Goal: Information Seeking & Learning: Learn about a topic

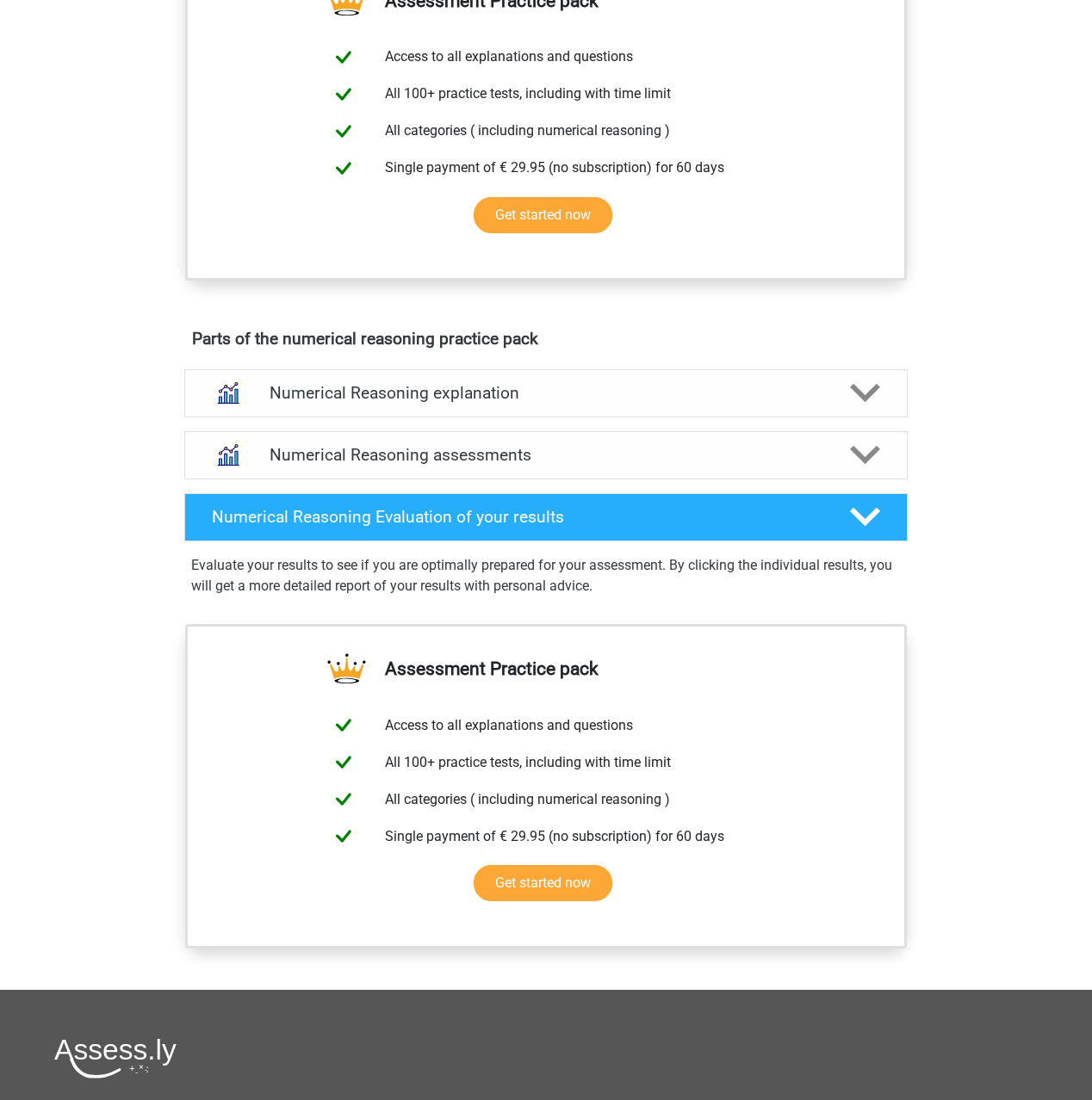
scroll to position [729, 0]
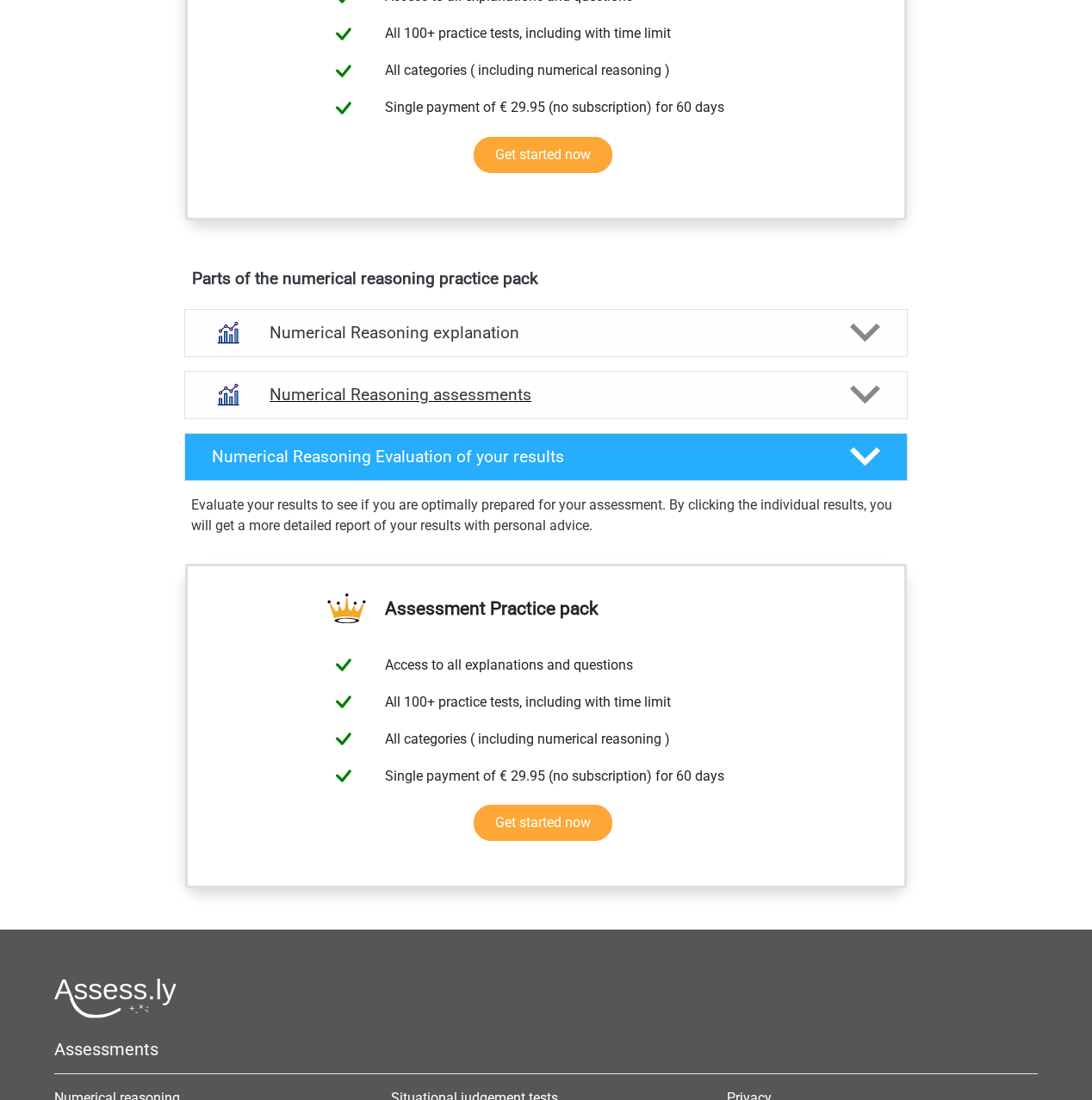
click at [870, 410] on icon at bounding box center [865, 395] width 30 height 30
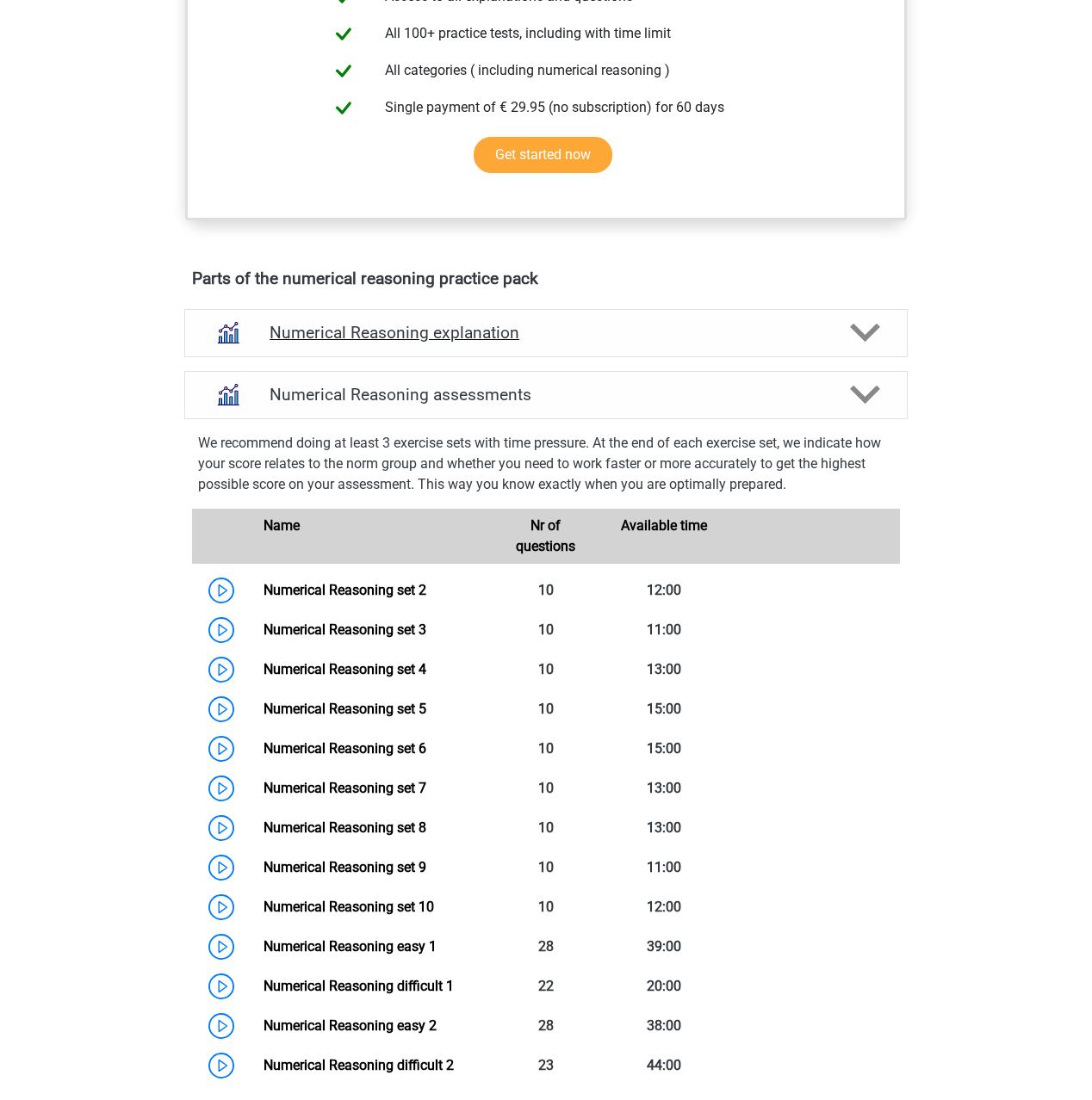
click at [886, 348] on div at bounding box center [864, 332] width 58 height 30
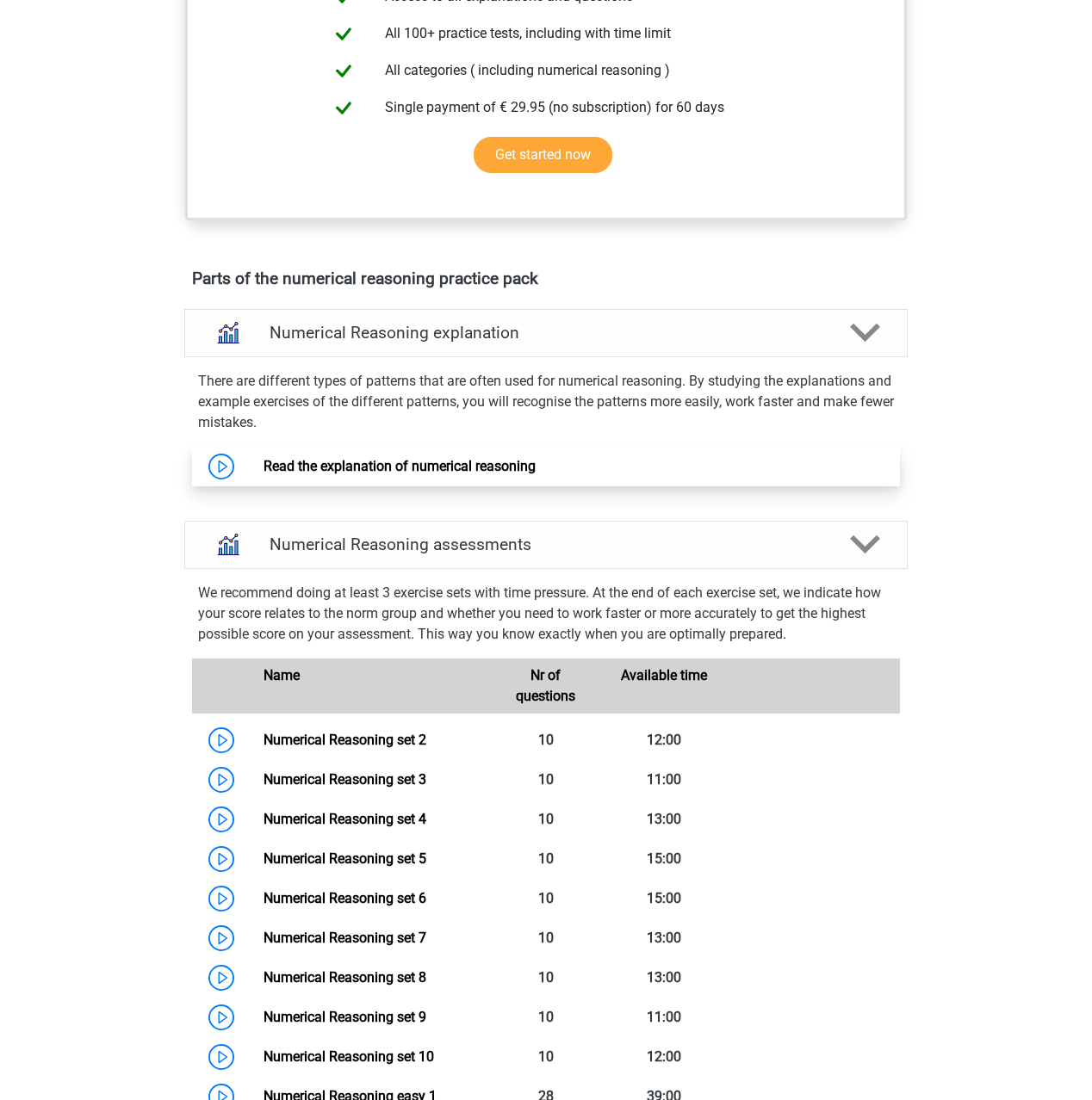
click at [348, 474] on link "Read the explanation of numerical reasoning" at bounding box center [399, 466] width 273 height 17
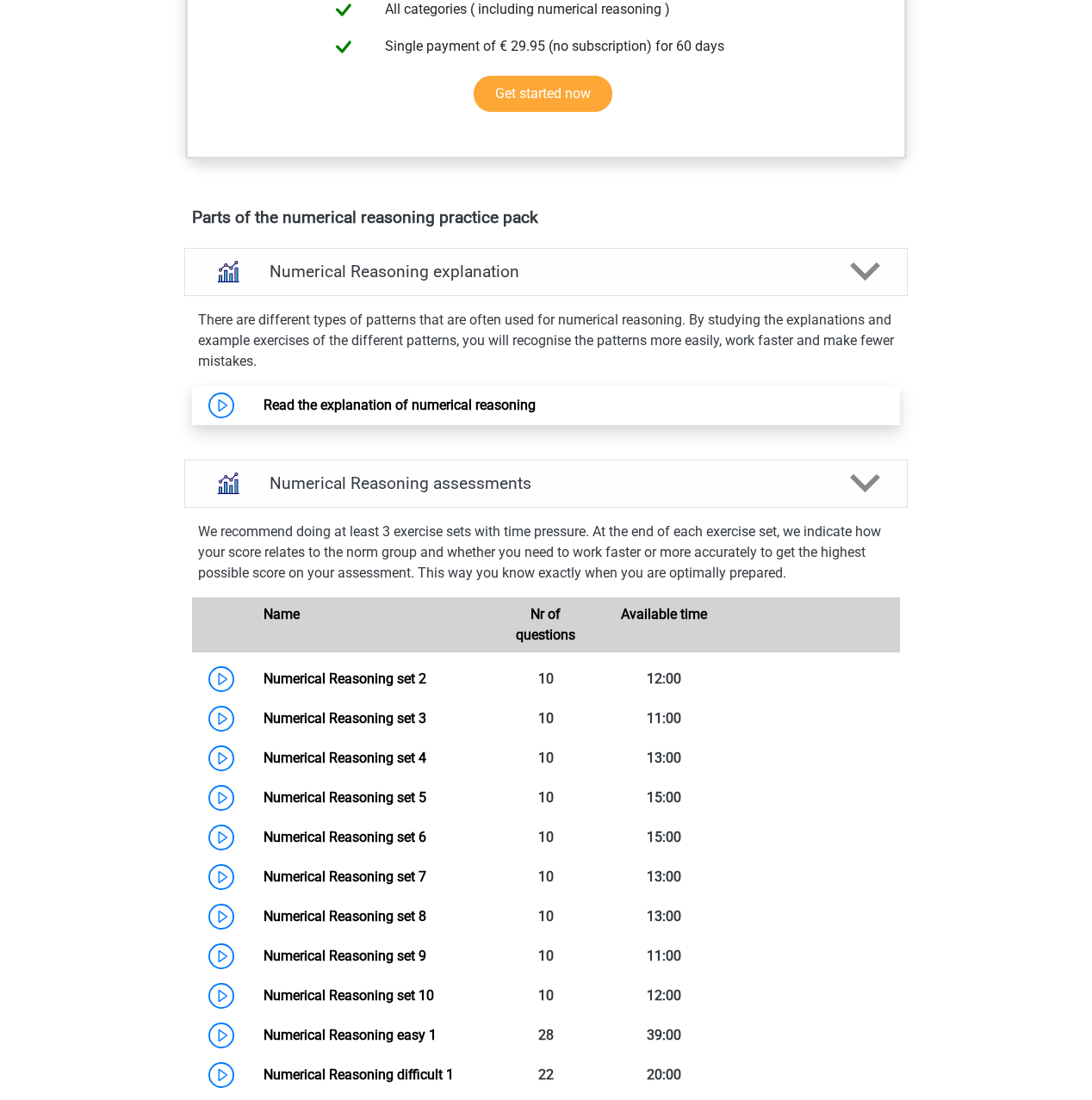
scroll to position [829, 0]
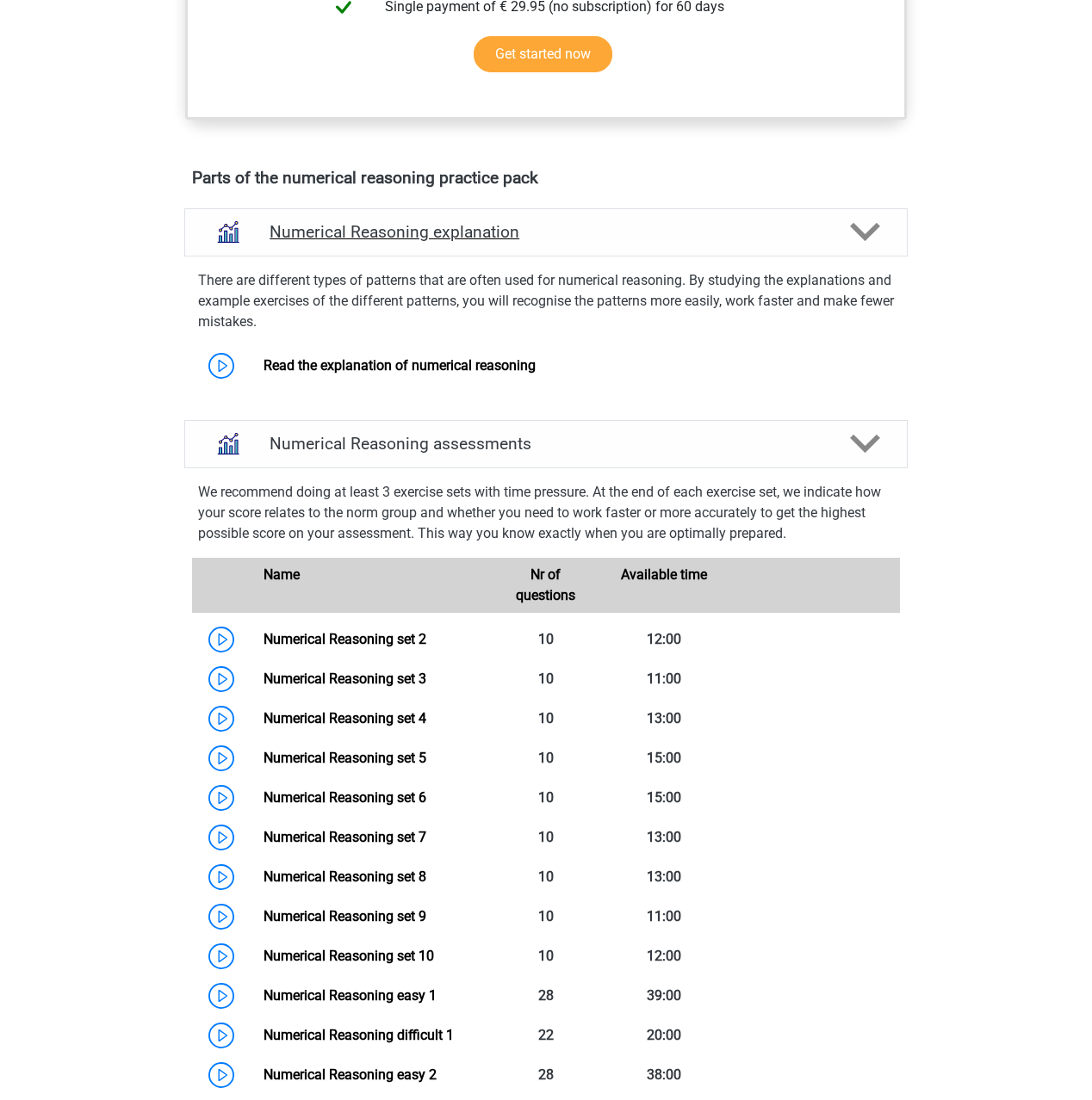
click at [869, 243] on icon at bounding box center [865, 231] width 30 height 30
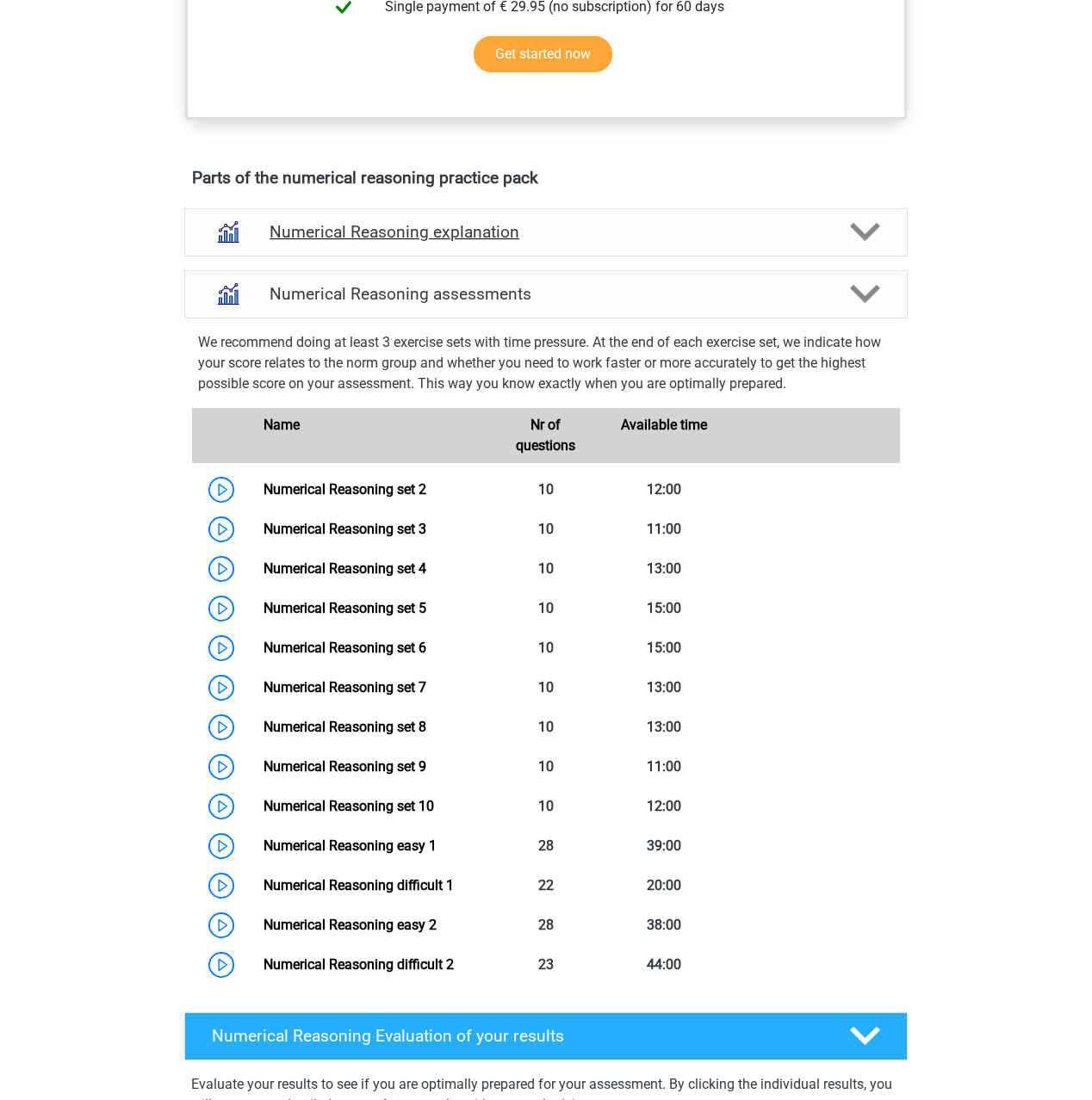
click at [869, 243] on icon at bounding box center [865, 231] width 30 height 30
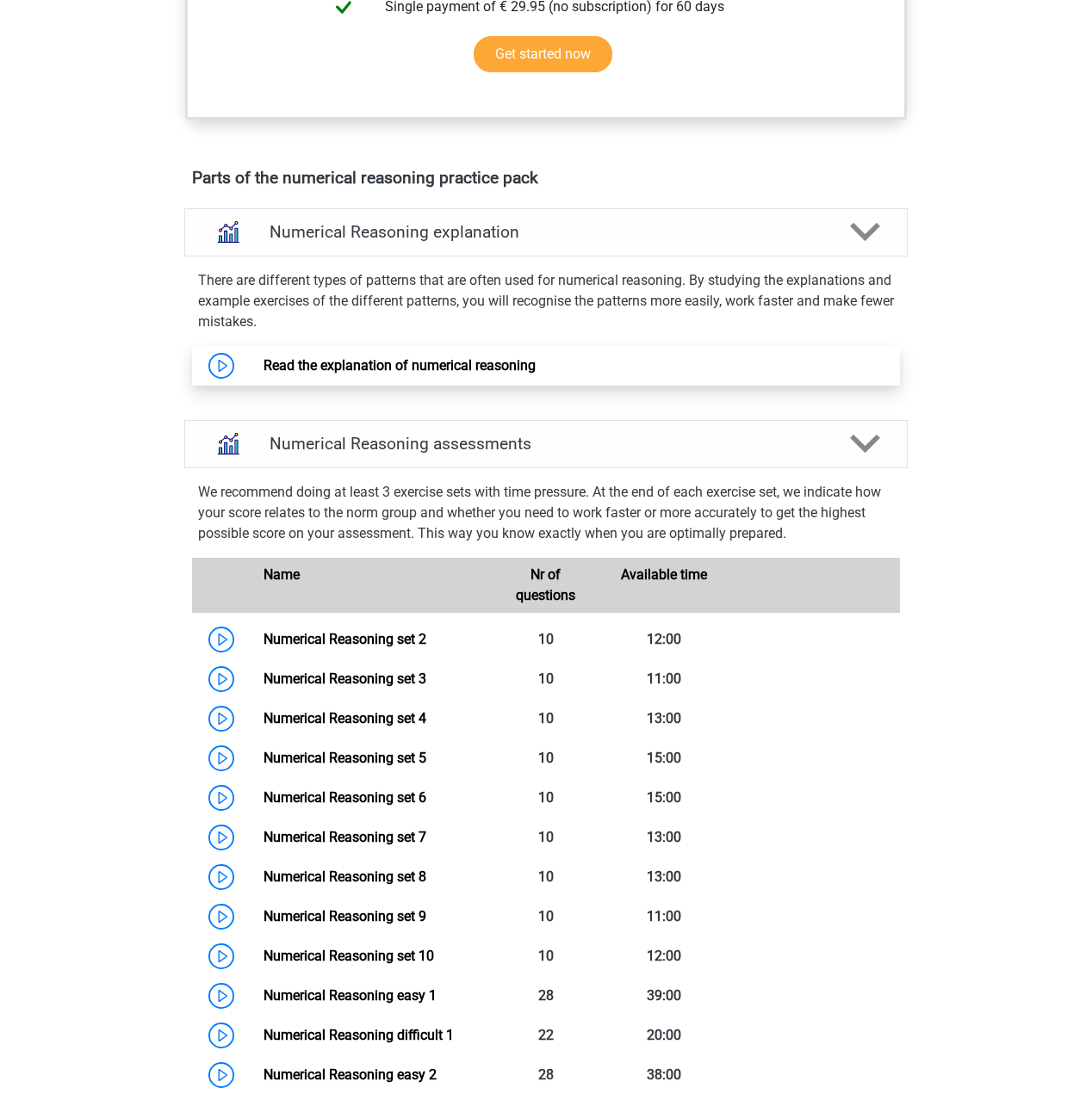
click at [536, 373] on link "Read the explanation of numerical reasoning" at bounding box center [399, 366] width 273 height 17
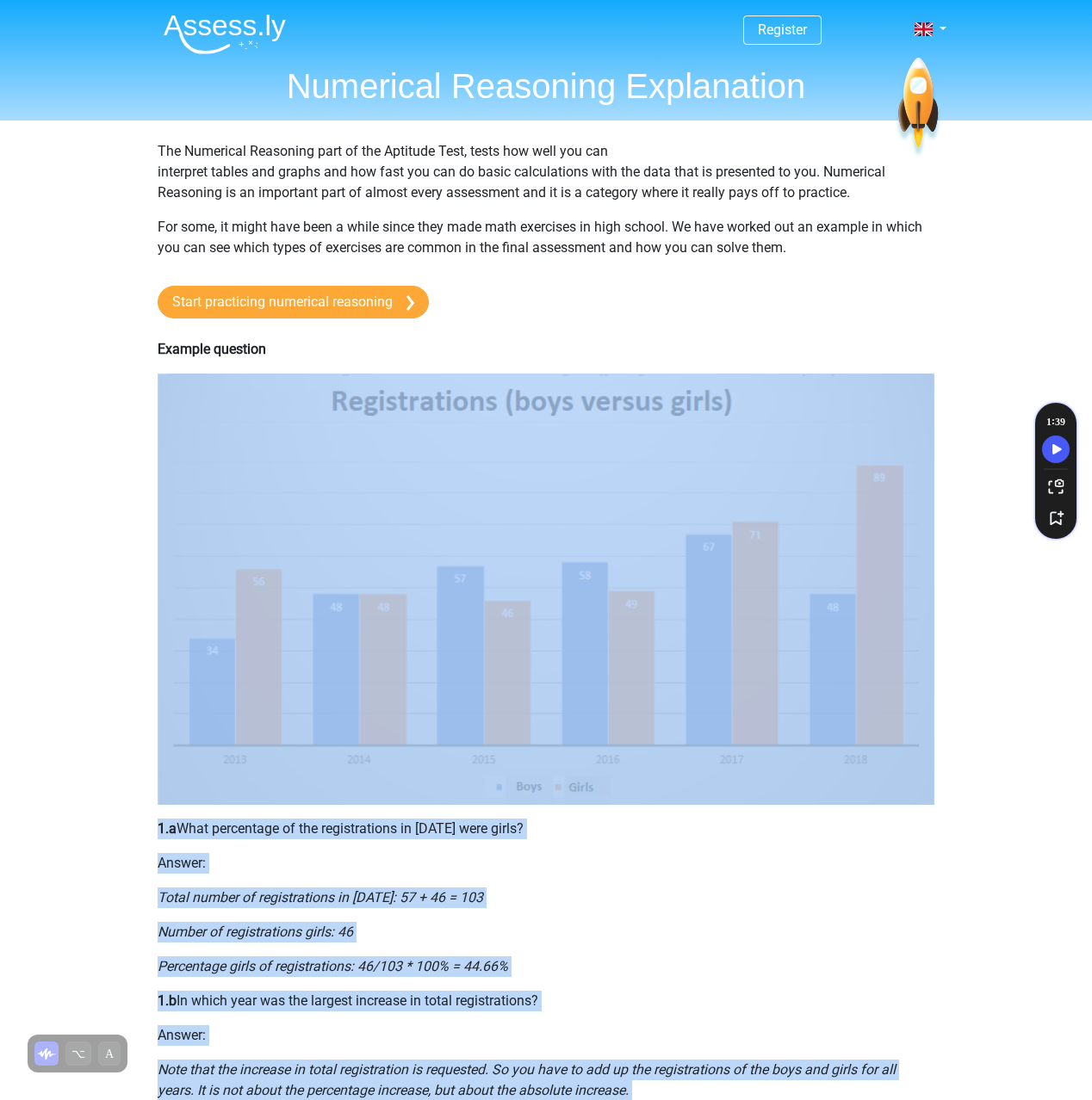
drag, startPoint x: 685, startPoint y: 660, endPoint x: 119, endPoint y: 661, distance: 566.0
click at [129, 661] on div "Register Nederlands English" at bounding box center [546, 1056] width 1092 height 2113
copy div "1.a What percentage of the registrations in 2015 were girls? Answer: Total numb…"
click at [968, 984] on div "Register Nederlands English" at bounding box center [546, 1056] width 1092 height 2113
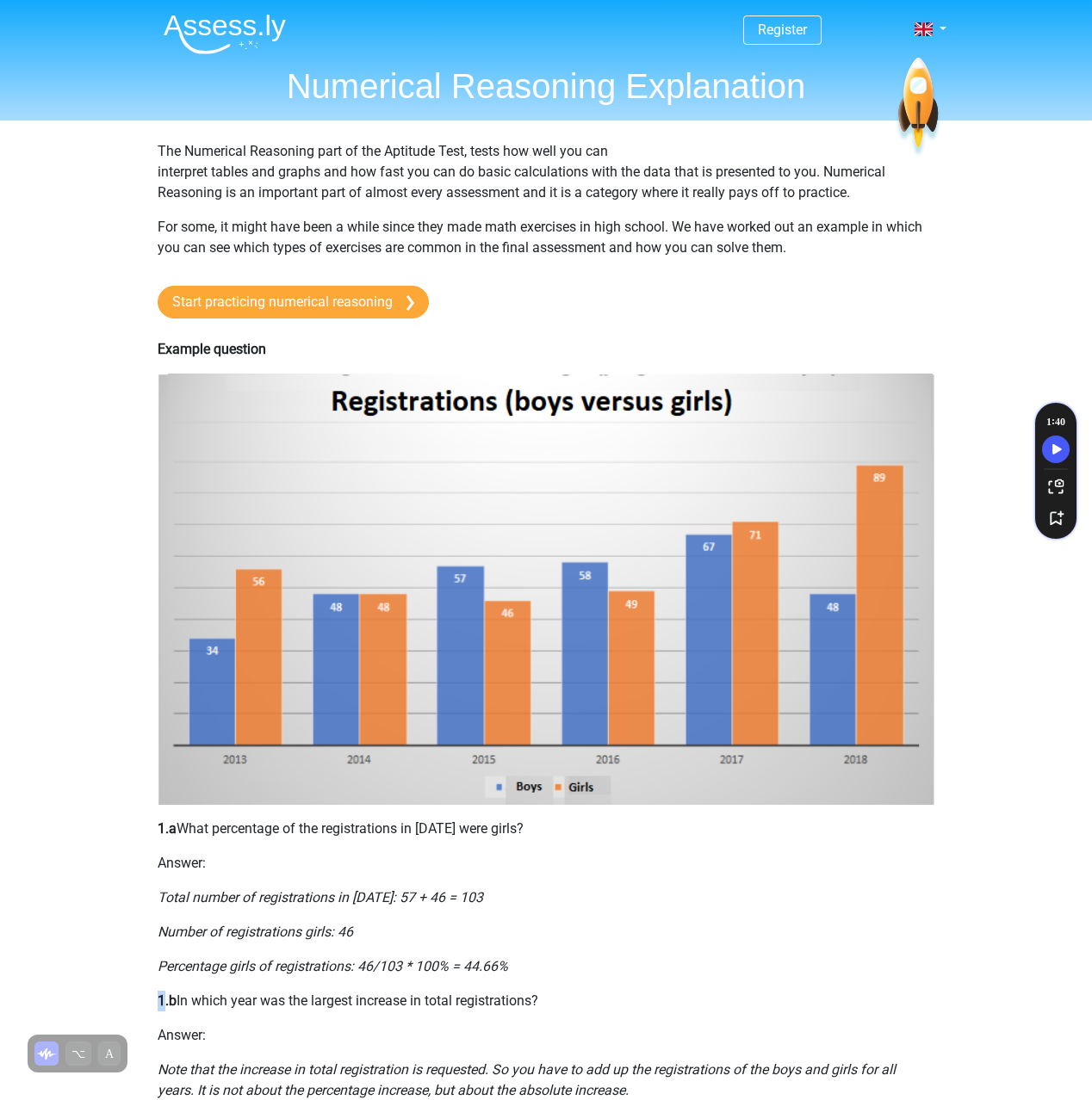
click at [968, 984] on div "Register Nederlands English" at bounding box center [546, 1056] width 1092 height 2113
click at [621, 313] on div "The Numerical Reasoning part of the Aptitude Test, tests how well you can inter…" at bounding box center [546, 889] width 818 height 1539
click at [345, 312] on link "Start practicing numerical reasoning" at bounding box center [293, 301] width 272 height 33
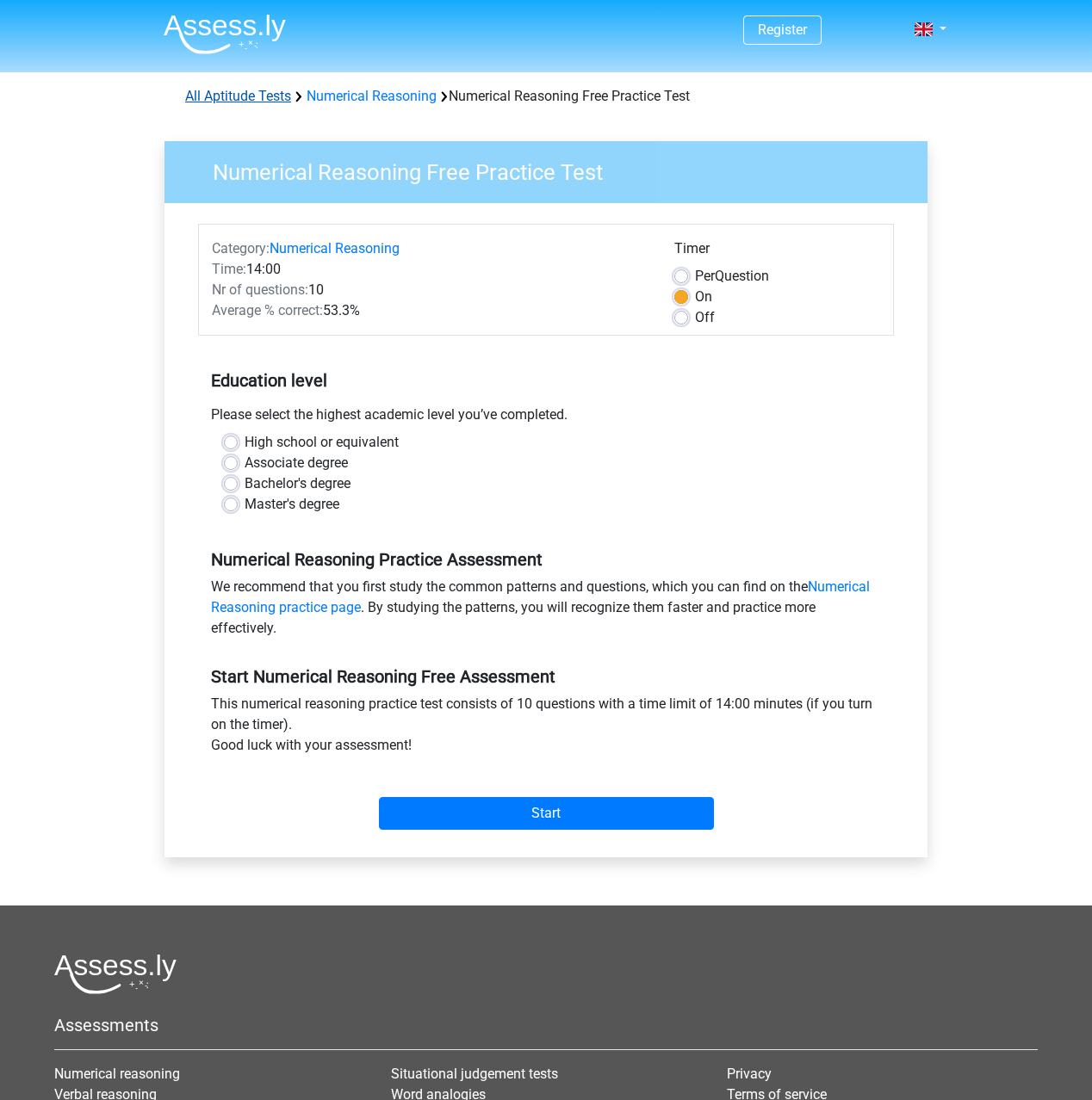
scroll to position [2, 0]
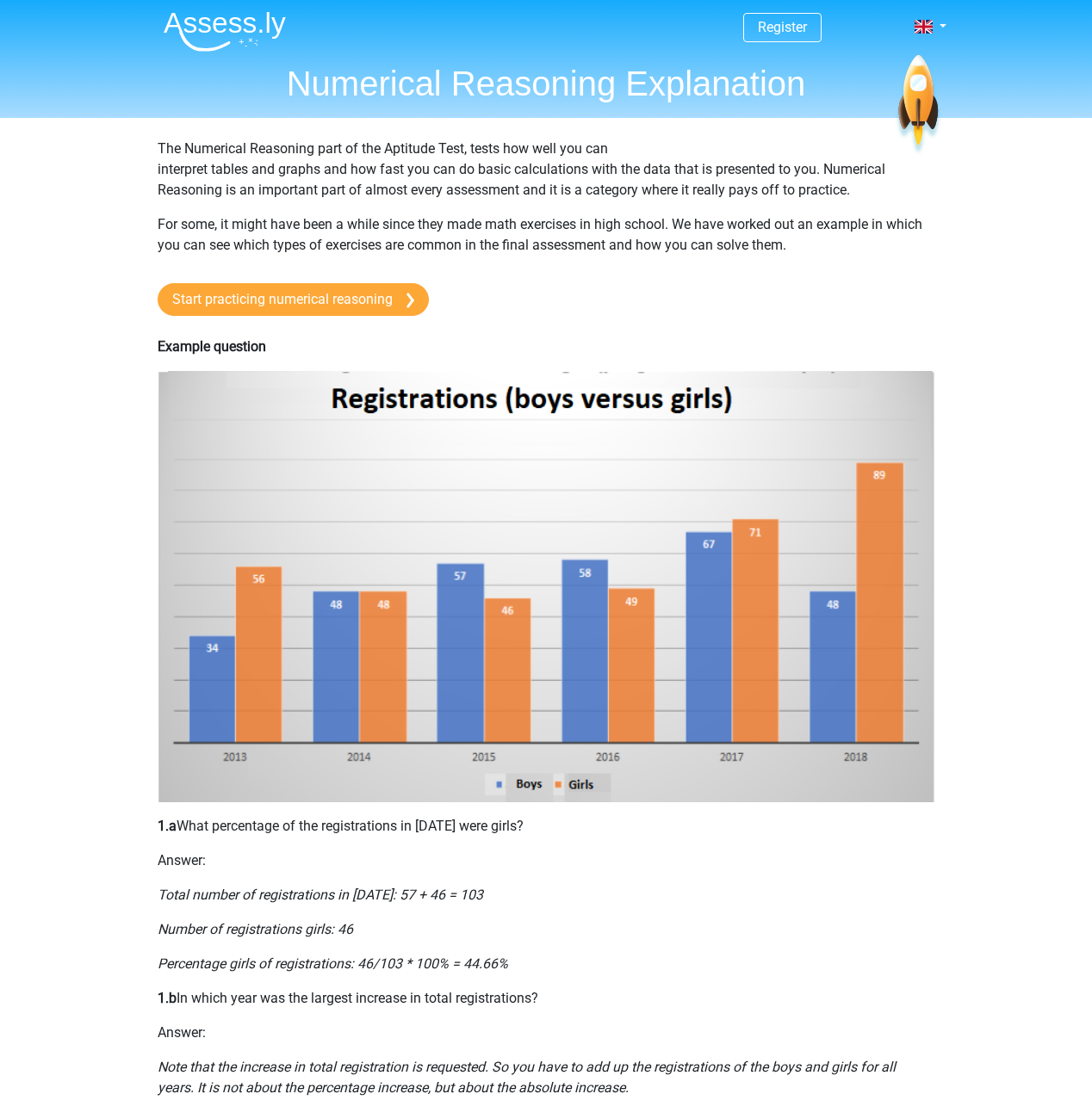
scroll to position [3, 0]
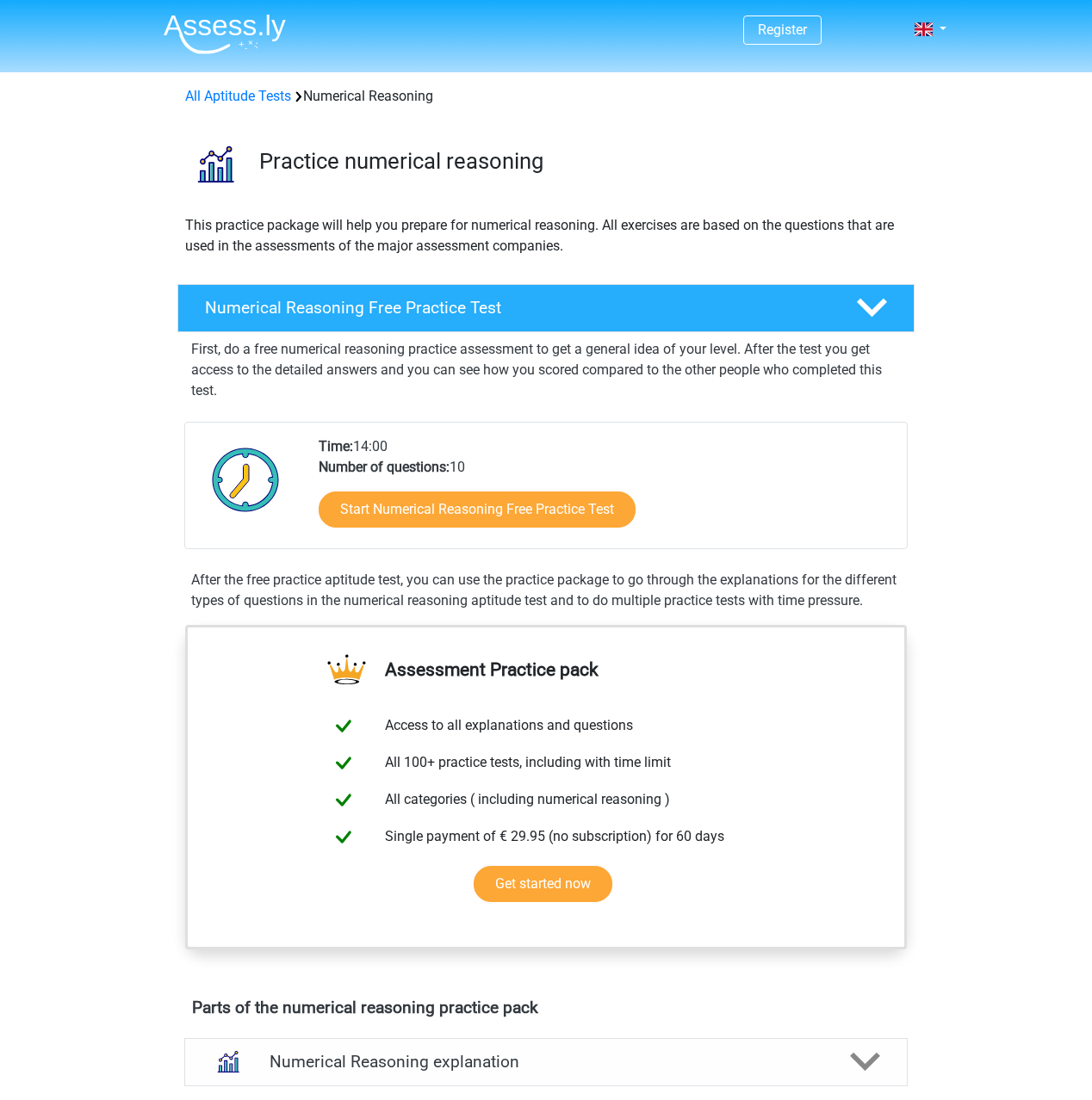
scroll to position [829, 0]
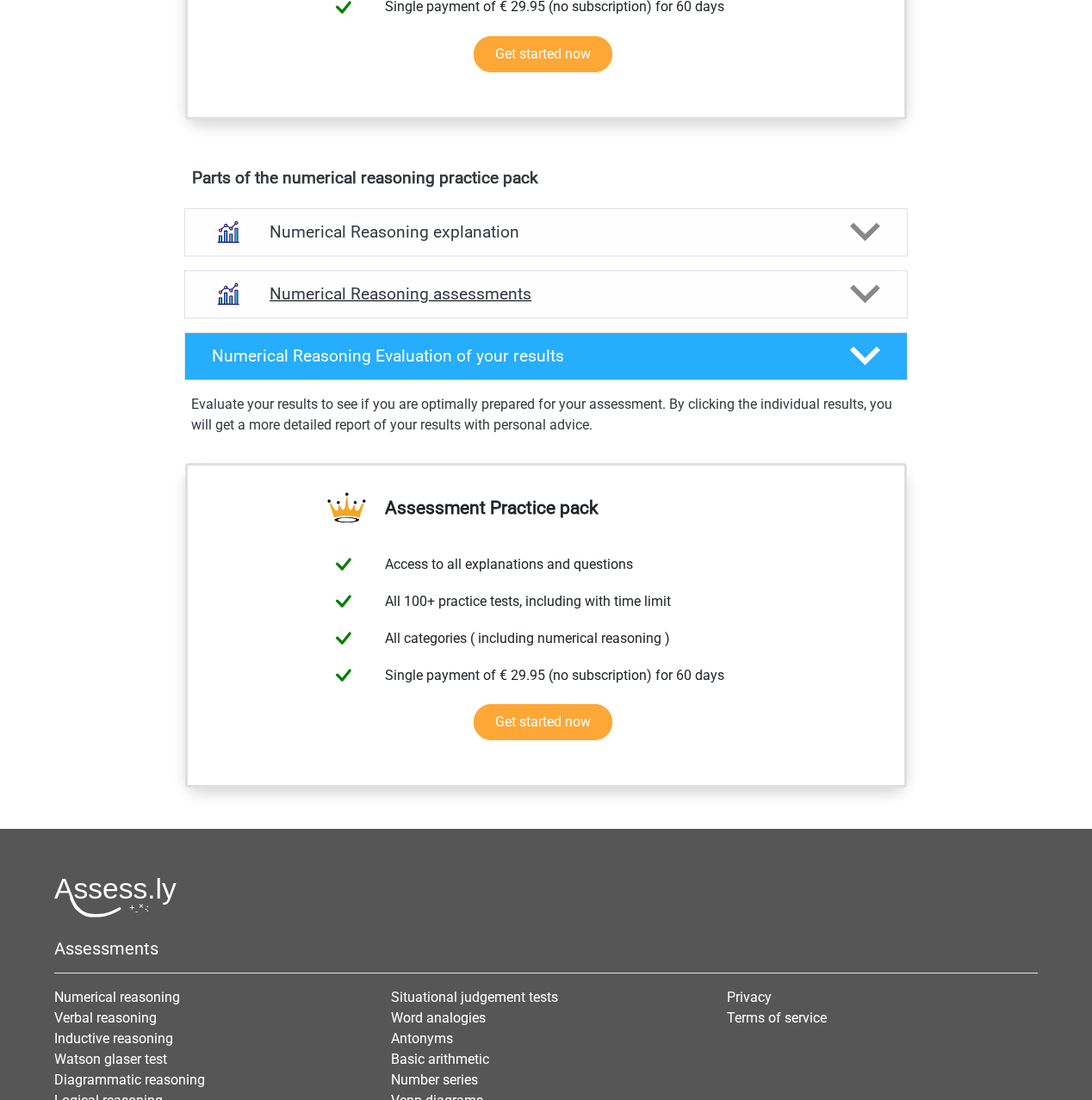
click at [872, 309] on icon at bounding box center [865, 294] width 30 height 30
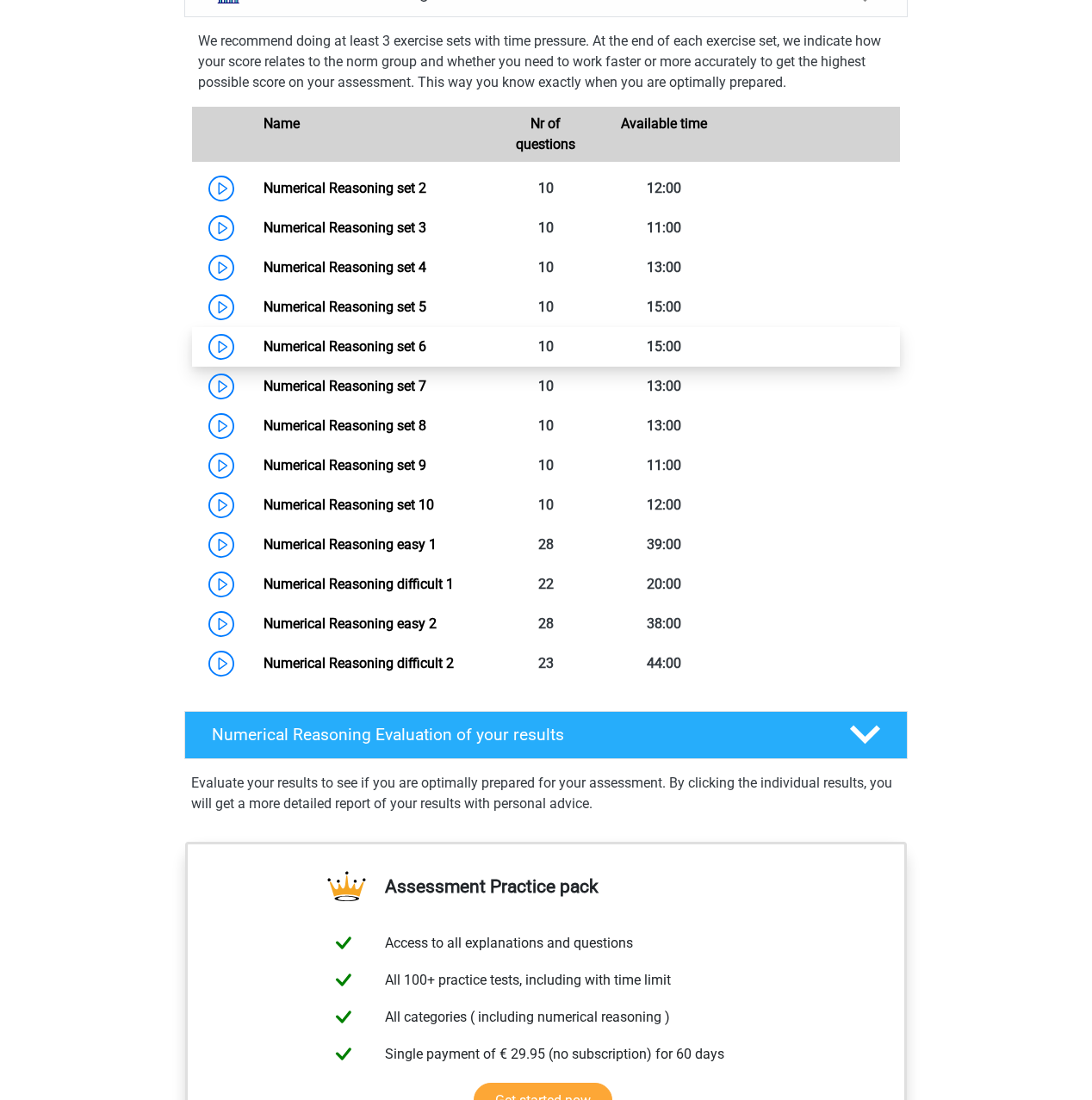
scroll to position [1100, 0]
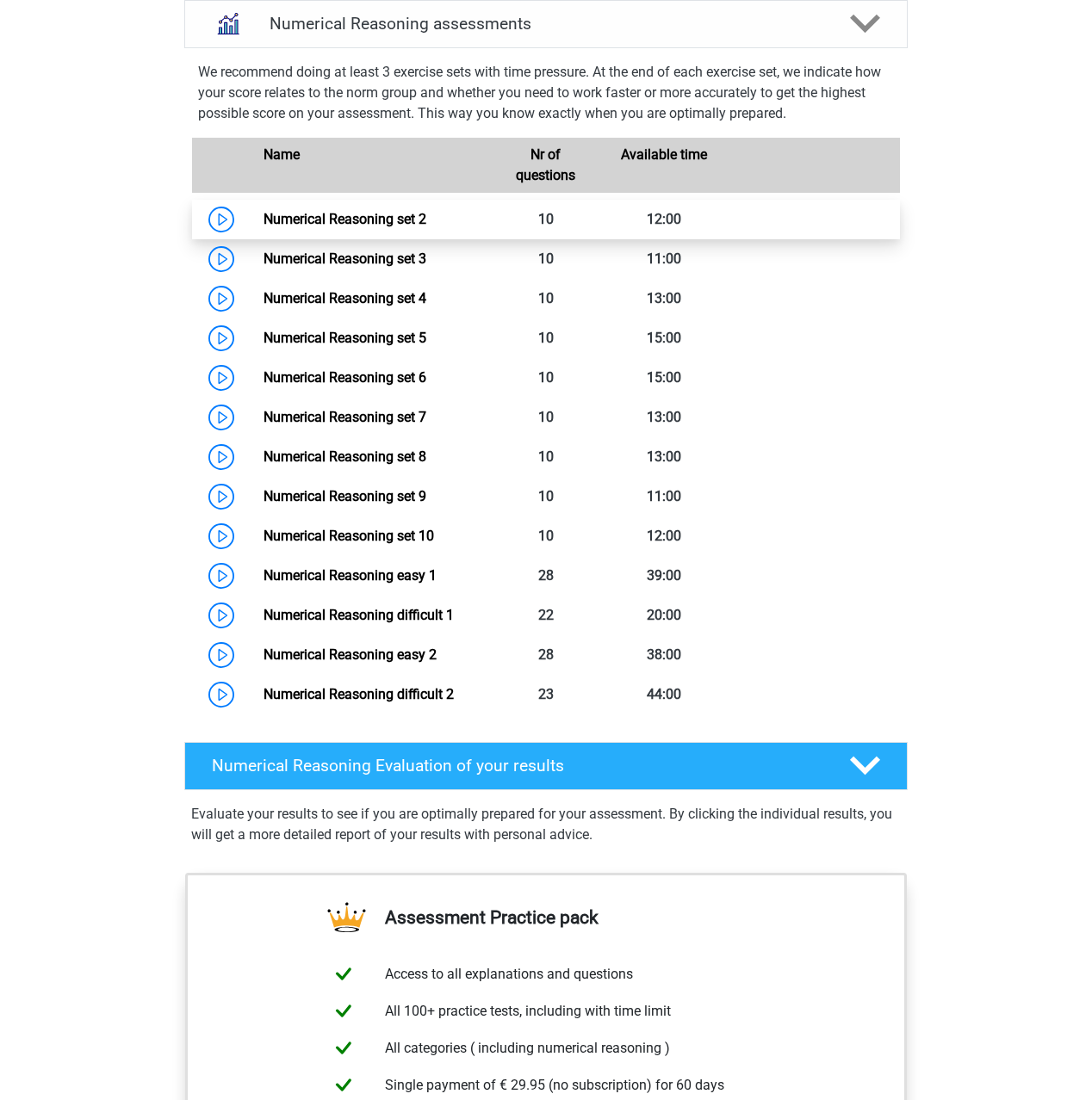
click at [354, 228] on link "Numerical Reasoning set 2" at bounding box center [344, 219] width 162 height 17
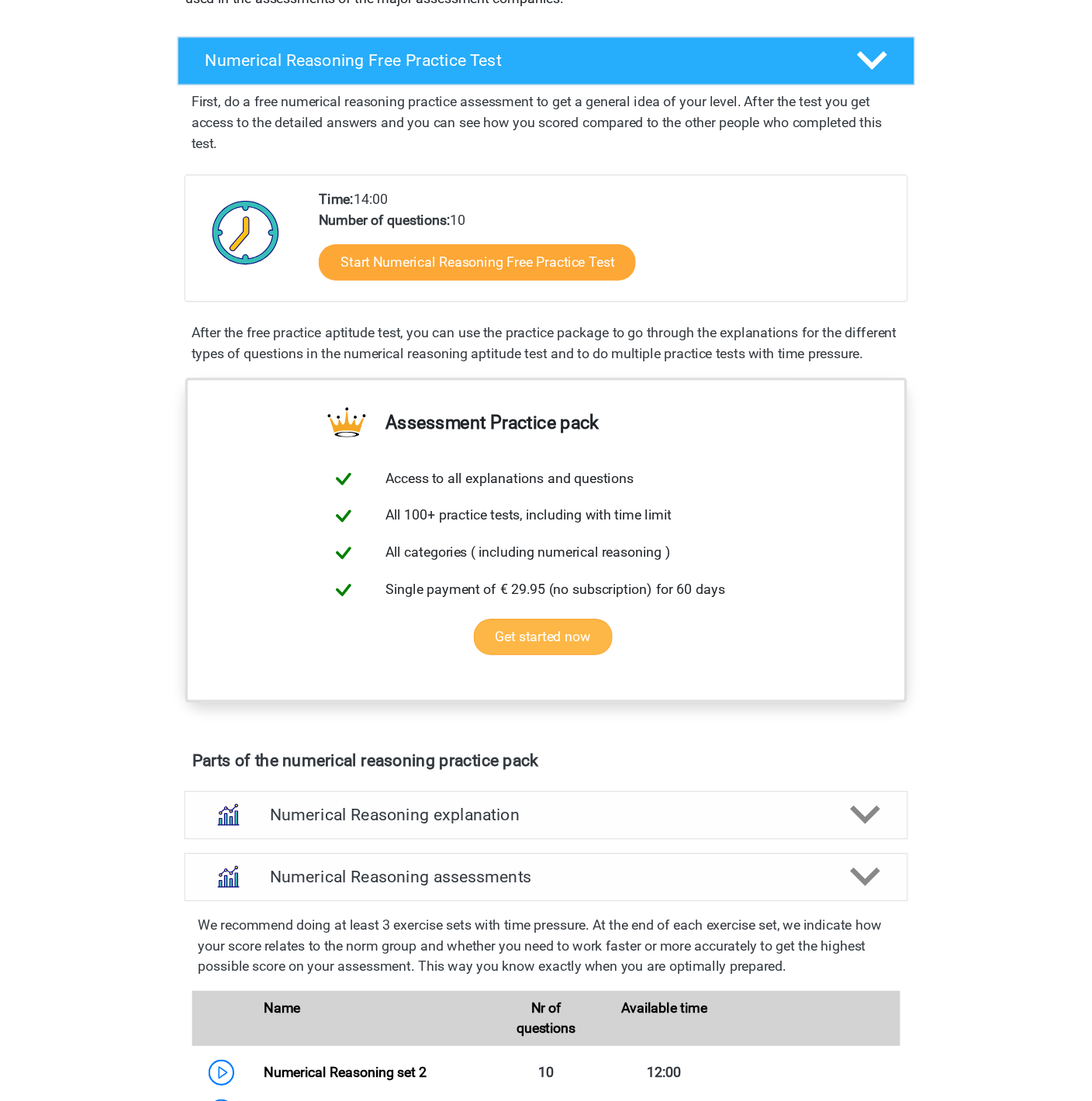
scroll to position [0, 0]
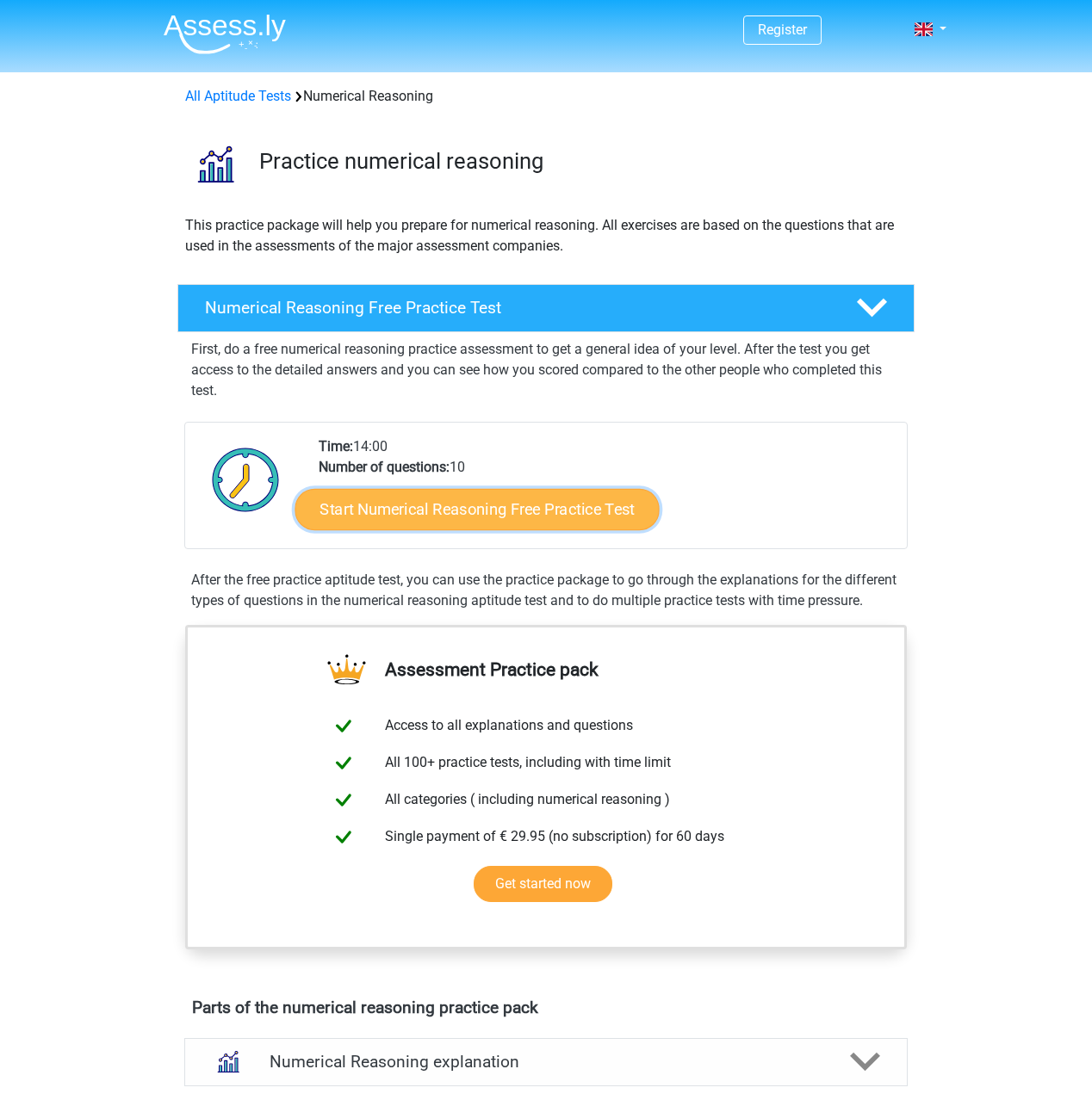
click at [574, 512] on link "Start Numerical Reasoning Free Practice Test" at bounding box center [477, 508] width 364 height 41
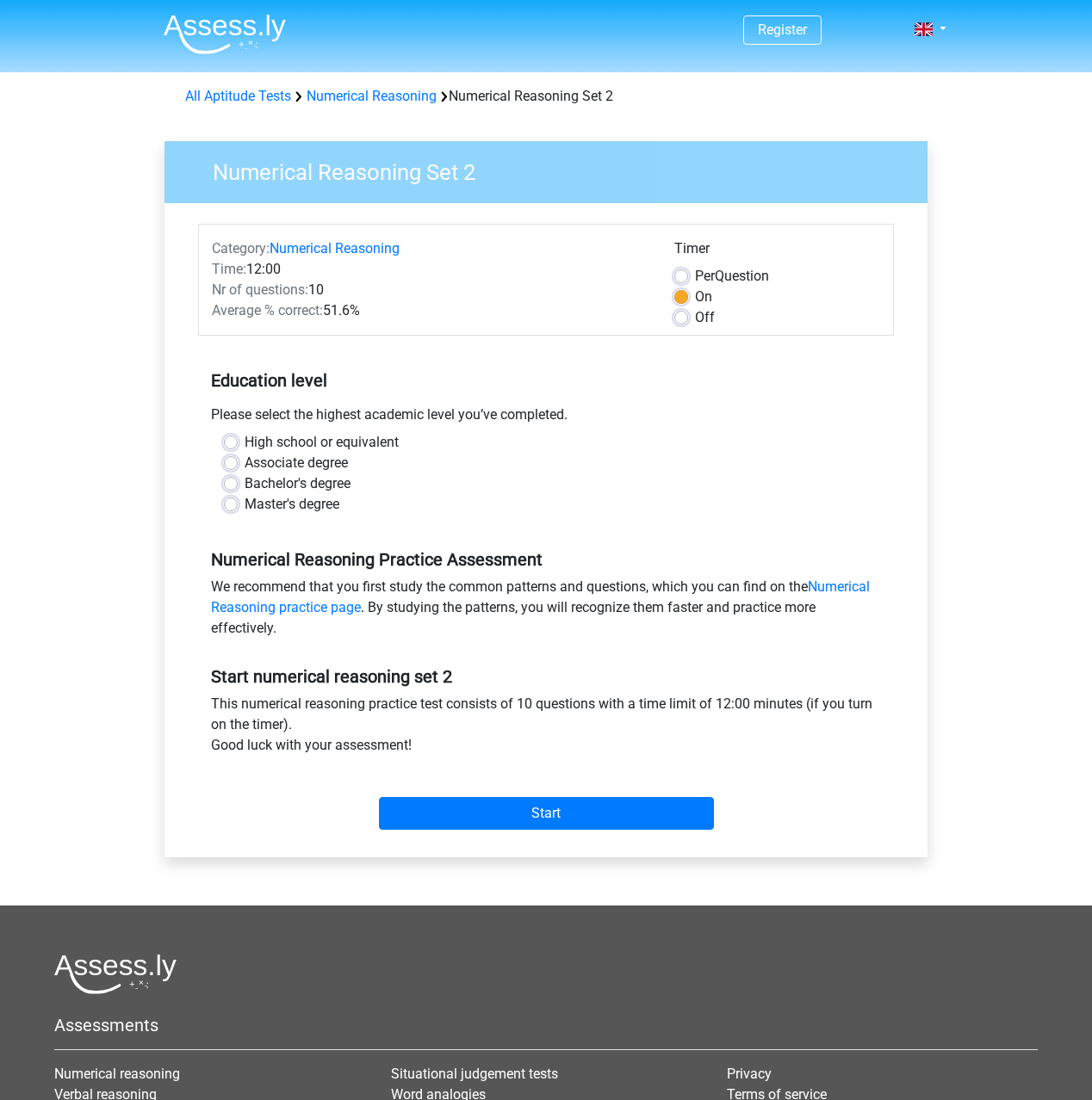
click at [694, 316] on label "Off" at bounding box center [704, 317] width 20 height 21
click at [676, 316] on input "Off" at bounding box center [680, 315] width 14 height 17
radio input "true"
click at [632, 812] on input "Start" at bounding box center [546, 813] width 335 height 33
drag, startPoint x: 571, startPoint y: 488, endPoint x: 524, endPoint y: 499, distance: 48.3
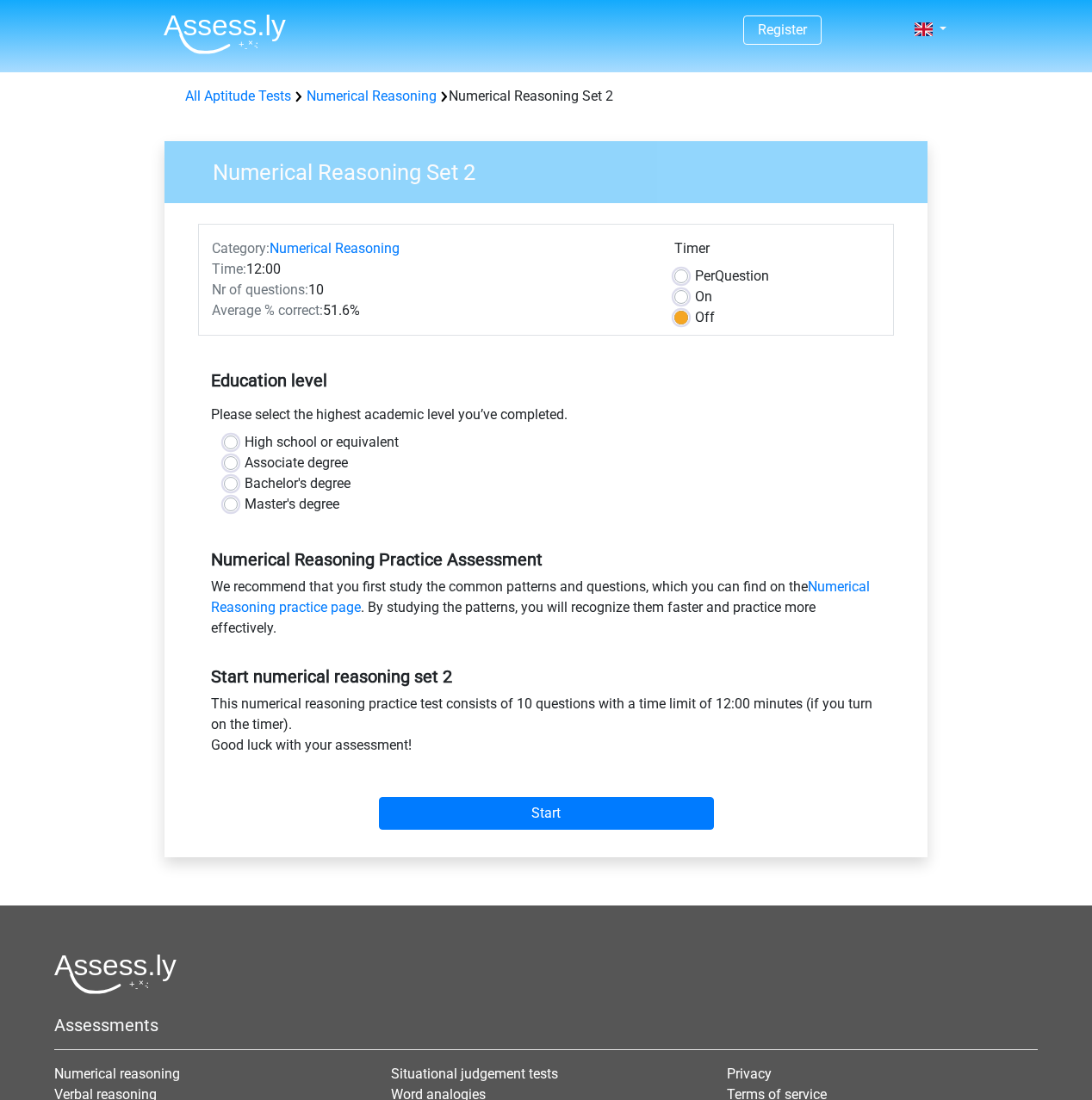
click at [571, 488] on div "Bachelor's degree" at bounding box center [546, 483] width 644 height 21
click at [313, 504] on label "Master's degree" at bounding box center [291, 505] width 94 height 21
click at [238, 504] on input "Master's degree" at bounding box center [231, 503] width 14 height 17
radio input "true"
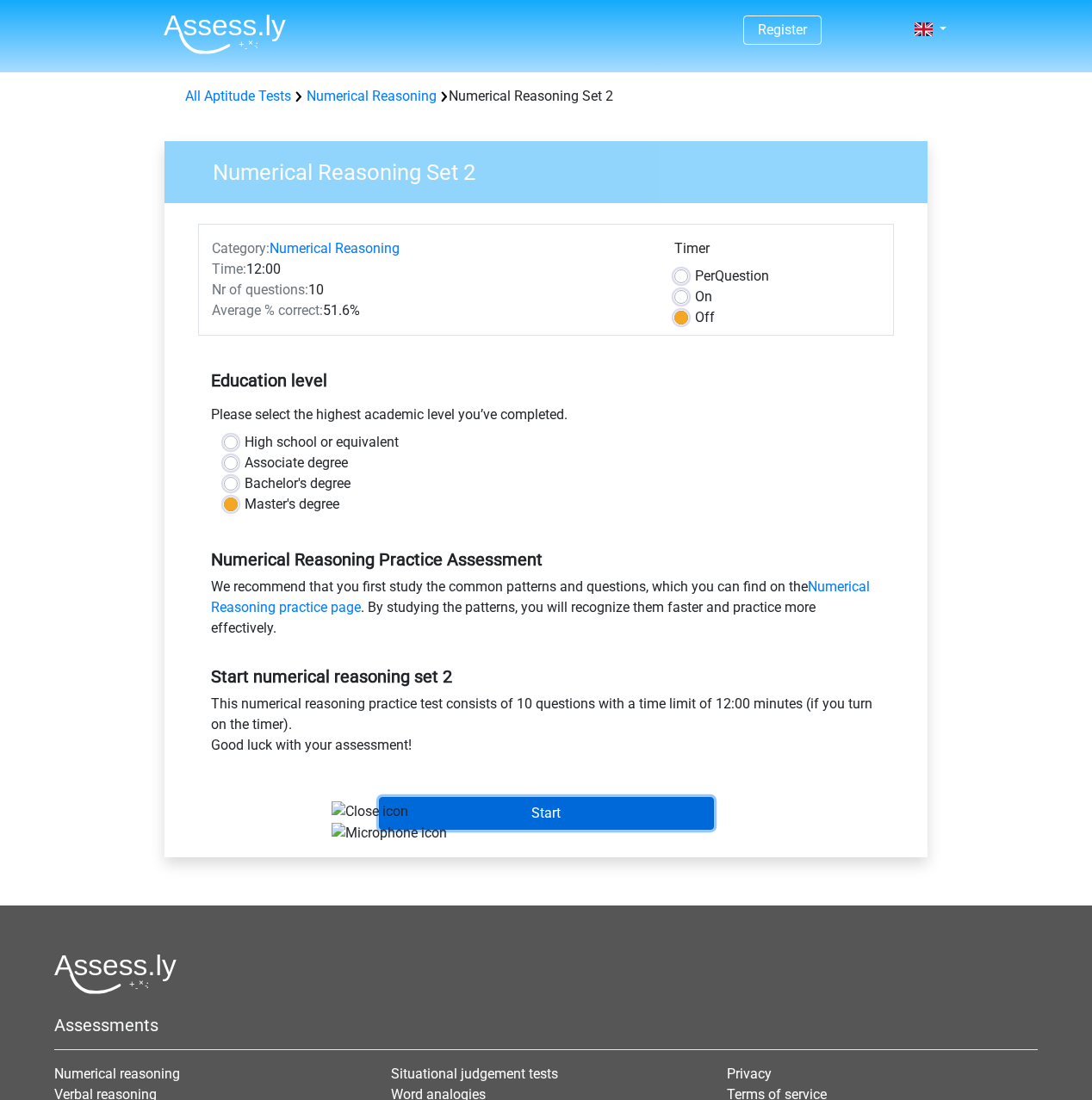
click at [607, 816] on input "Start" at bounding box center [546, 813] width 335 height 33
click at [646, 816] on input "Start" at bounding box center [546, 813] width 335 height 33
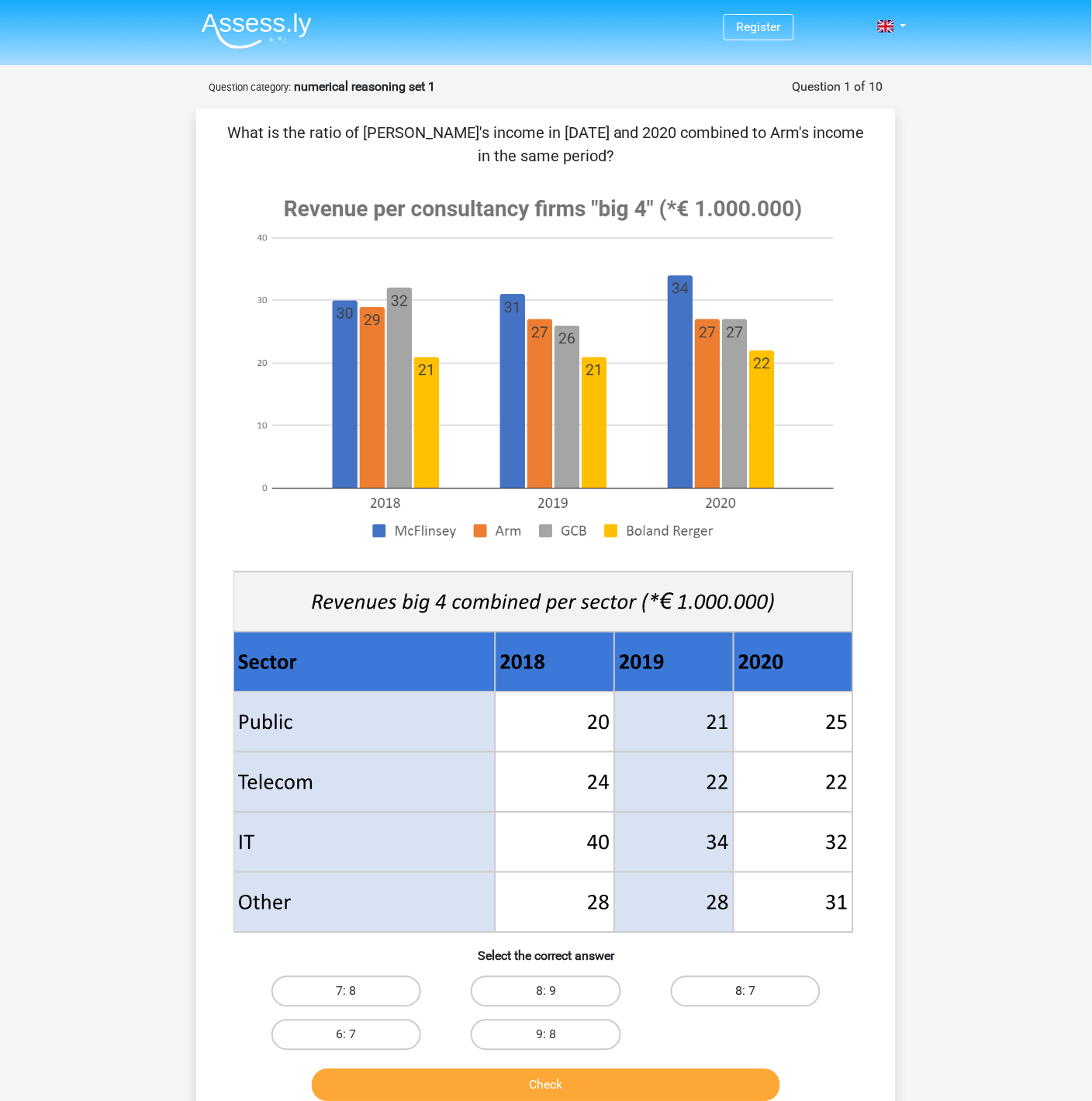
click at [769, 989] on label "8: 7" at bounding box center [746, 991] width 150 height 31
click at [756, 990] on input "8: 7" at bounding box center [751, 997] width 10 height 10
radio input "true"
click at [678, 990] on button "Check" at bounding box center [546, 1085] width 469 height 33
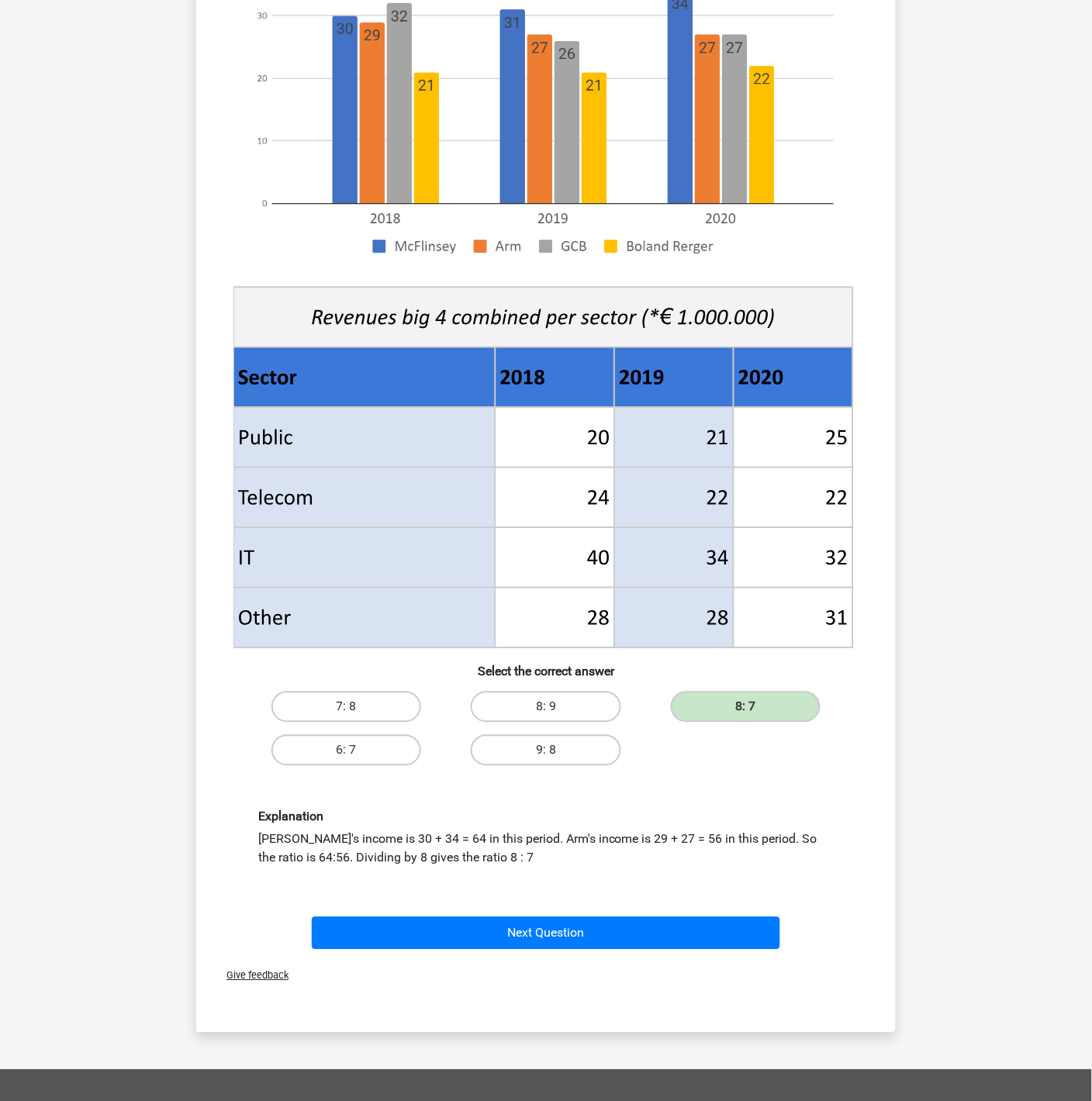
scroll to position [285, 0]
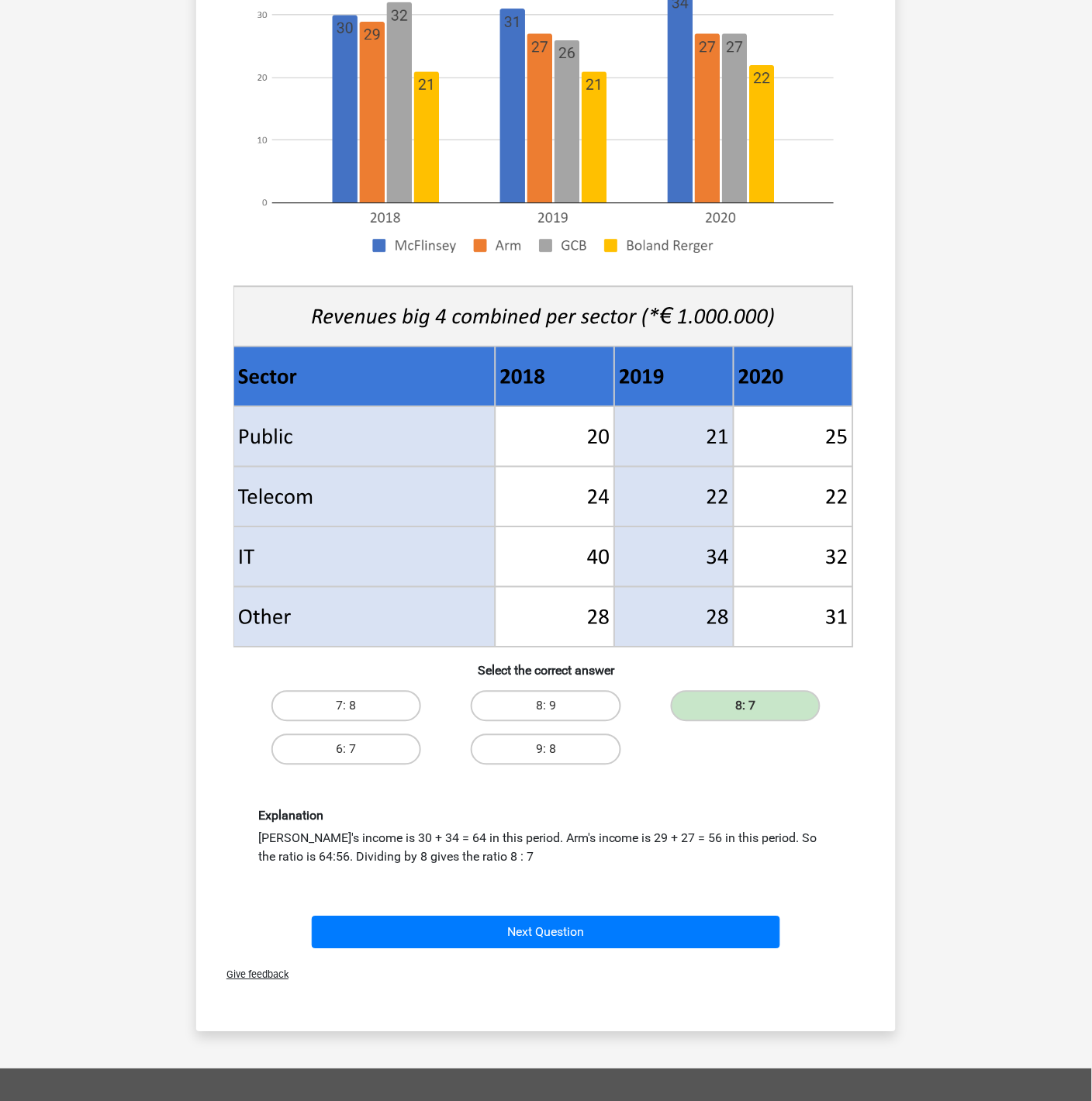
drag, startPoint x: 559, startPoint y: 866, endPoint x: 242, endPoint y: 805, distance: 322.8
click at [242, 805] on div "Explanation McFlinsey's income is 30 + 34 = 64 in this period. Arm's income is …" at bounding box center [546, 838] width 650 height 133
copy div "Explanation McFlinsey's income is 30 + 34 = 64 in this period. Arm's income is …"
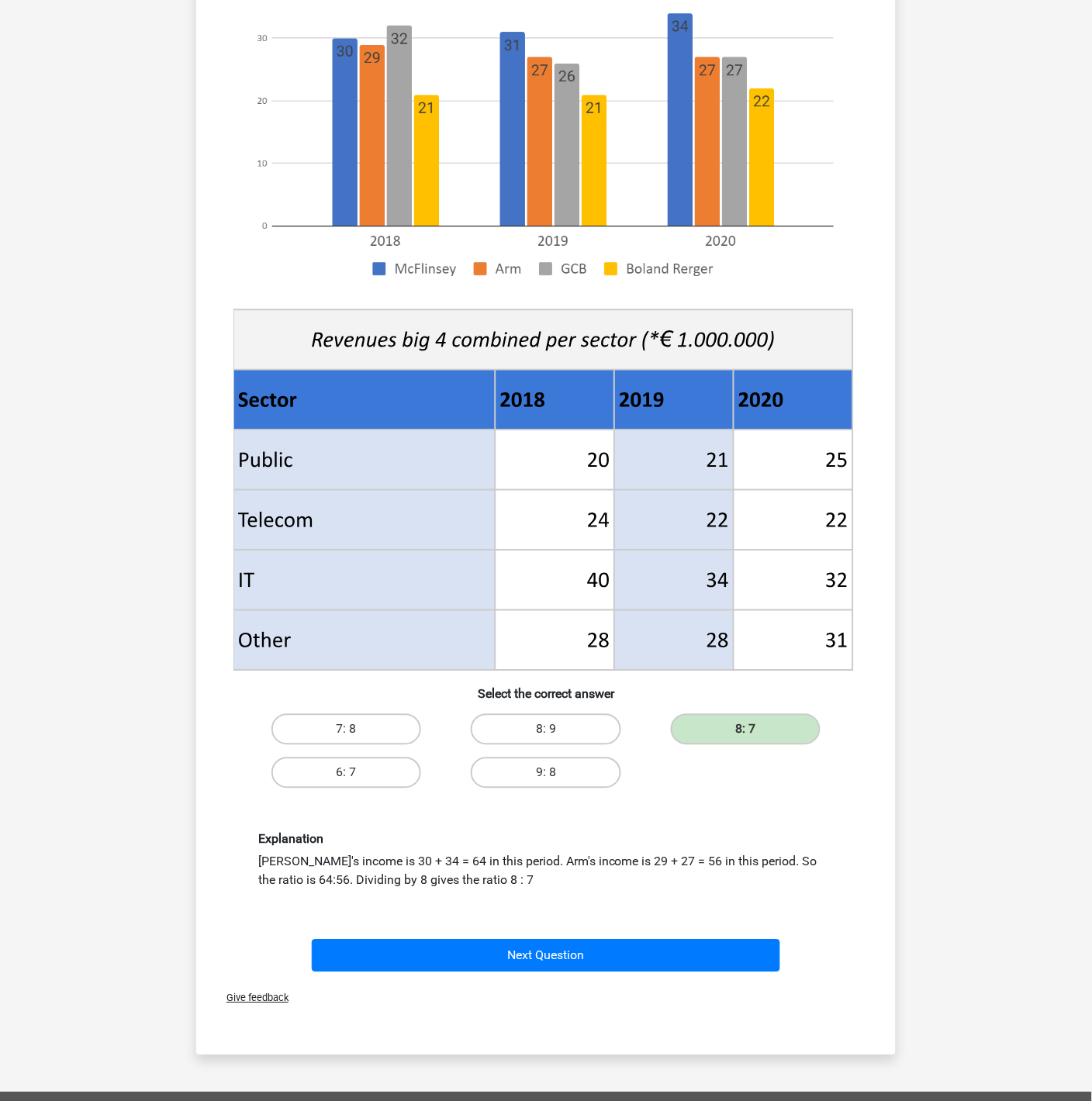
scroll to position [248, 0]
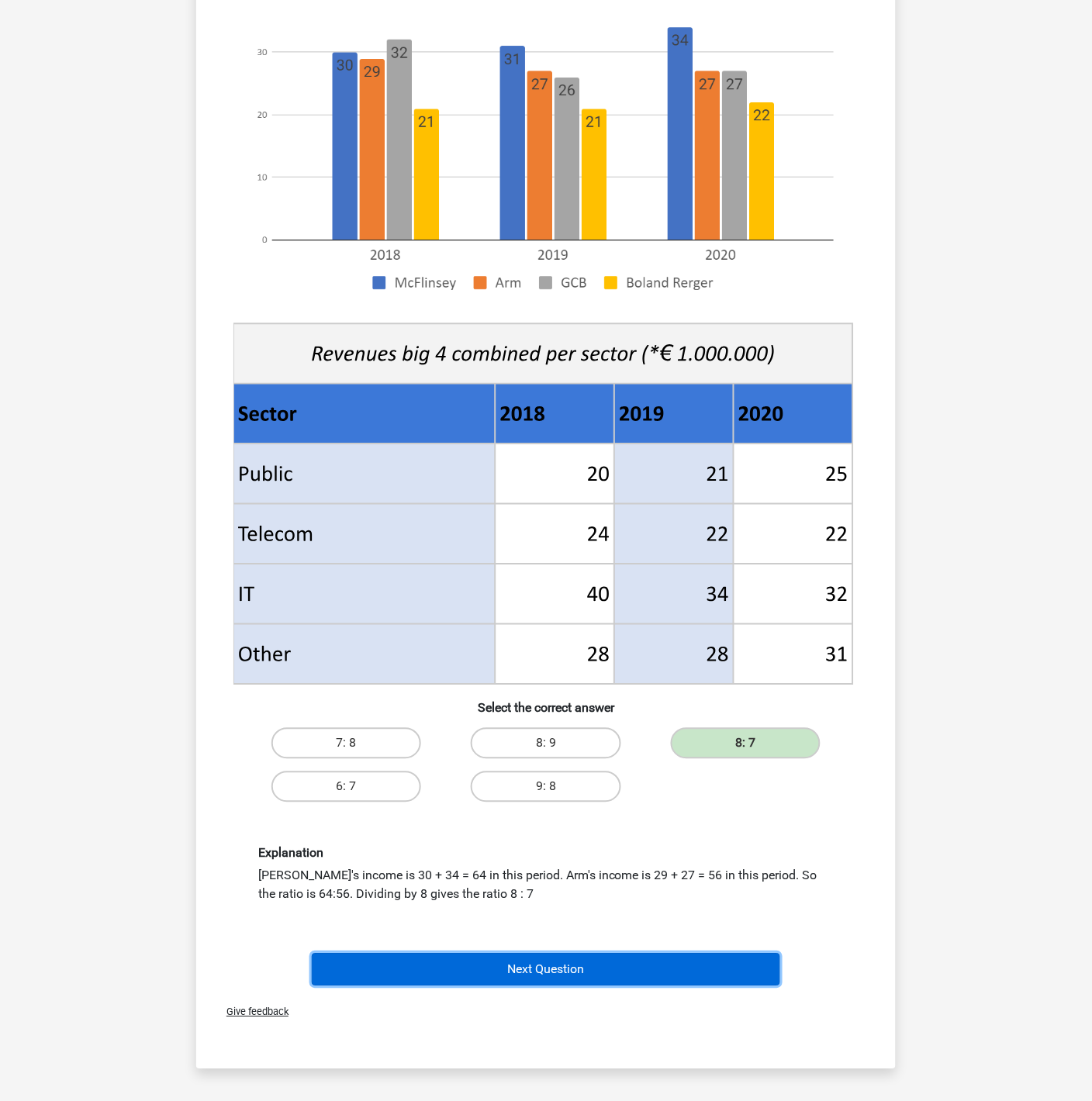
drag, startPoint x: 566, startPoint y: 964, endPoint x: 551, endPoint y: 991, distance: 30.9
click at [551, 990] on div "What is the ratio of McFlinsey's income in 2018 and 2020 combined to Arm's inco…" at bounding box center [546, 465] width 699 height 1209
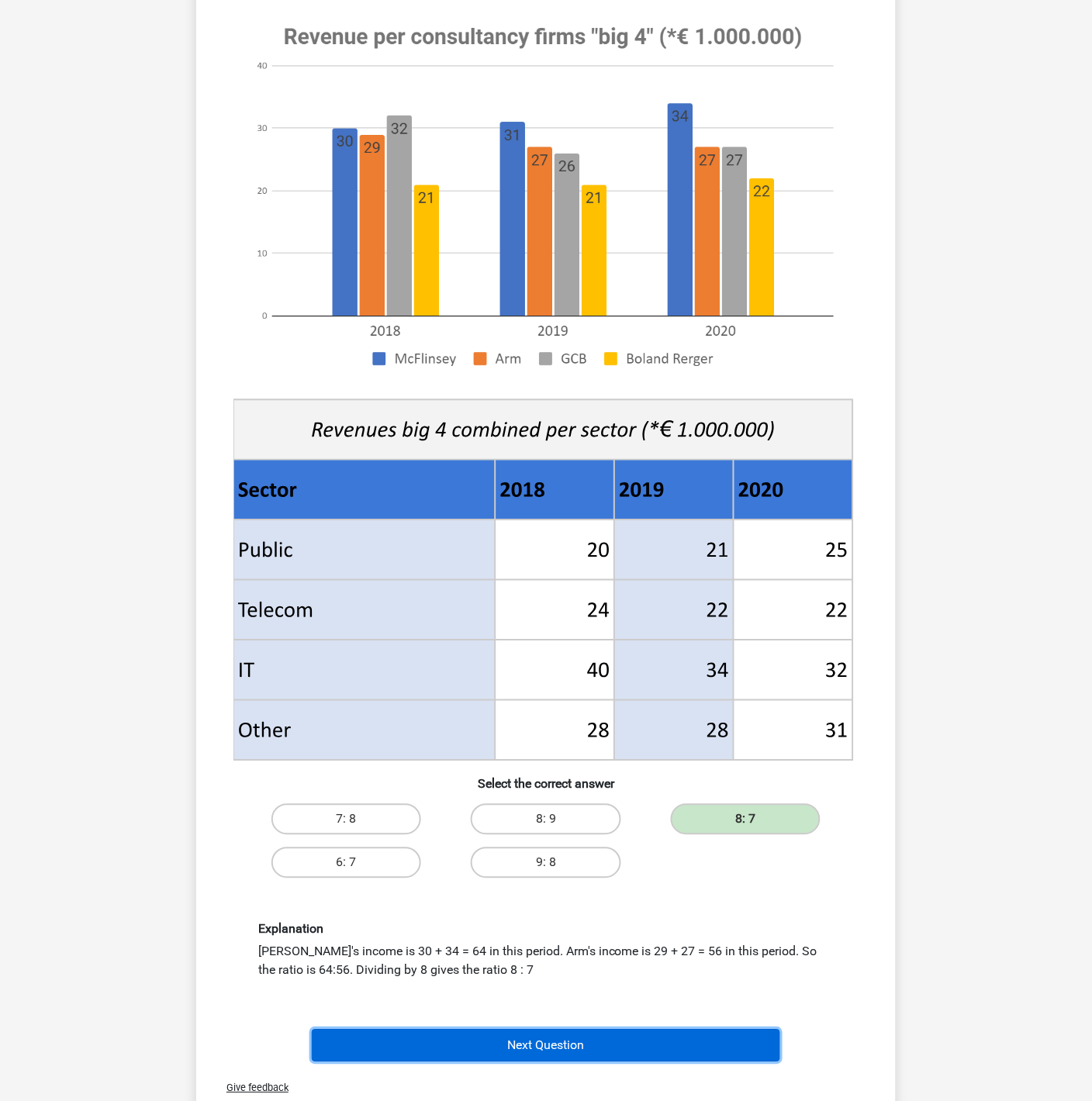
scroll to position [183, 0]
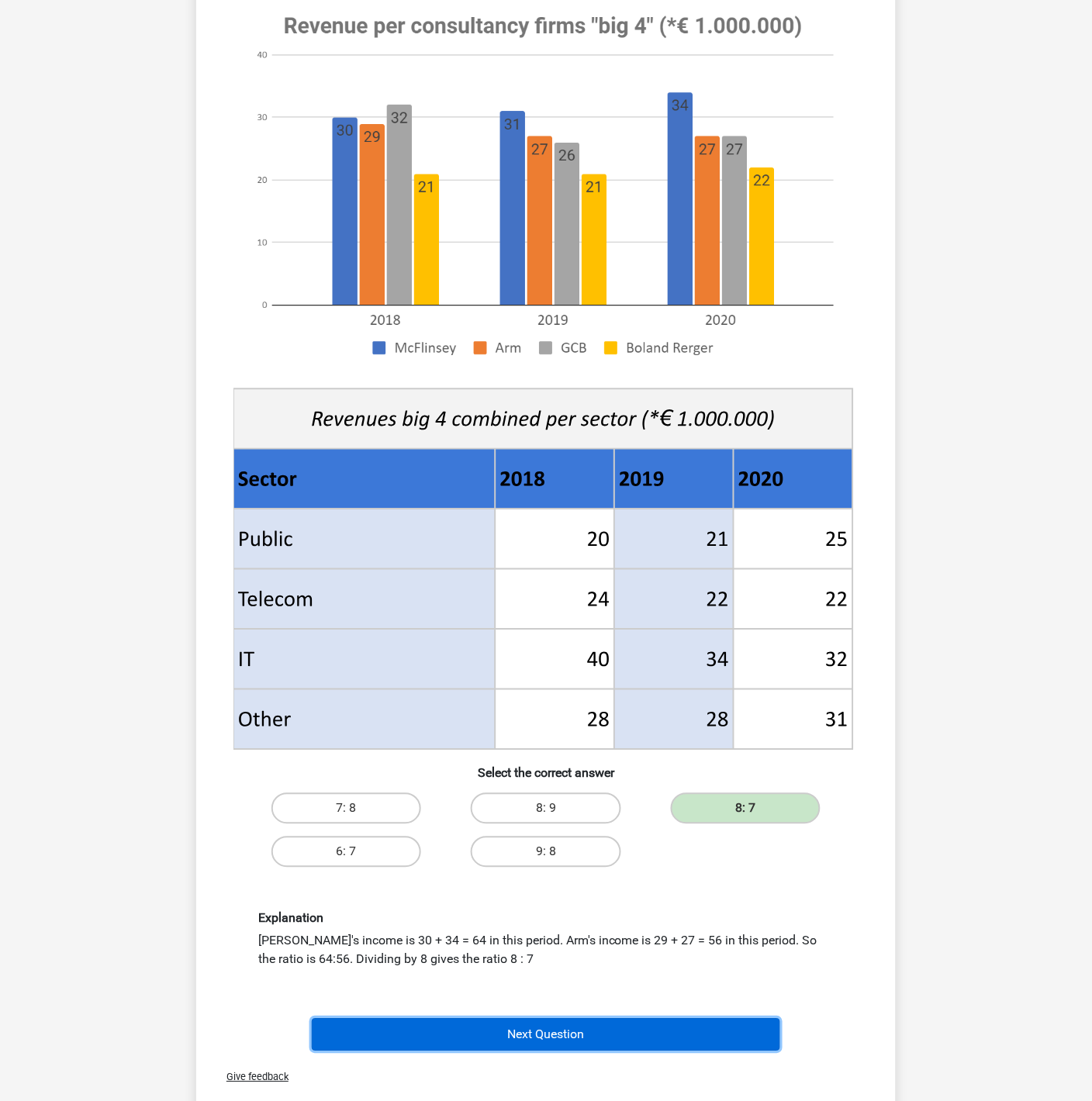
click at [636, 990] on button "Next Question" at bounding box center [546, 1035] width 469 height 33
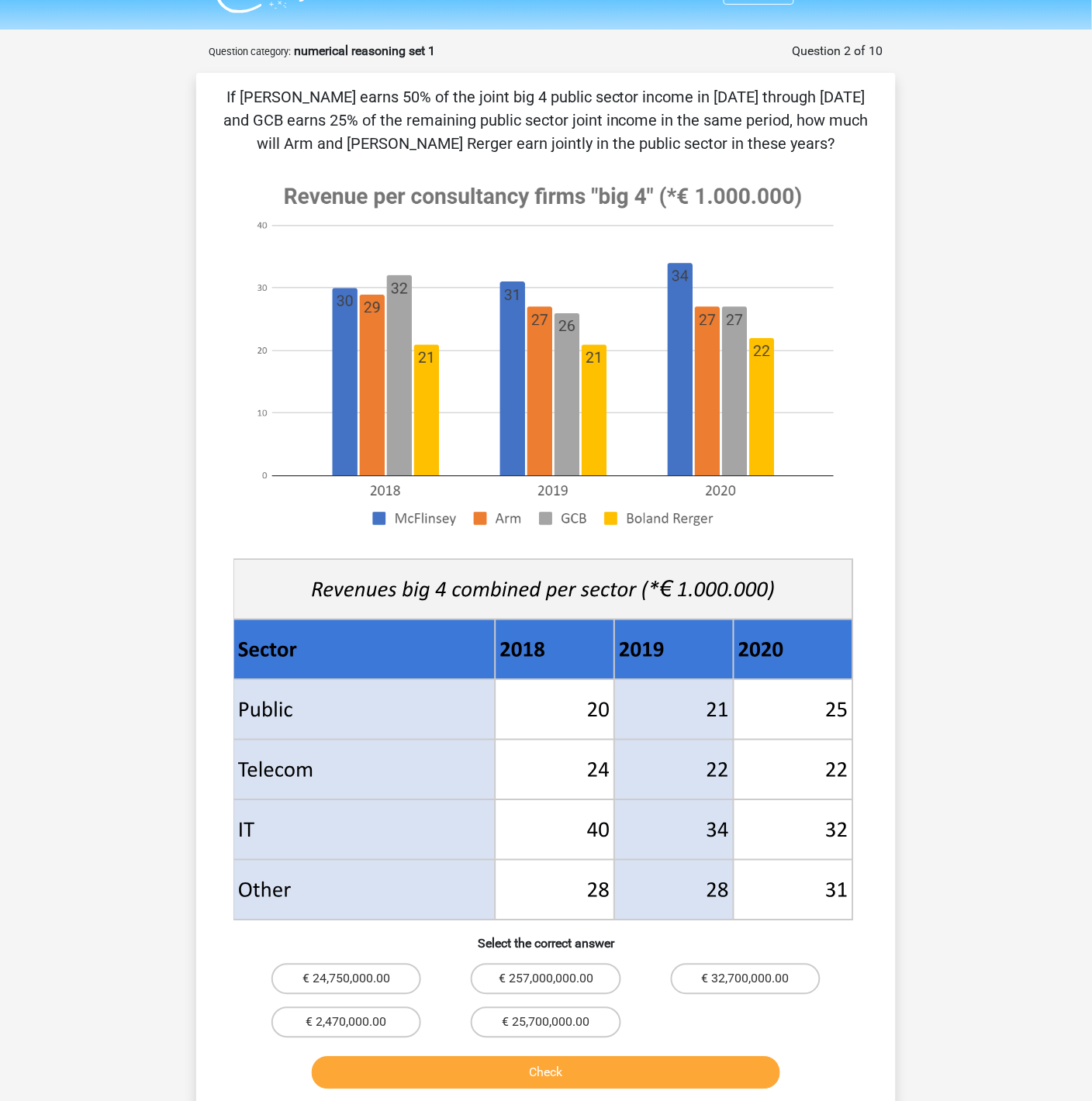
scroll to position [41, 0]
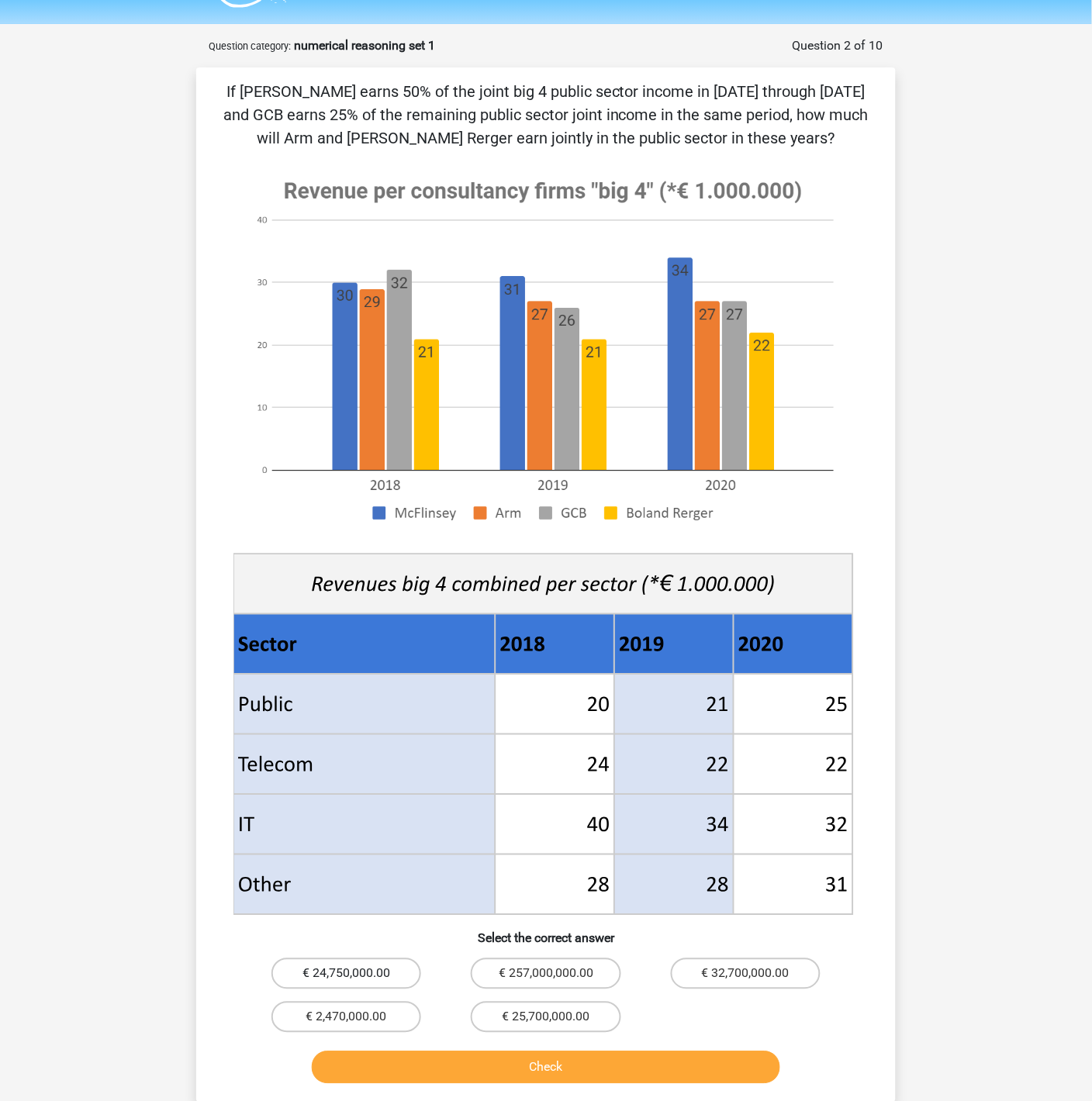
click at [360, 970] on label "€ 24,750,000.00" at bounding box center [346, 973] width 150 height 31
click at [356, 974] on input "€ 24,750,000.00" at bounding box center [351, 979] width 10 height 10
radio input "true"
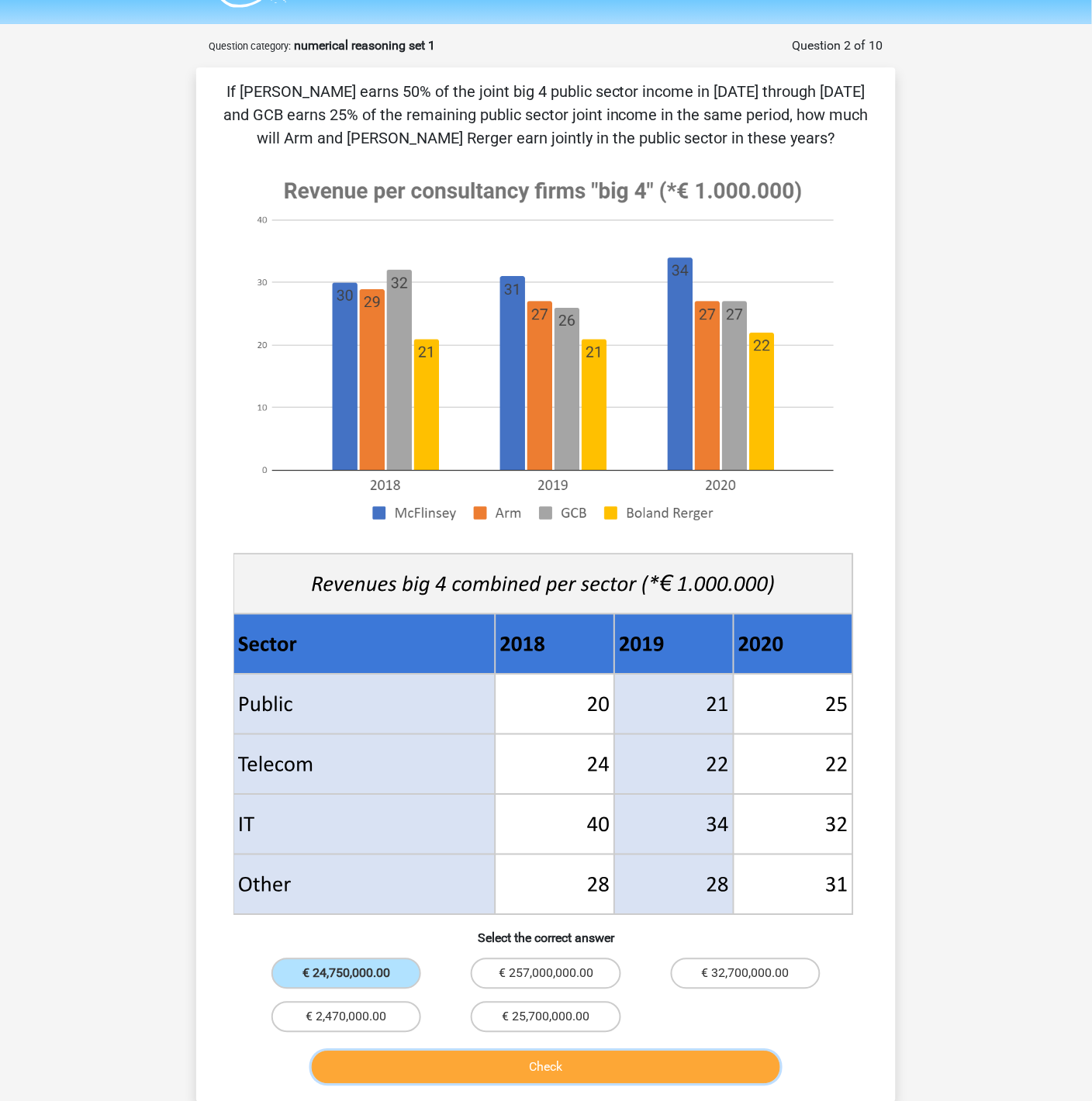
click at [511, 990] on button "Check" at bounding box center [546, 1067] width 469 height 33
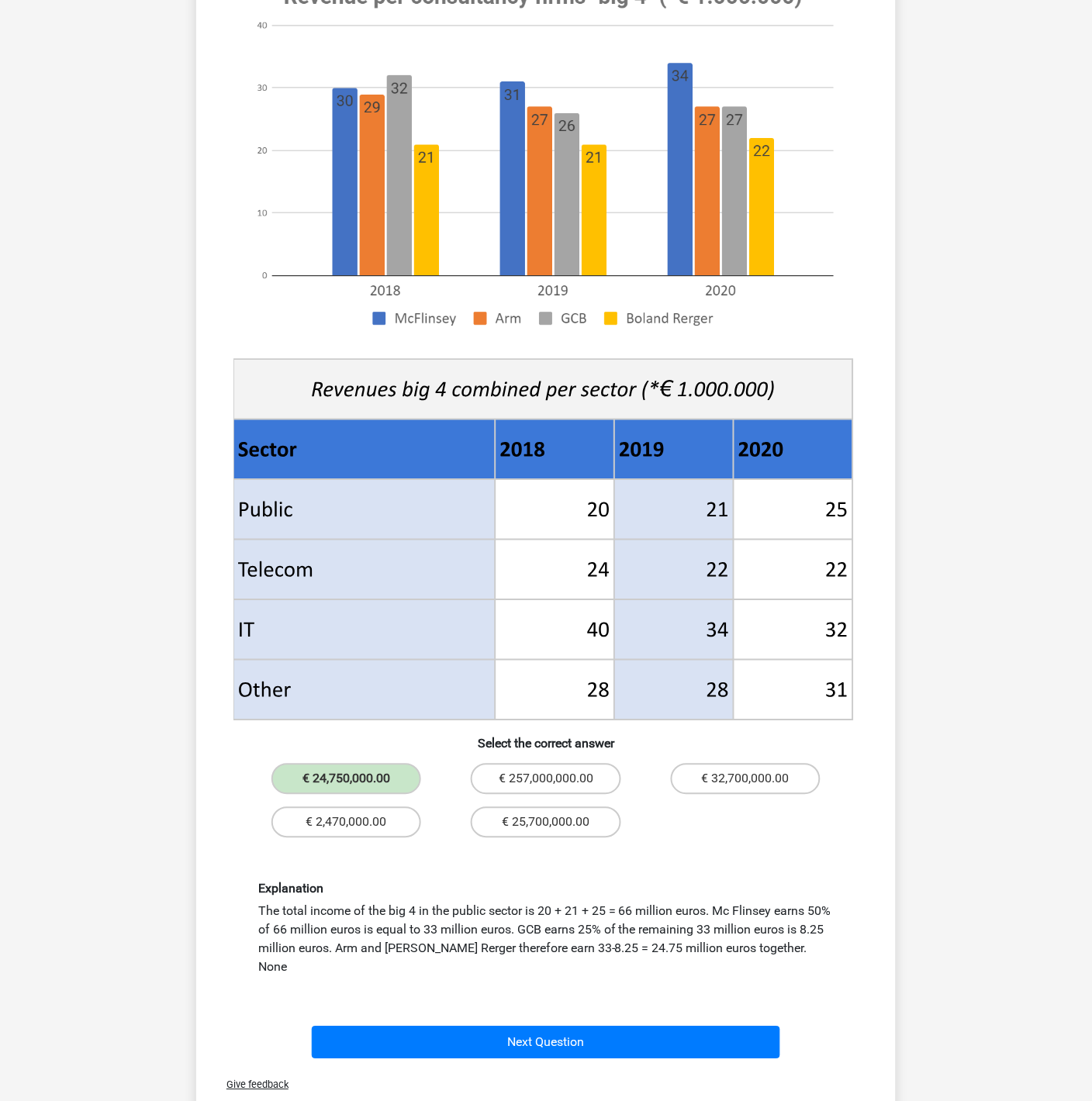
scroll to position [236, 0]
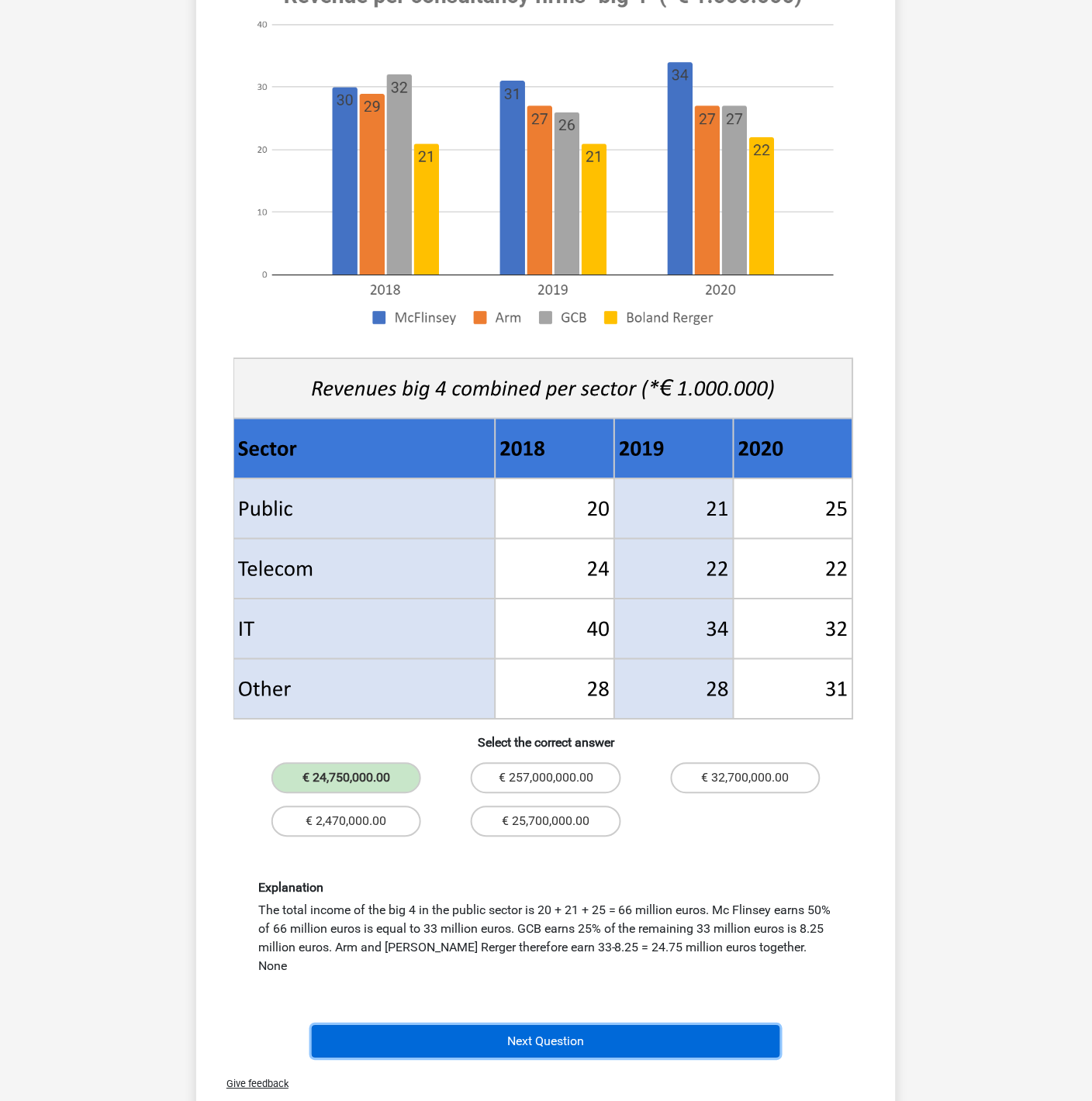
click at [557, 990] on button "Next Question" at bounding box center [546, 1041] width 469 height 33
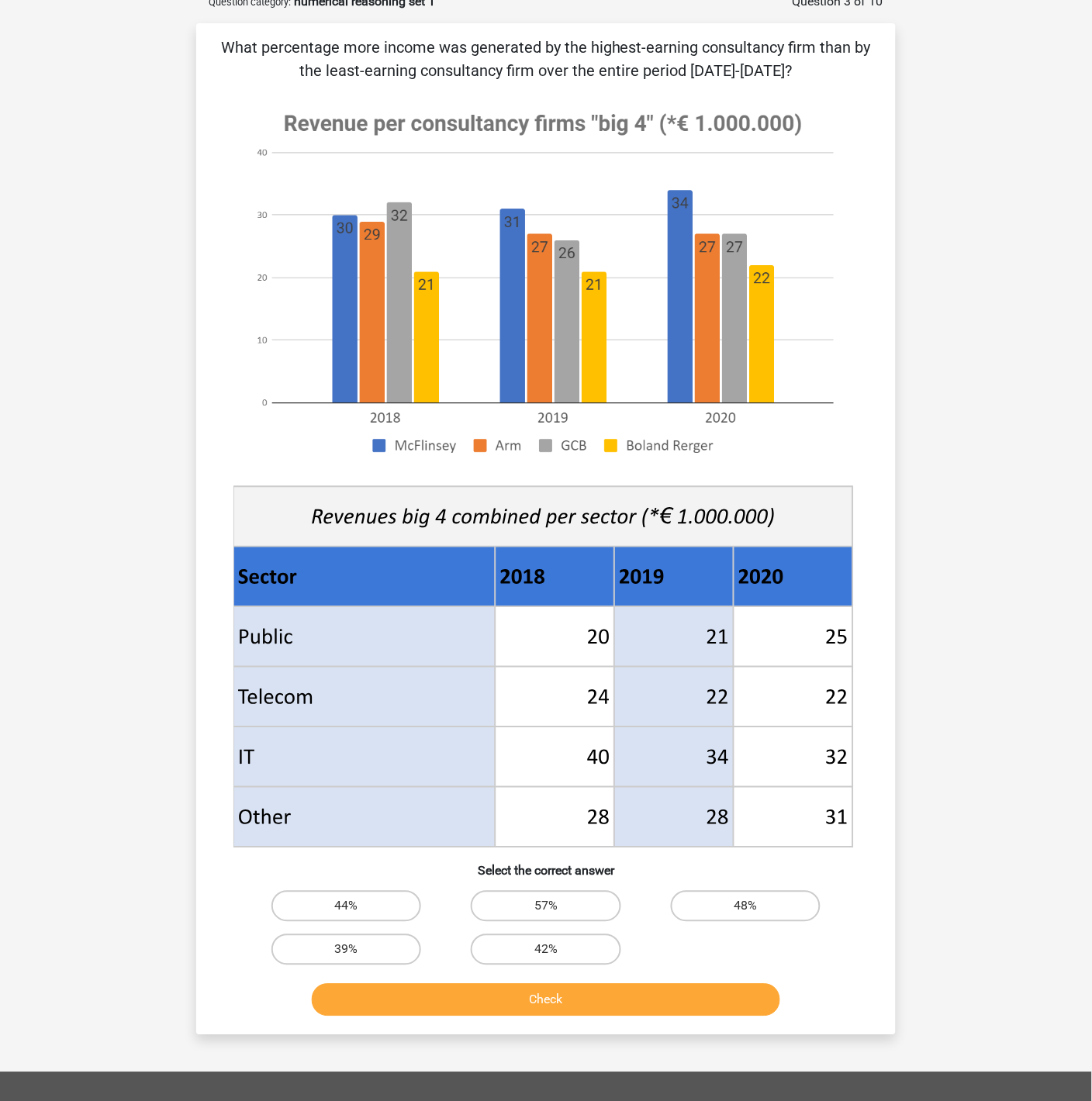
scroll to position [77, 0]
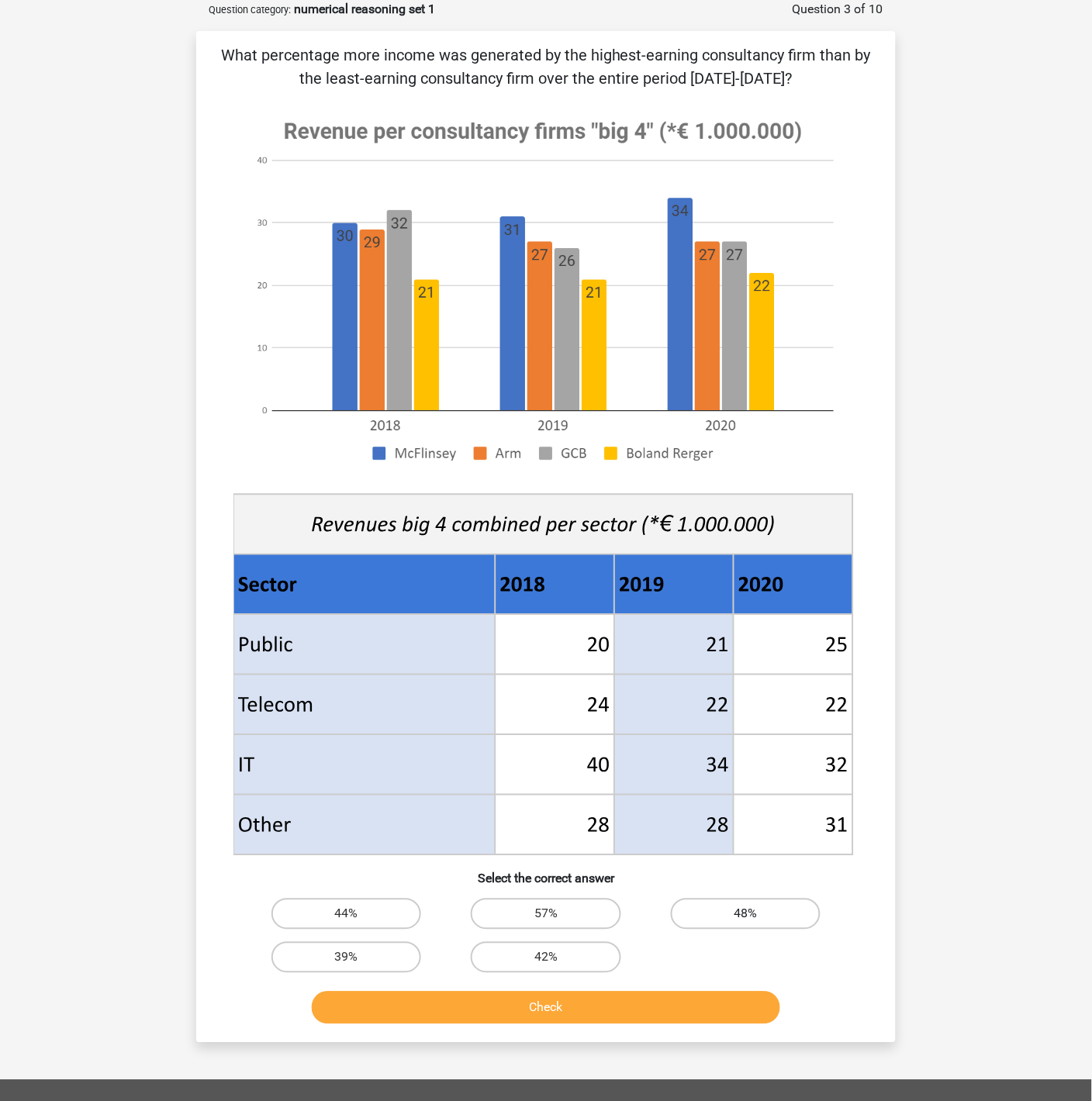
click at [774, 920] on label "48%" at bounding box center [746, 914] width 150 height 31
click at [756, 920] on input "48%" at bounding box center [751, 919] width 10 height 10
radio input "true"
click at [714, 990] on button "Check" at bounding box center [546, 1008] width 469 height 33
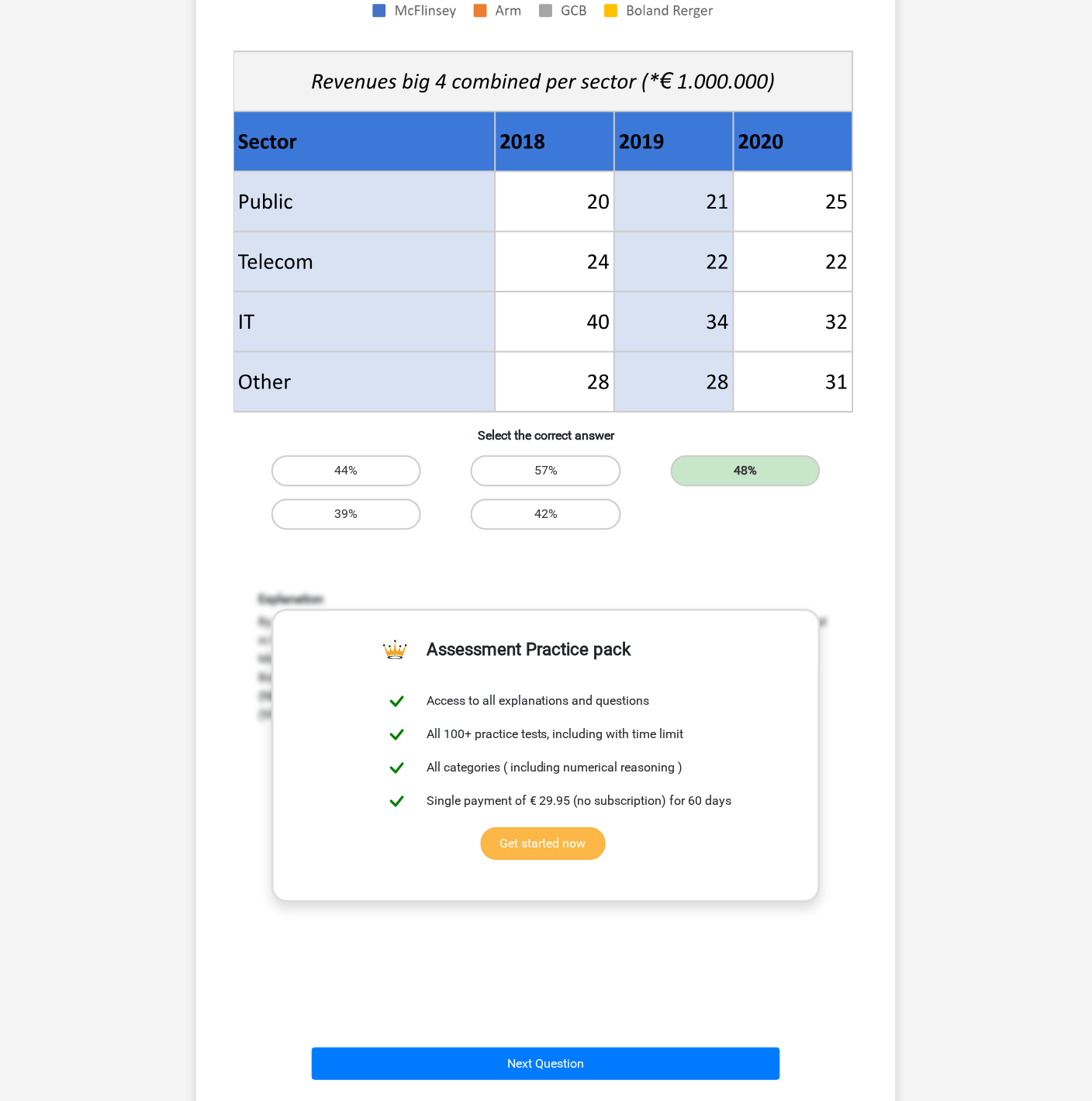
scroll to position [535, 0]
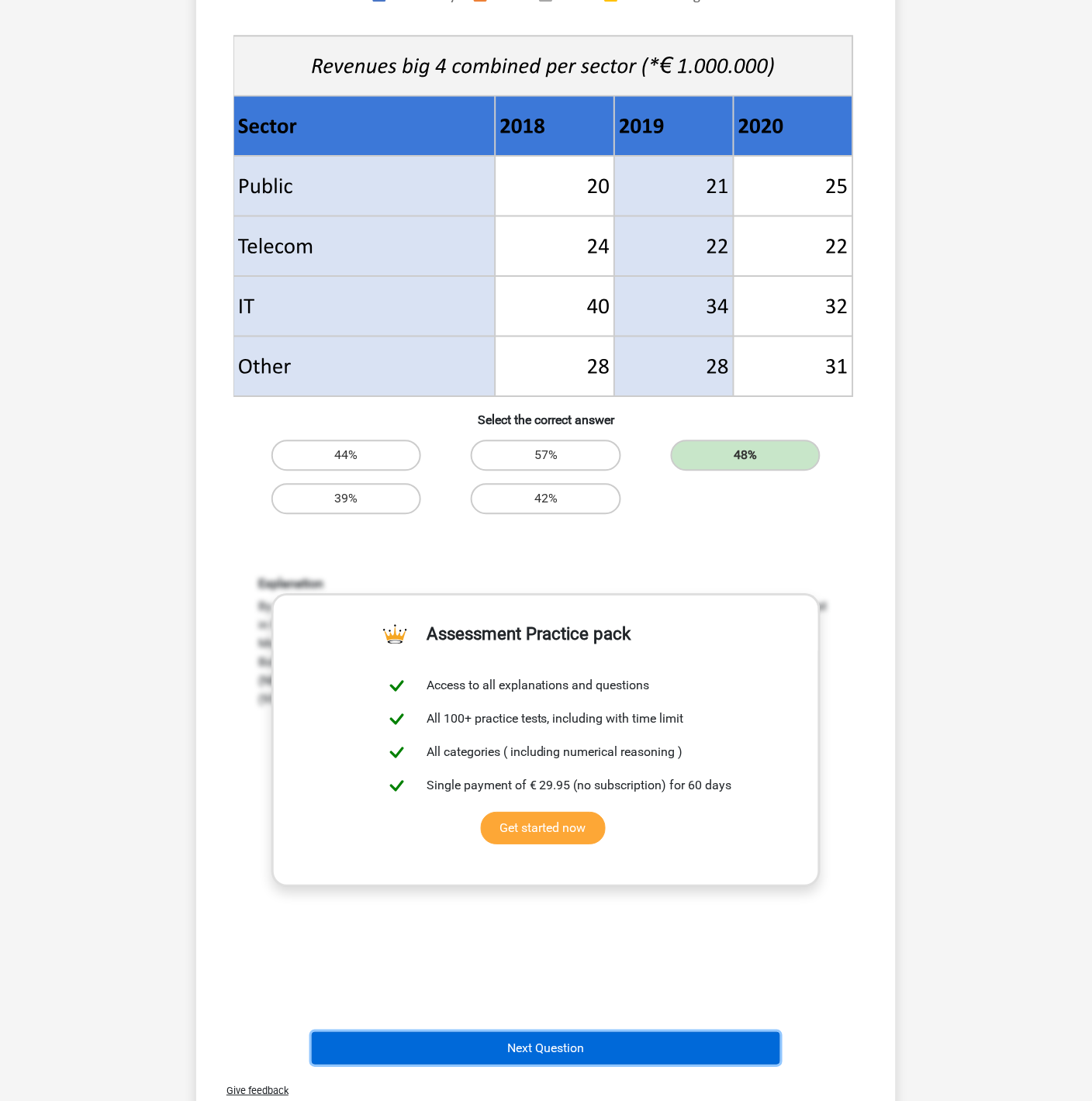
click at [643, 990] on button "Next Question" at bounding box center [546, 1049] width 469 height 33
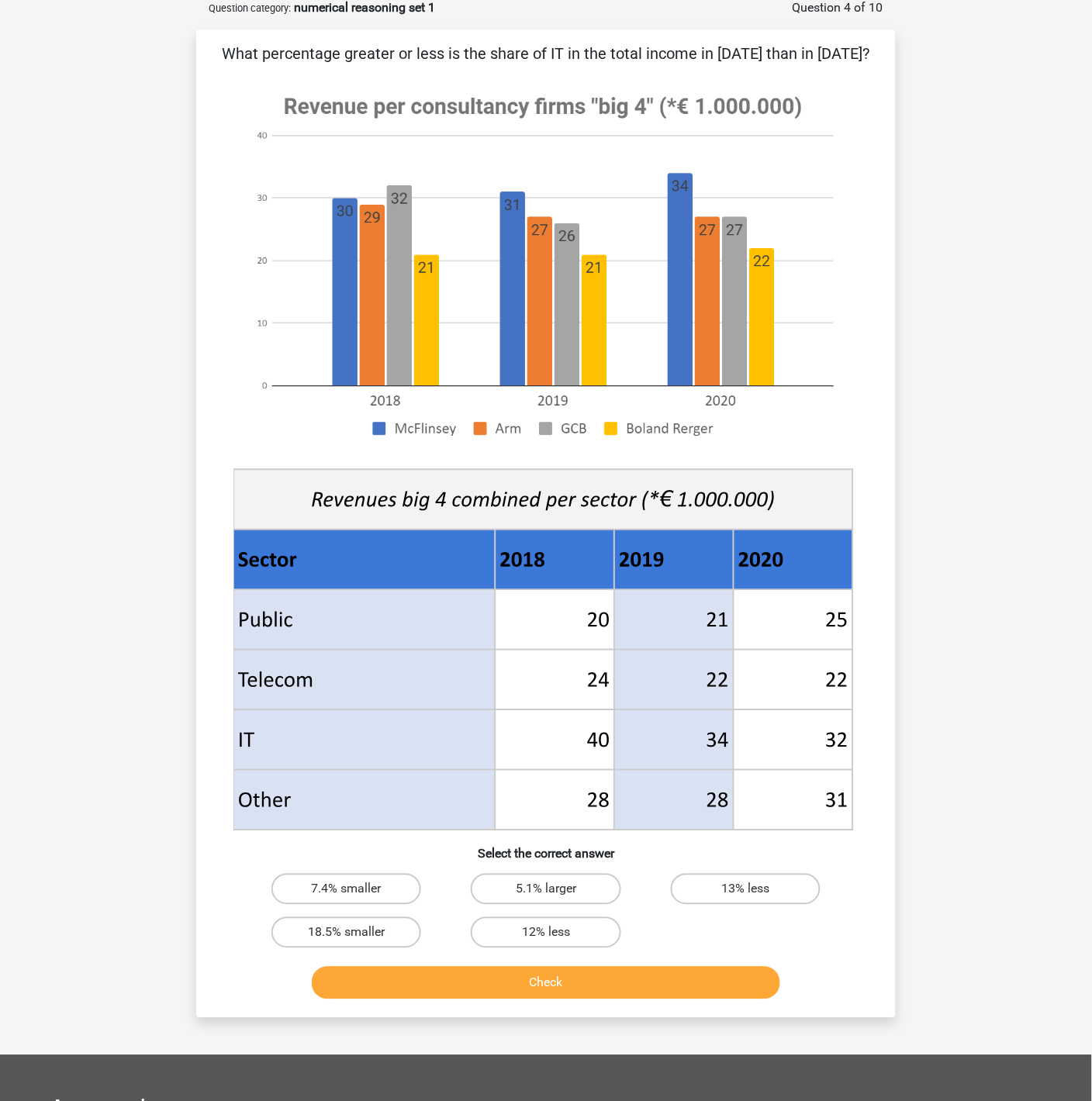
scroll to position [77, 0]
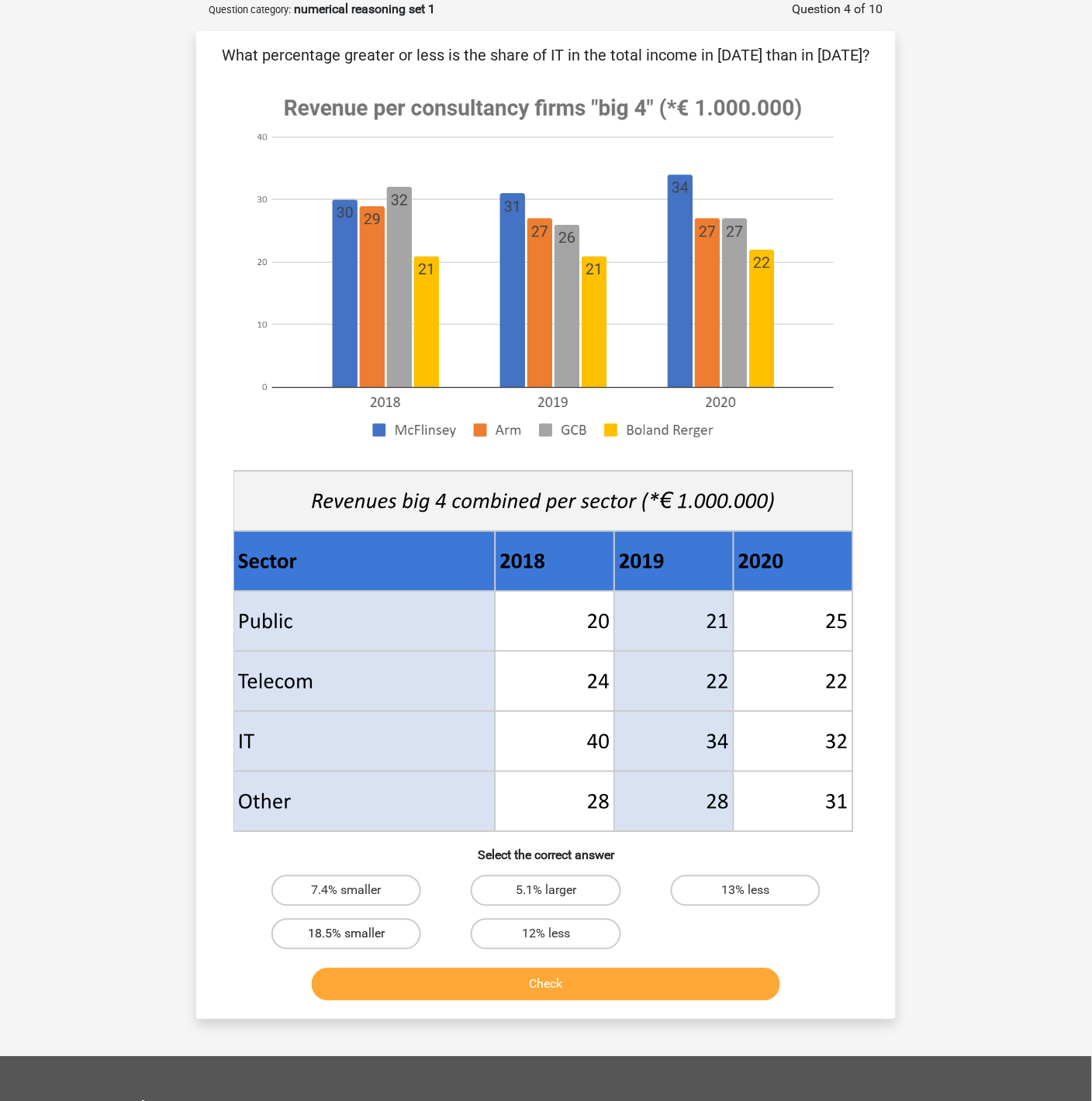
click at [327, 927] on label "18.5% smaller" at bounding box center [346, 934] width 150 height 31
click at [346, 935] on input "18.5% smaller" at bounding box center [351, 940] width 10 height 10
radio input "true"
click at [567, 985] on button "Check" at bounding box center [546, 984] width 469 height 33
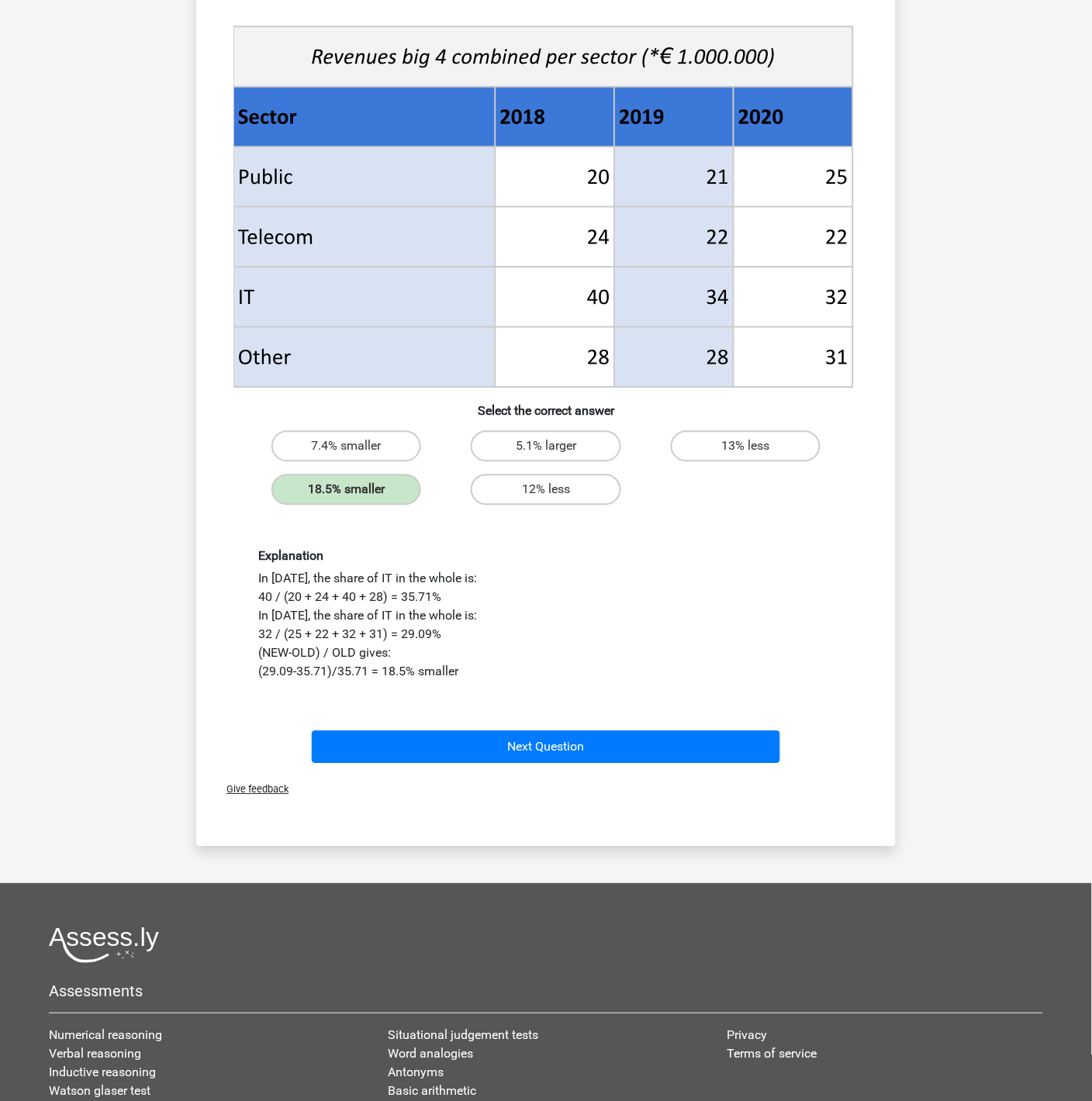
scroll to position [535, 0]
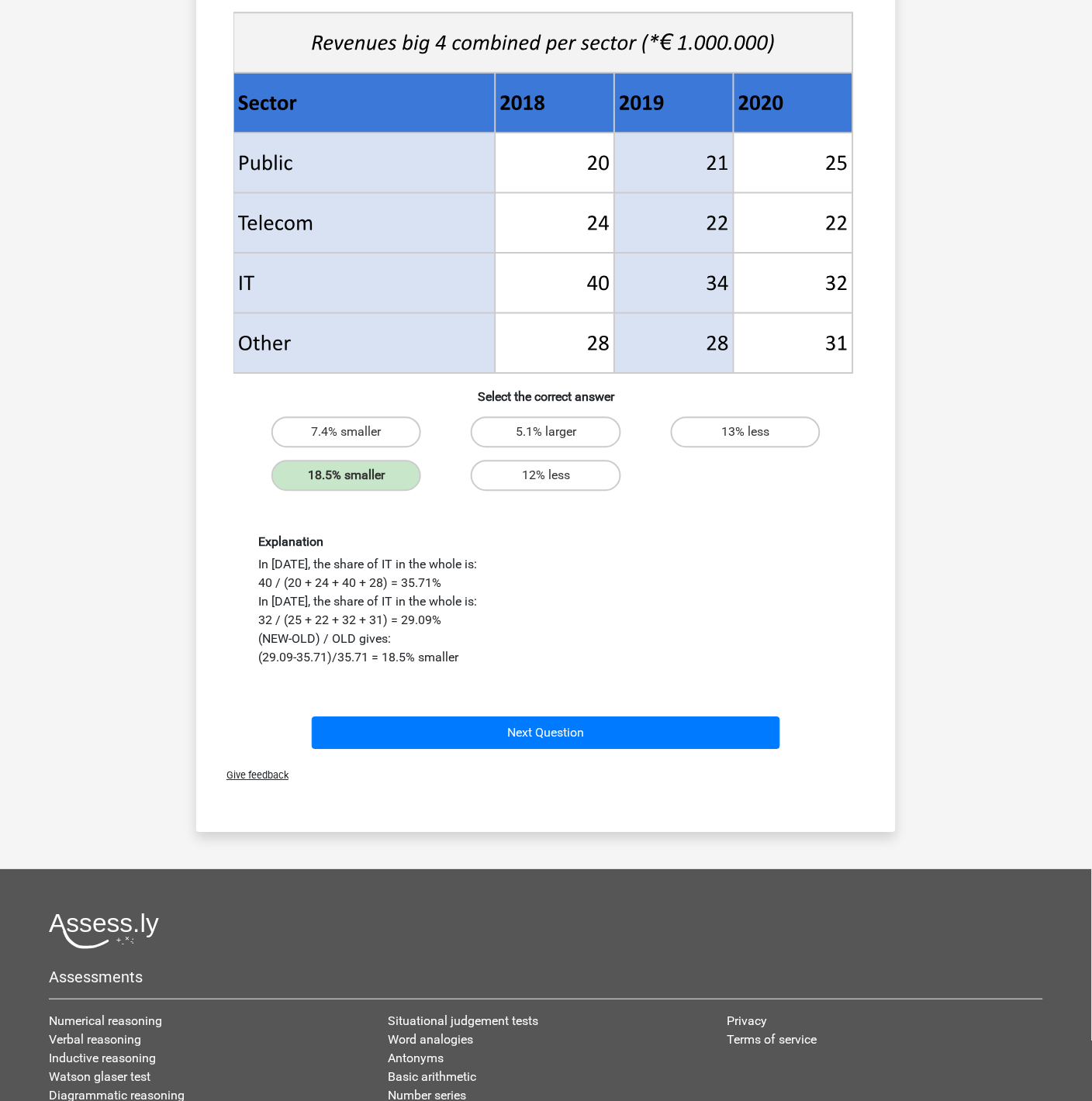
drag, startPoint x: 592, startPoint y: 791, endPoint x: 583, endPoint y: 777, distance: 16.6
click at [590, 788] on div "Give feedback" at bounding box center [546, 775] width 687 height 40
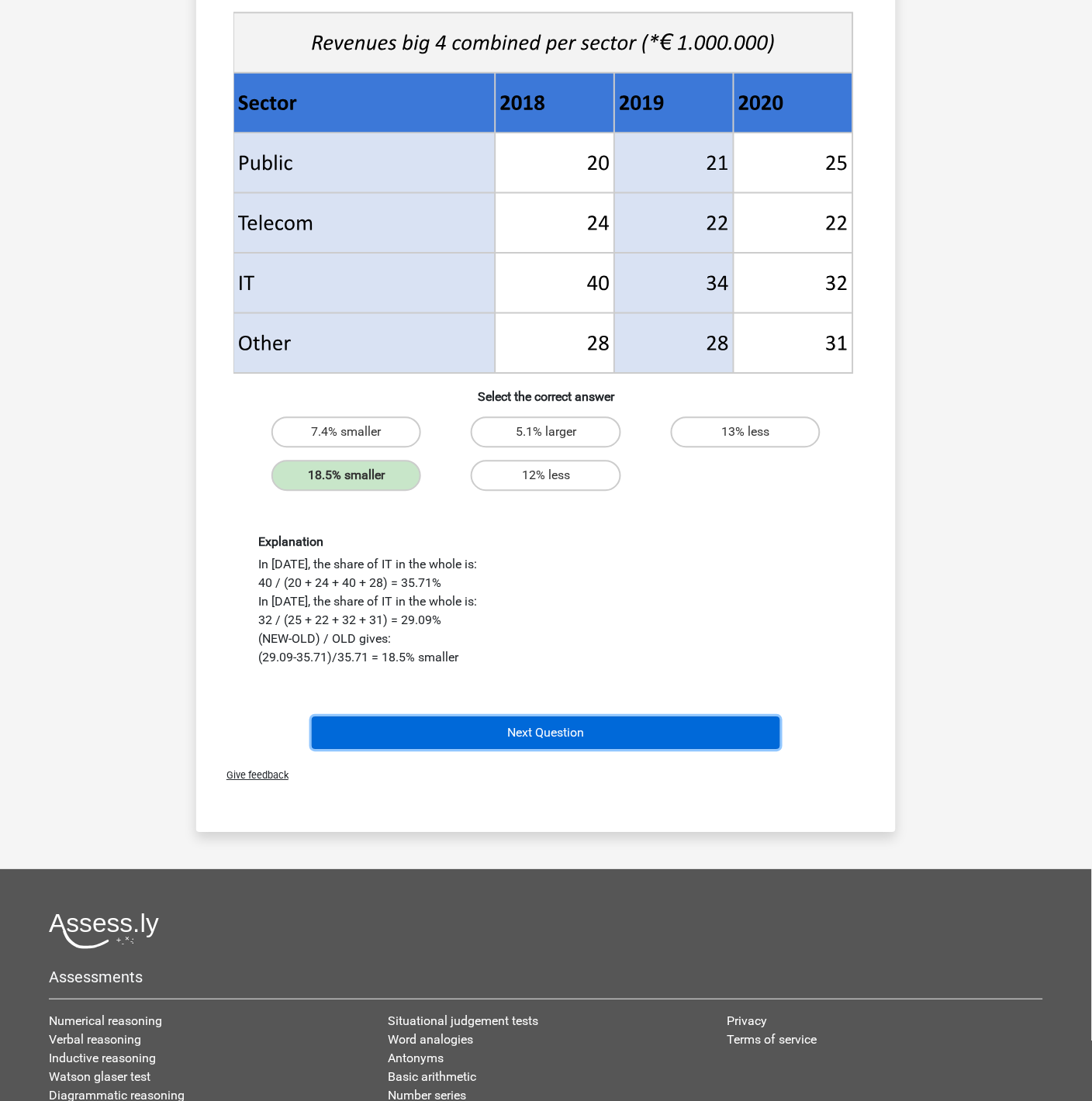
click at [569, 730] on button "Next Question" at bounding box center [546, 733] width 469 height 33
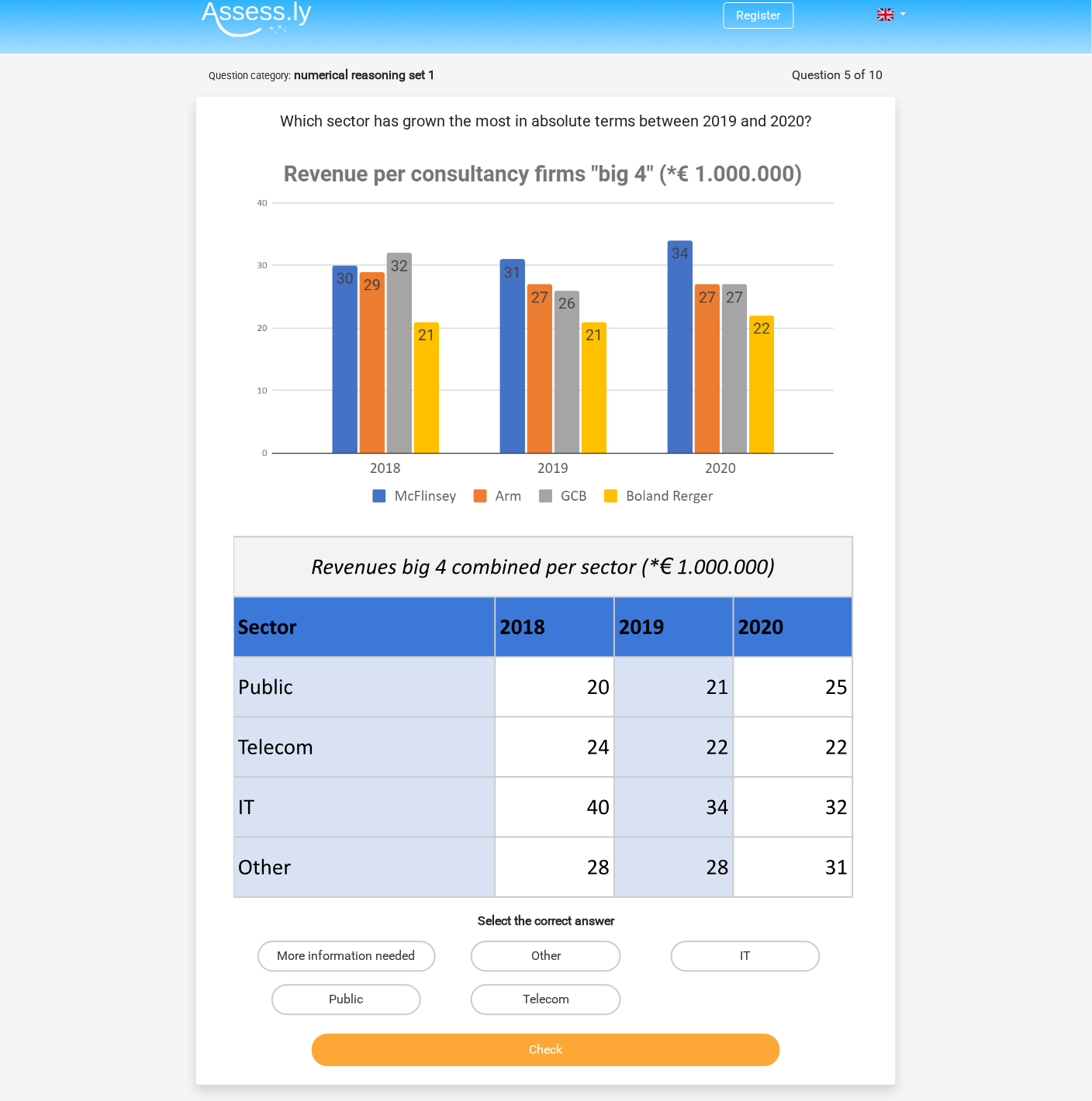
scroll to position [11, 0]
click at [364, 990] on label "Public" at bounding box center [346, 1001] width 150 height 31
click at [356, 990] on input "Public" at bounding box center [351, 1006] width 10 height 10
radio input "true"
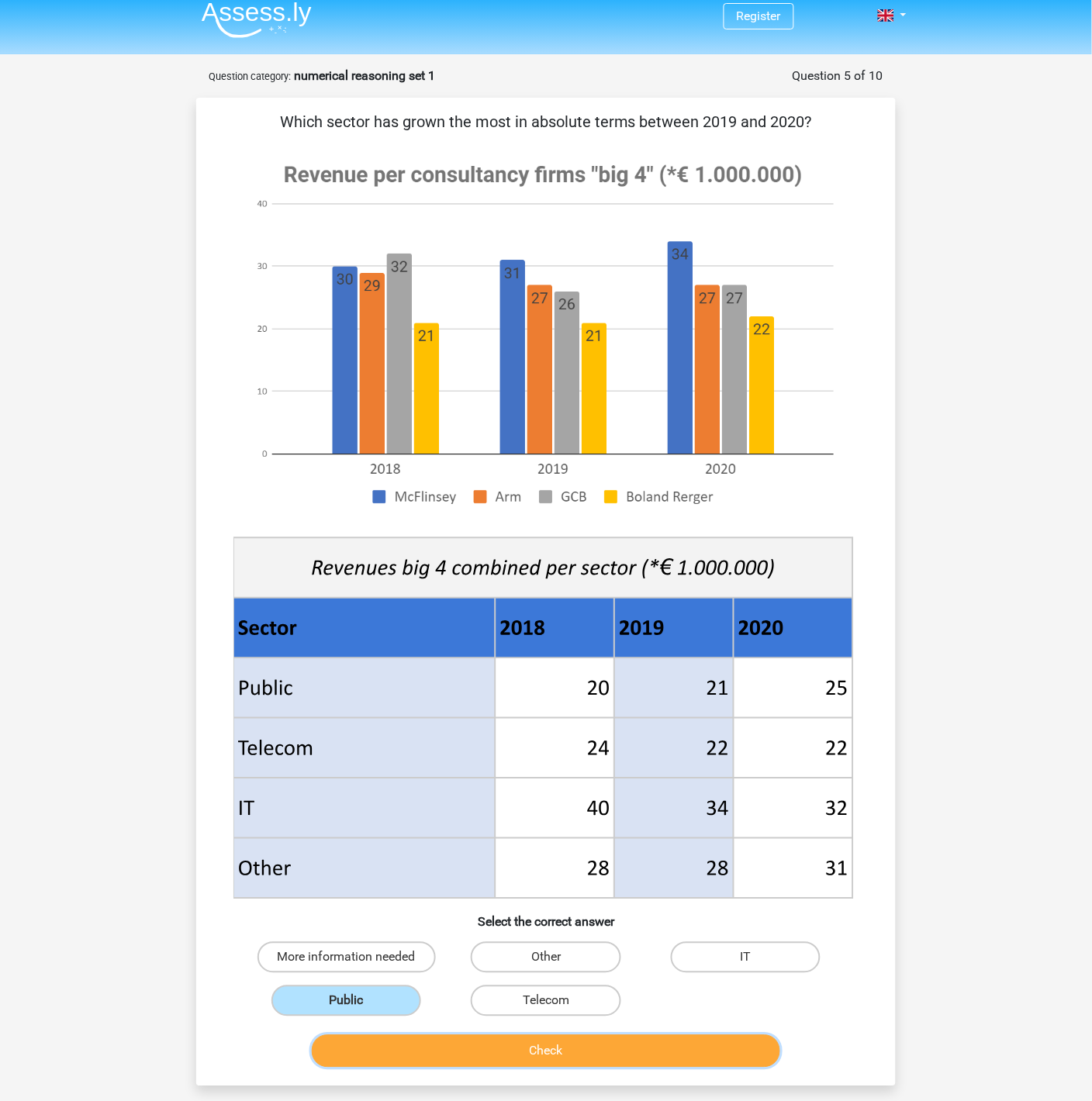
click at [466, 990] on button "Check" at bounding box center [546, 1051] width 469 height 33
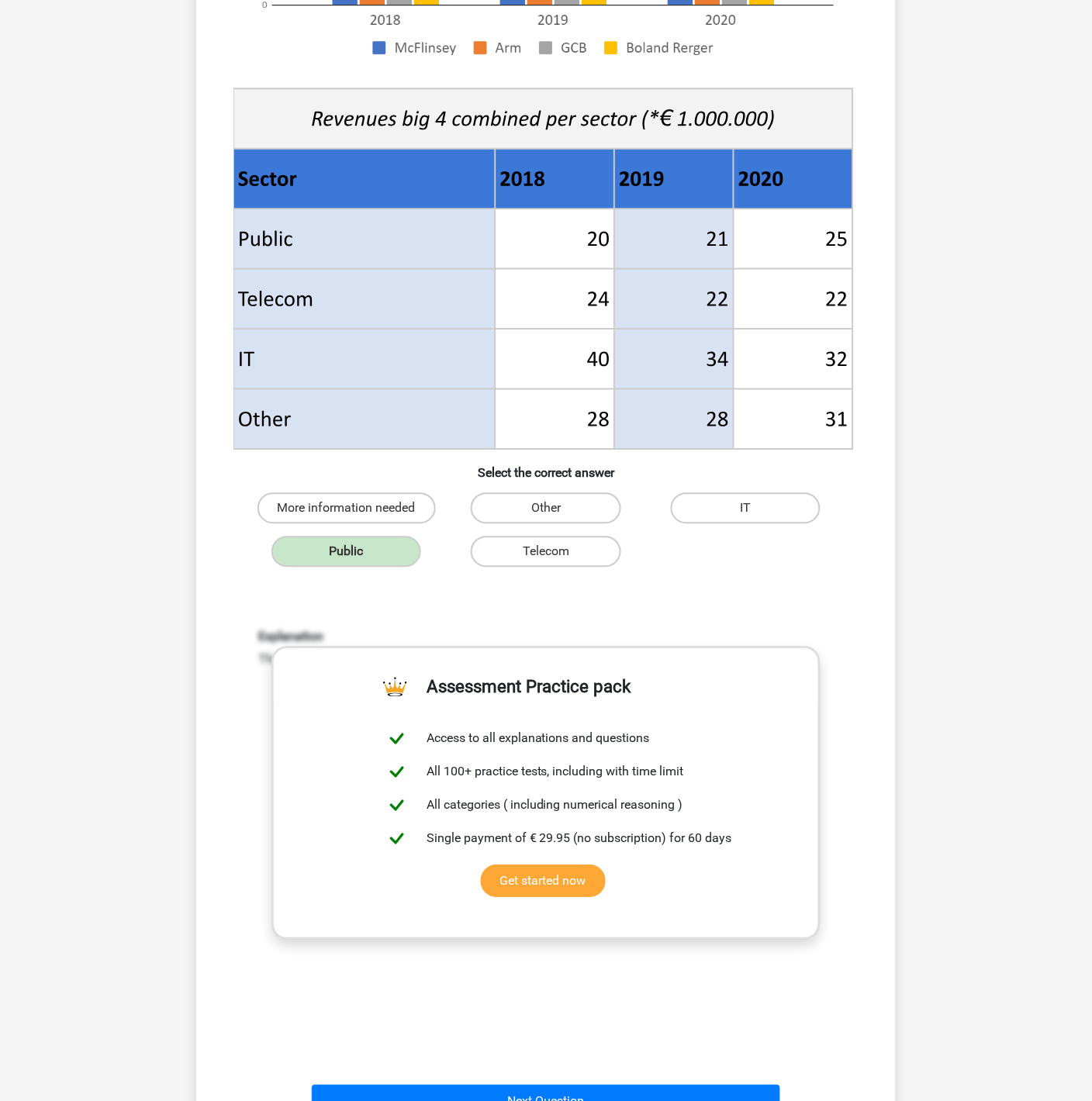
scroll to position [545, 0]
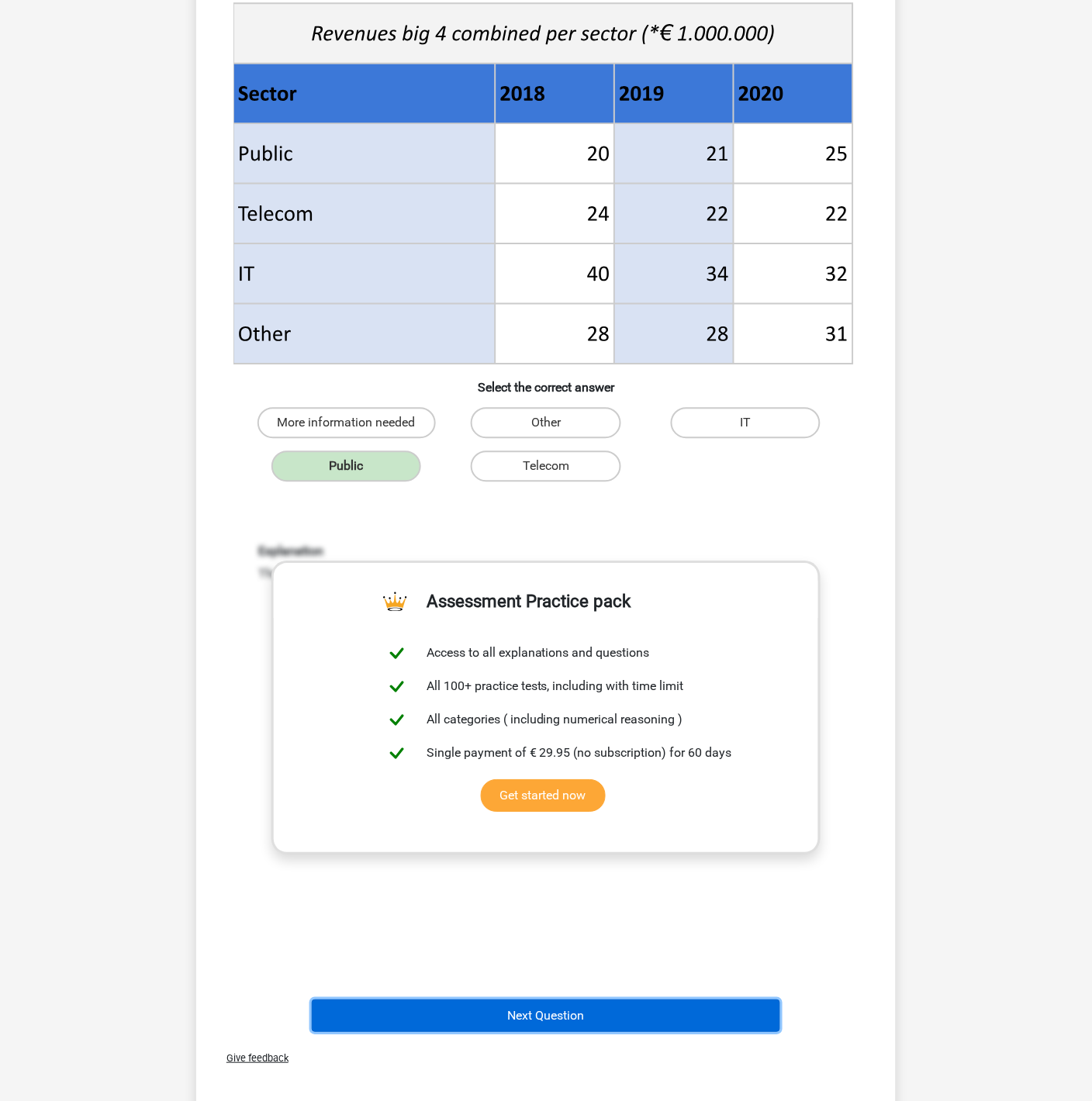
click at [557, 990] on button "Next Question" at bounding box center [546, 1016] width 469 height 33
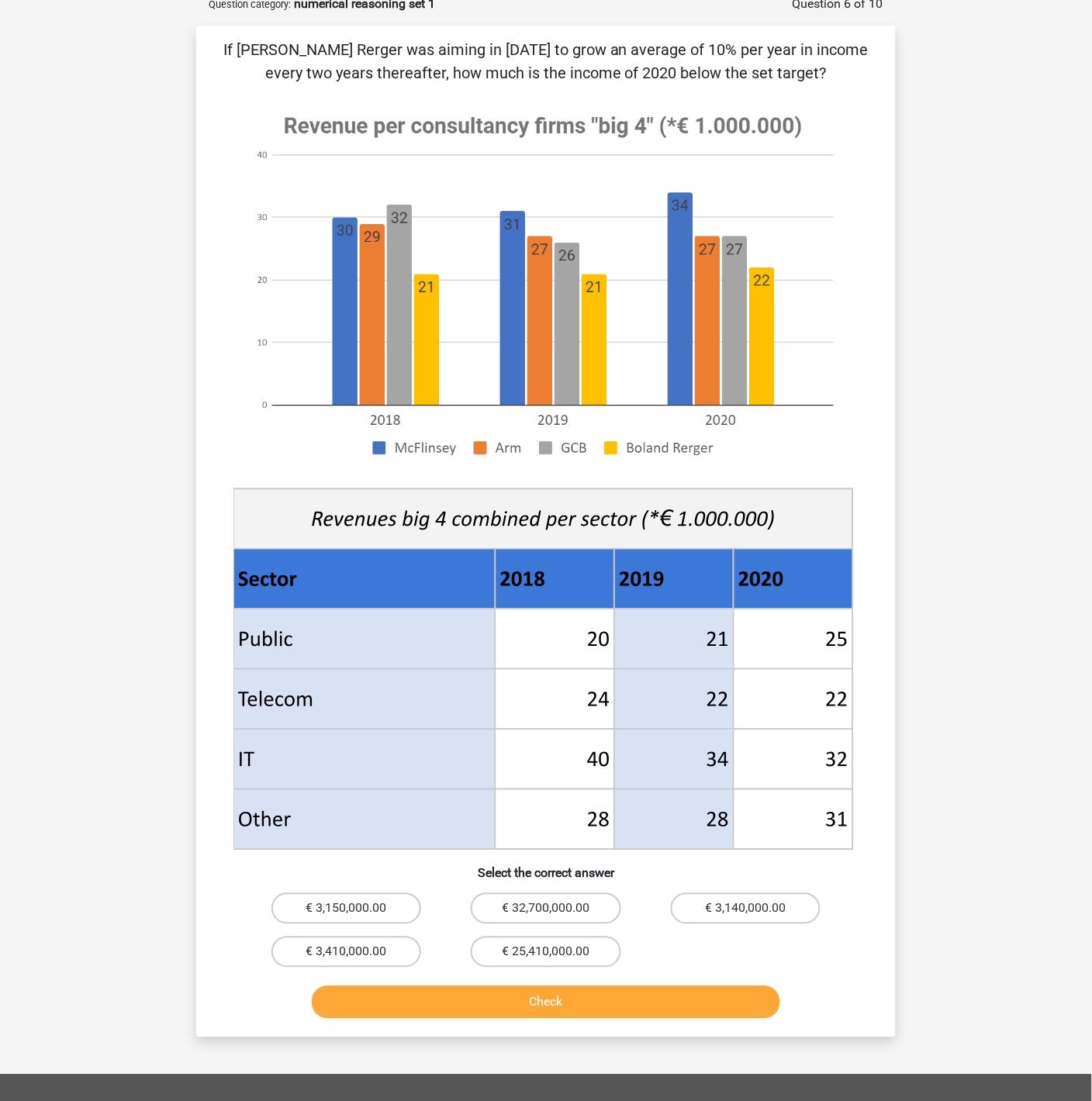
scroll to position [77, 0]
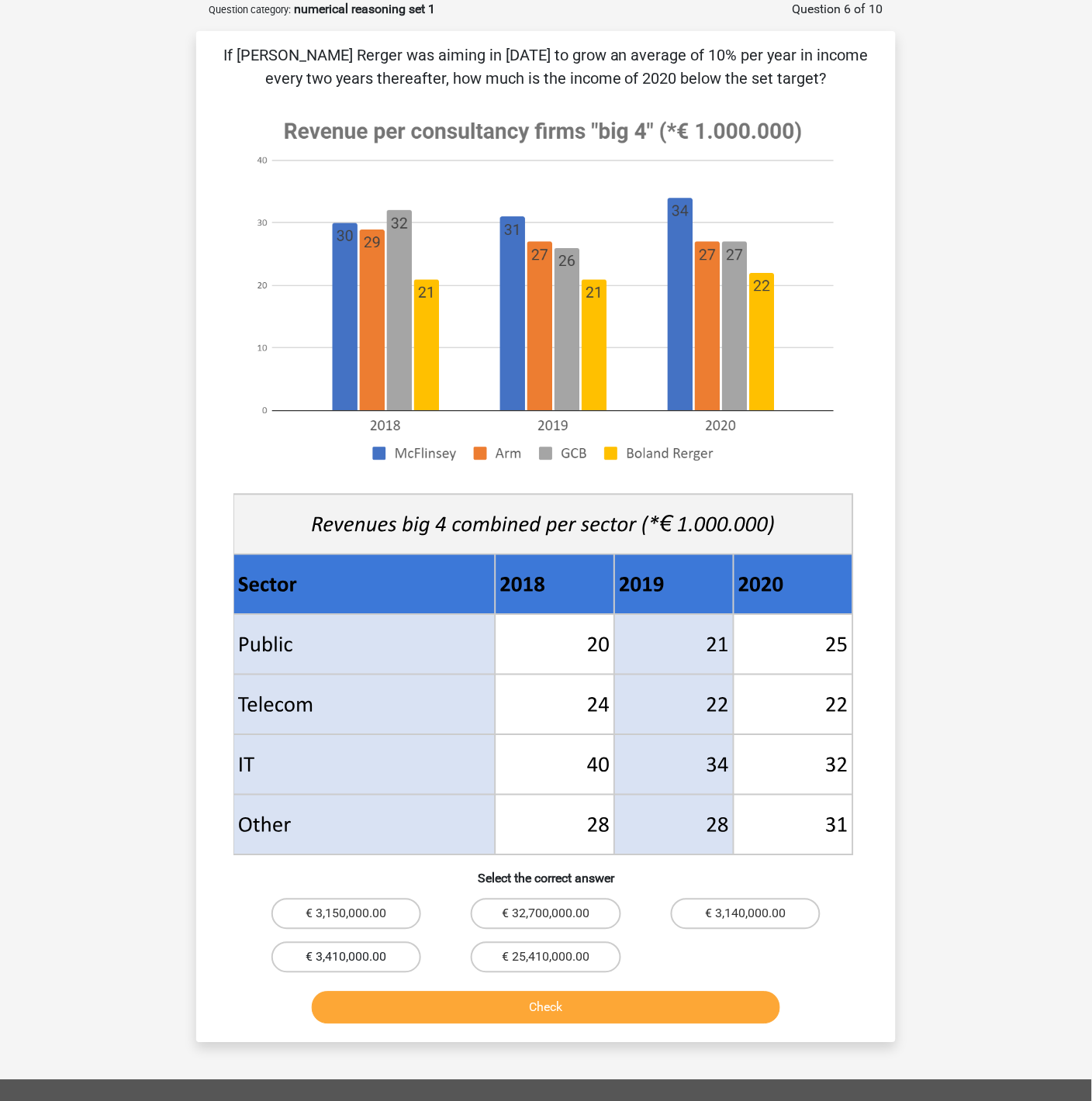
click at [367, 959] on label "€ 3,410,000.00" at bounding box center [346, 957] width 150 height 31
click at [356, 959] on input "€ 3,410,000.00" at bounding box center [351, 962] width 10 height 10
radio input "true"
click at [466, 990] on button "Check" at bounding box center [546, 1008] width 469 height 33
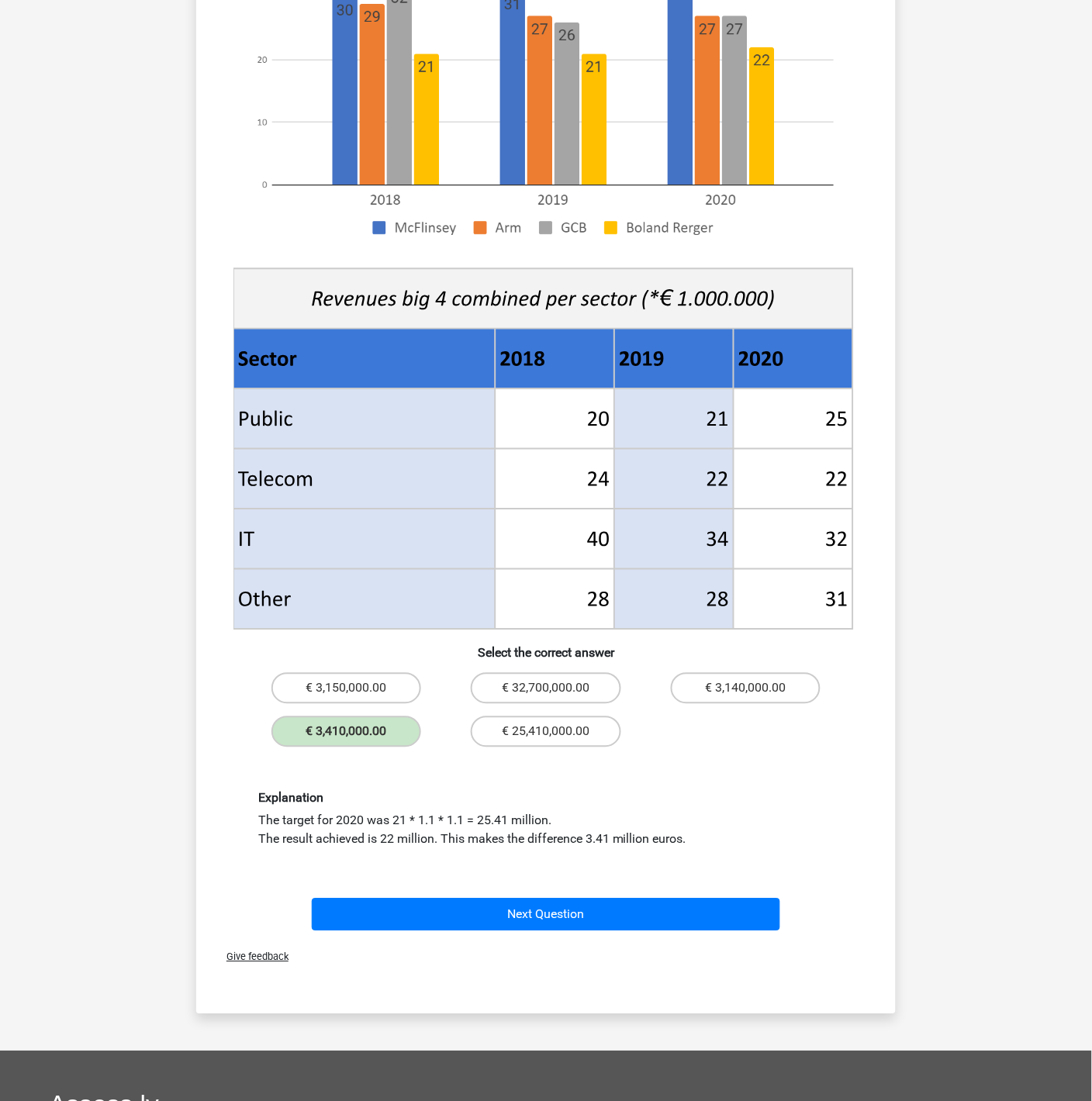
scroll to position [329, 0]
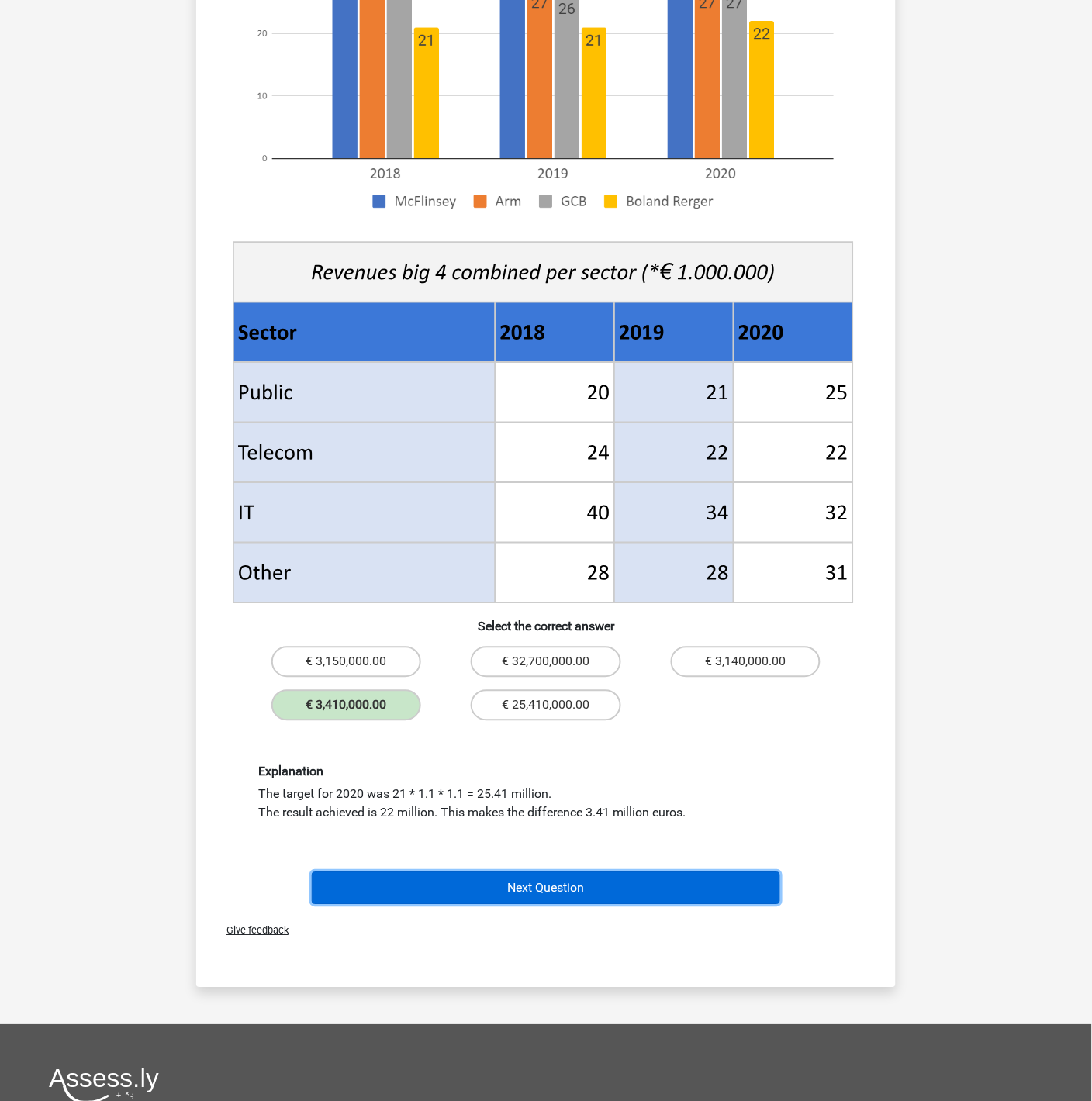
click at [583, 890] on button "Next Question" at bounding box center [546, 888] width 469 height 33
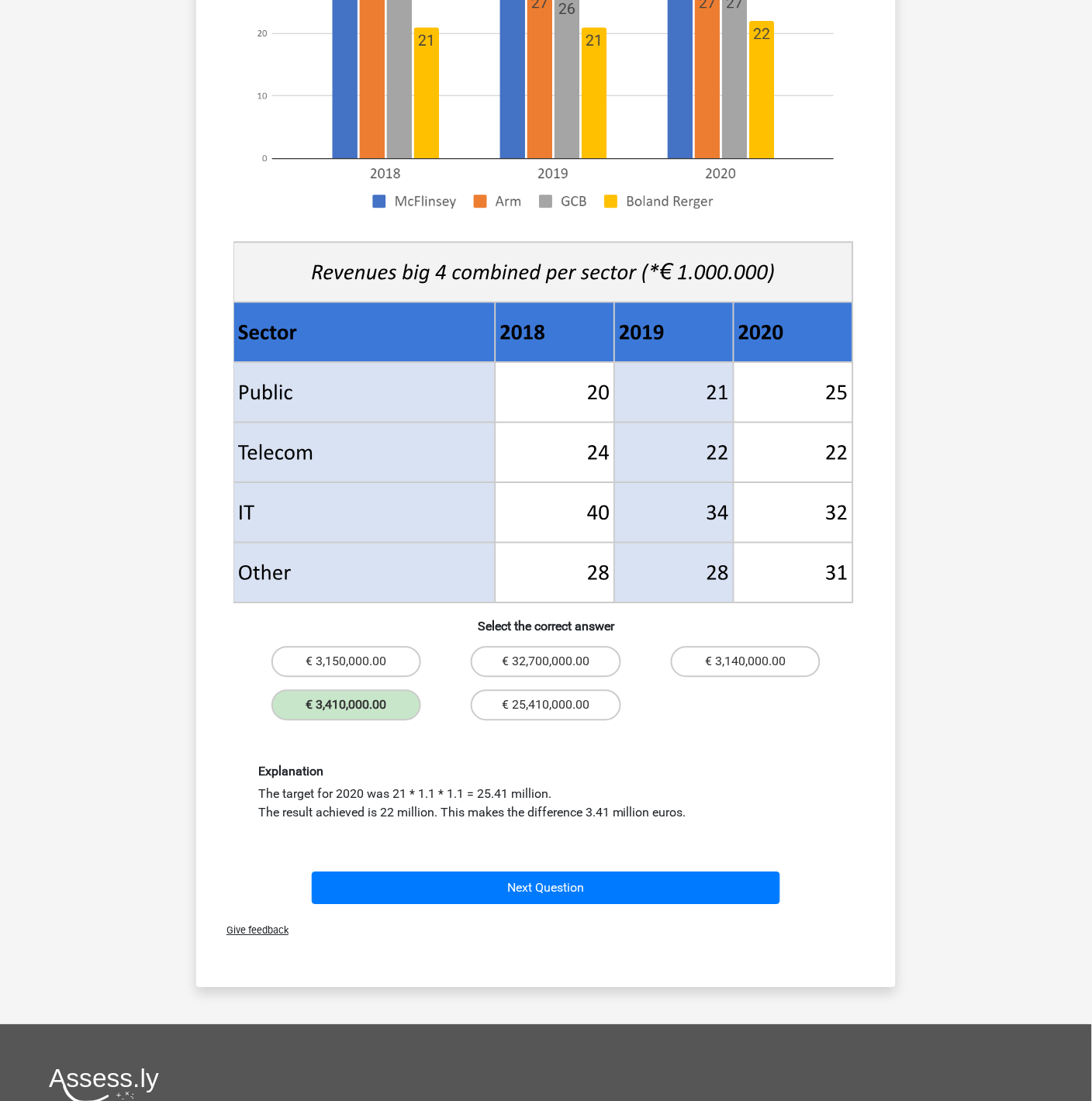
scroll to position [0, 0]
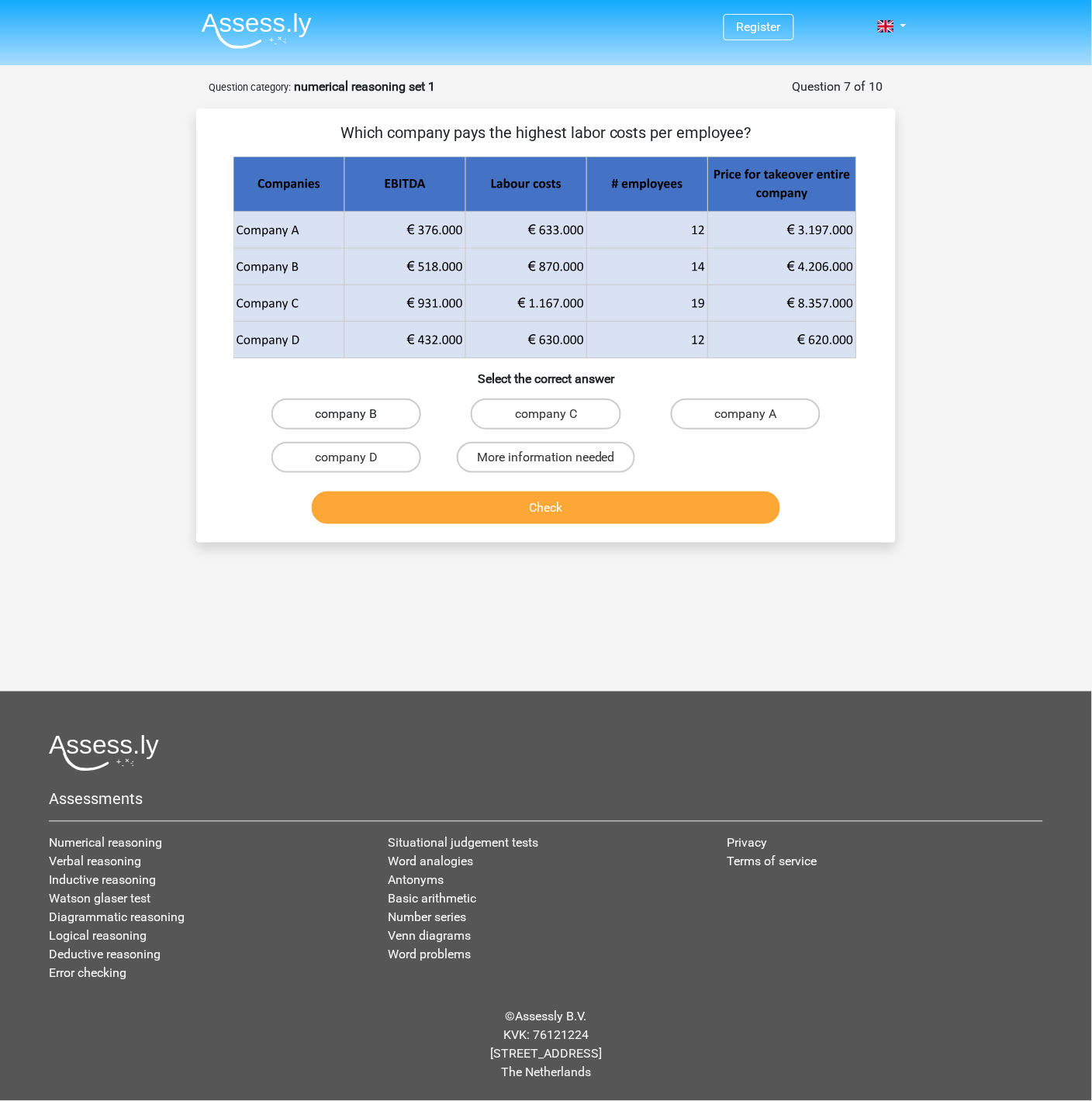
click at [375, 413] on label "company B" at bounding box center [346, 414] width 150 height 31
click at [356, 414] on input "company B" at bounding box center [351, 419] width 10 height 10
radio input "true"
click at [458, 504] on button "Check" at bounding box center [546, 508] width 469 height 33
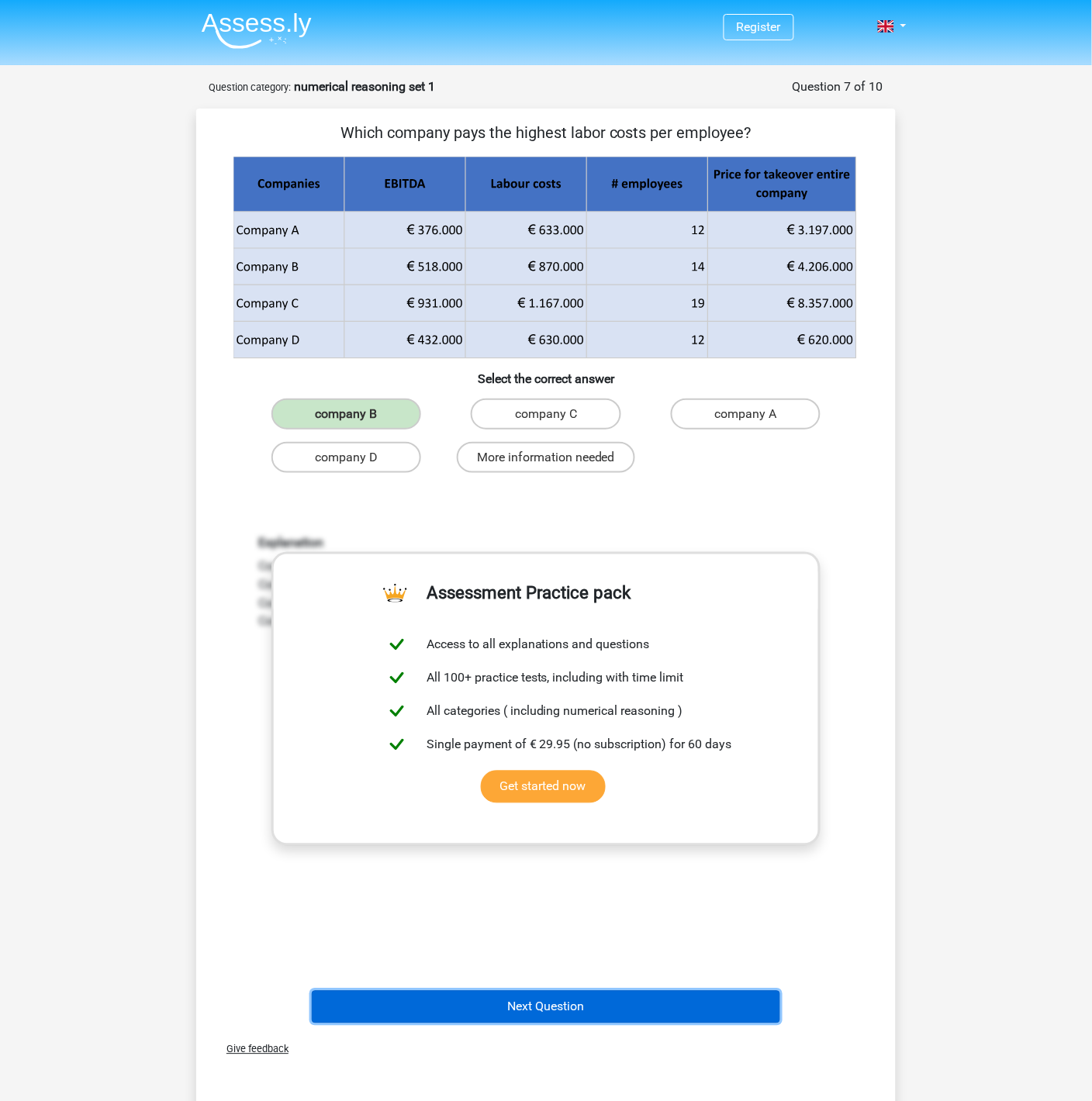
click at [635, 990] on button "Next Question" at bounding box center [546, 1007] width 469 height 33
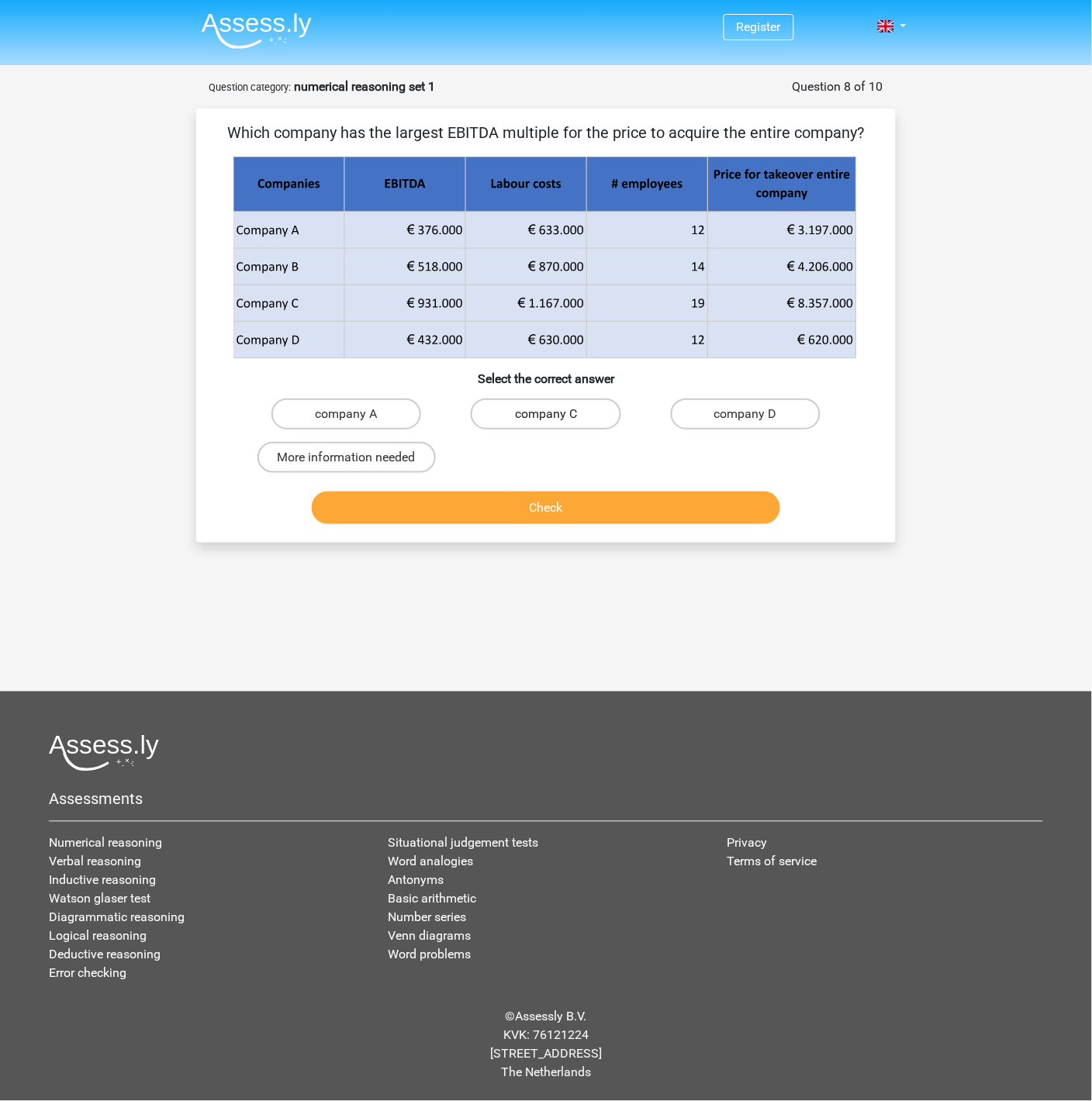
click at [546, 425] on label "company C" at bounding box center [546, 414] width 150 height 31
click at [546, 424] on input "company C" at bounding box center [551, 419] width 10 height 10
radio input "true"
click at [573, 519] on button "Check" at bounding box center [546, 508] width 469 height 33
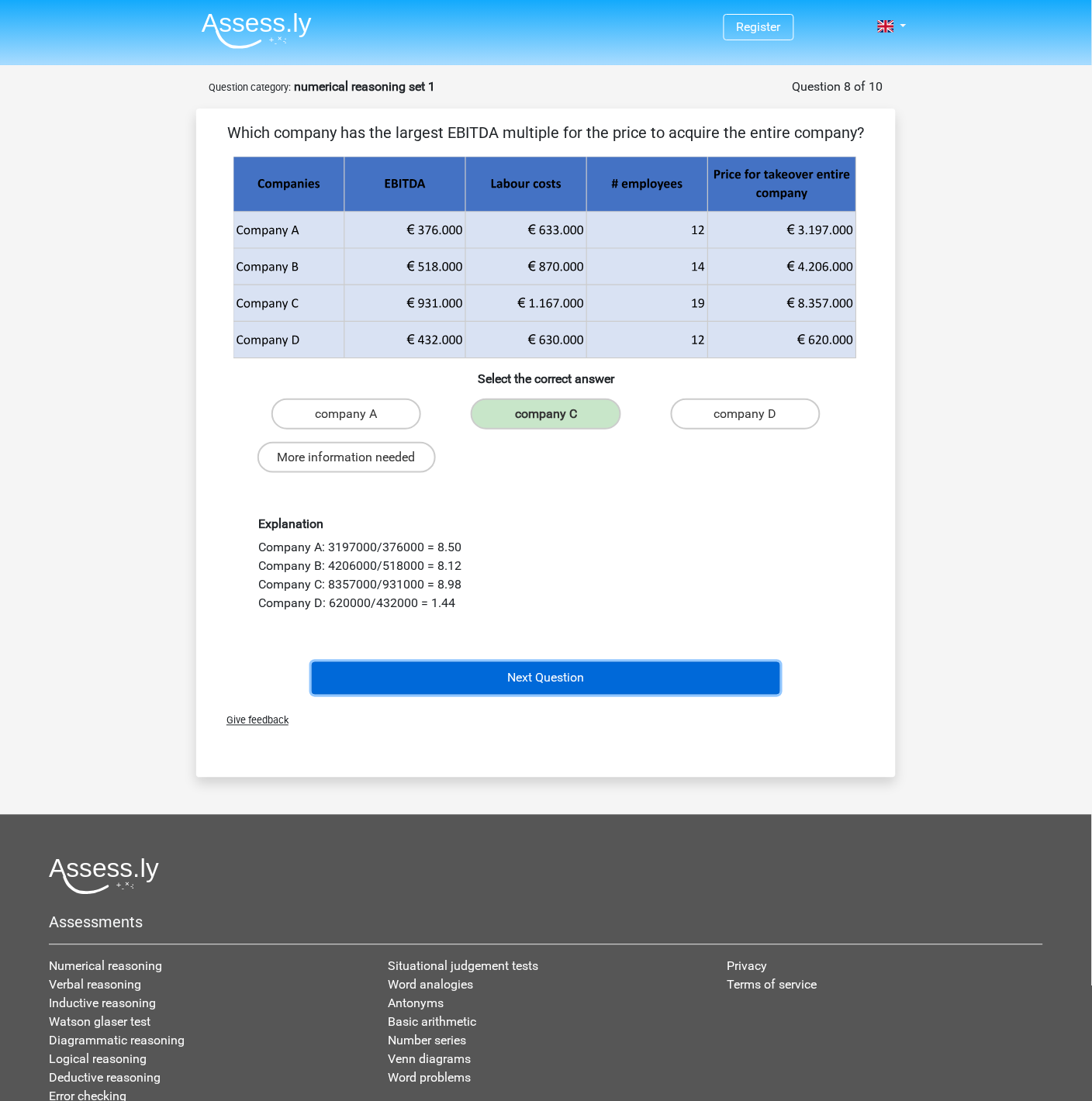
click at [605, 679] on button "Next Question" at bounding box center [546, 678] width 469 height 33
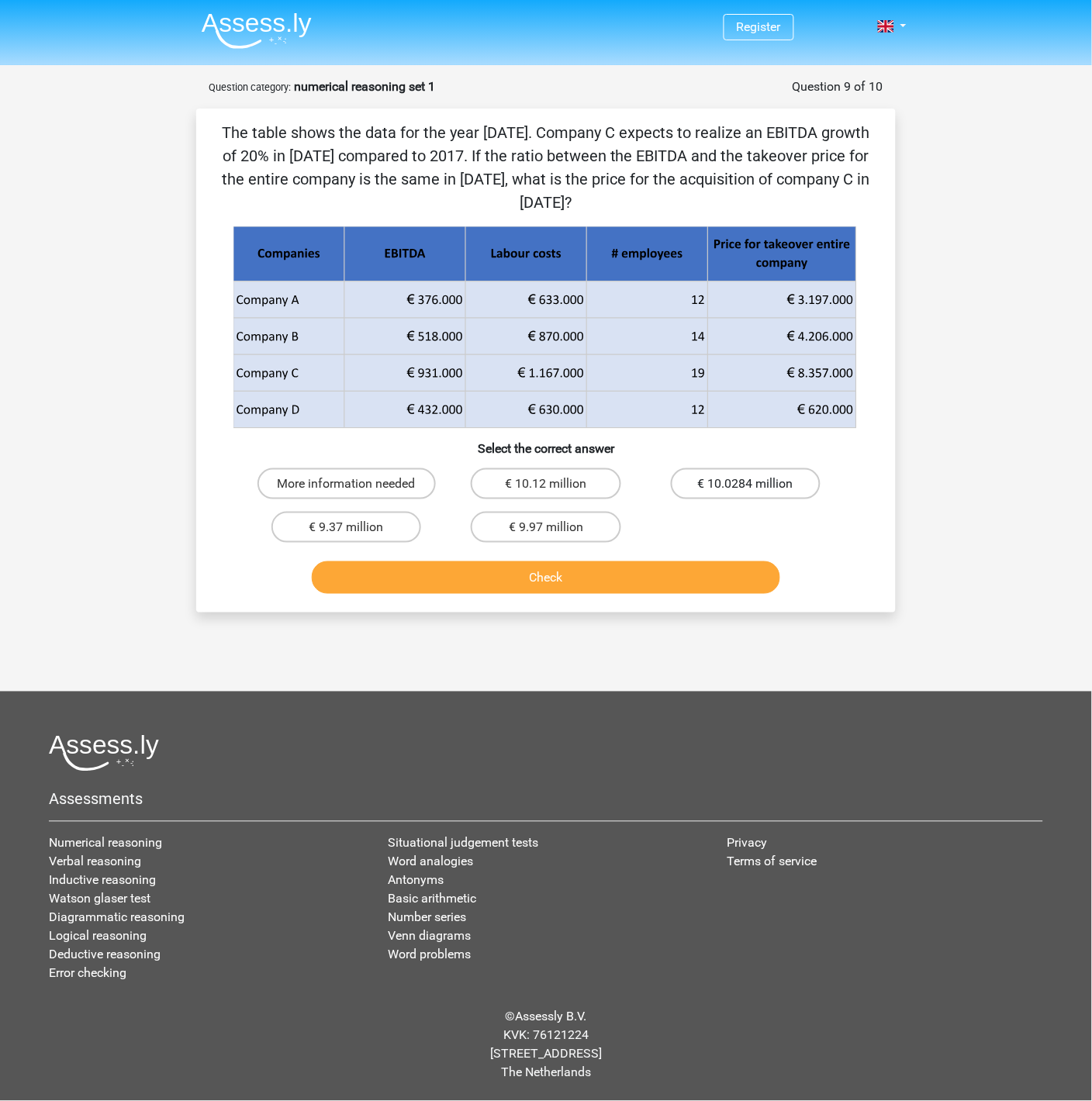
click at [715, 485] on label "€ 10.0284 million" at bounding box center [746, 483] width 150 height 31
click at [746, 485] on input "€ 10.0284 million" at bounding box center [751, 489] width 10 height 10
radio input "true"
click at [688, 569] on button "Check" at bounding box center [546, 577] width 469 height 33
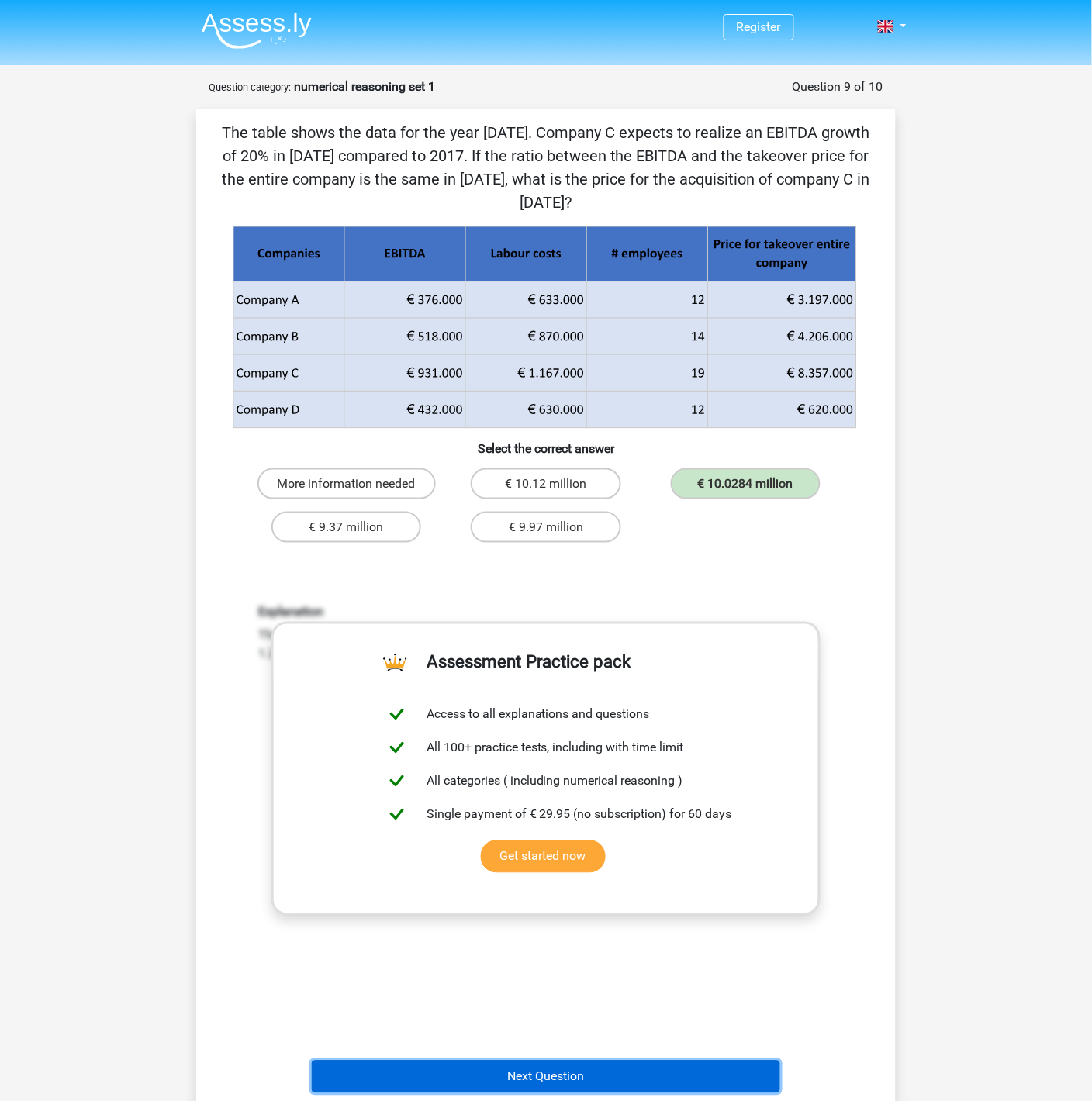
drag, startPoint x: 705, startPoint y: 1071, endPoint x: 705, endPoint y: 1059, distance: 12.0
click at [705, 990] on button "Next Question" at bounding box center [546, 1077] width 469 height 33
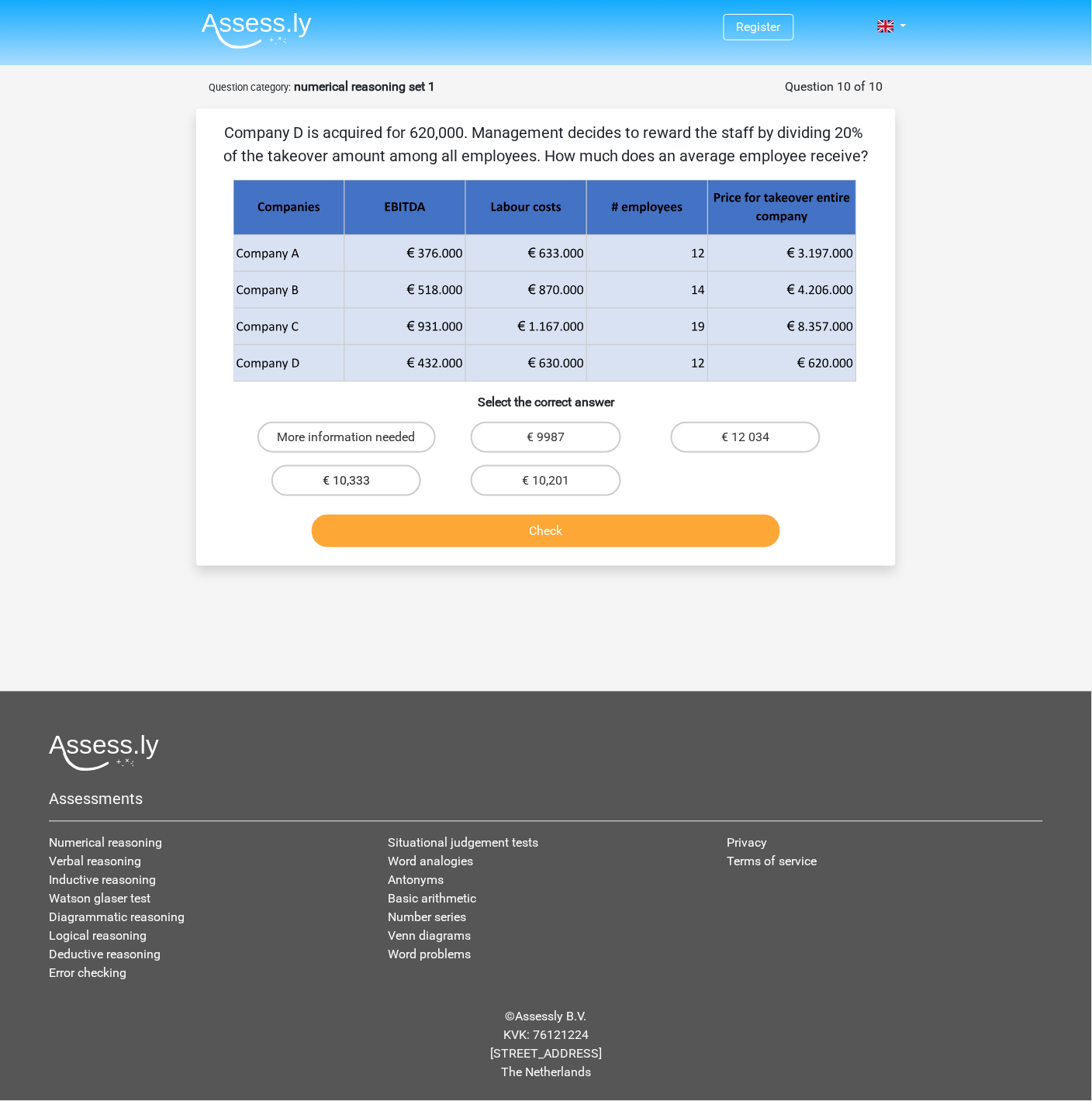
drag, startPoint x: 346, startPoint y: 482, endPoint x: 373, endPoint y: 493, distance: 29.2
click at [346, 482] on input "€ 10,333" at bounding box center [351, 486] width 10 height 10
radio input "true"
click at [485, 542] on button "Check" at bounding box center [546, 531] width 469 height 33
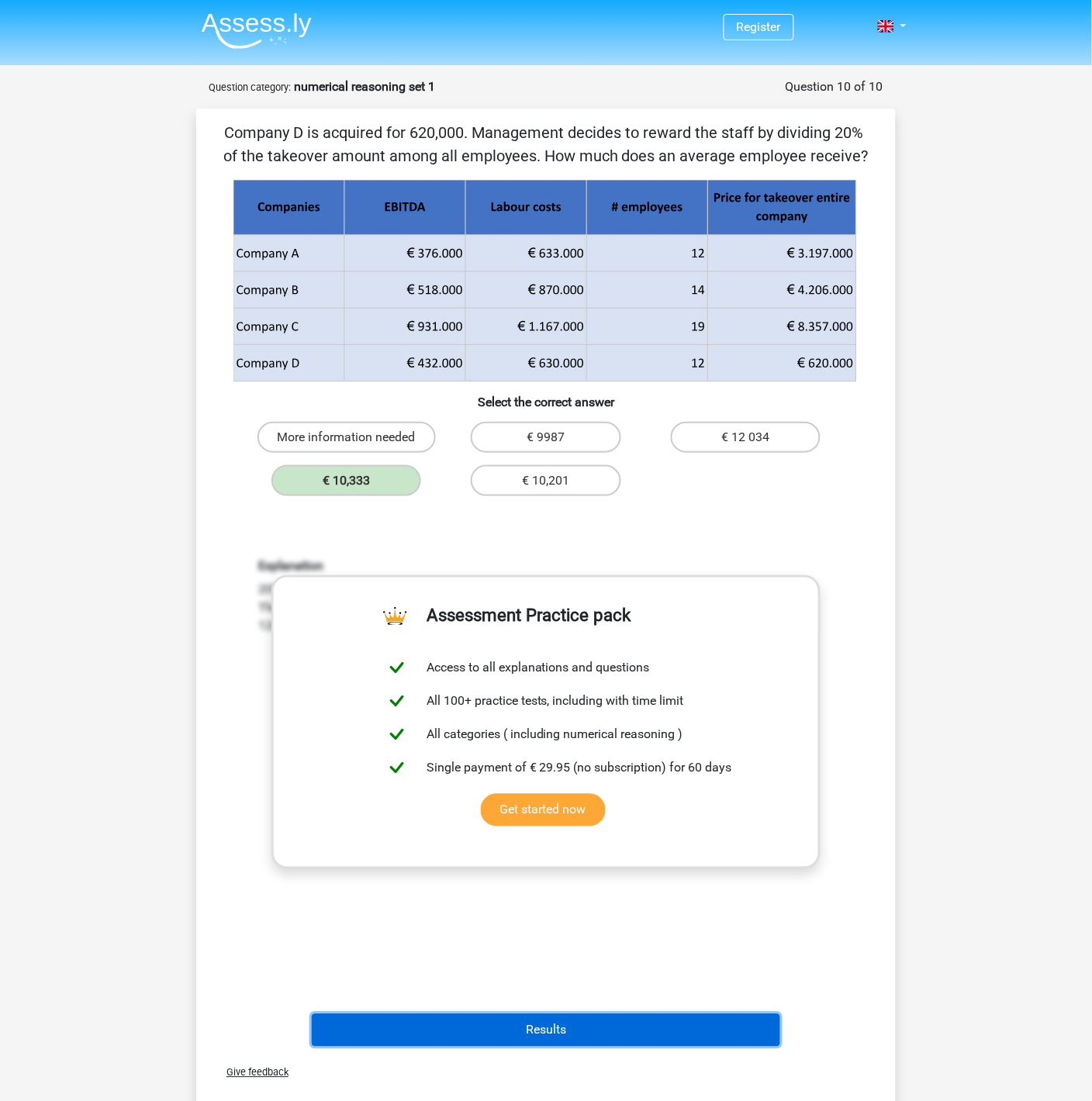
click at [646, 990] on button "Results" at bounding box center [546, 1030] width 469 height 33
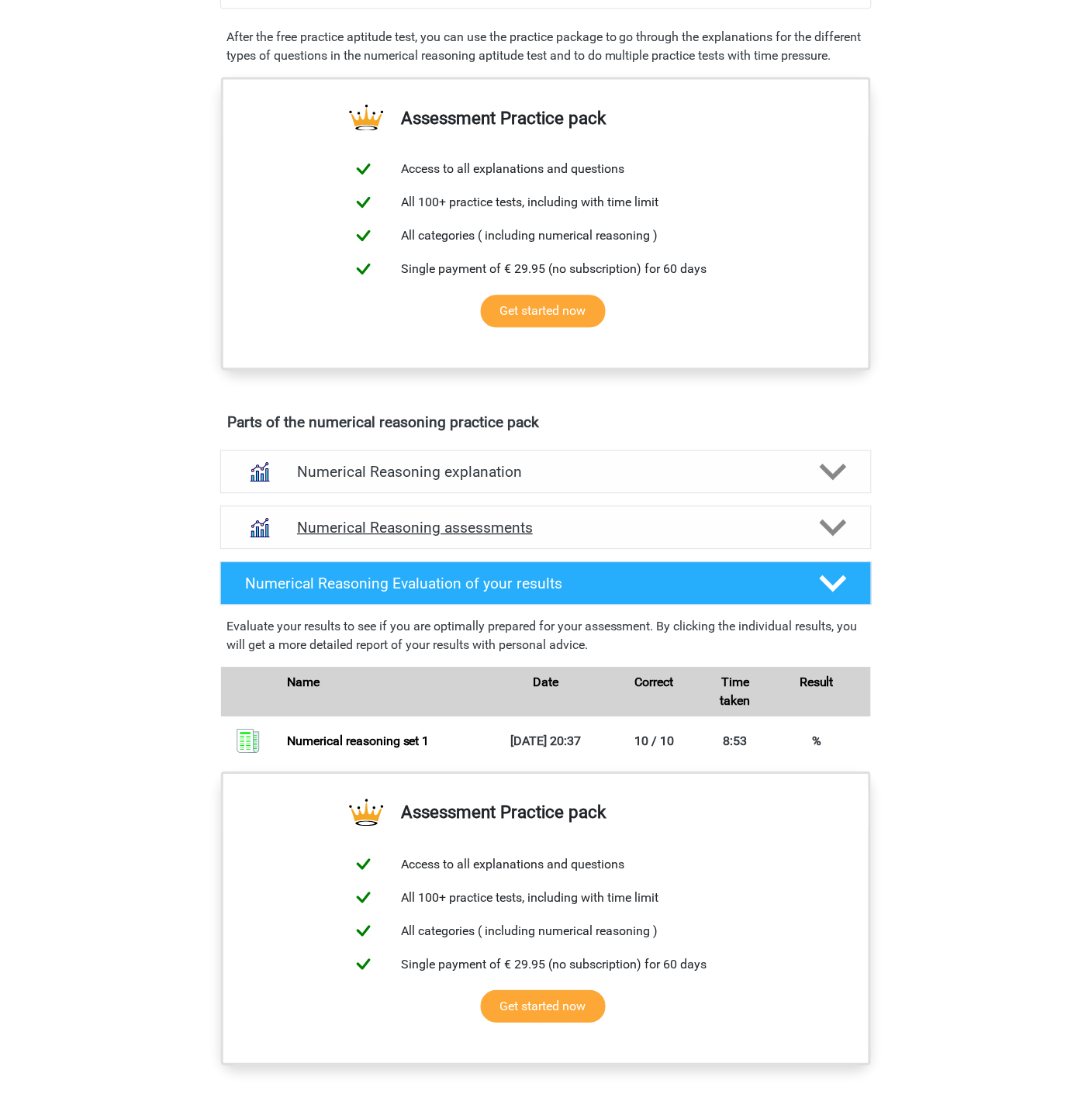
scroll to position [549, 0]
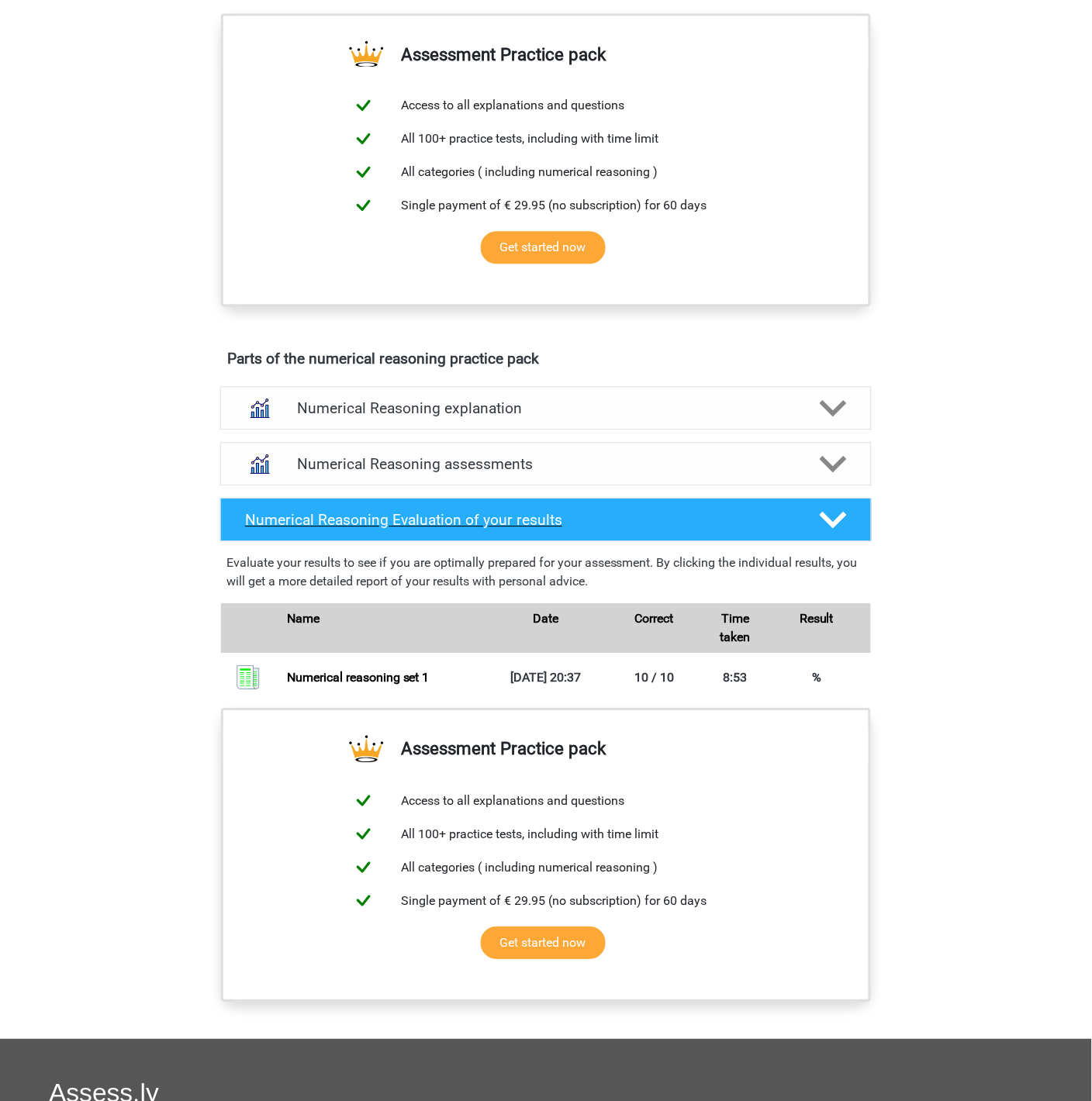
click at [835, 535] on icon at bounding box center [833, 520] width 27 height 27
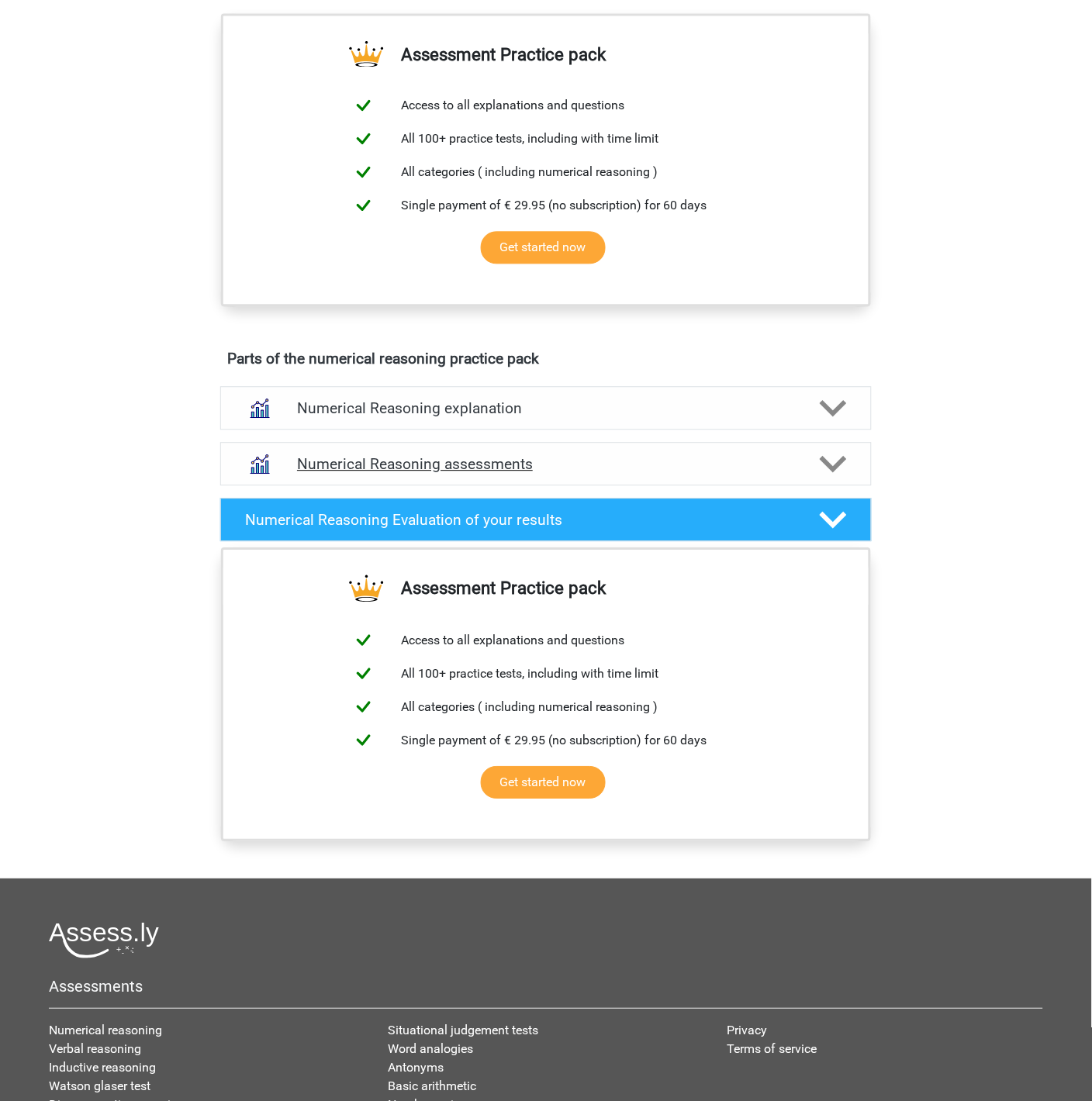
click at [829, 477] on icon at bounding box center [833, 465] width 27 height 27
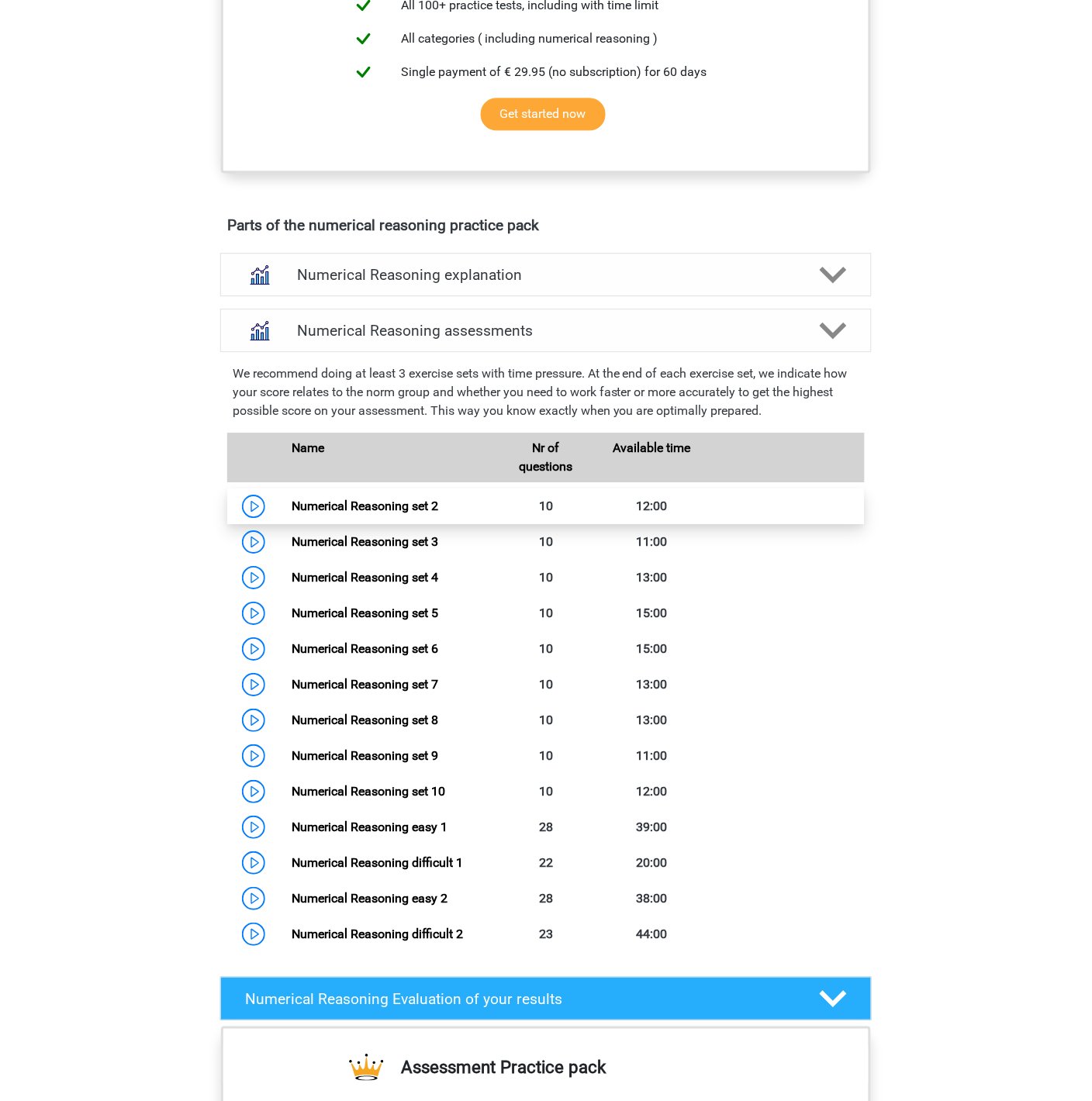
scroll to position [684, 0]
click at [363, 513] on link "Numerical Reasoning set 2" at bounding box center [365, 505] width 146 height 15
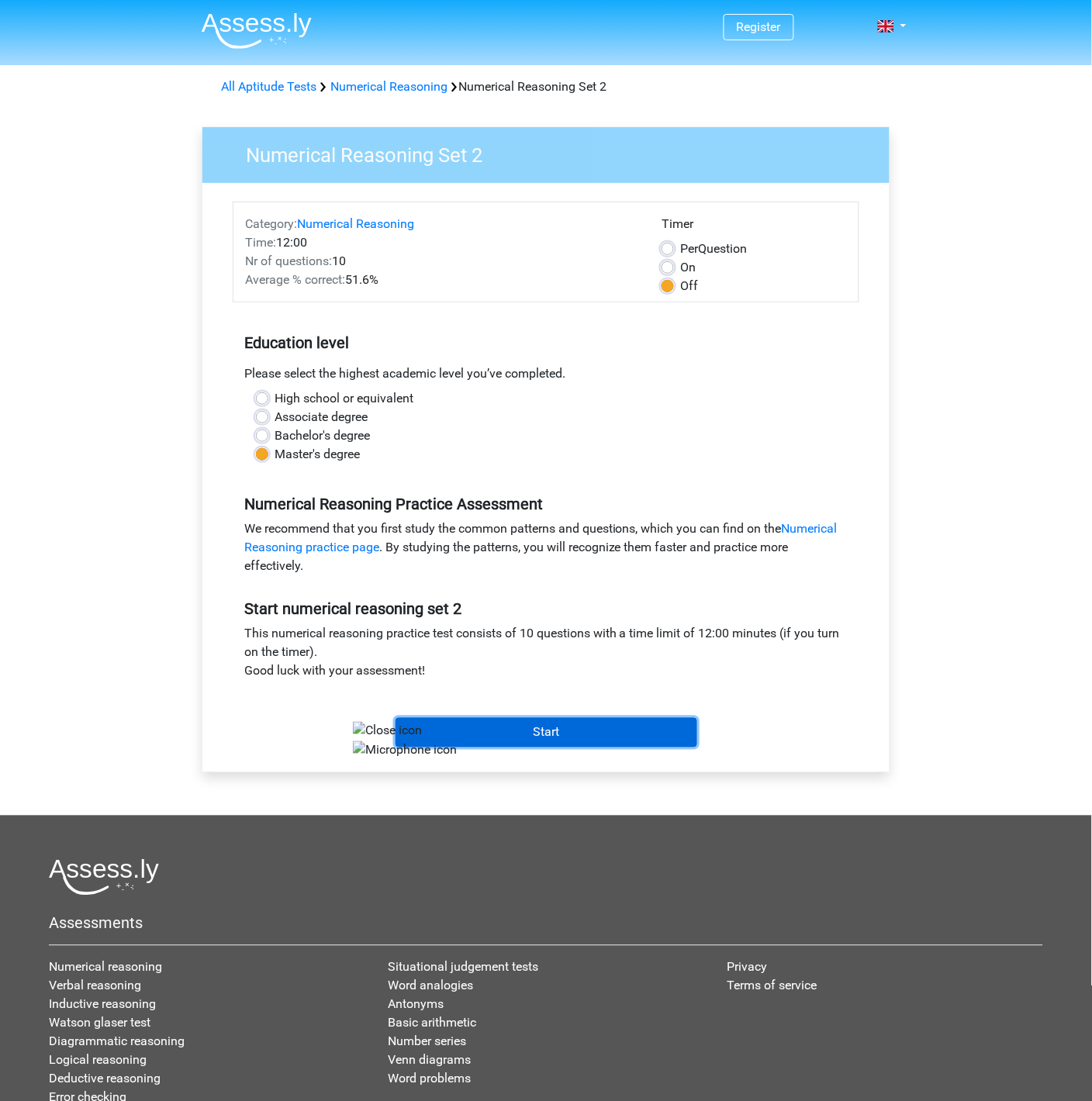
click at [546, 731] on input "Start" at bounding box center [546, 732] width 302 height 29
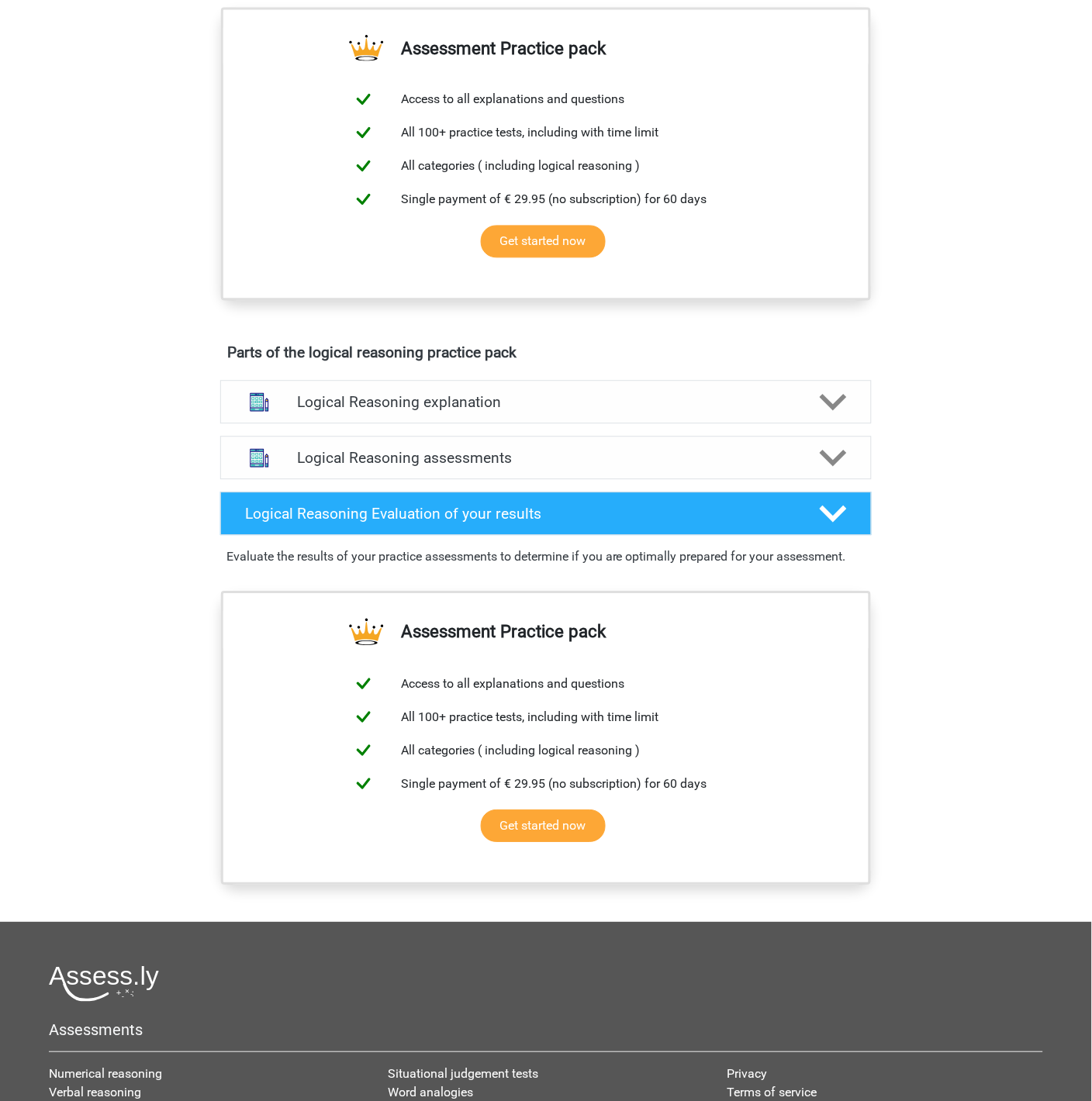
scroll to position [535, 0]
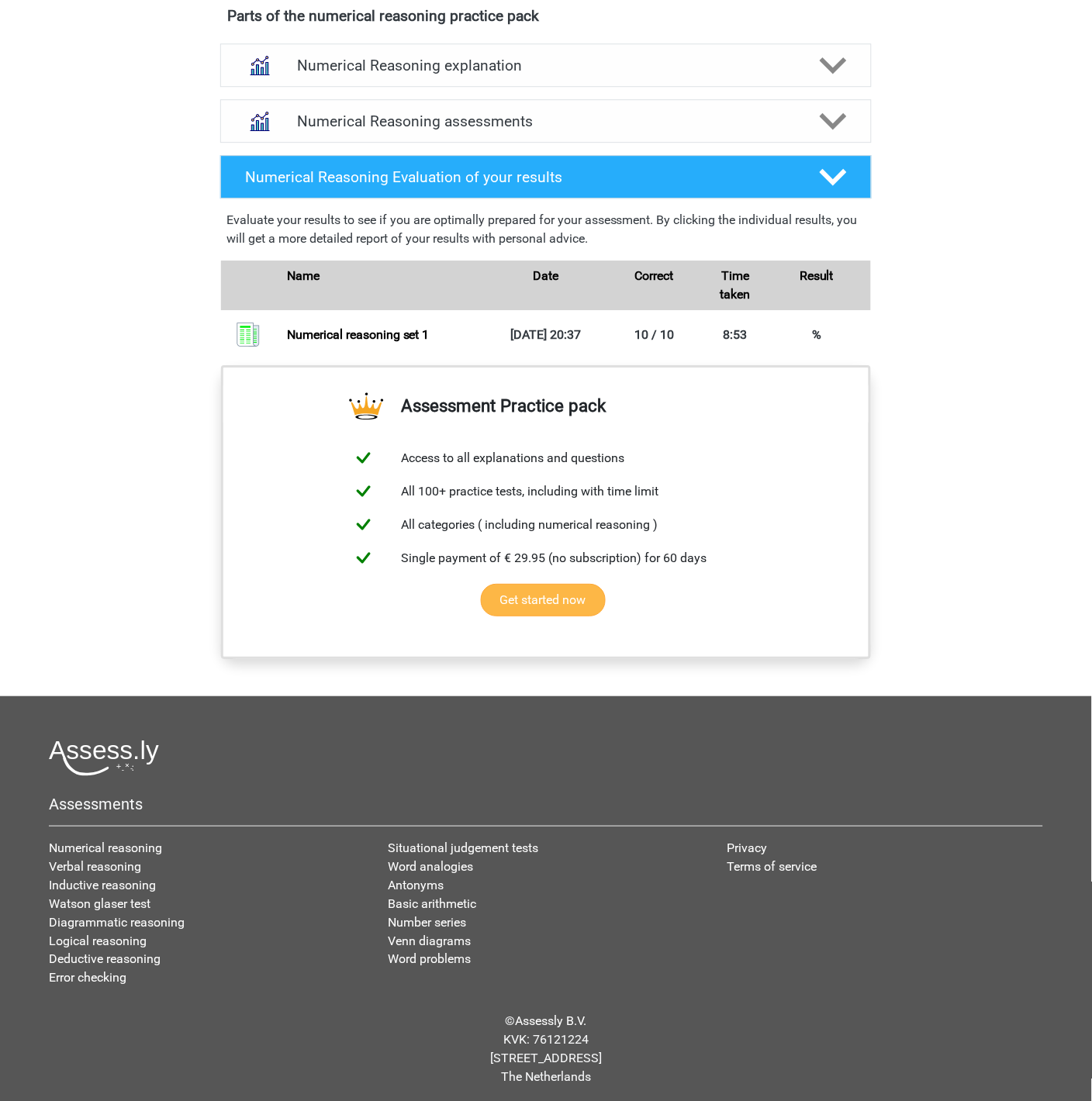
scroll to position [913, 0]
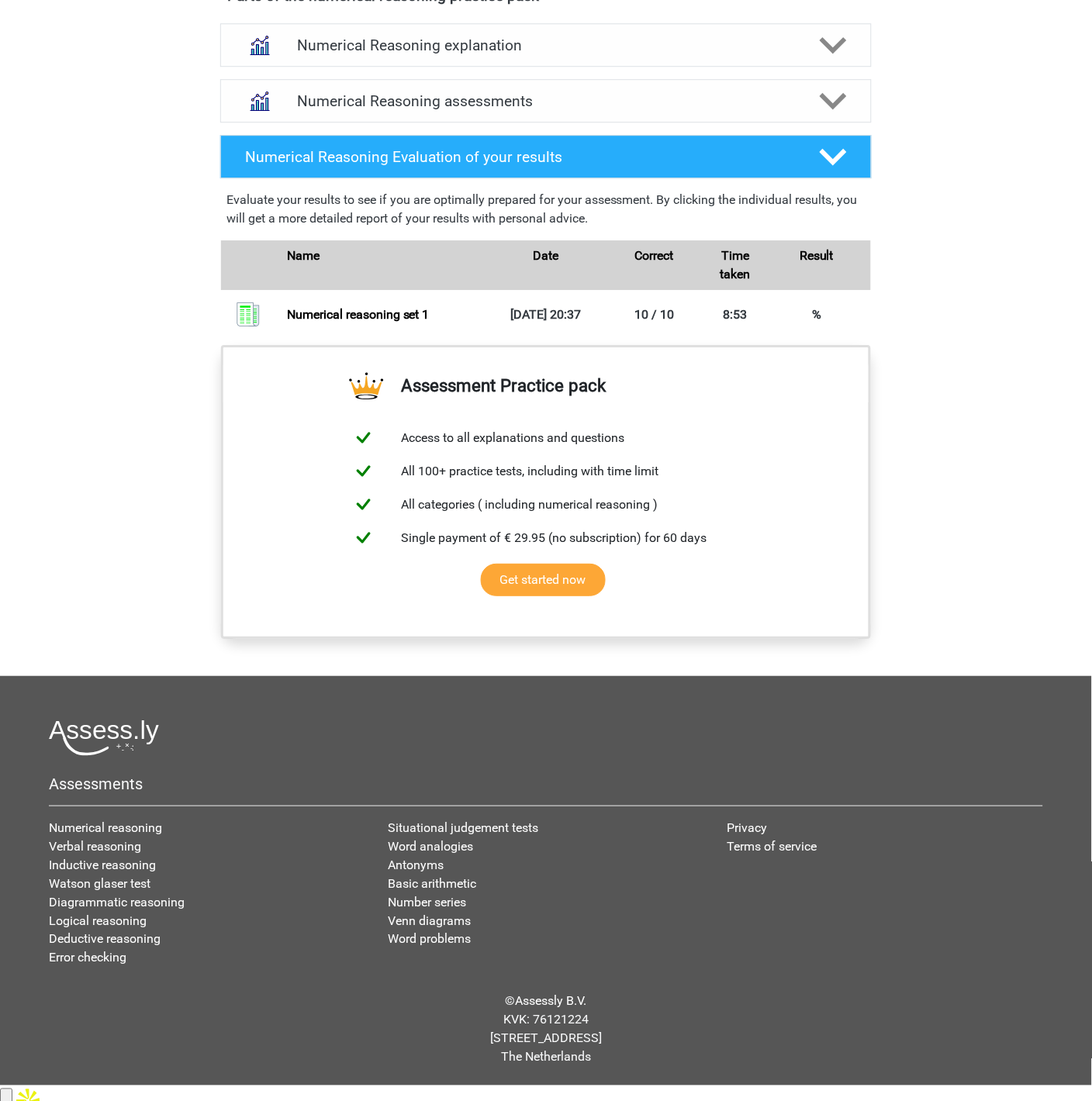
drag, startPoint x: 928, startPoint y: 320, endPoint x: 919, endPoint y: 291, distance: 30.4
click at [928, 319] on div "Register Nederlands English" at bounding box center [546, 86] width 1092 height 1998
click at [836, 166] on polygon at bounding box center [833, 157] width 27 height 17
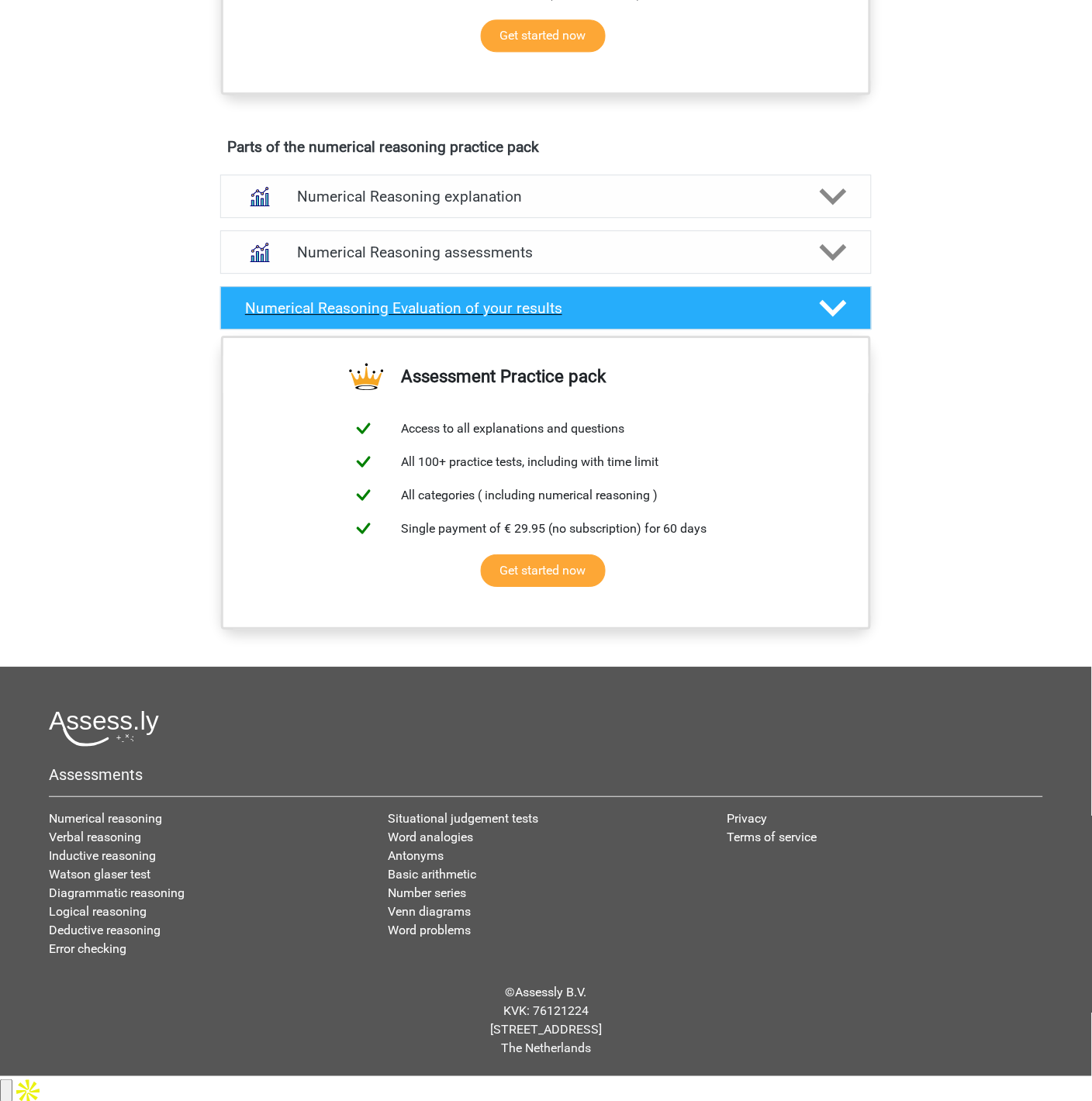
scroll to position [753, 0]
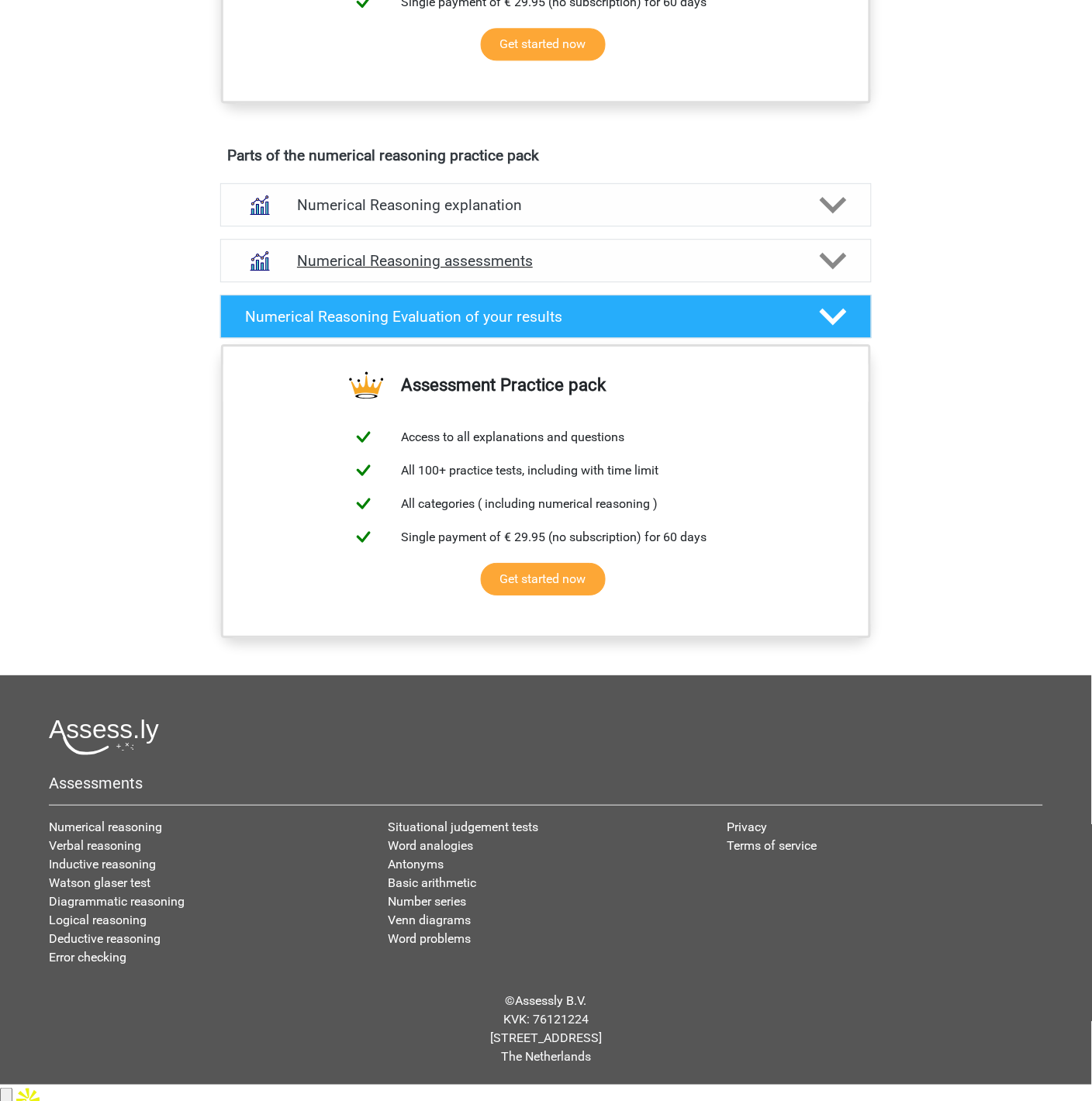
click at [836, 275] on icon at bounding box center [833, 261] width 27 height 27
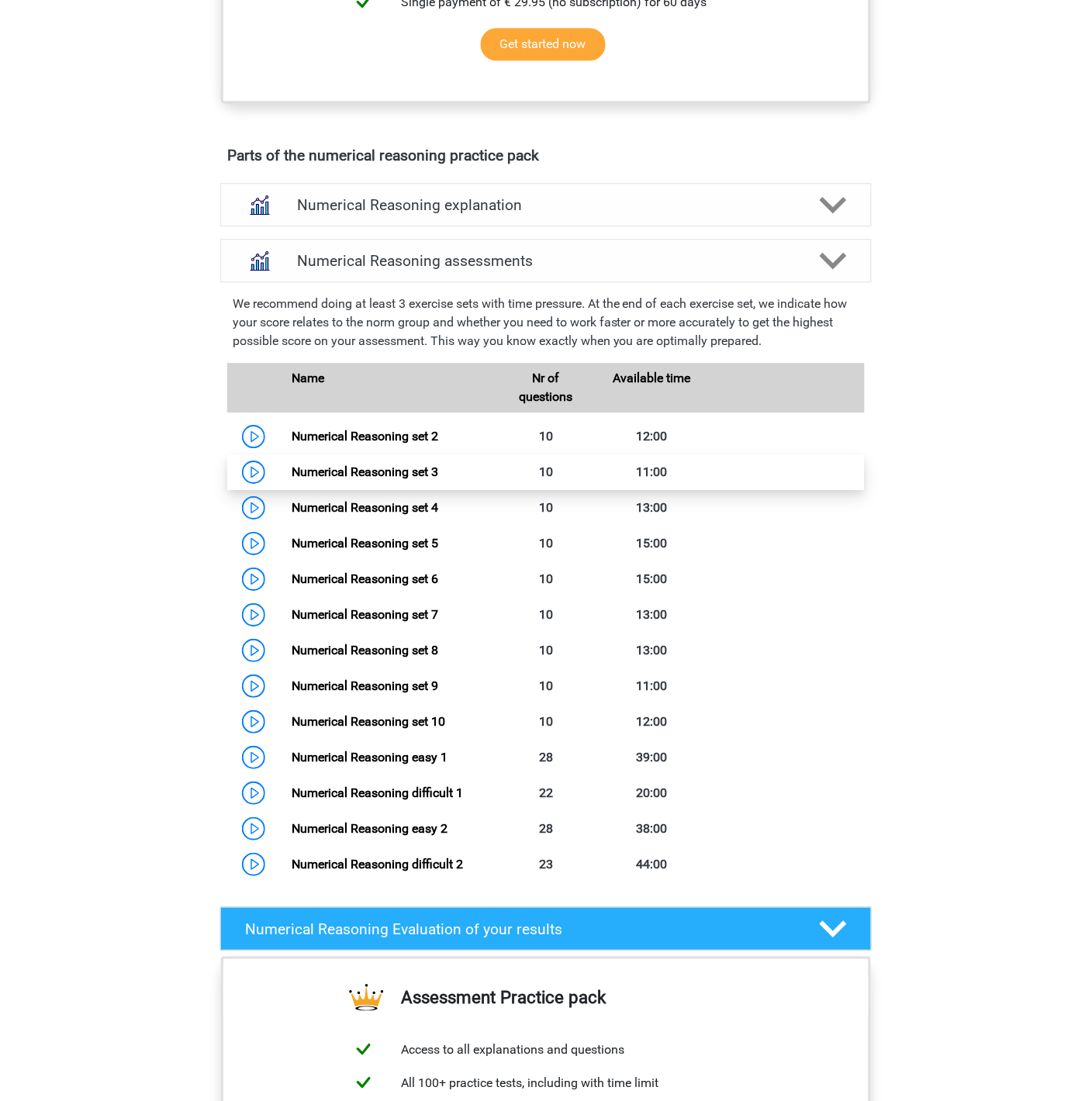
click at [316, 479] on link "Numerical Reasoning set 3" at bounding box center [365, 472] width 146 height 15
click at [333, 515] on link "Numerical Reasoning set 4" at bounding box center [365, 508] width 146 height 15
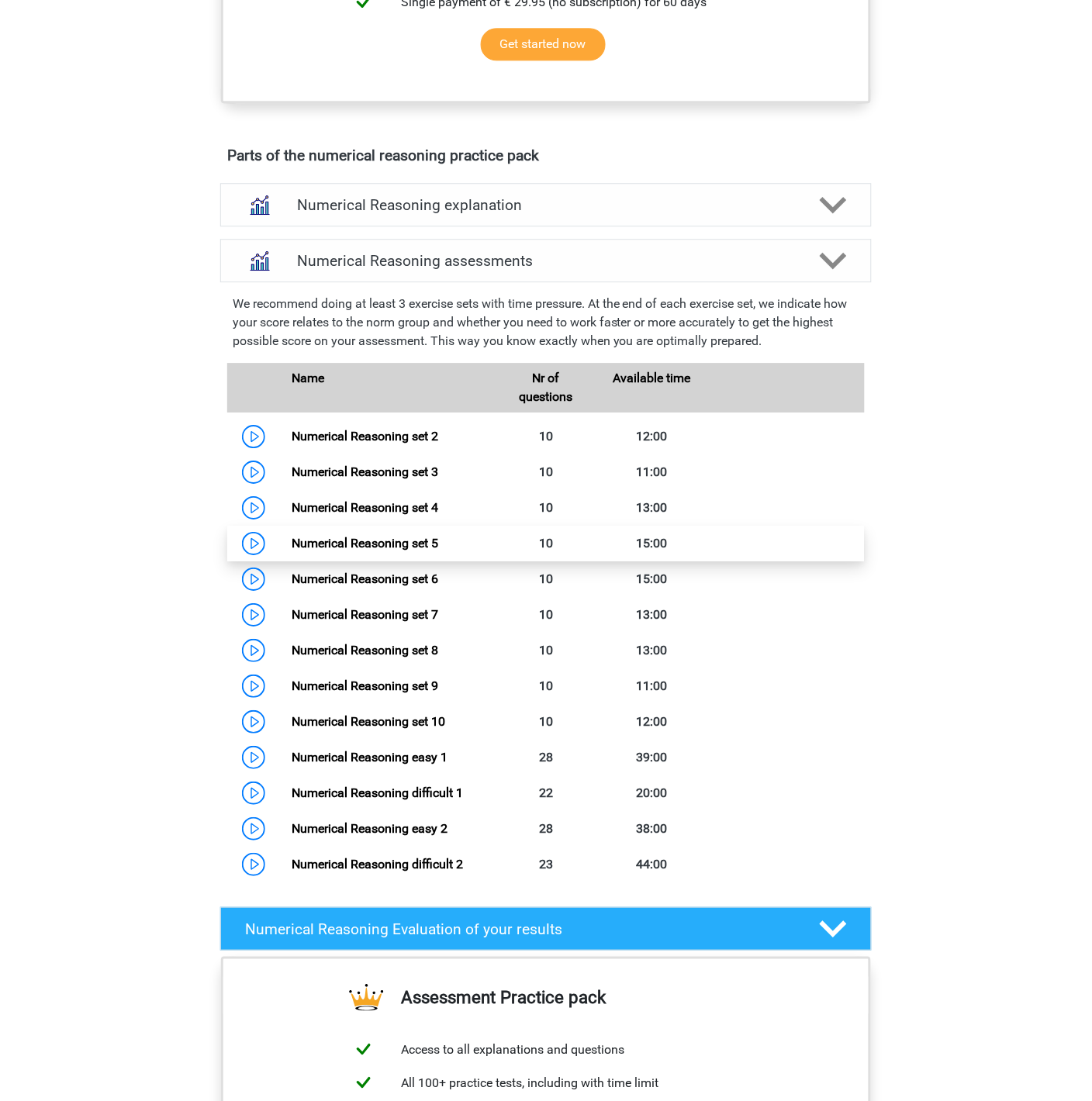
click at [337, 550] on link "Numerical Reasoning set 5" at bounding box center [365, 543] width 146 height 15
click at [367, 586] on link "Numerical Reasoning set 6" at bounding box center [365, 579] width 146 height 15
click at [384, 622] on link "Numerical Reasoning set 7" at bounding box center [365, 614] width 146 height 15
click at [388, 657] on link "Numerical Reasoning set 8" at bounding box center [365, 651] width 146 height 15
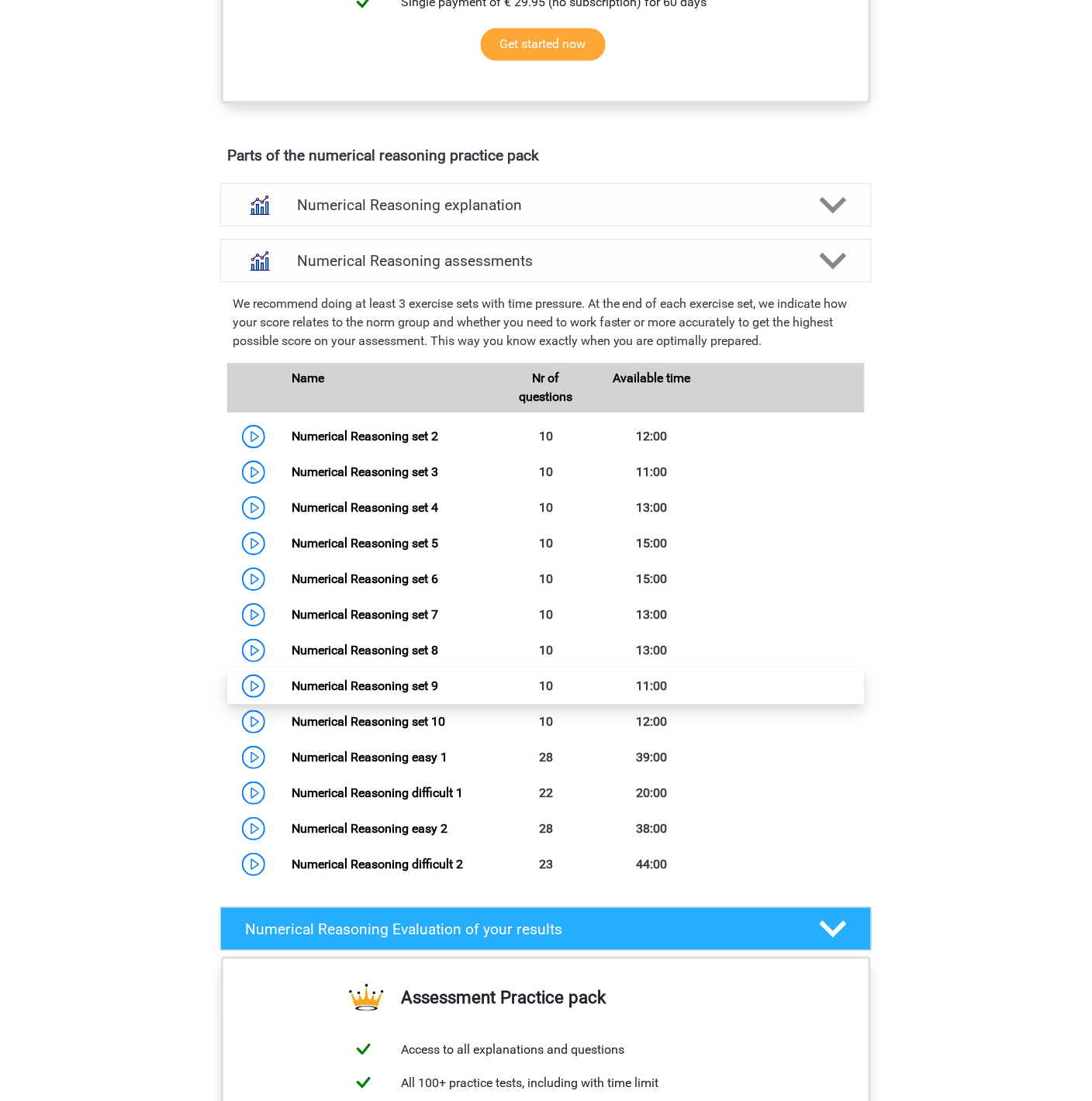
click at [395, 693] on link "Numerical Reasoning set 9" at bounding box center [365, 686] width 146 height 15
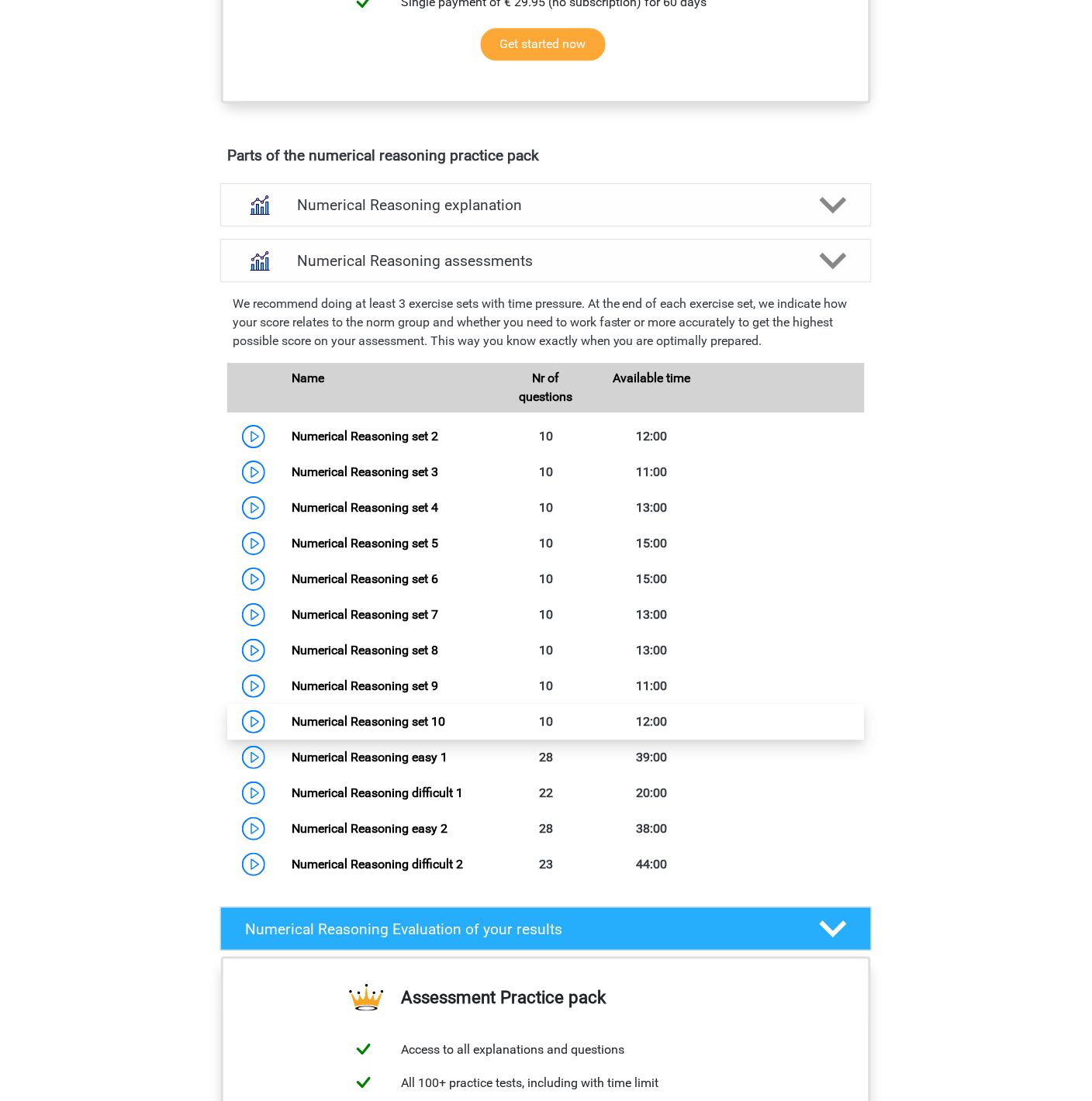
click at [397, 729] on link "Numerical Reasoning set 10" at bounding box center [368, 722] width 154 height 15
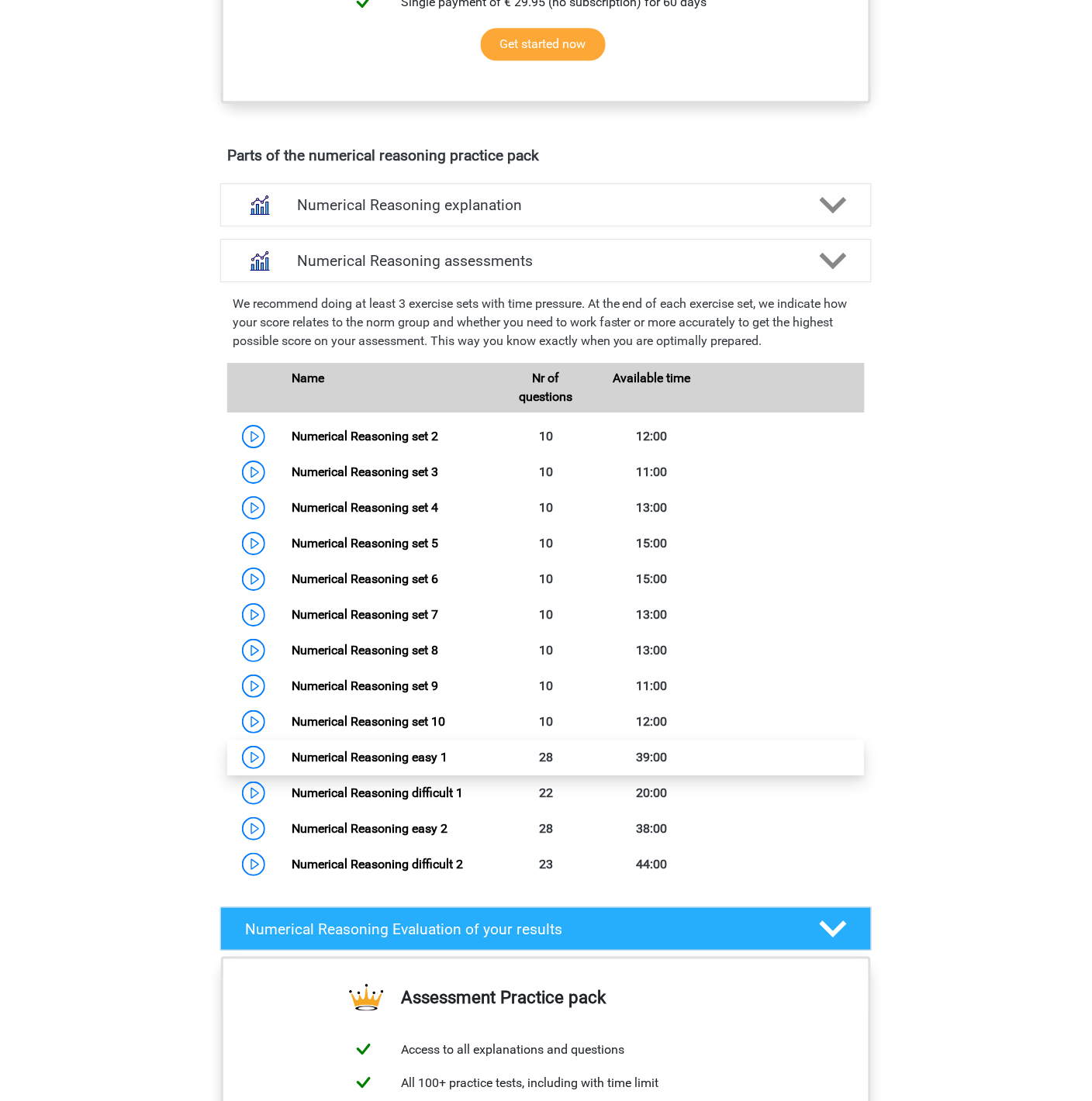
click at [396, 765] on link "Numerical Reasoning easy 1" at bounding box center [369, 757] width 156 height 15
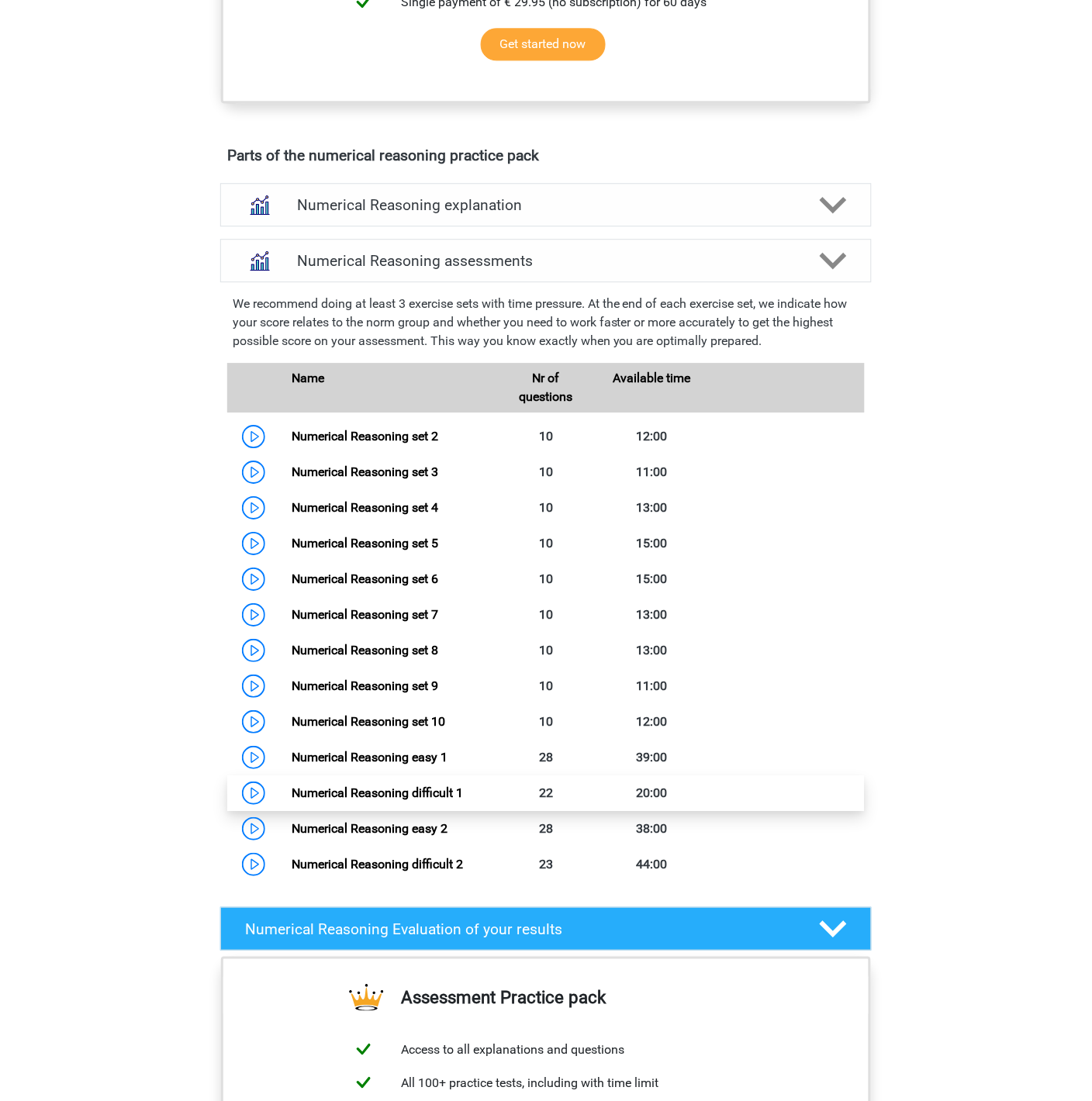
click at [414, 800] on link "Numerical Reasoning difficult 1" at bounding box center [377, 793] width 171 height 15
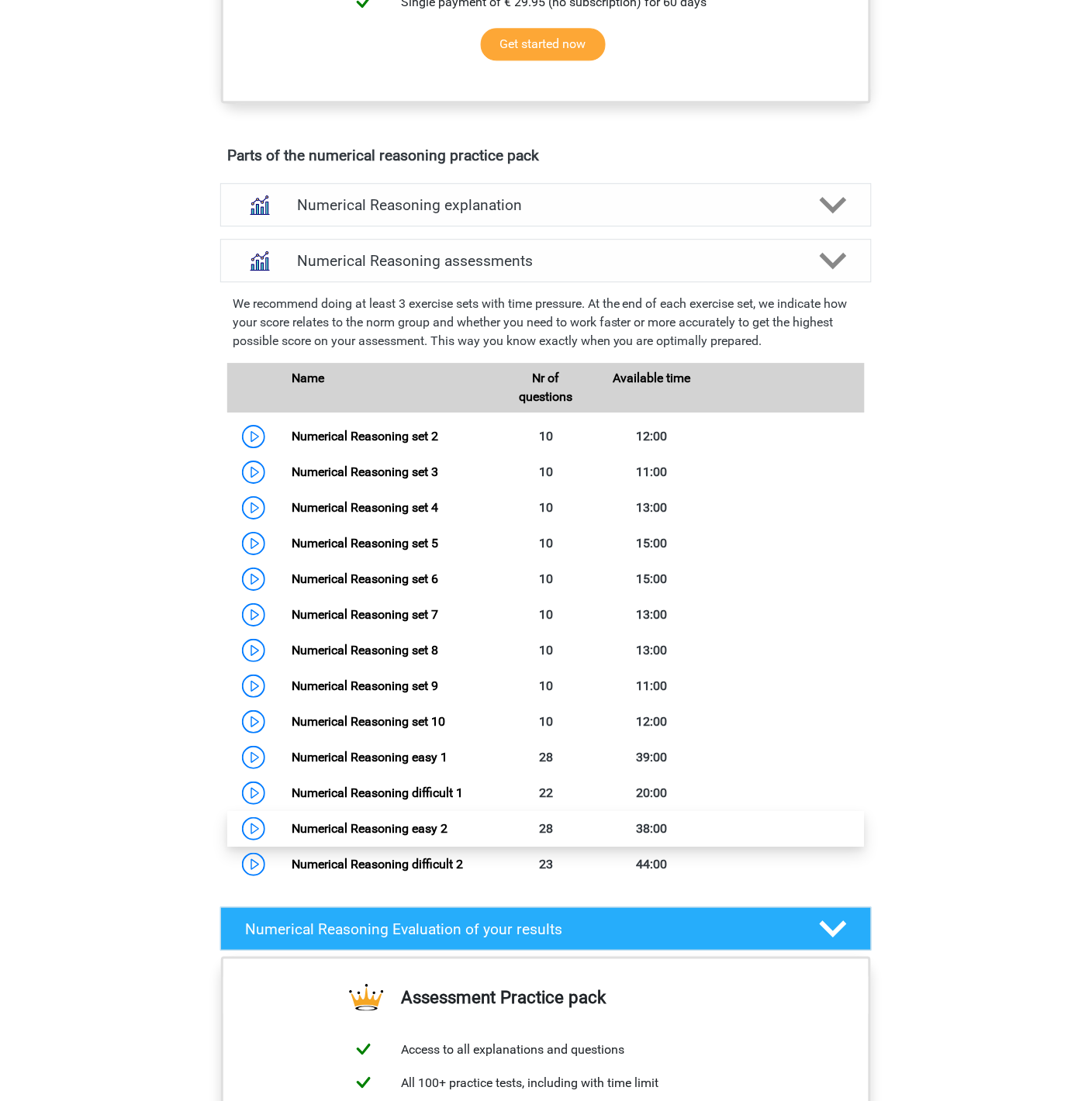
click at [417, 835] on link "Numerical Reasoning easy 2" at bounding box center [369, 829] width 156 height 15
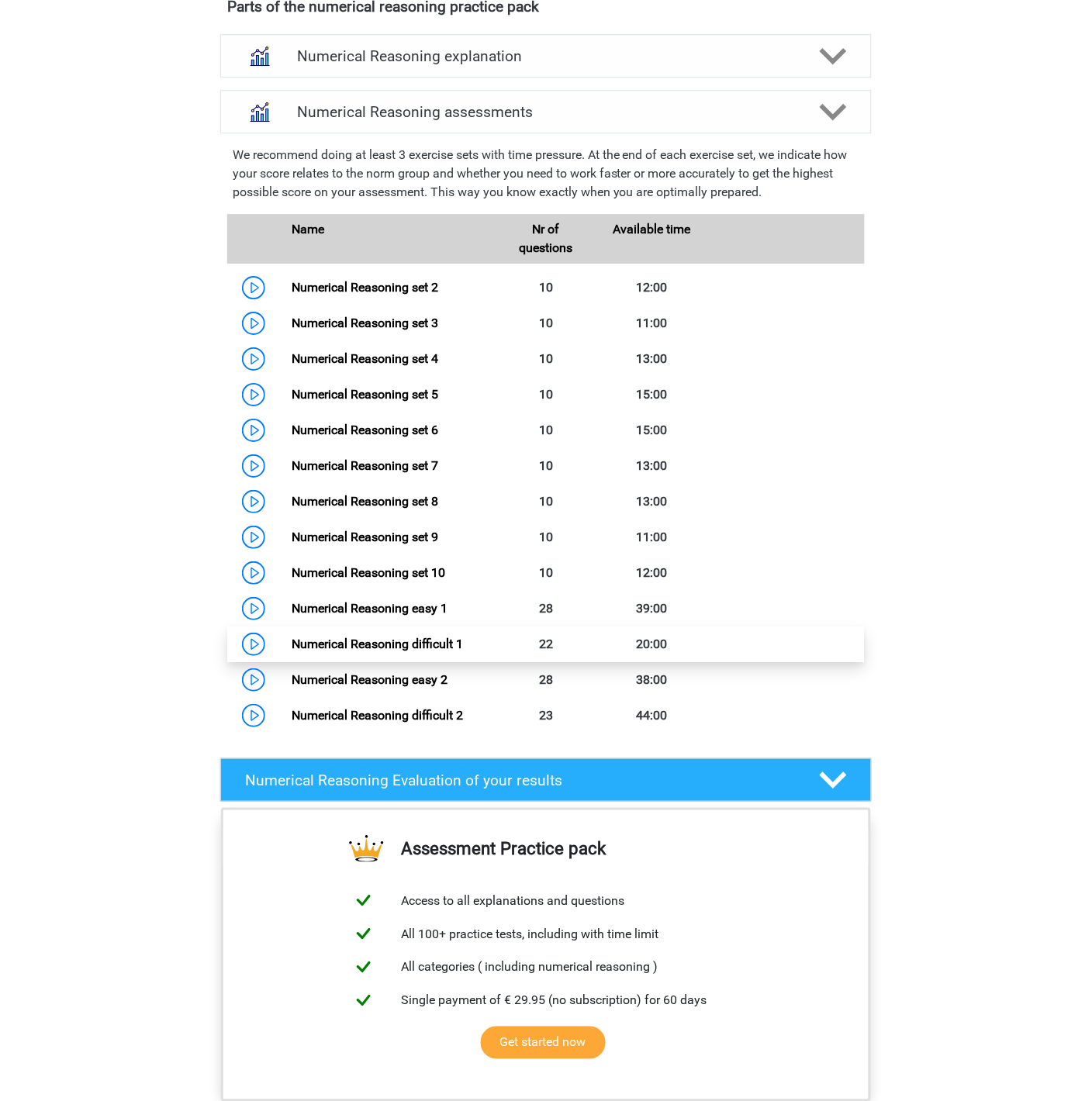
scroll to position [919, 0]
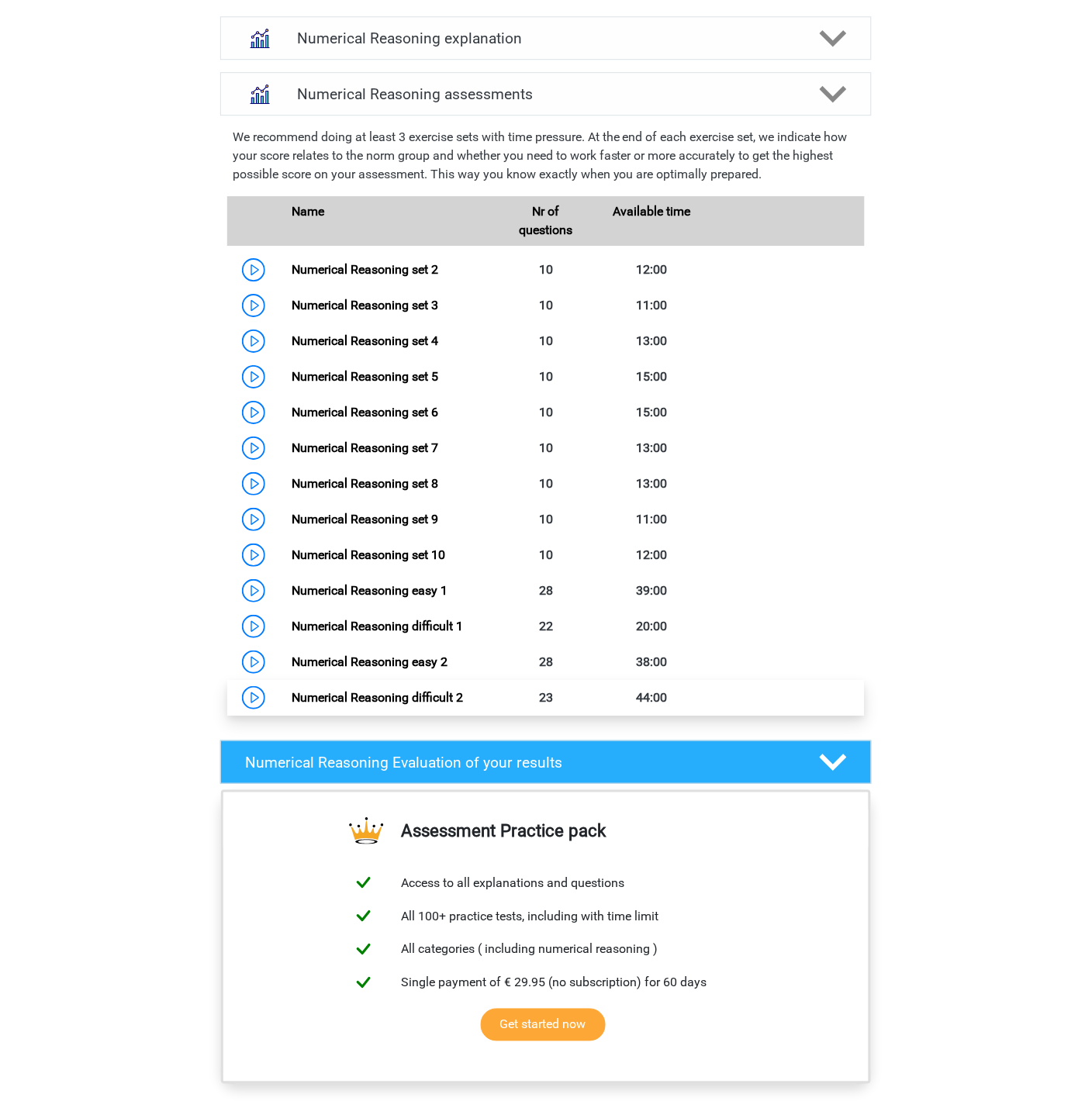
click at [404, 705] on link "Numerical Reasoning difficult 2" at bounding box center [377, 698] width 171 height 15
click at [838, 108] on icon at bounding box center [833, 94] width 27 height 27
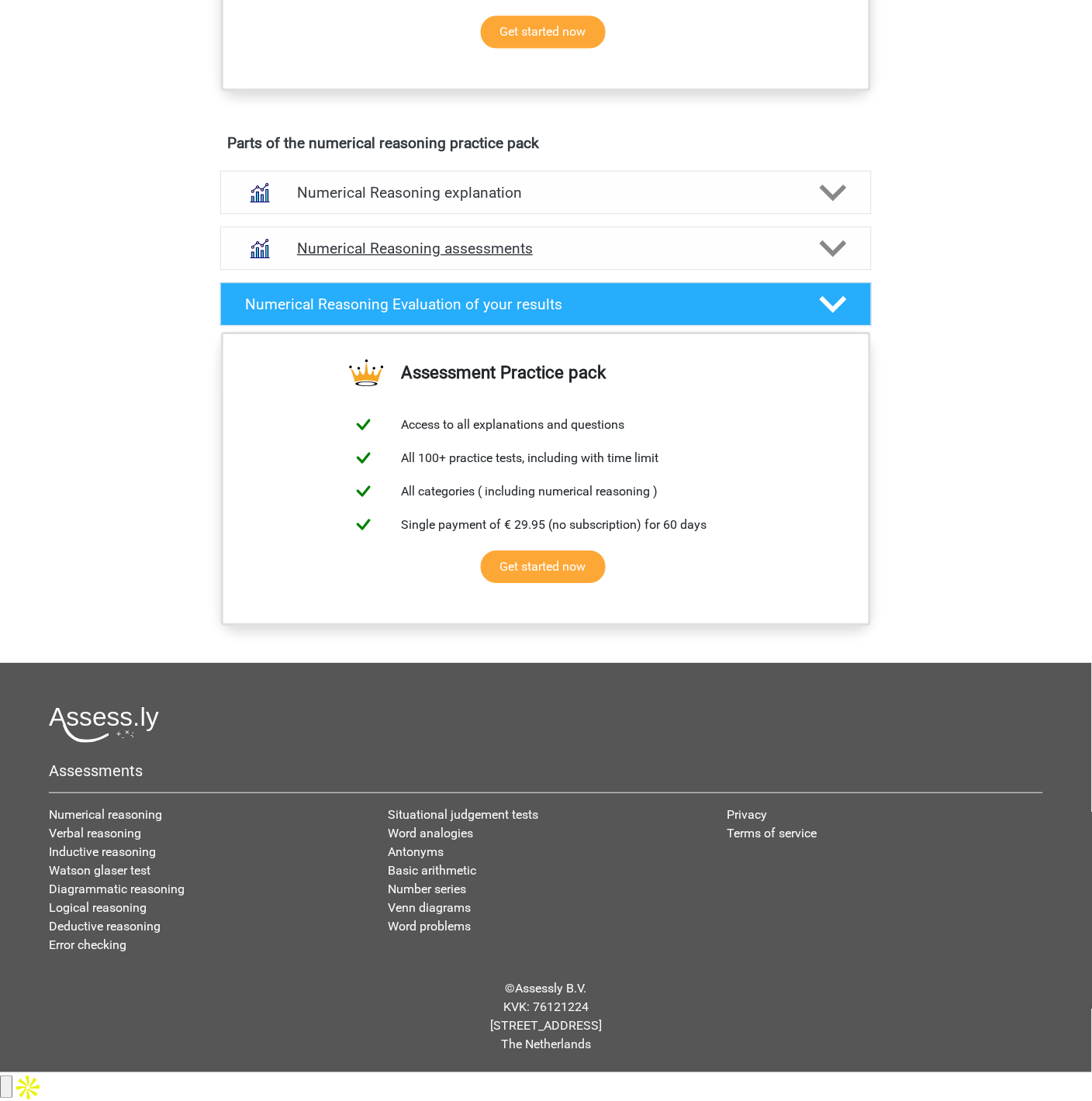
scroll to position [753, 0]
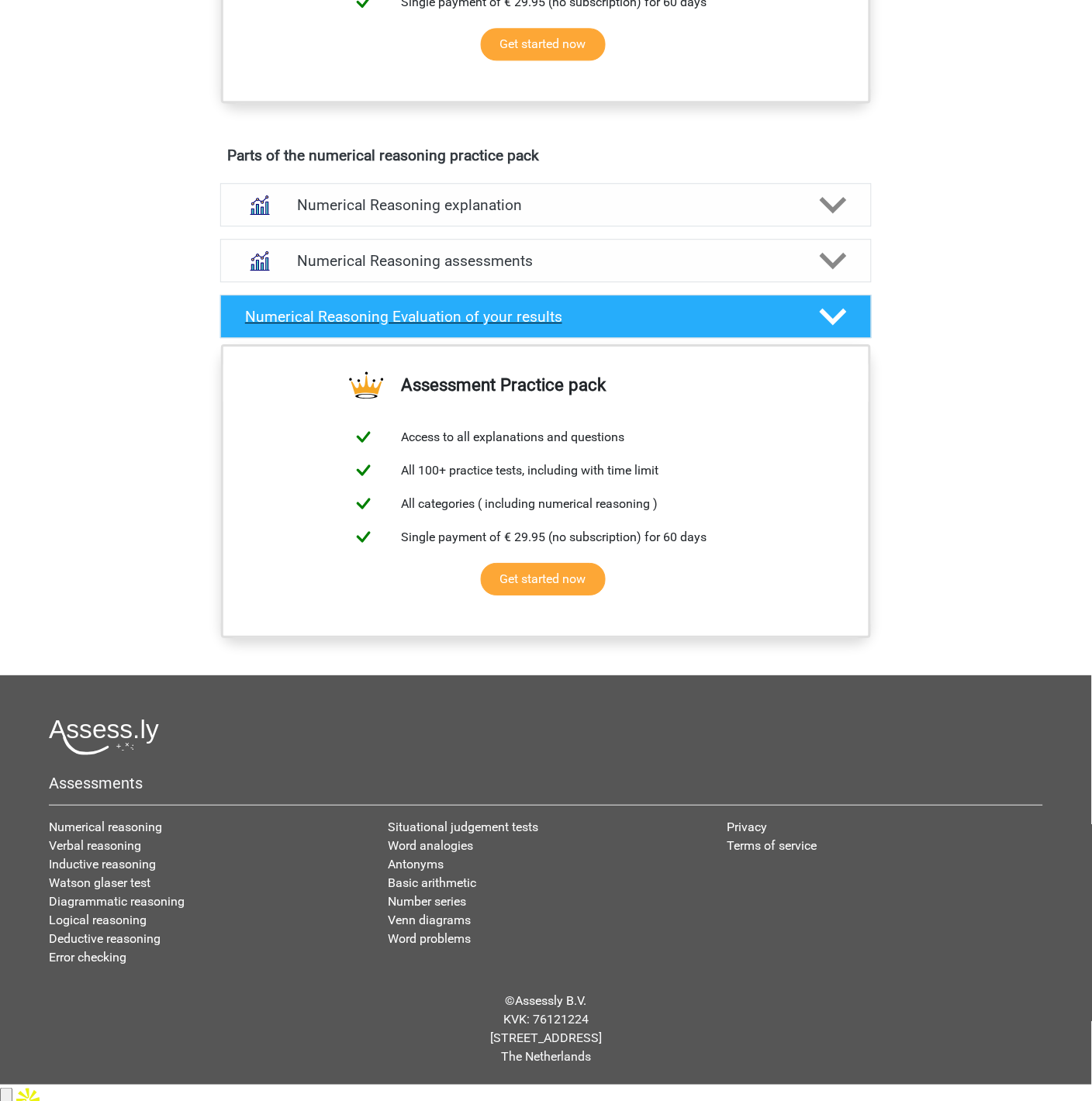
click at [834, 325] on polygon at bounding box center [833, 317] width 27 height 17
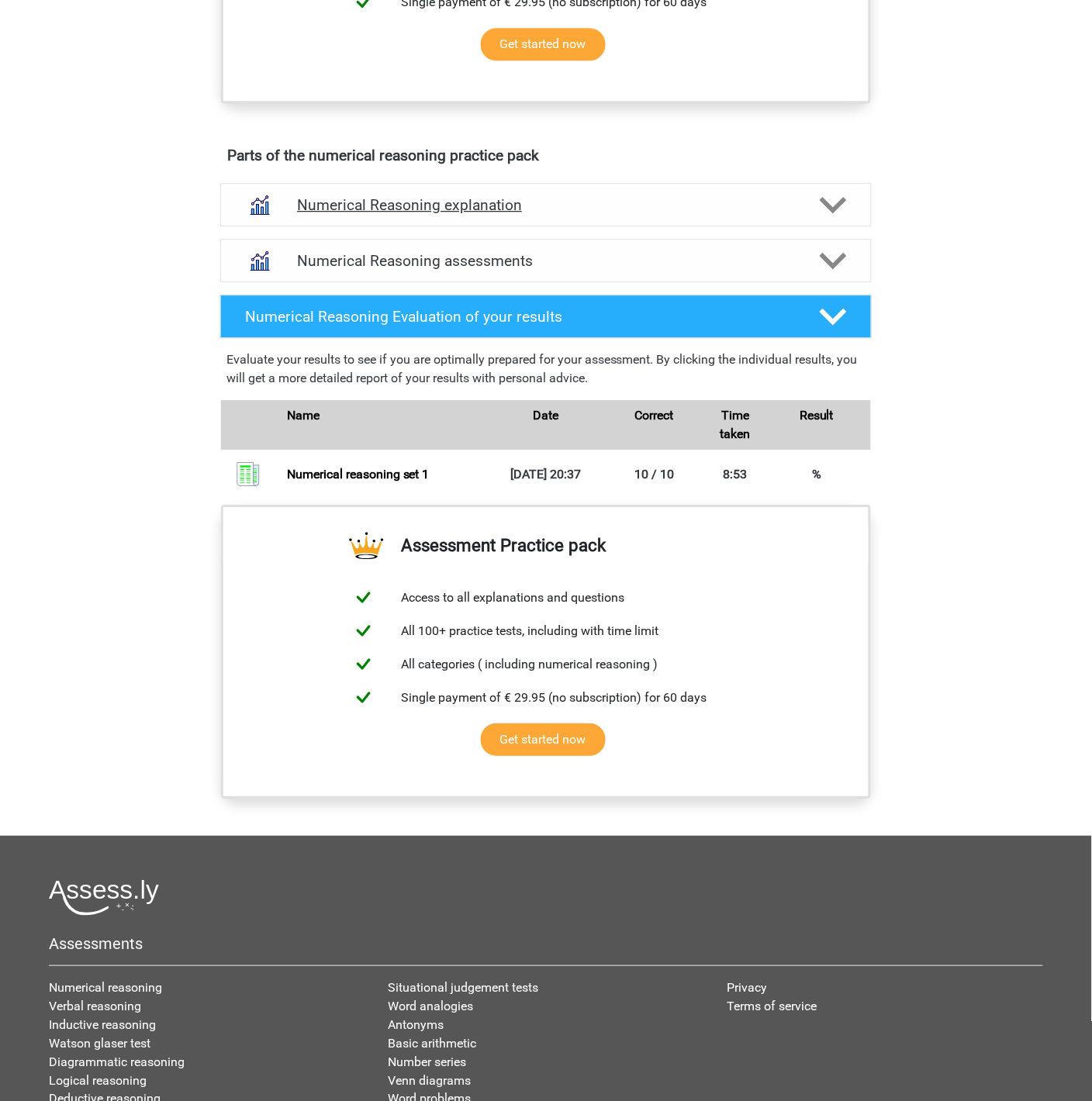
click at [842, 214] on polygon at bounding box center [833, 205] width 27 height 17
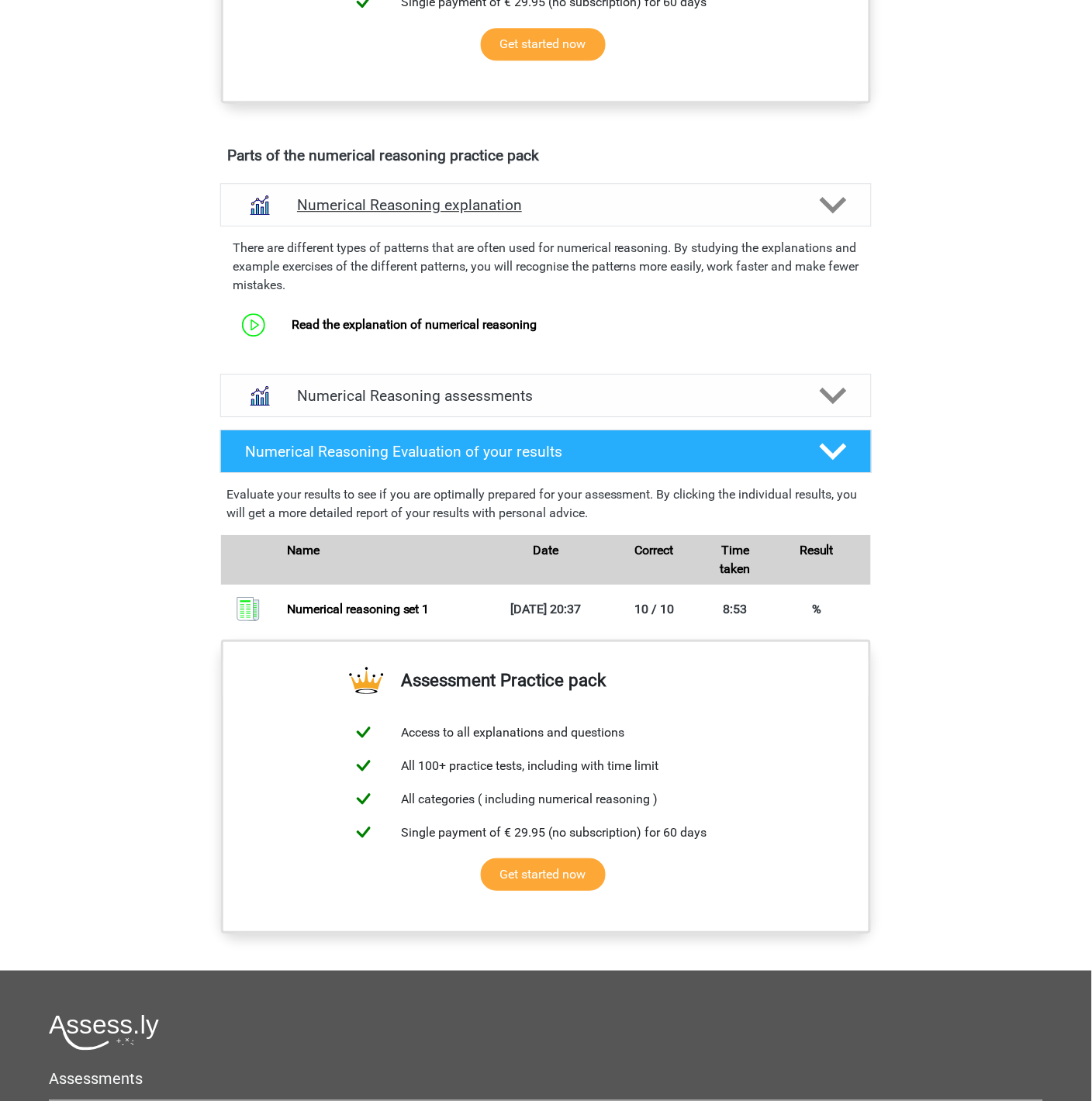
click at [842, 214] on polygon at bounding box center [833, 205] width 27 height 17
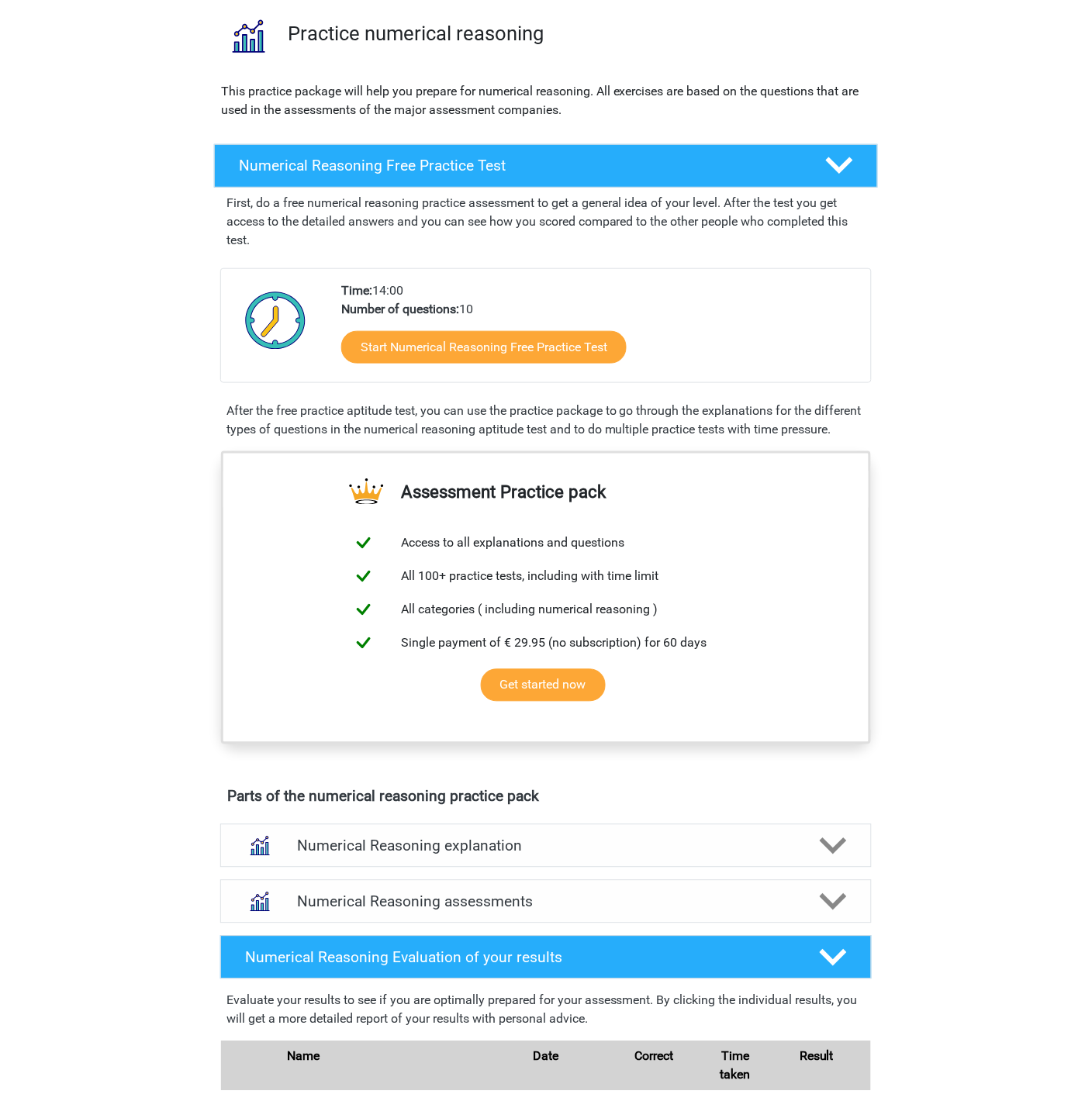
scroll to position [0, 0]
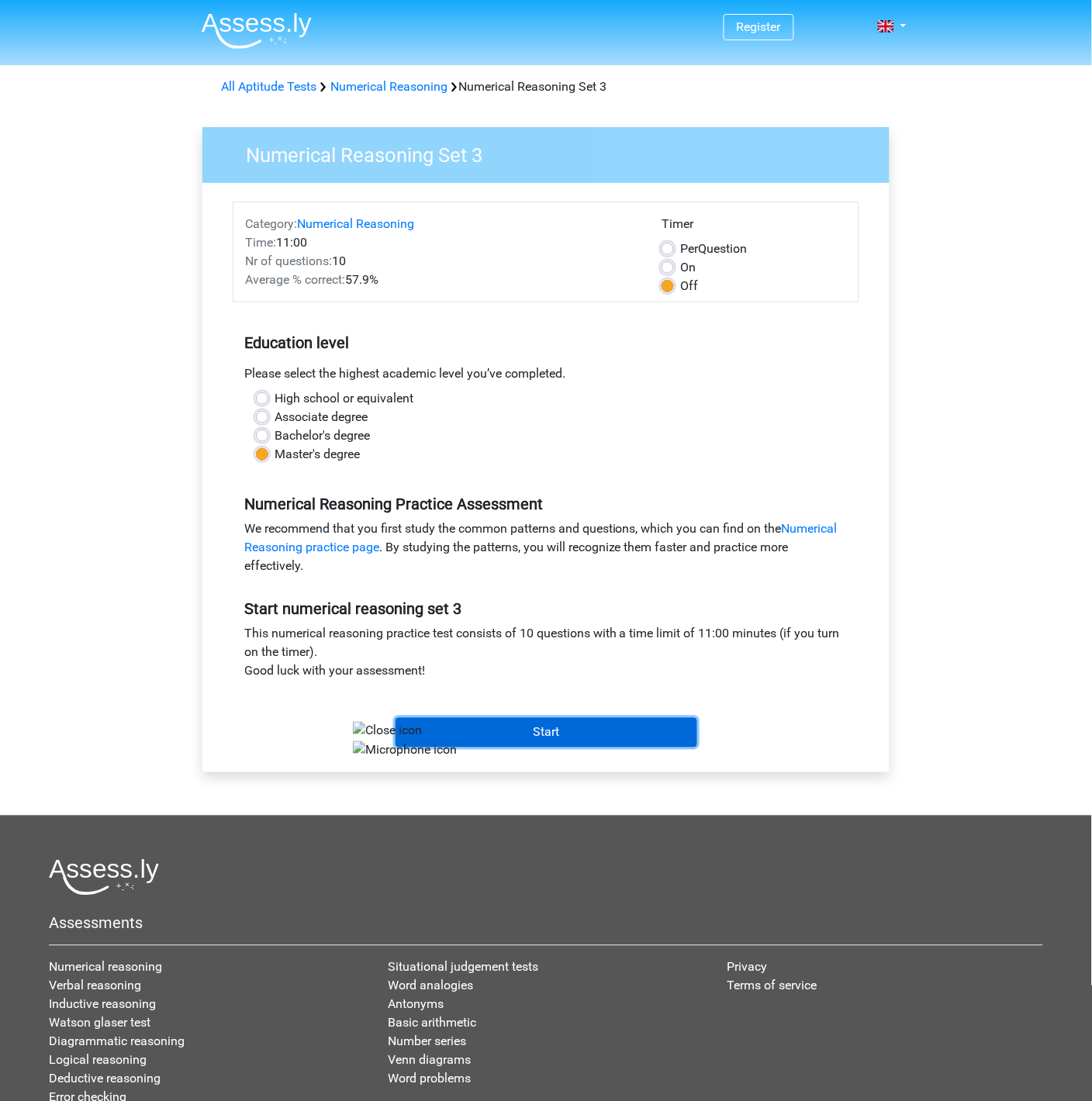
click at [643, 735] on input "Start" at bounding box center [546, 732] width 302 height 29
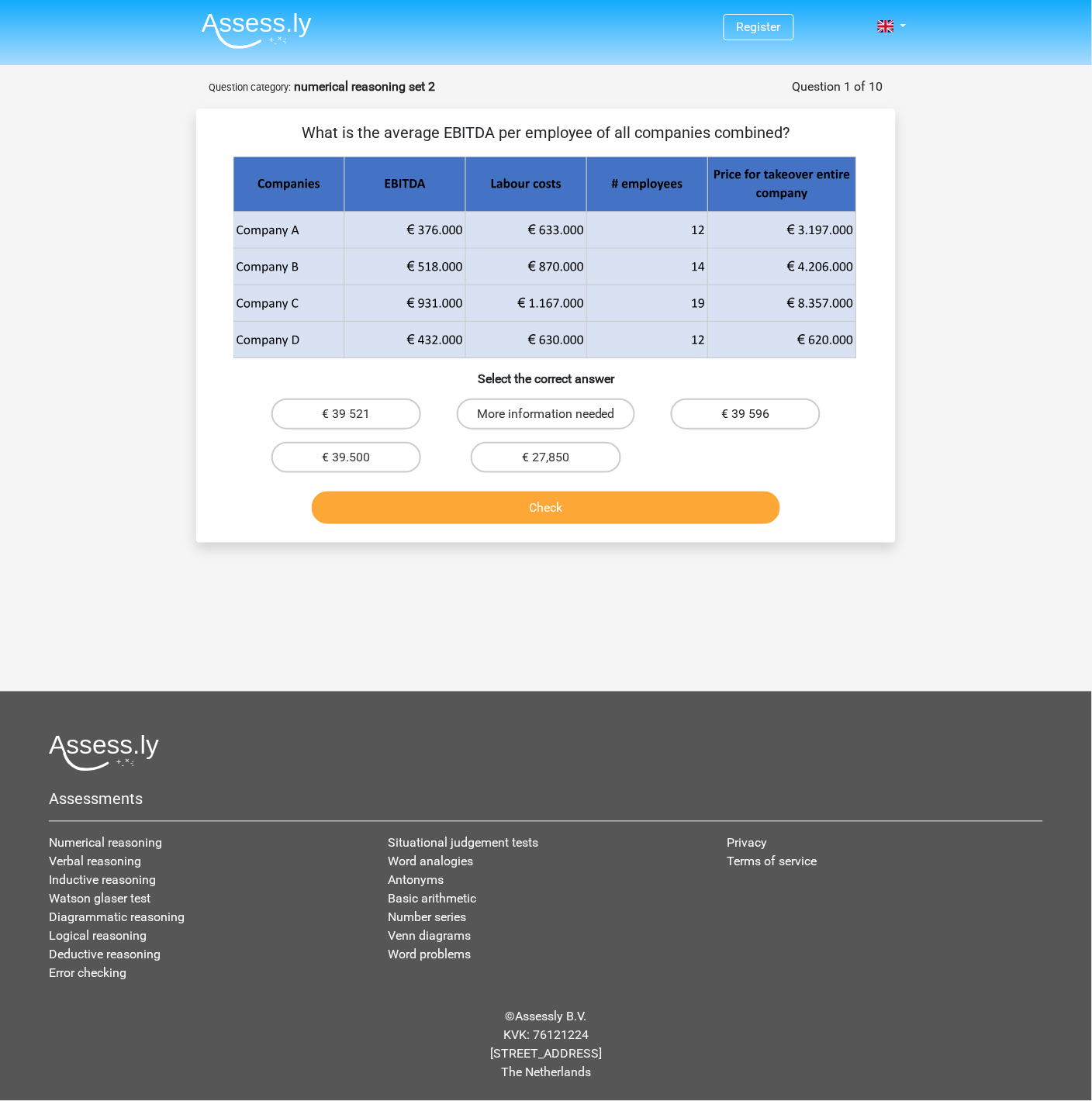
drag, startPoint x: 377, startPoint y: 452, endPoint x: 769, endPoint y: 419, distance: 393.4
click at [769, 419] on div "€ 39 521 More information needed € 39 596 € 39.500 € 27,850" at bounding box center [546, 435] width 599 height 87
click at [770, 417] on label "€ 39 596" at bounding box center [746, 414] width 150 height 31
click at [756, 417] on input "€ 39 596" at bounding box center [751, 419] width 10 height 10
radio input "true"
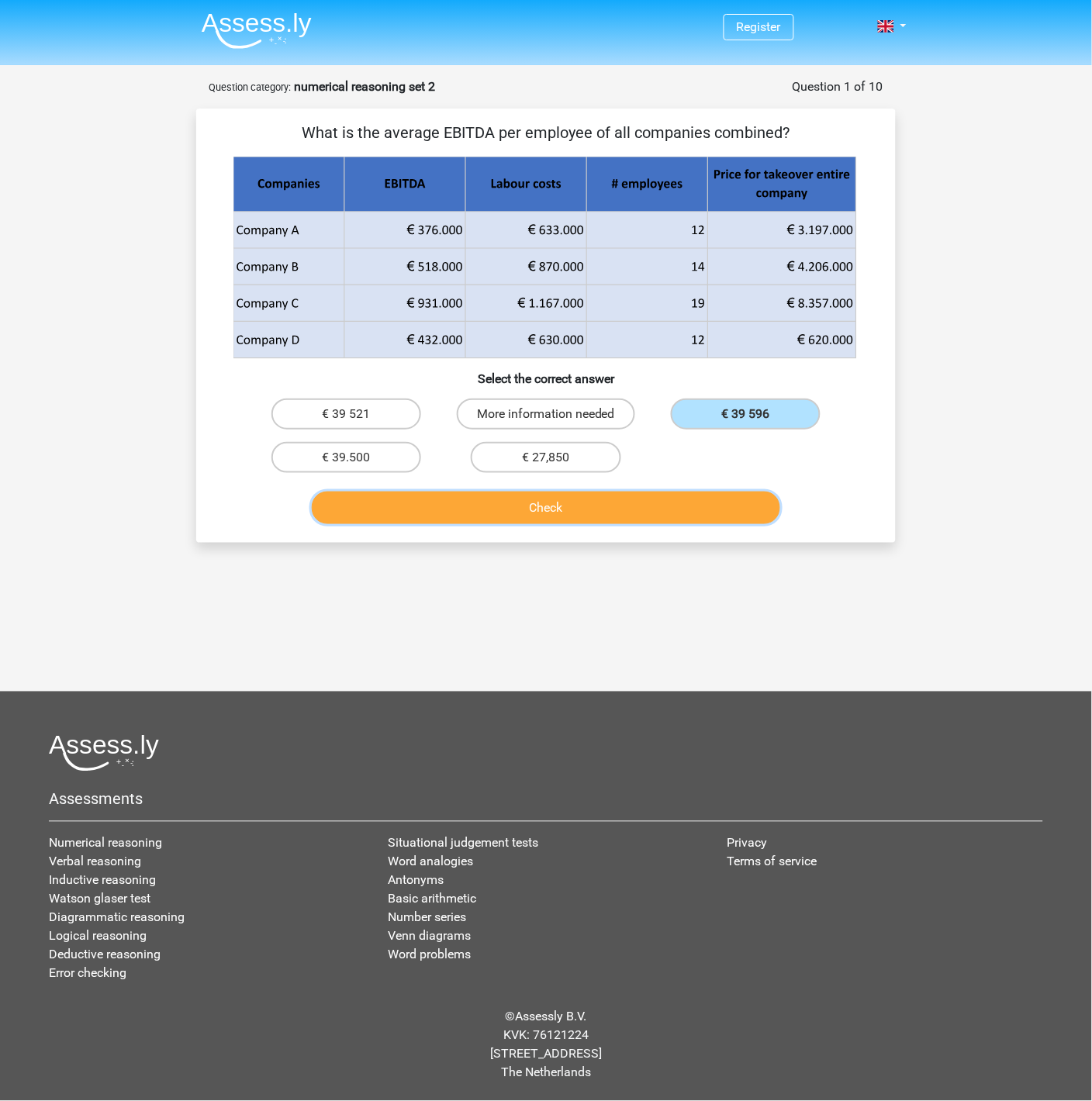
click at [661, 517] on button "Check" at bounding box center [546, 508] width 469 height 33
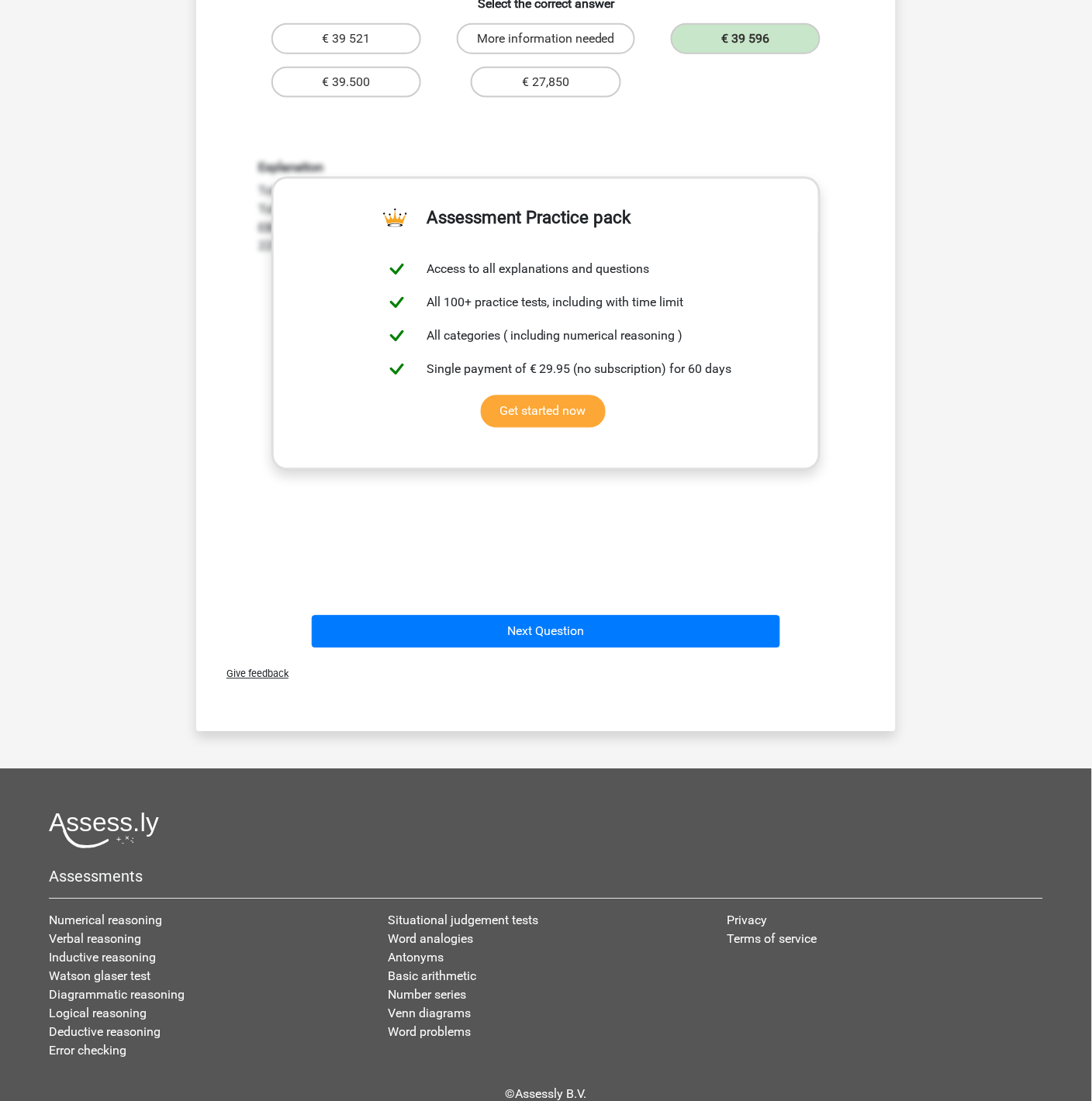
scroll to position [356, 0]
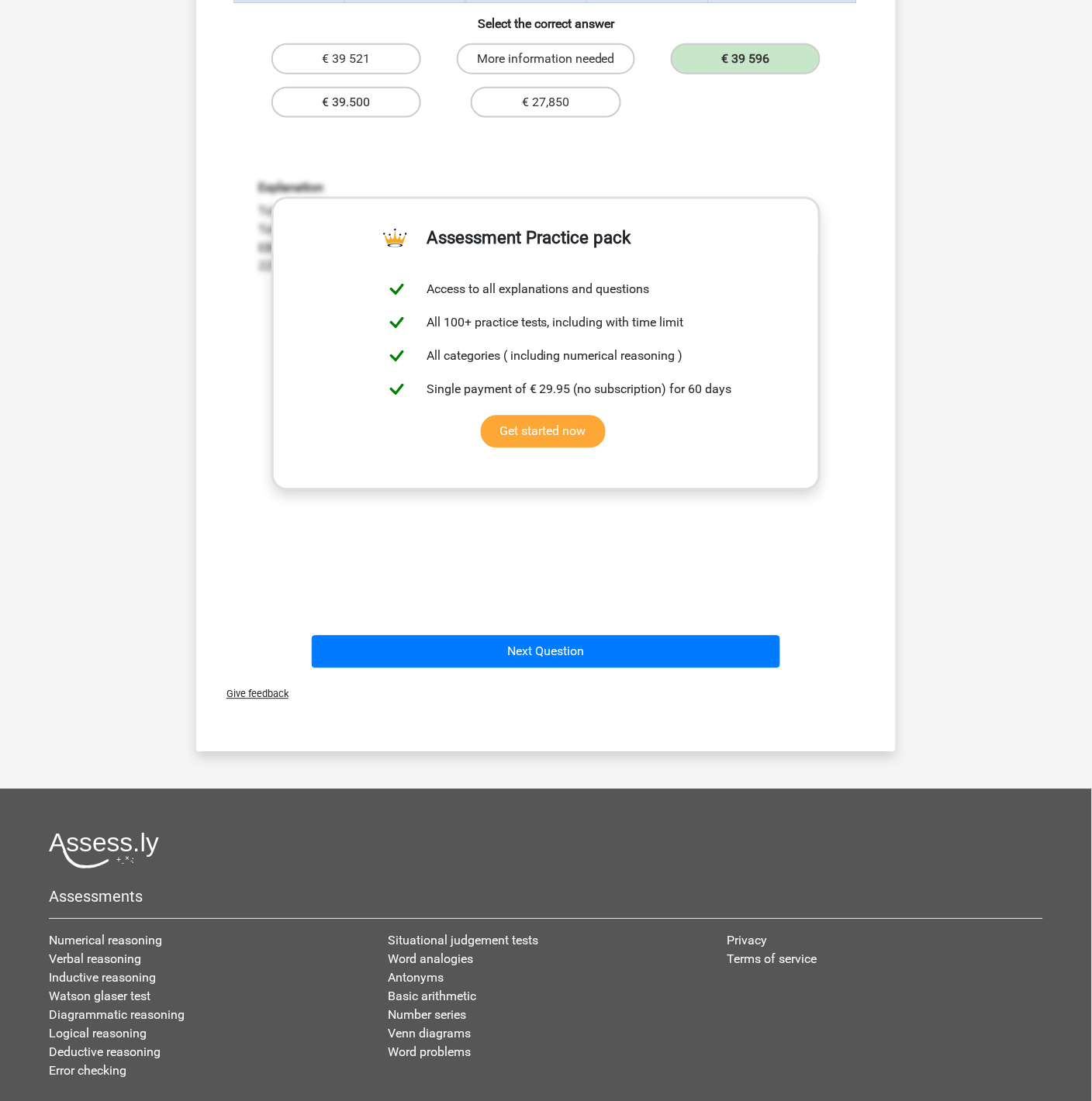
click at [334, 102] on label "€ 39.500" at bounding box center [346, 102] width 150 height 31
click at [341, 98] on label "€ 39.500" at bounding box center [346, 102] width 150 height 31
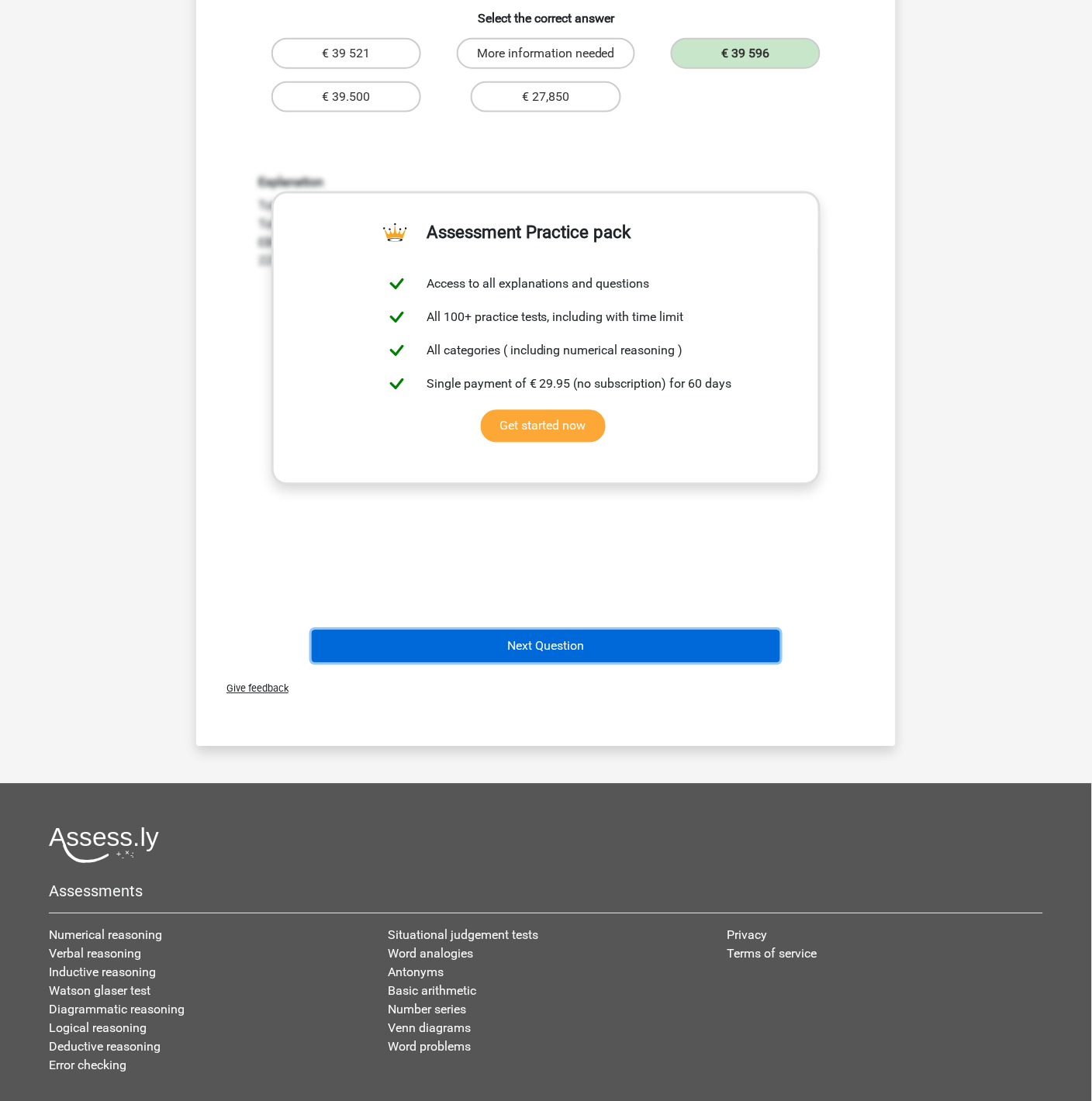
drag, startPoint x: 515, startPoint y: 654, endPoint x: 446, endPoint y: 647, distance: 69.4
click at [514, 654] on button "Next Question" at bounding box center [546, 646] width 469 height 33
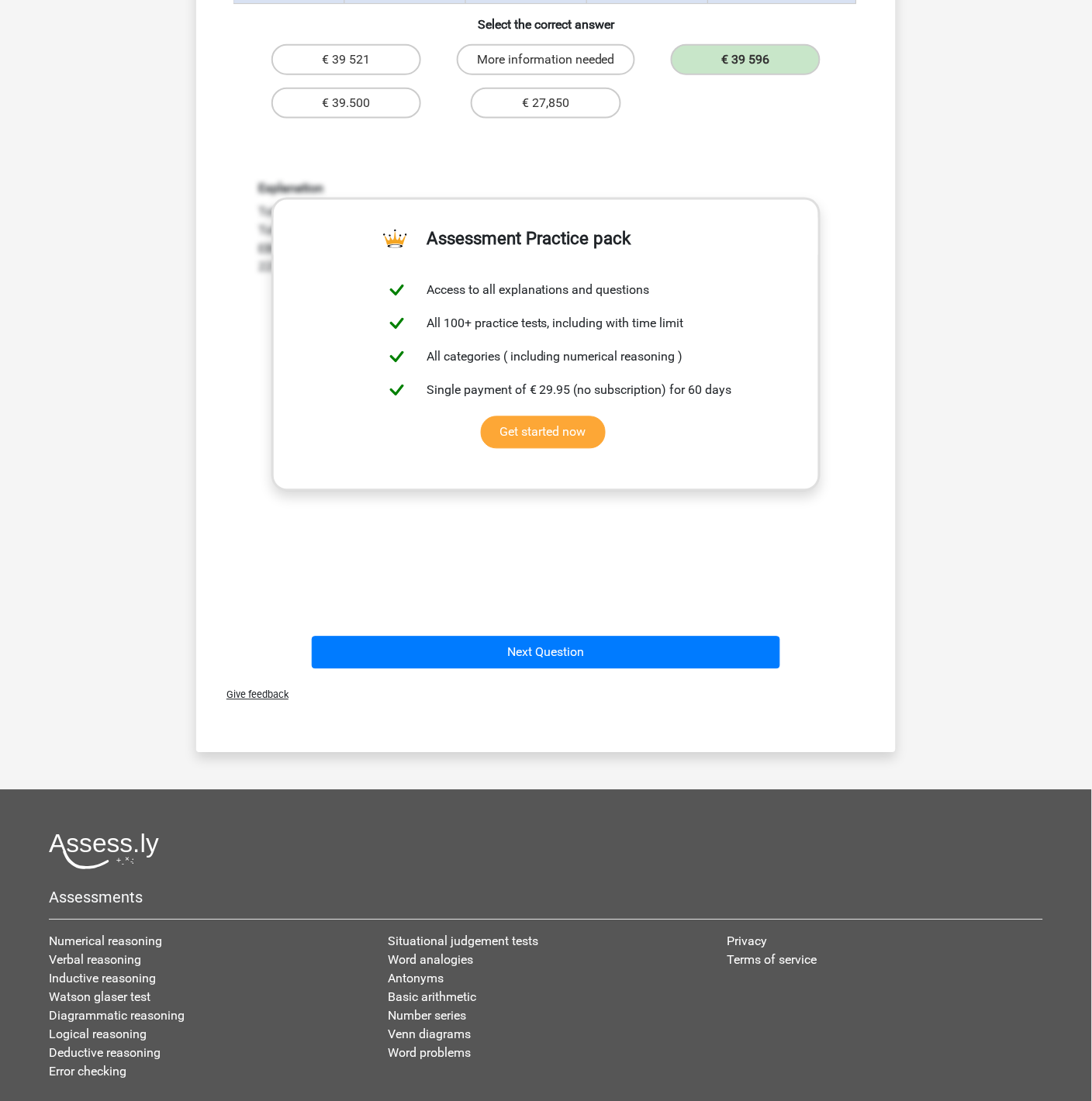
scroll to position [0, 0]
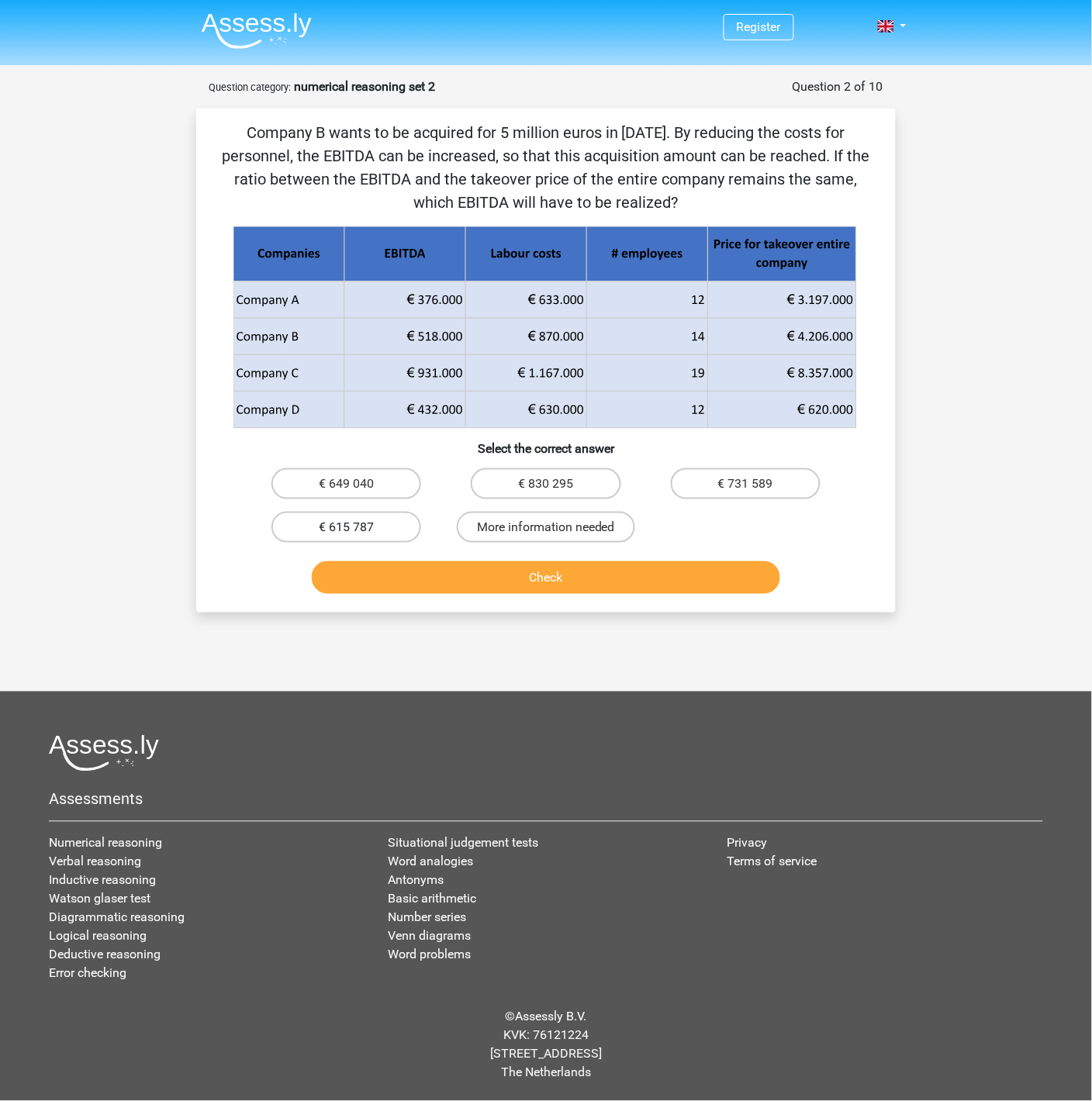
click at [381, 526] on label "€ 615 787" at bounding box center [346, 527] width 150 height 31
click at [356, 527] on input "€ 615 787" at bounding box center [351, 532] width 10 height 10
radio input "true"
click at [491, 575] on button "Check" at bounding box center [546, 577] width 469 height 33
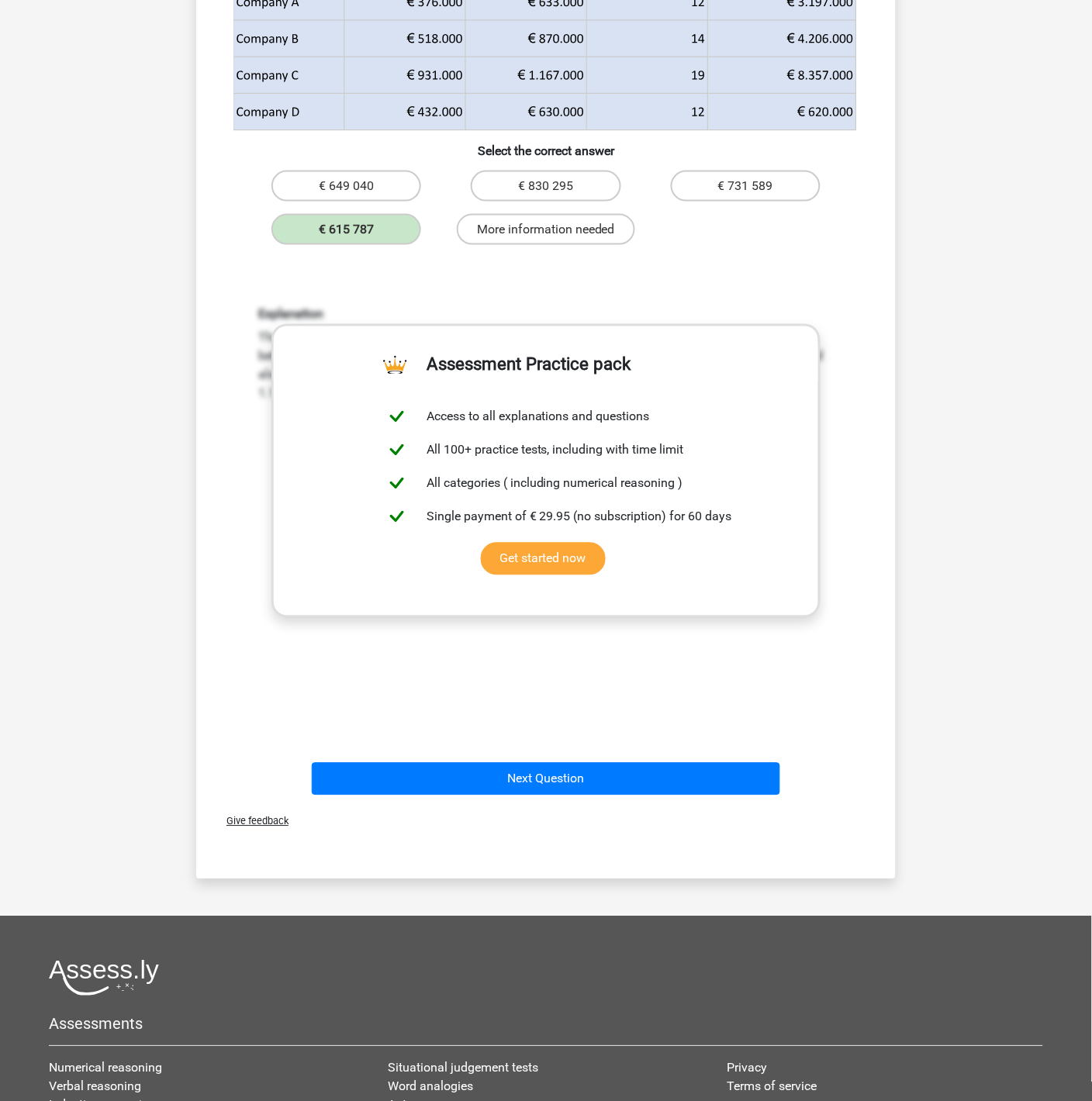
scroll to position [341, 0]
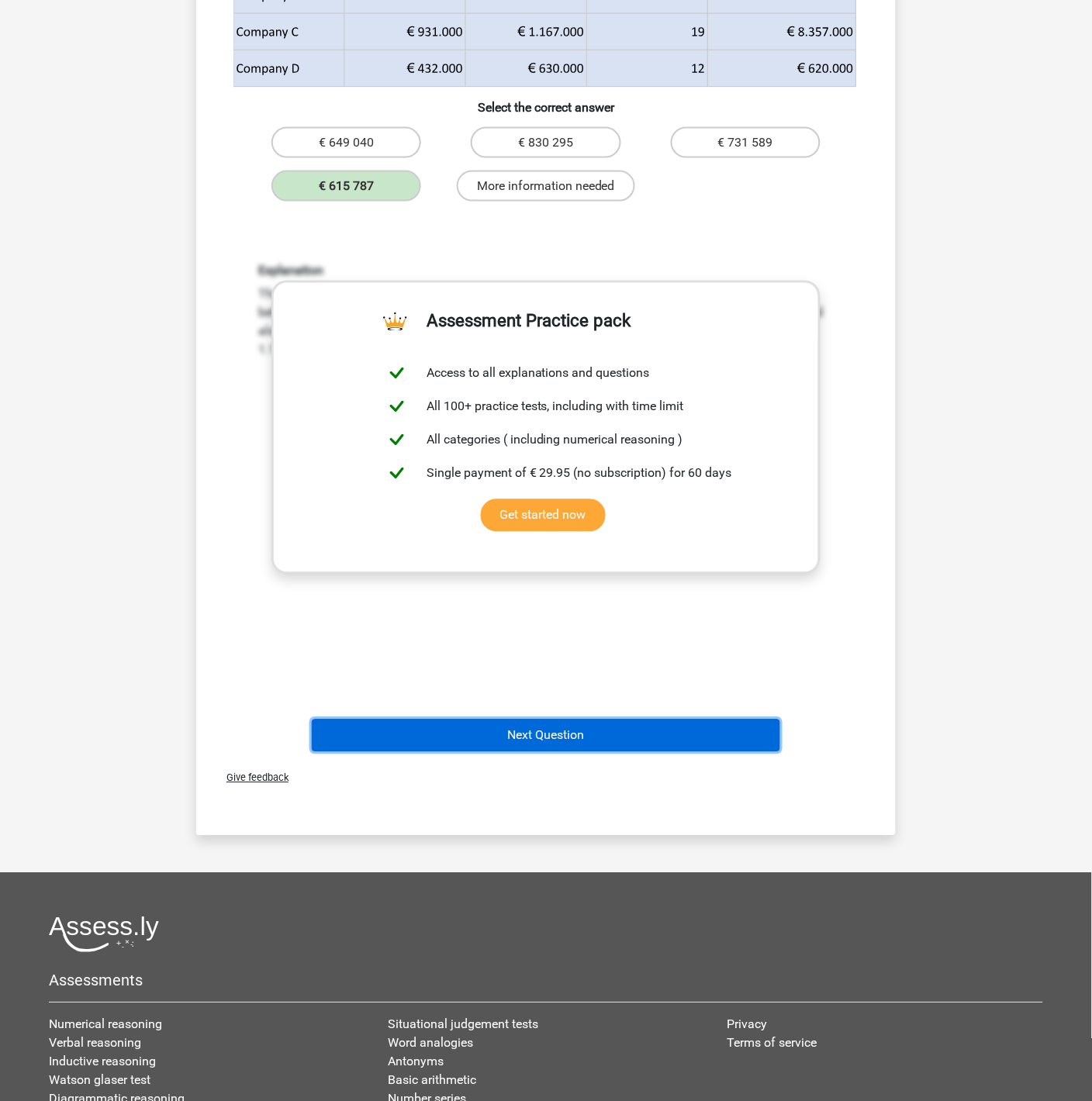
click at [606, 737] on button "Next Question" at bounding box center [546, 735] width 469 height 33
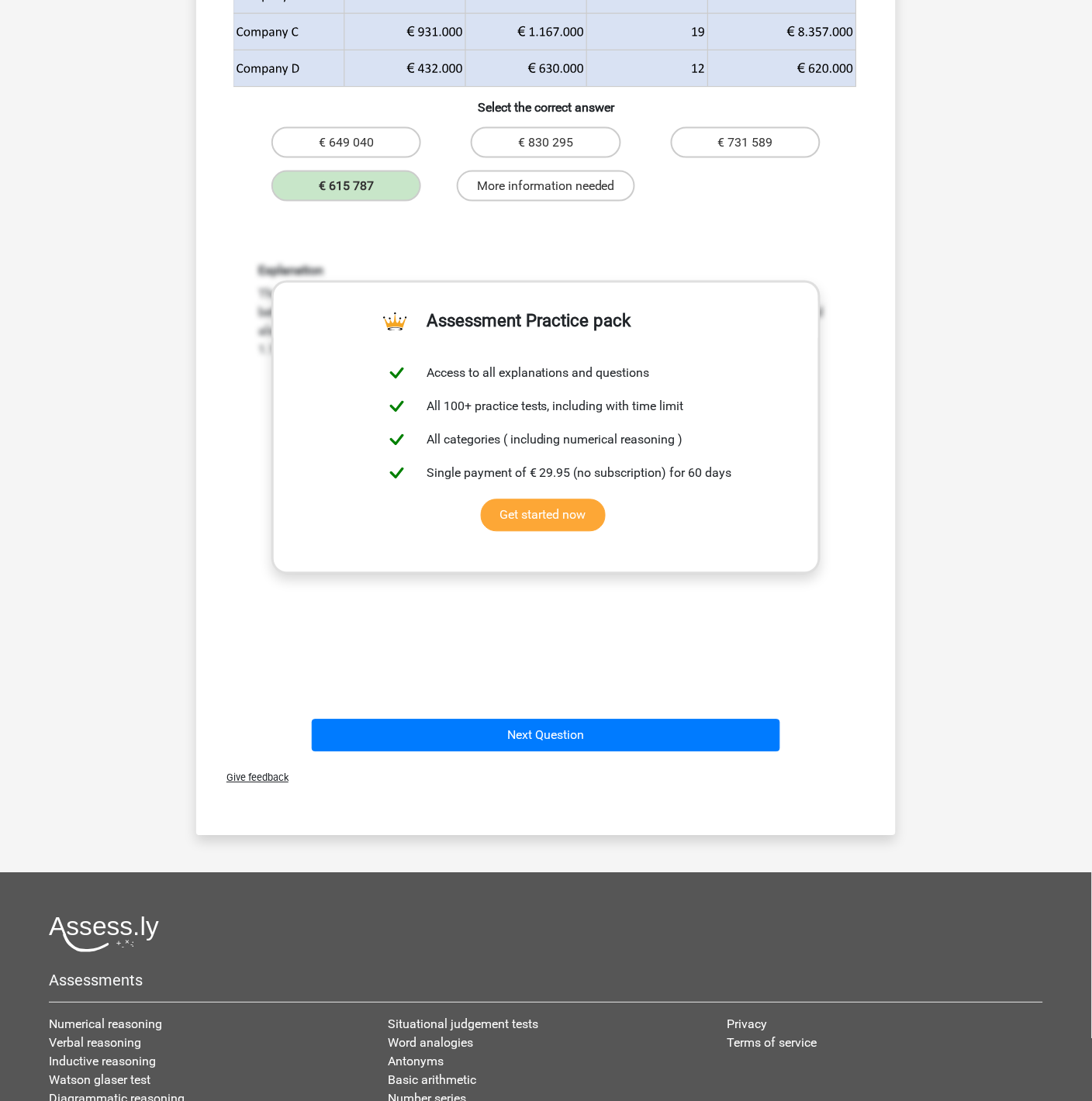
scroll to position [0, 0]
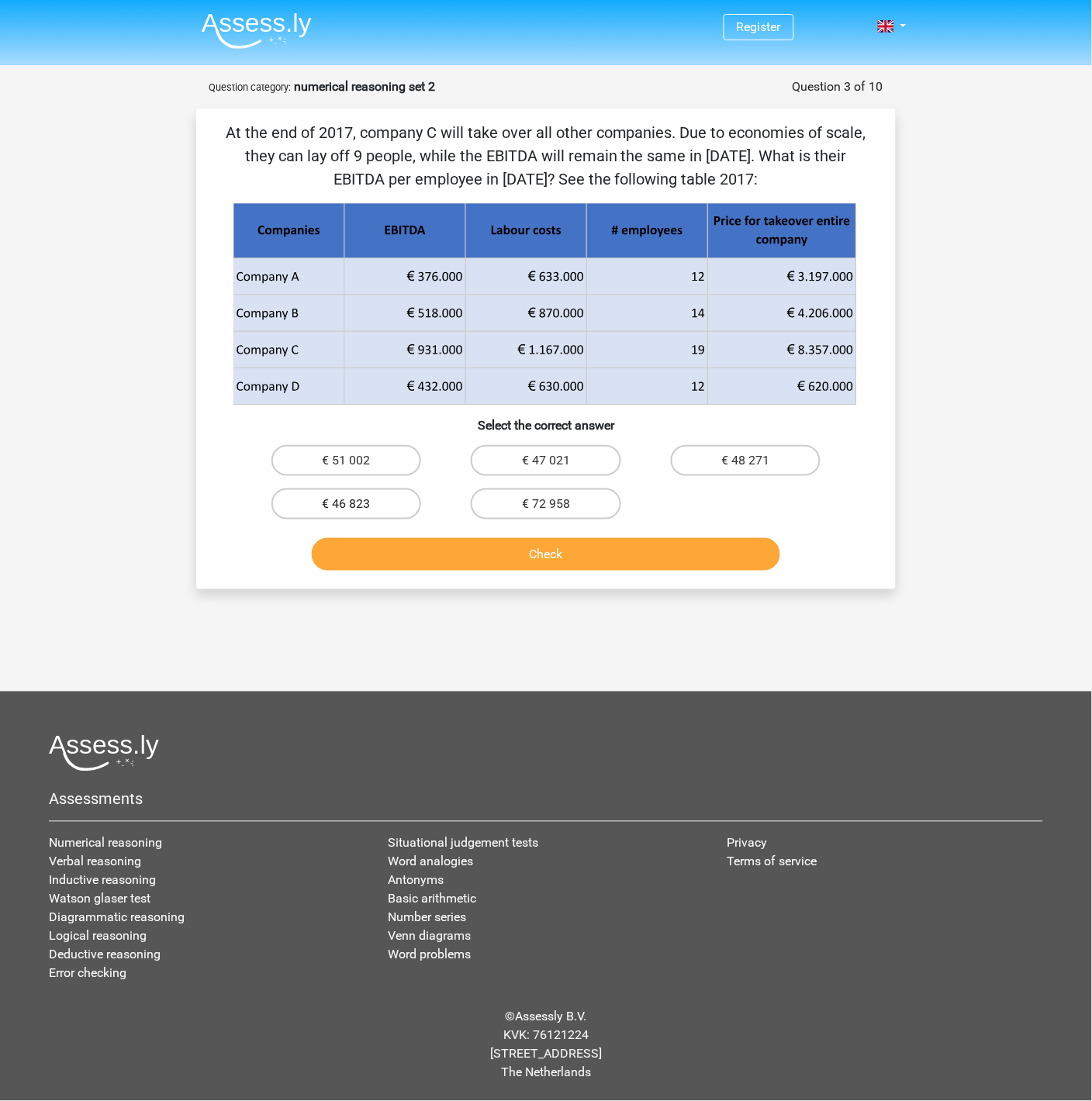
click at [344, 508] on label "€ 46 823" at bounding box center [346, 503] width 150 height 31
click at [346, 508] on input "€ 46 823" at bounding box center [351, 509] width 10 height 10
radio input "true"
click at [506, 548] on button "Check" at bounding box center [546, 554] width 469 height 33
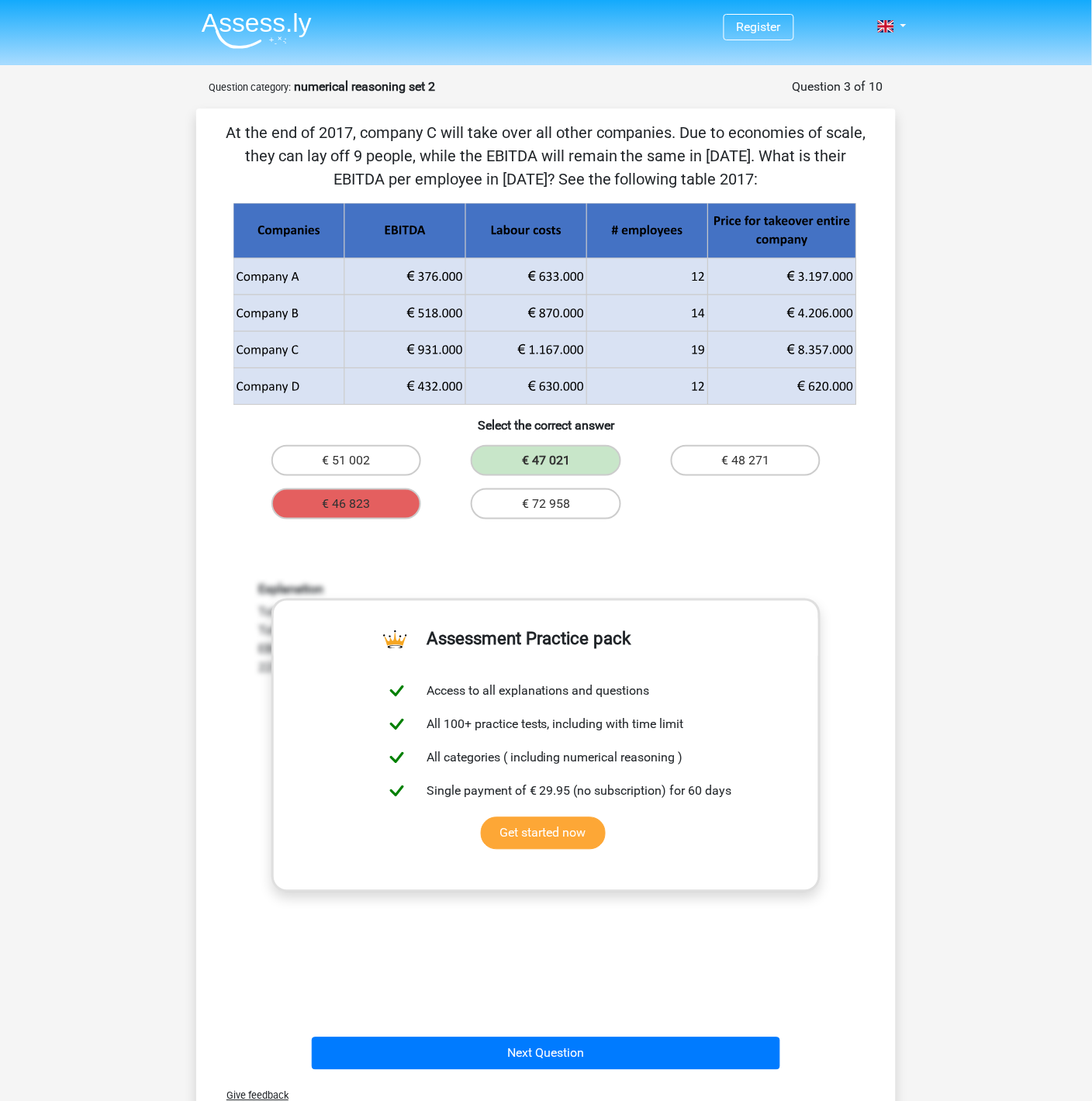
scroll to position [450, 0]
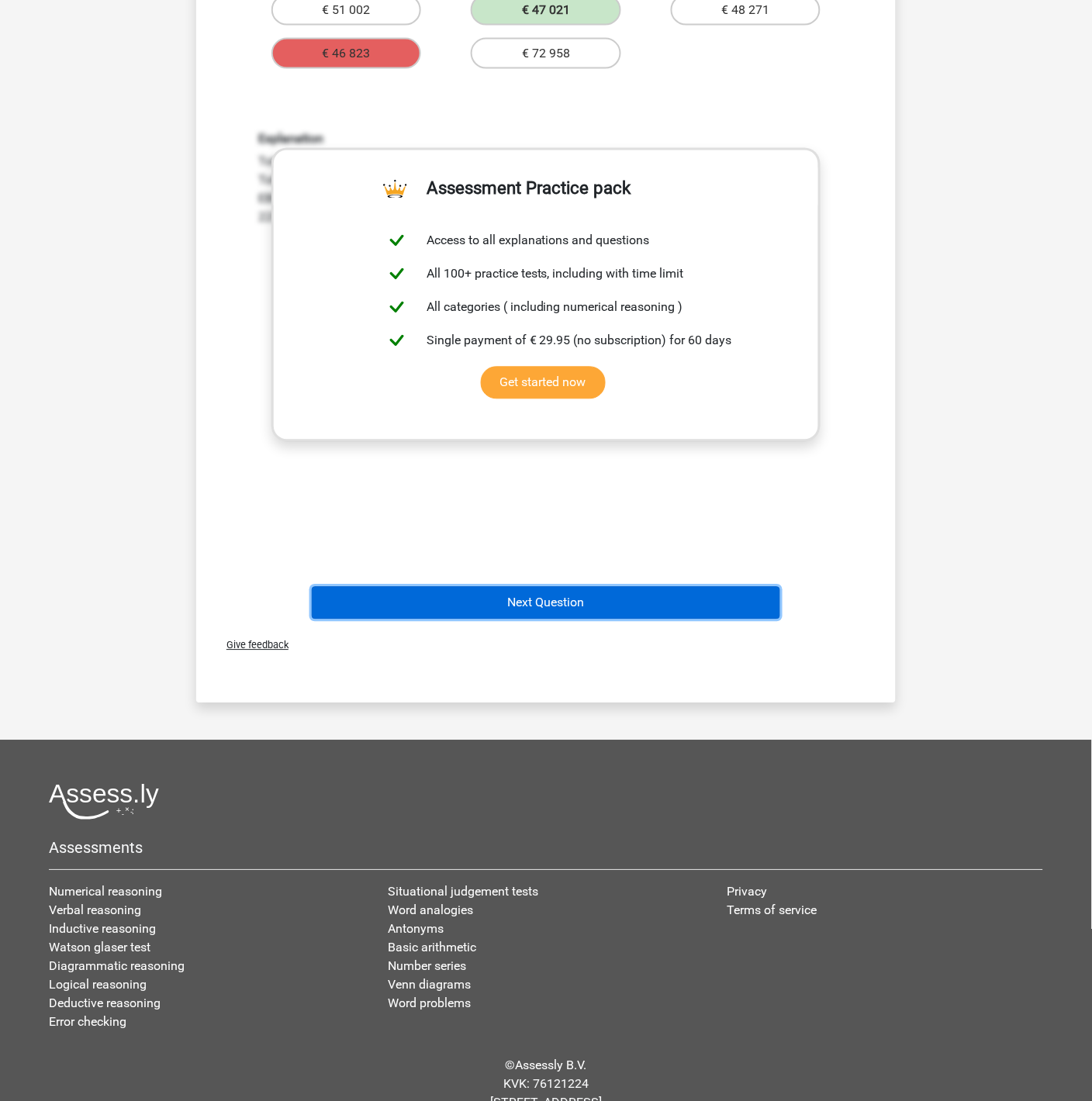
click at [642, 603] on button "Next Question" at bounding box center [546, 603] width 469 height 33
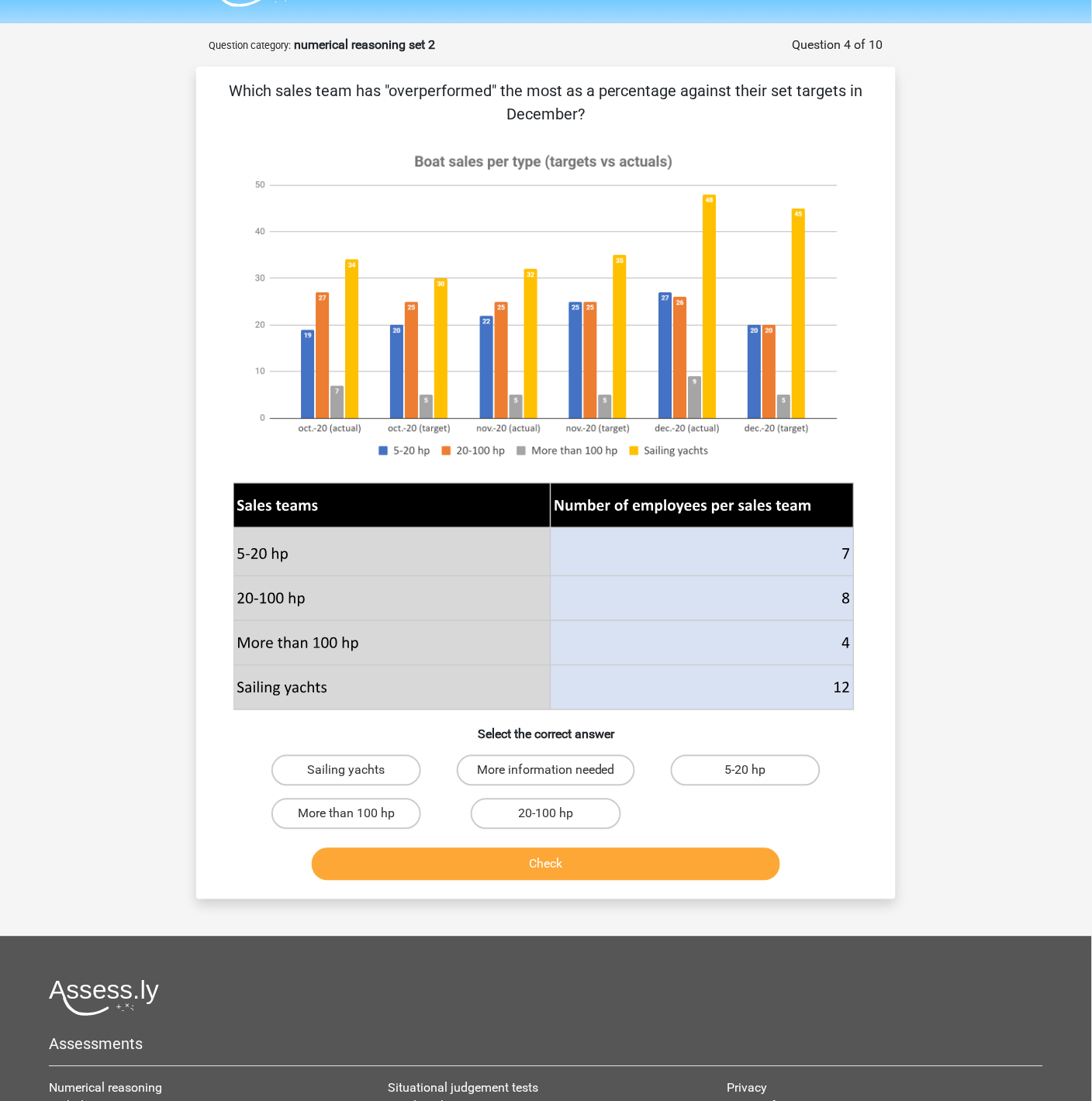
scroll to position [0, 0]
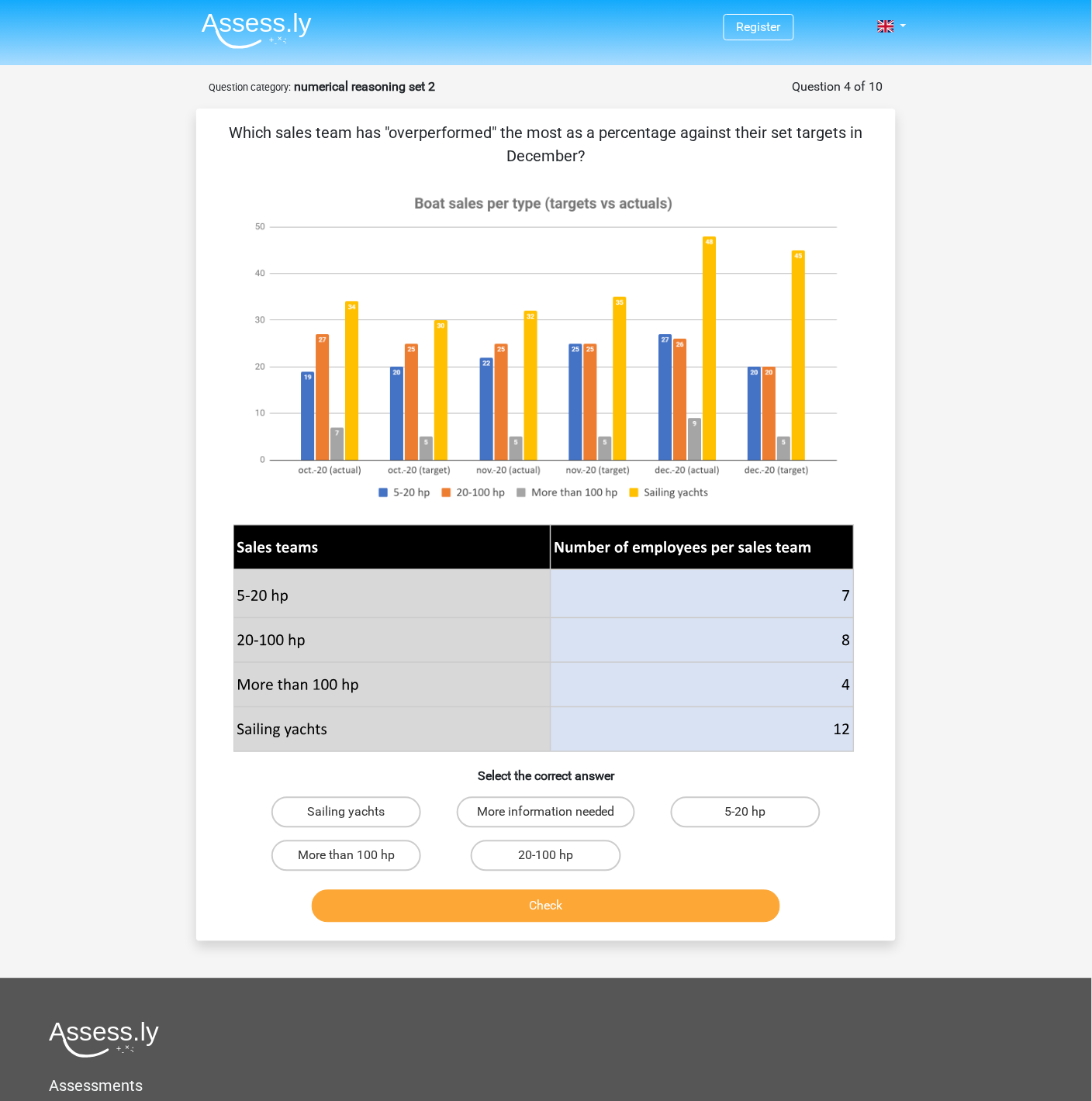
drag, startPoint x: 884, startPoint y: 881, endPoint x: 887, endPoint y: 871, distance: 10.4
click at [887, 871] on div "Which sales team has "overperformed" the most as a percentage against their set…" at bounding box center [546, 524] width 687 height 807
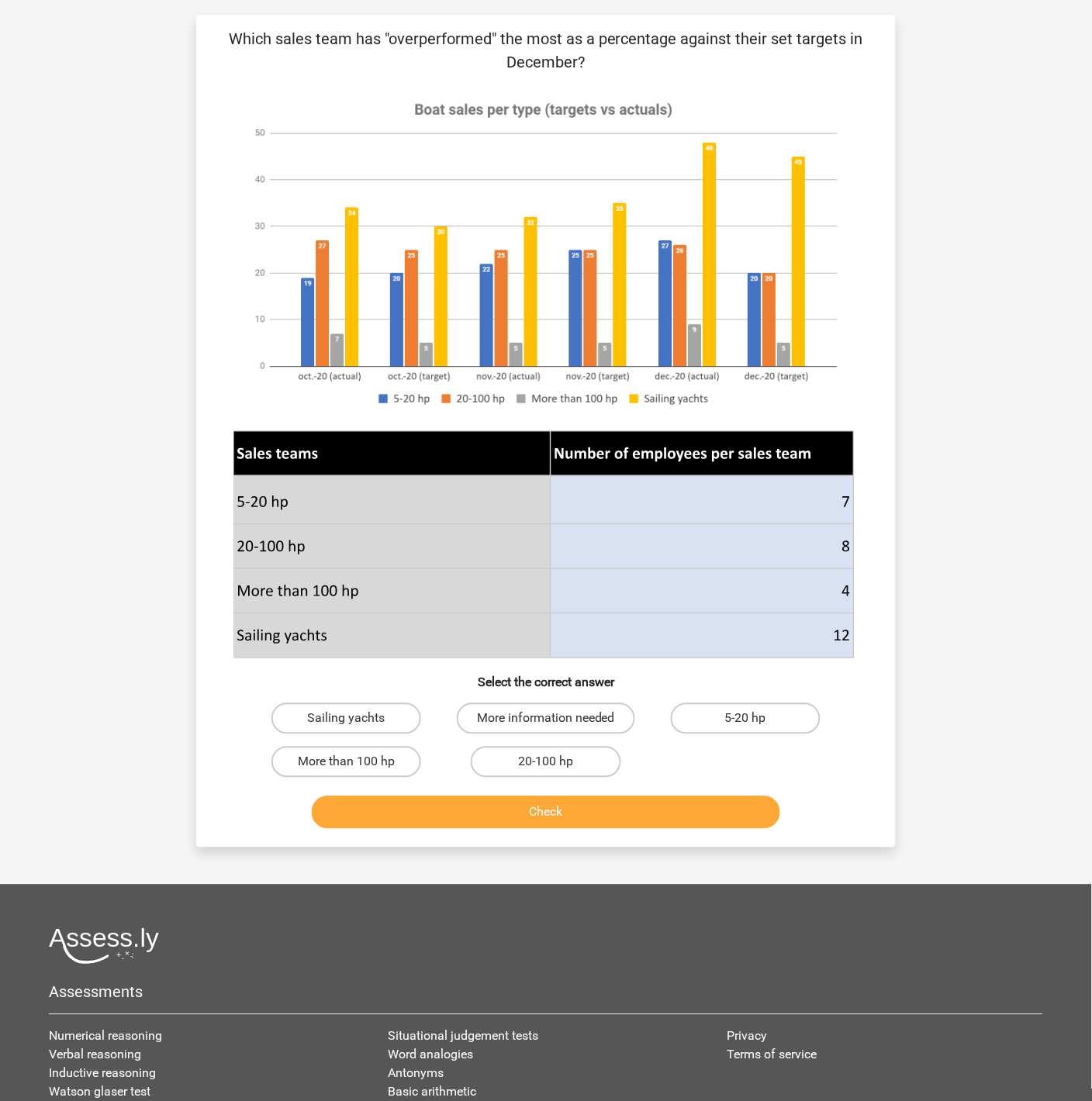
scroll to position [88, 0]
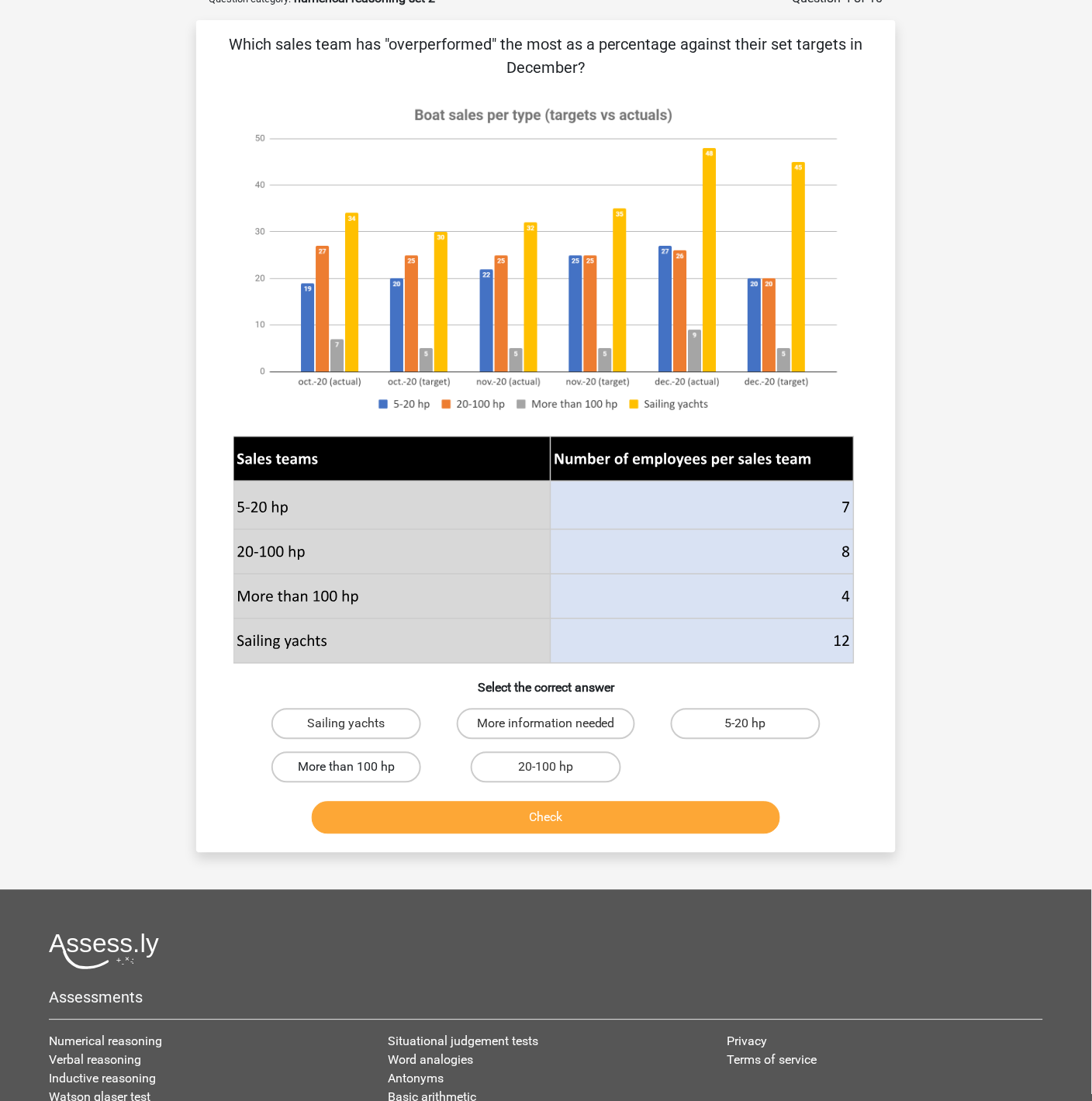
click at [356, 760] on label "More than 100 hp" at bounding box center [346, 767] width 150 height 31
click at [356, 767] on input "More than 100 hp" at bounding box center [351, 772] width 10 height 10
radio input "true"
click at [548, 821] on button "Check" at bounding box center [546, 818] width 469 height 33
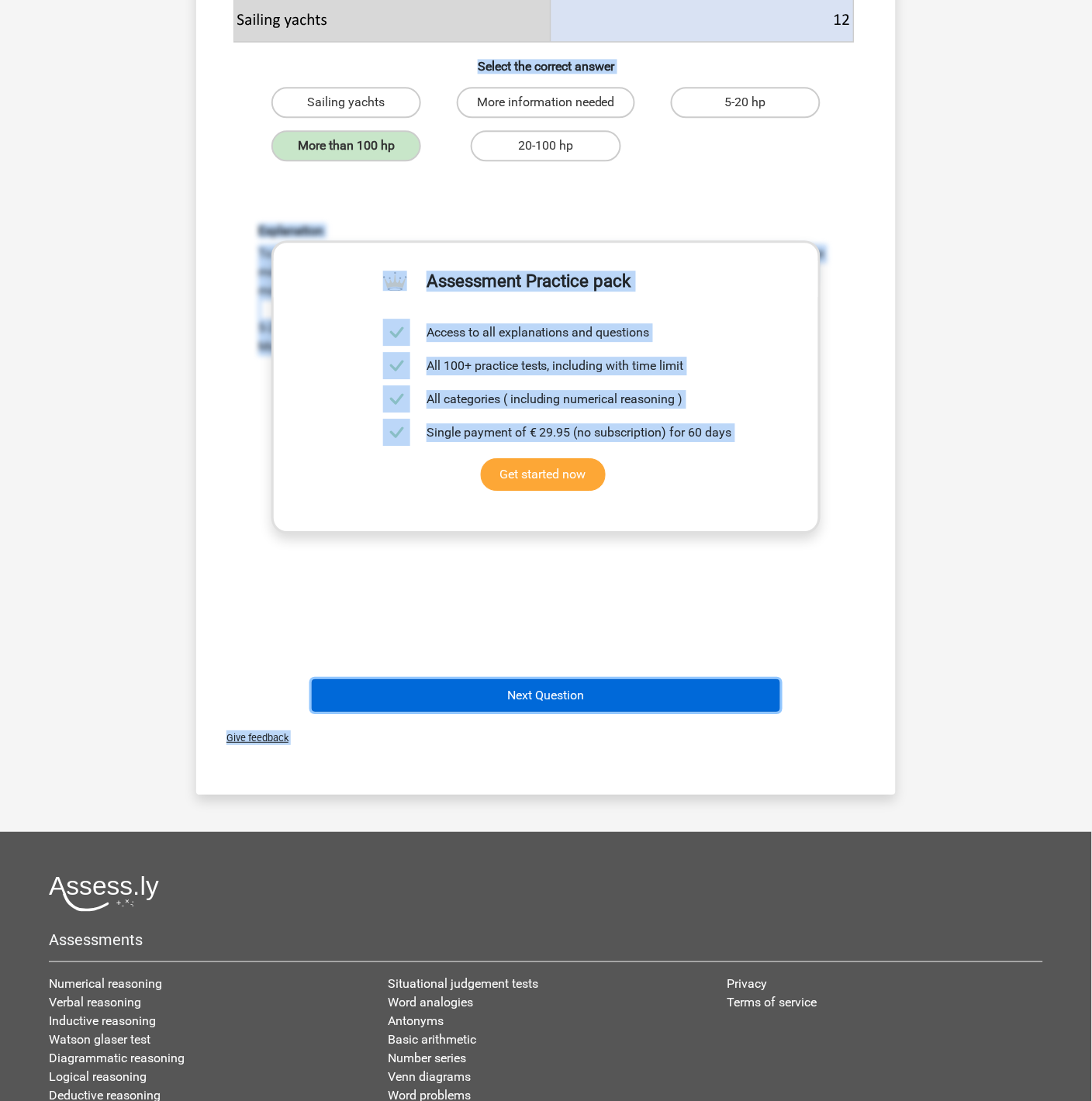
click at [653, 695] on button "Next Question" at bounding box center [546, 695] width 469 height 33
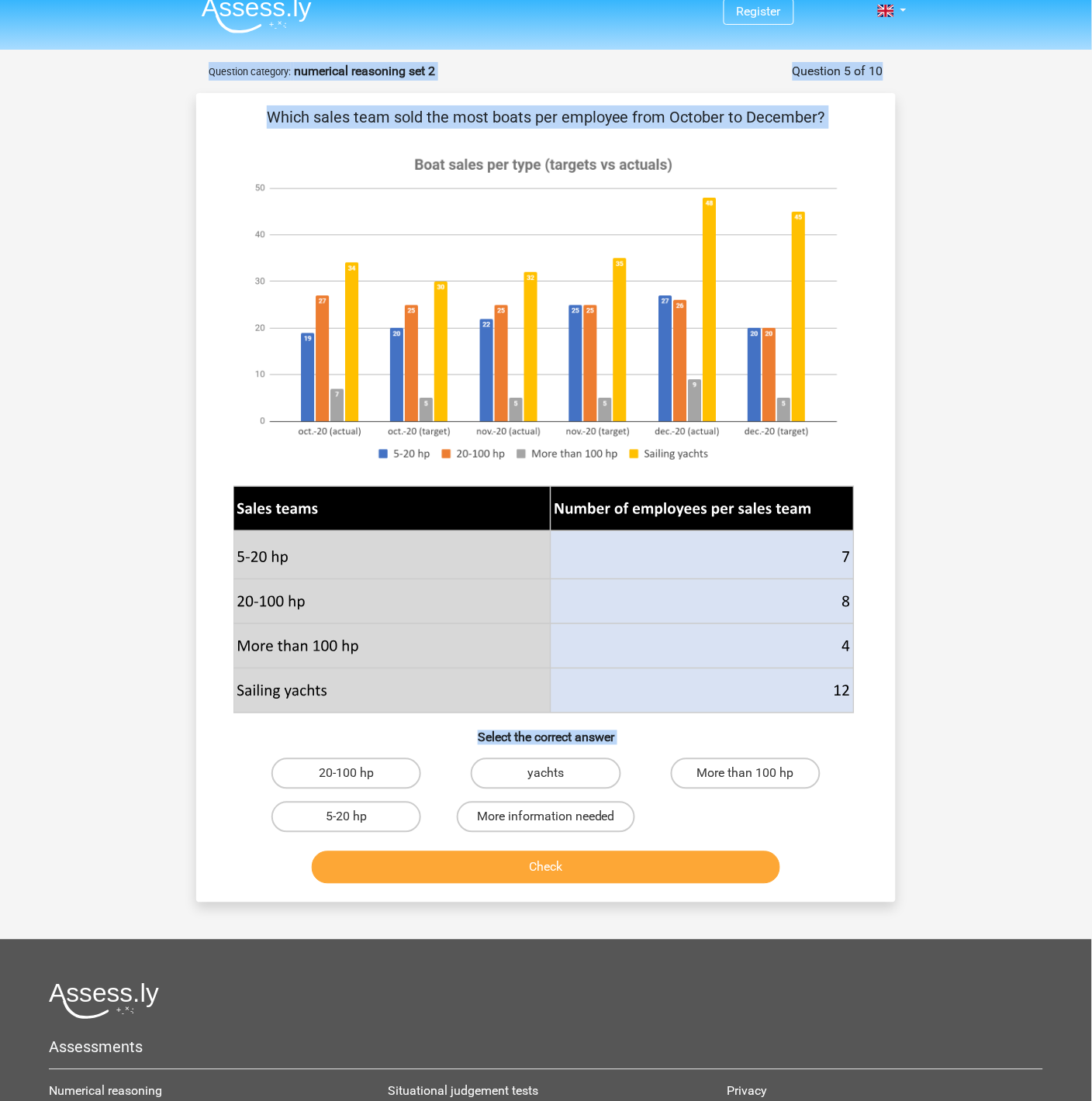
scroll to position [19, 0]
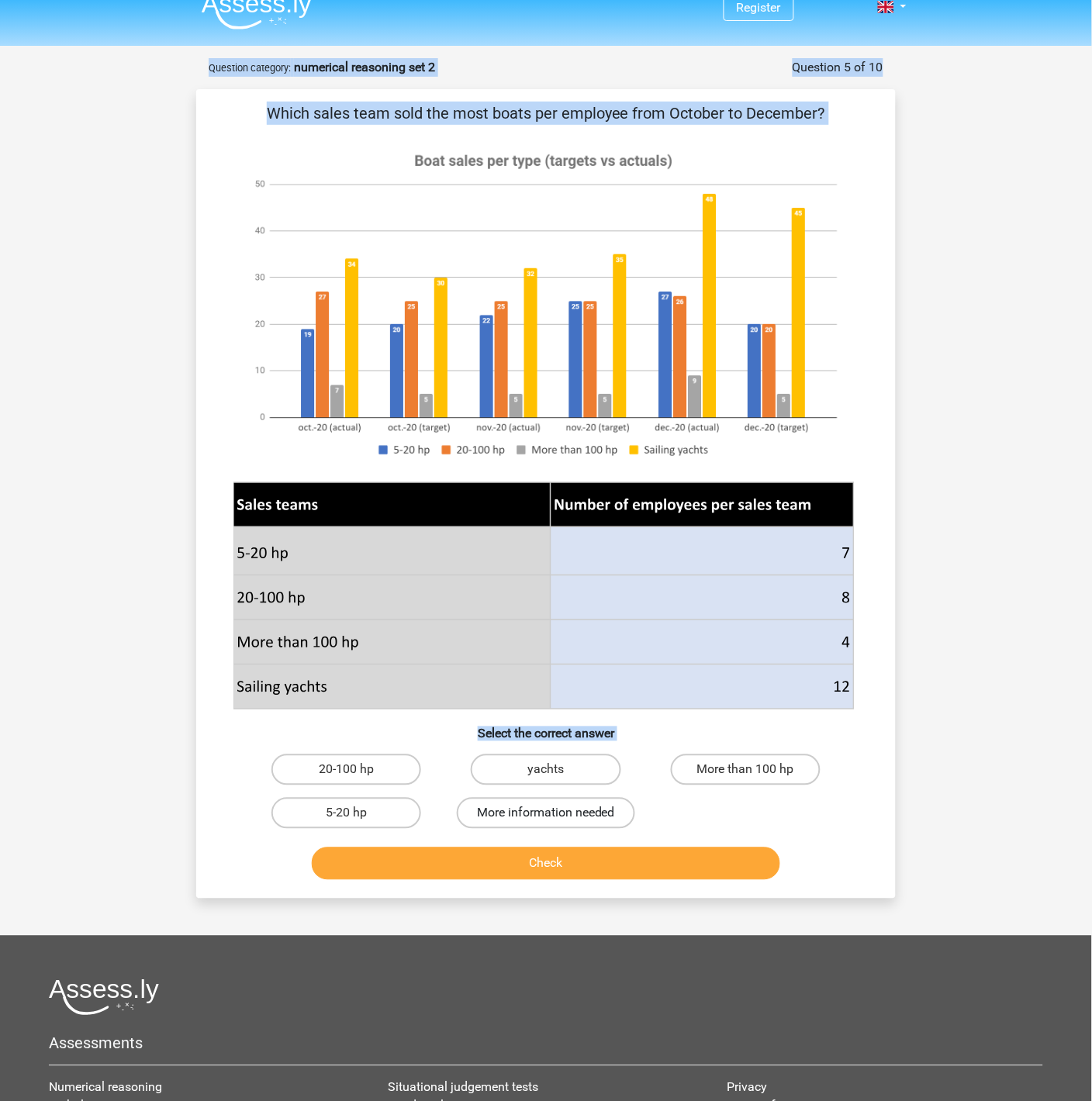
click at [577, 810] on label "More information needed" at bounding box center [546, 813] width 178 height 31
click at [556, 814] on input "More information needed" at bounding box center [551, 819] width 10 height 10
radio input "true"
click at [757, 775] on label "More than 100 hp" at bounding box center [746, 770] width 150 height 31
click at [756, 775] on input "More than 100 hp" at bounding box center [751, 775] width 10 height 10
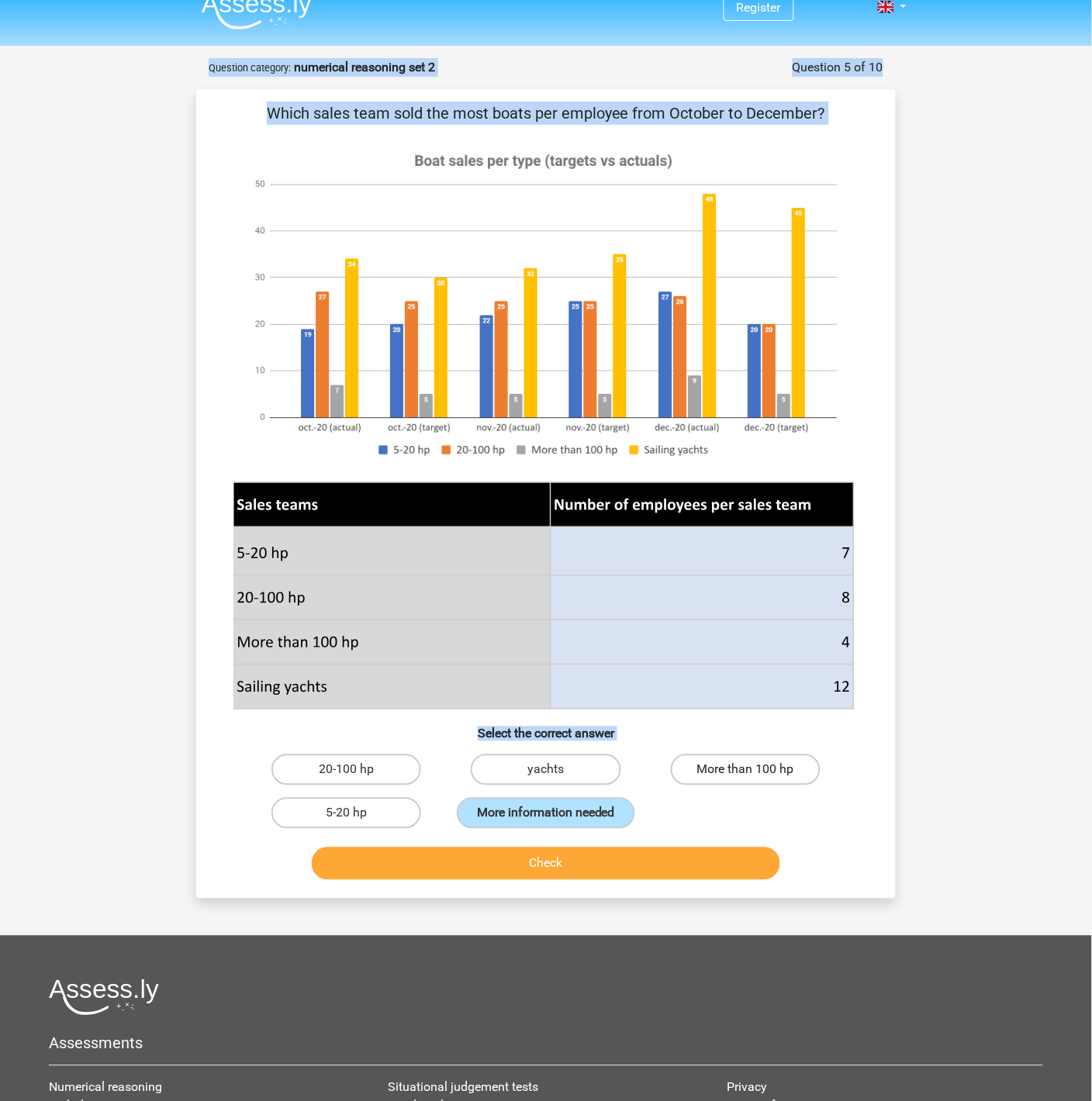
radio input "true"
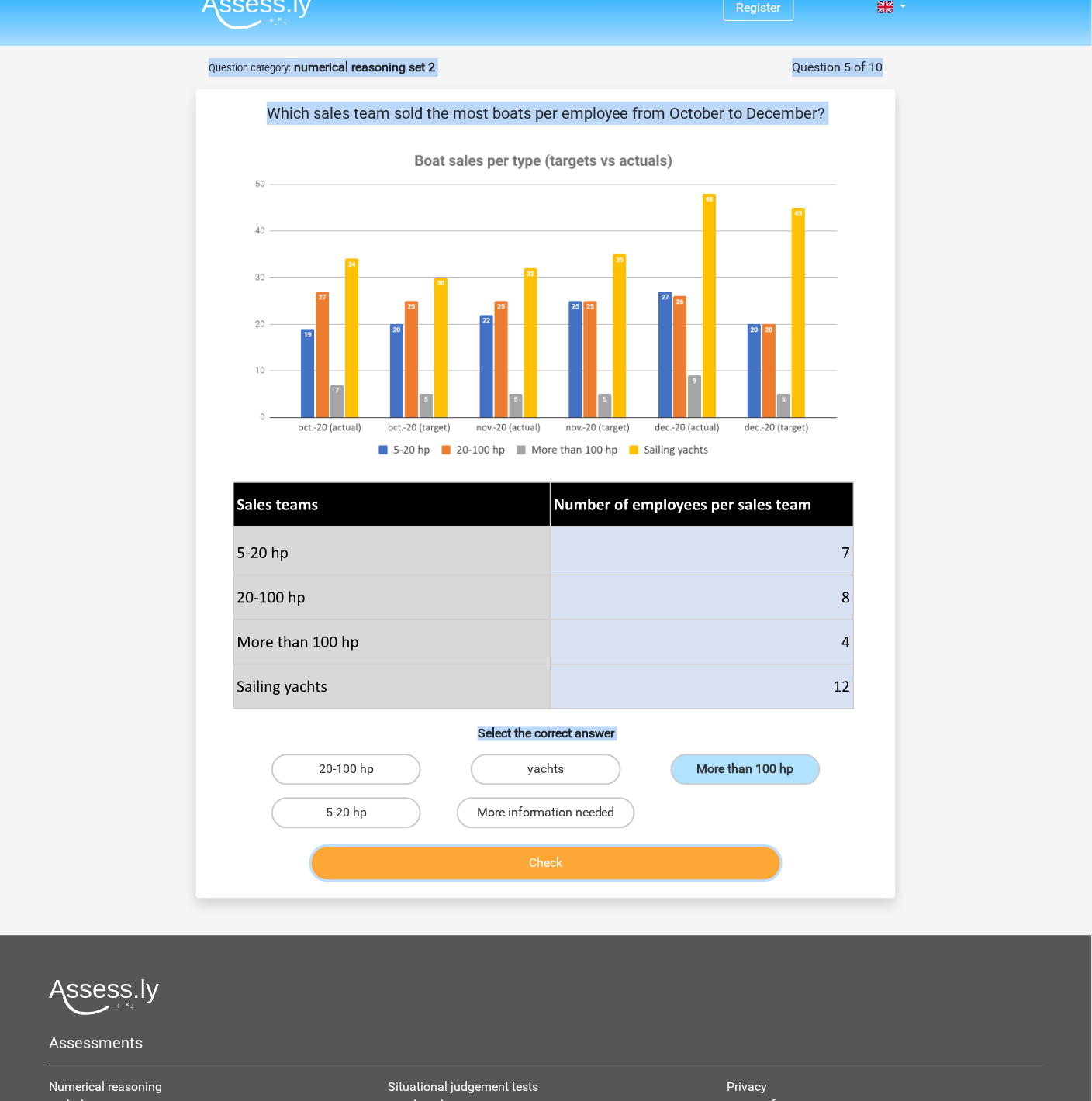
click at [703, 868] on button "Check" at bounding box center [546, 863] width 469 height 33
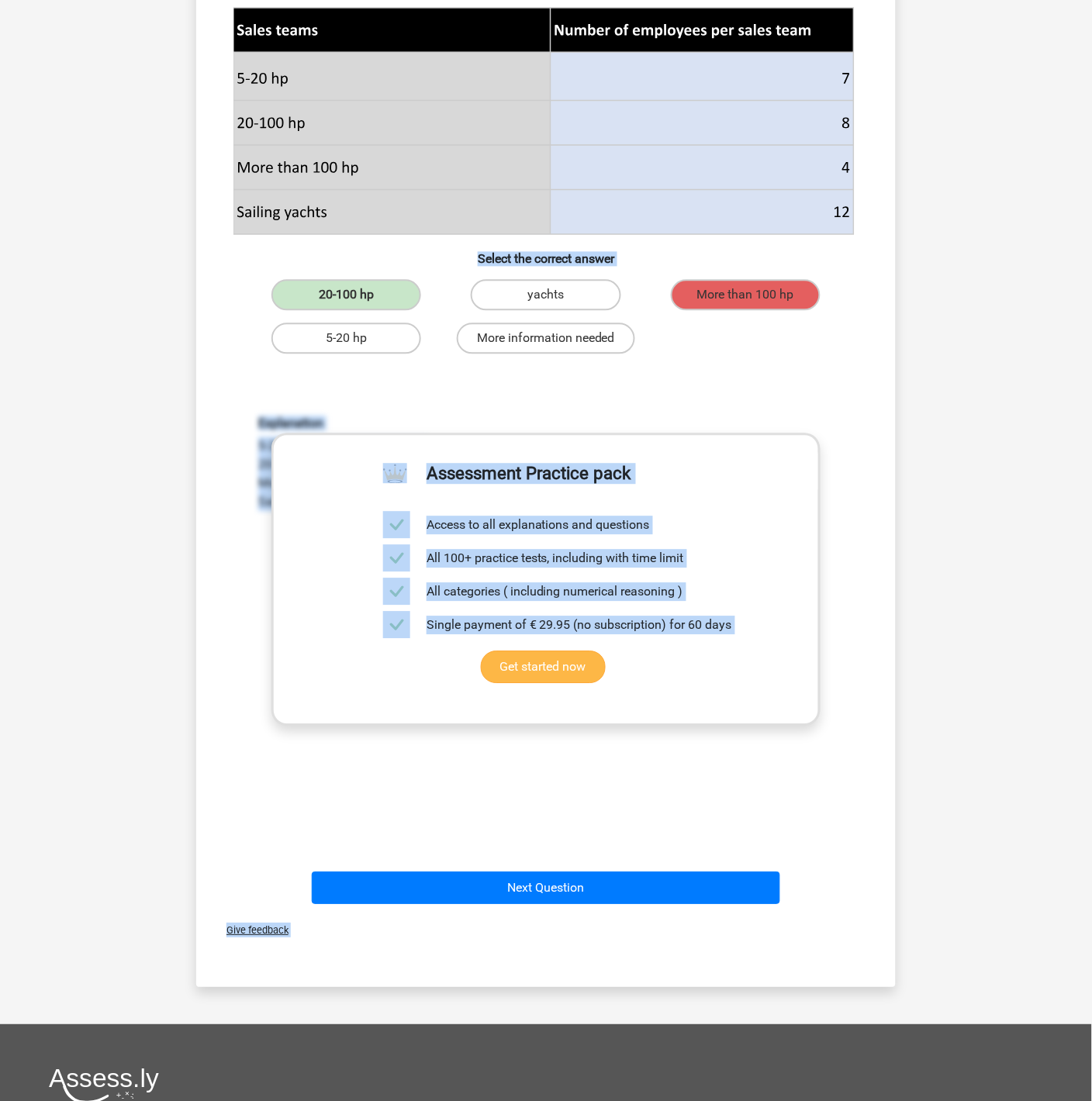
scroll to position [824, 0]
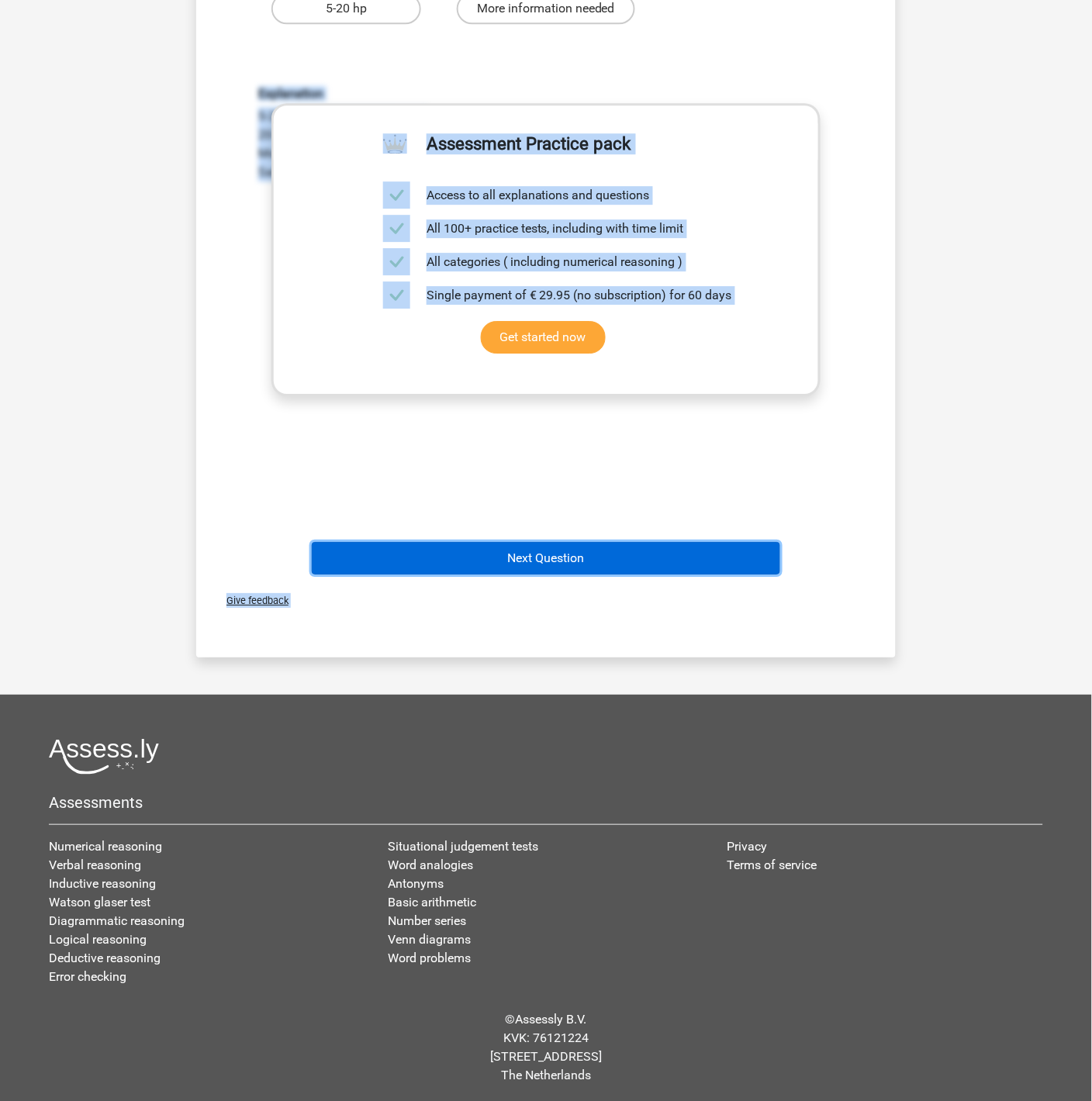
click at [565, 549] on button "Next Question" at bounding box center [546, 558] width 469 height 33
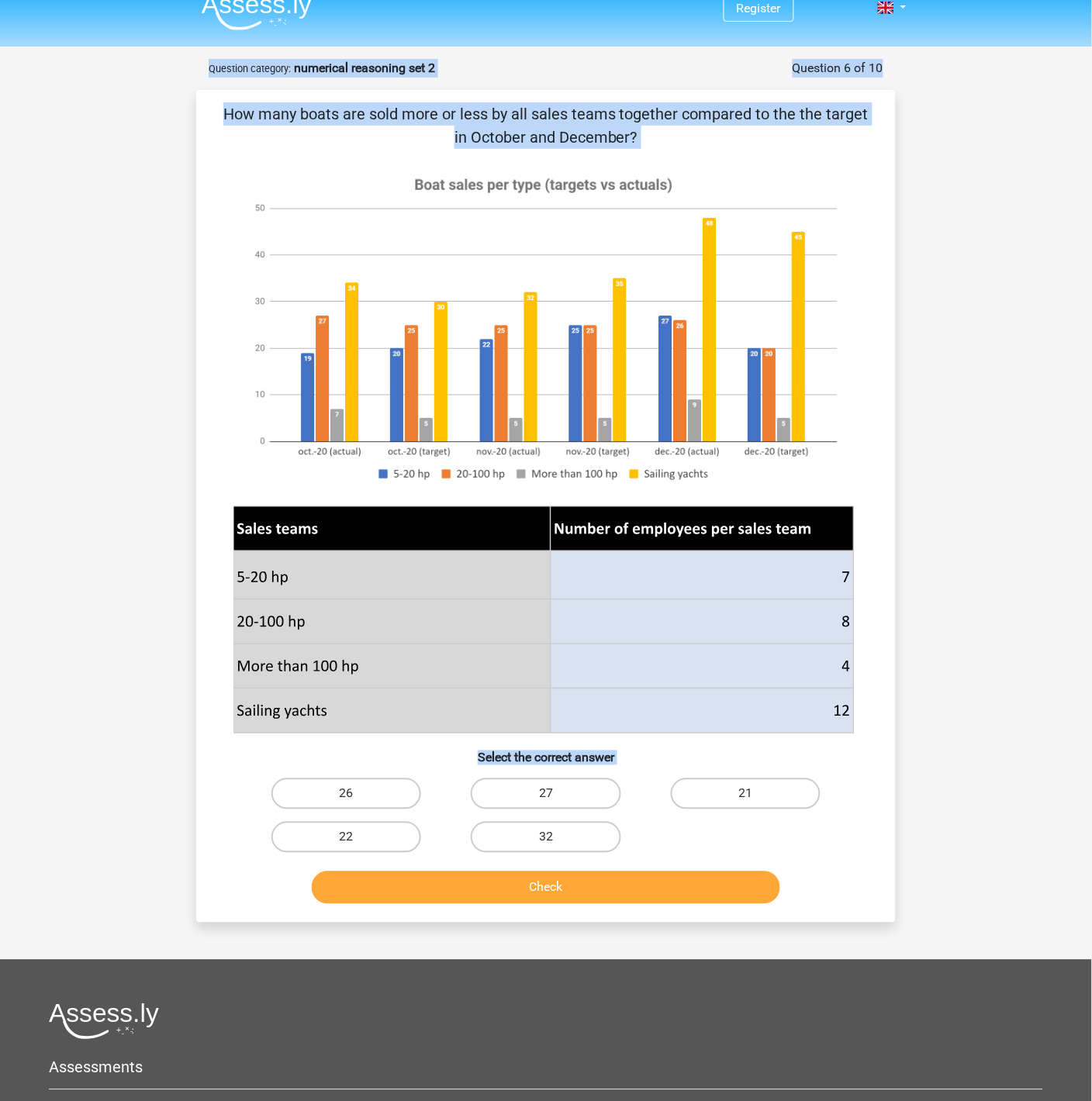
scroll to position [0, 0]
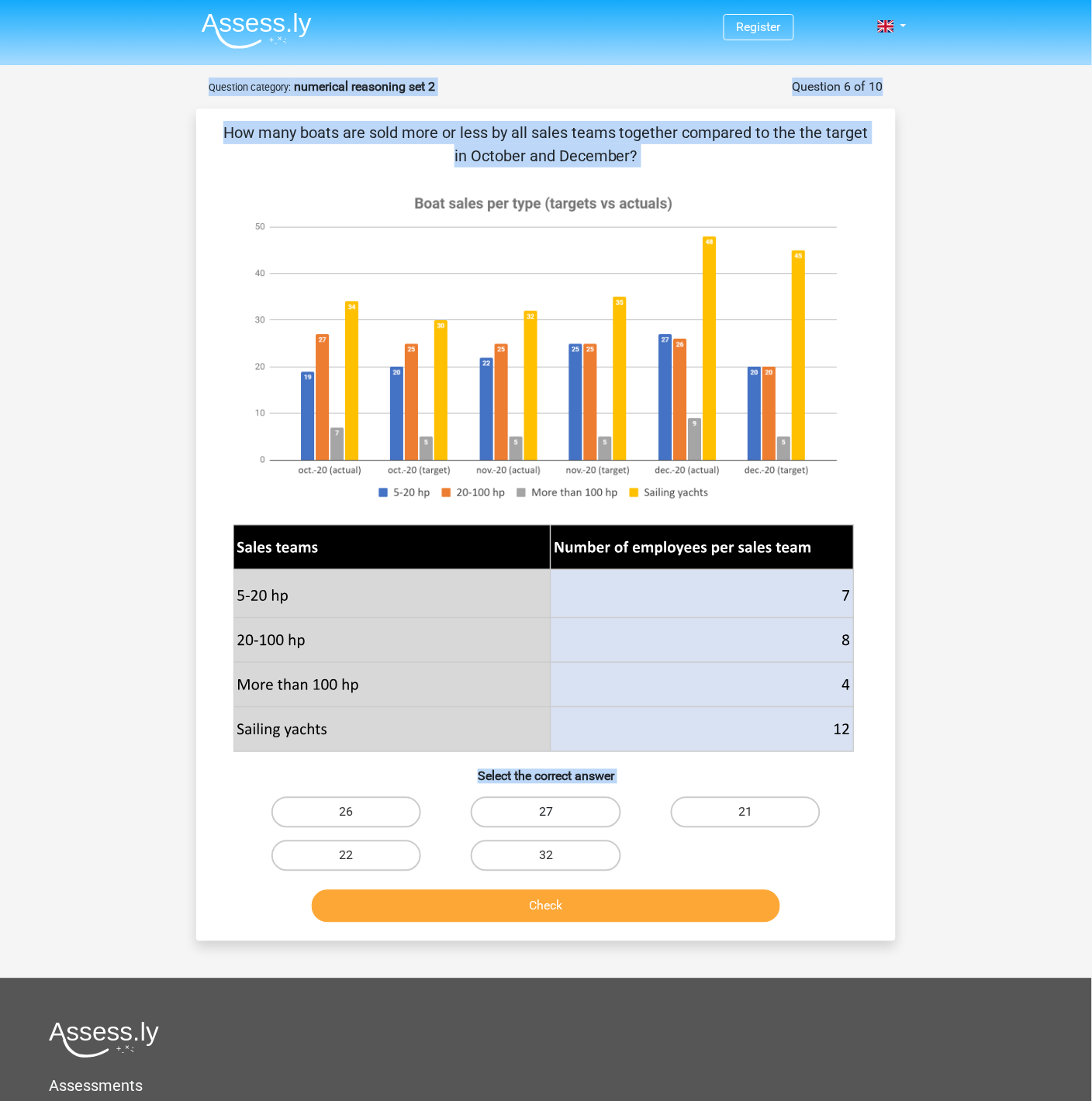
click at [551, 807] on label "27" at bounding box center [546, 812] width 150 height 31
click at [551, 813] on input "27" at bounding box center [551, 818] width 10 height 10
radio input "true"
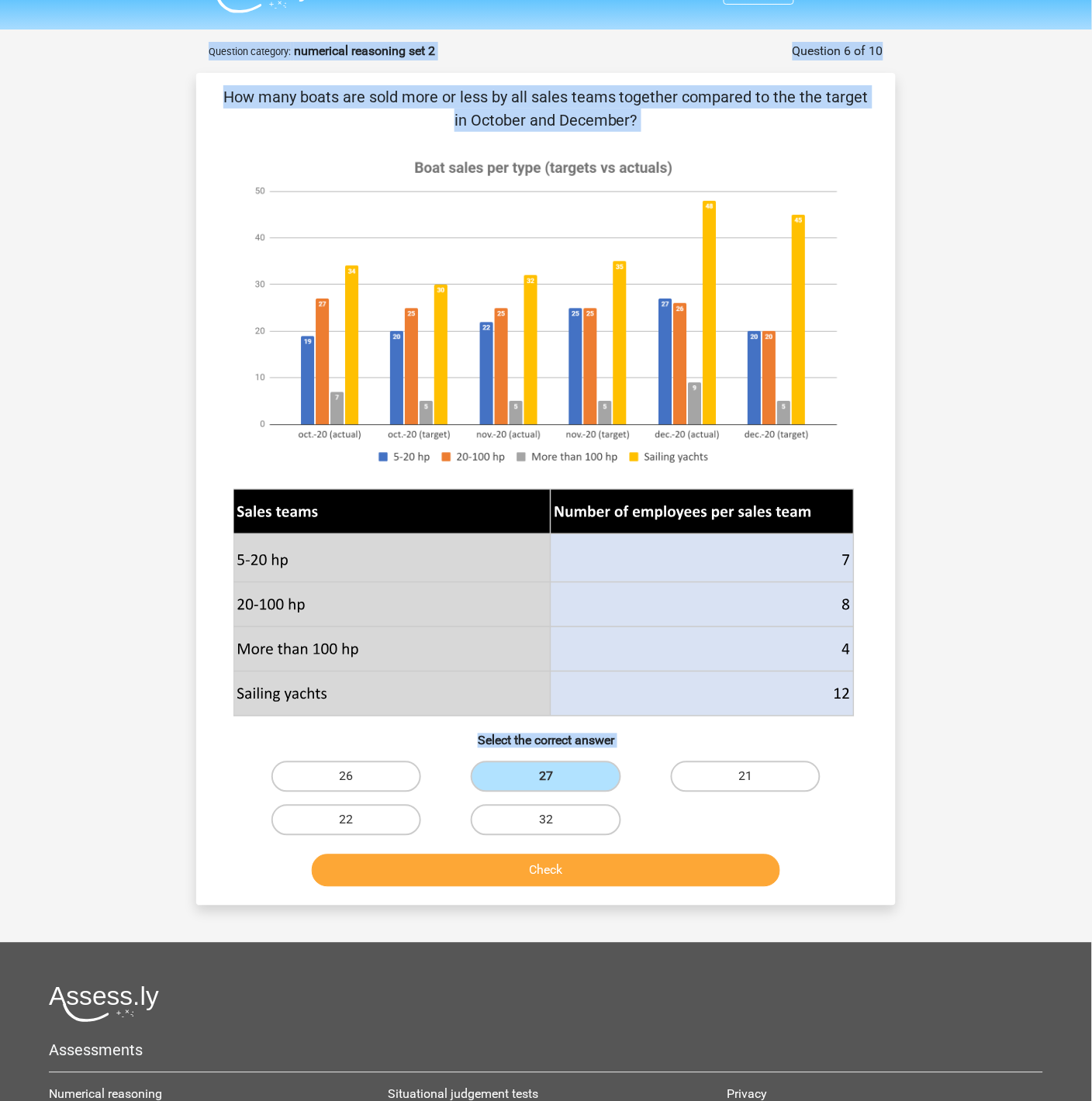
scroll to position [284, 0]
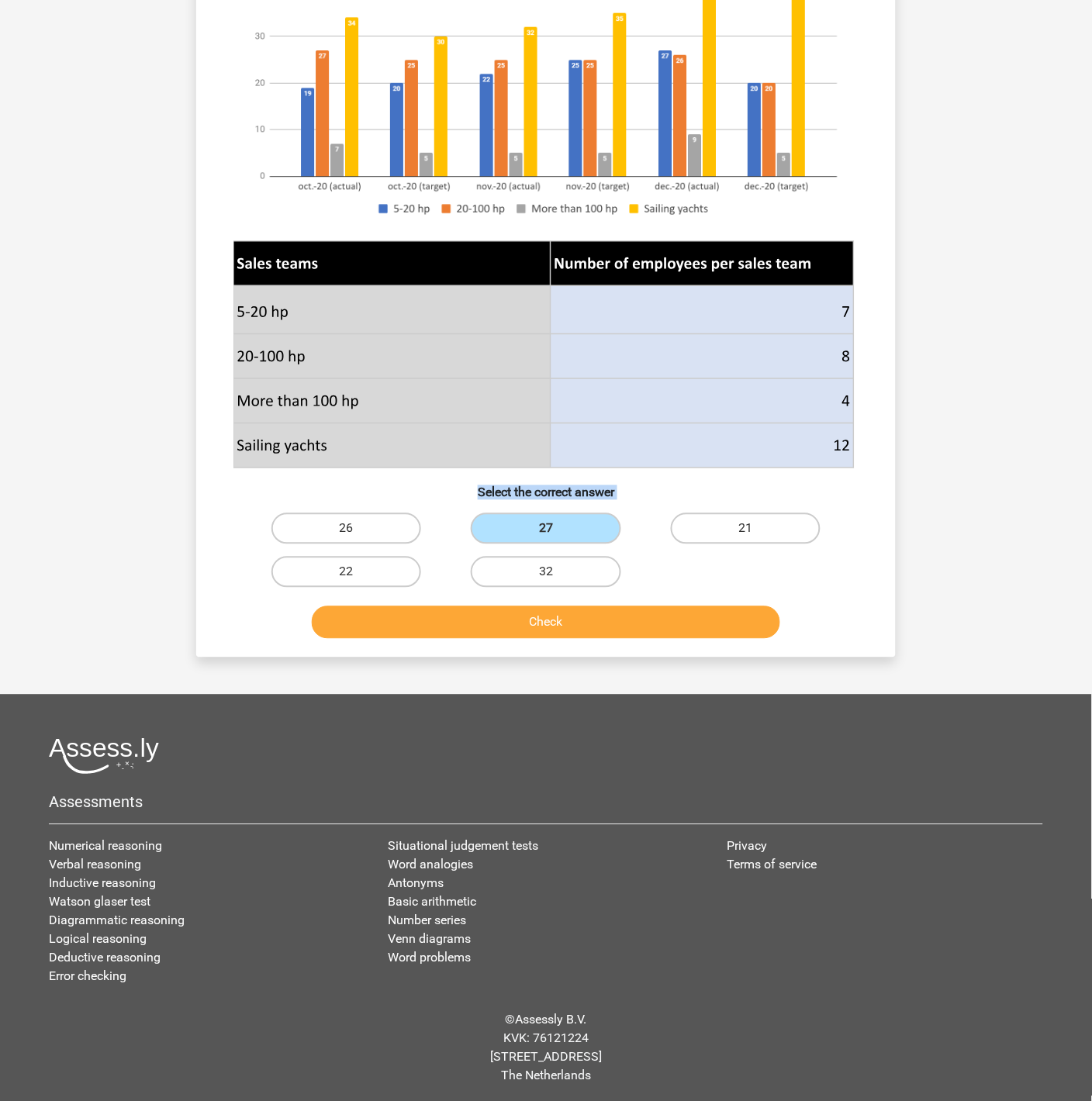
click at [593, 606] on div "Check" at bounding box center [546, 625] width 599 height 39
click at [593, 616] on button "Check" at bounding box center [546, 622] width 469 height 33
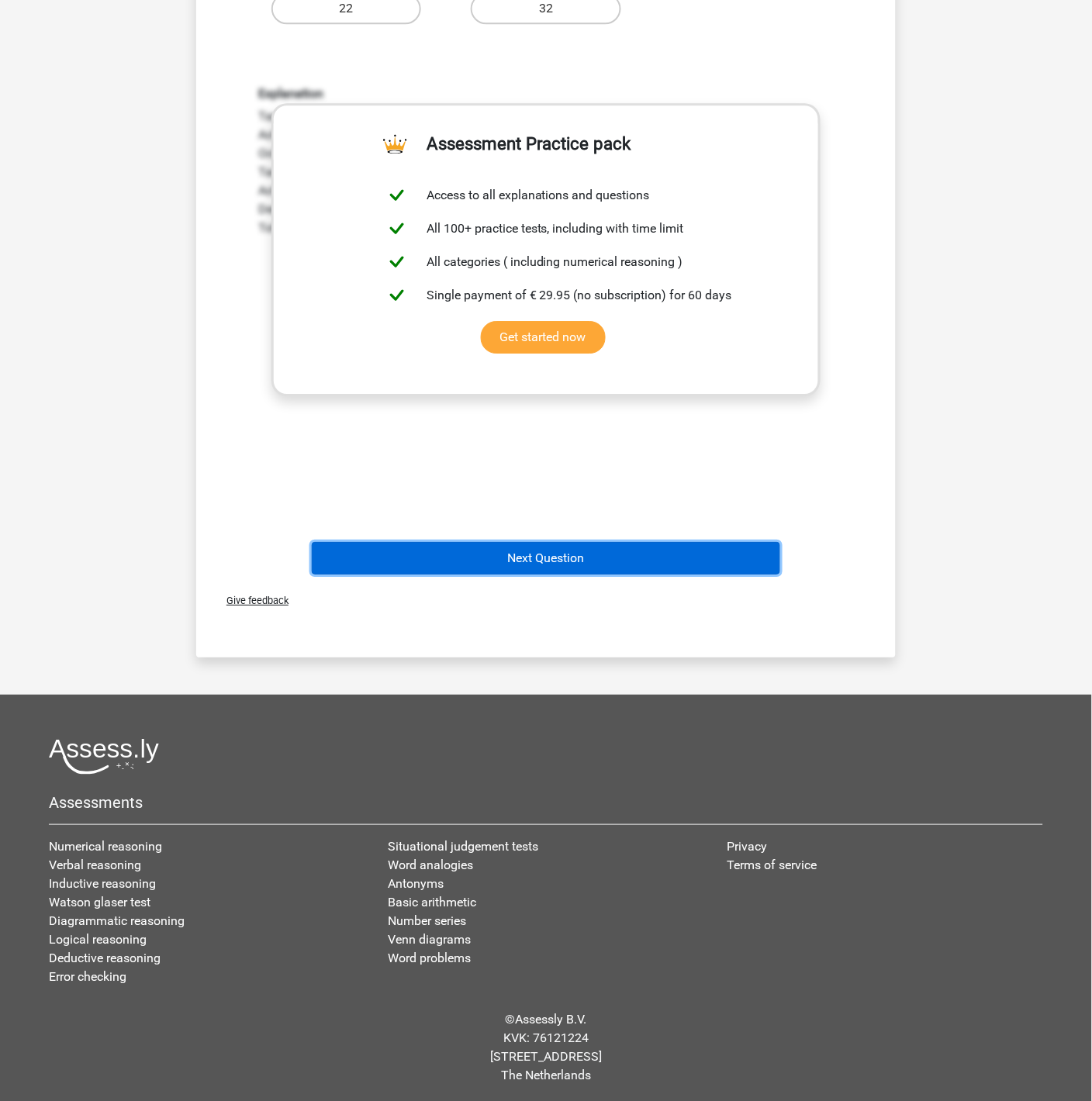
click at [576, 542] on button "Next Question" at bounding box center [546, 558] width 469 height 33
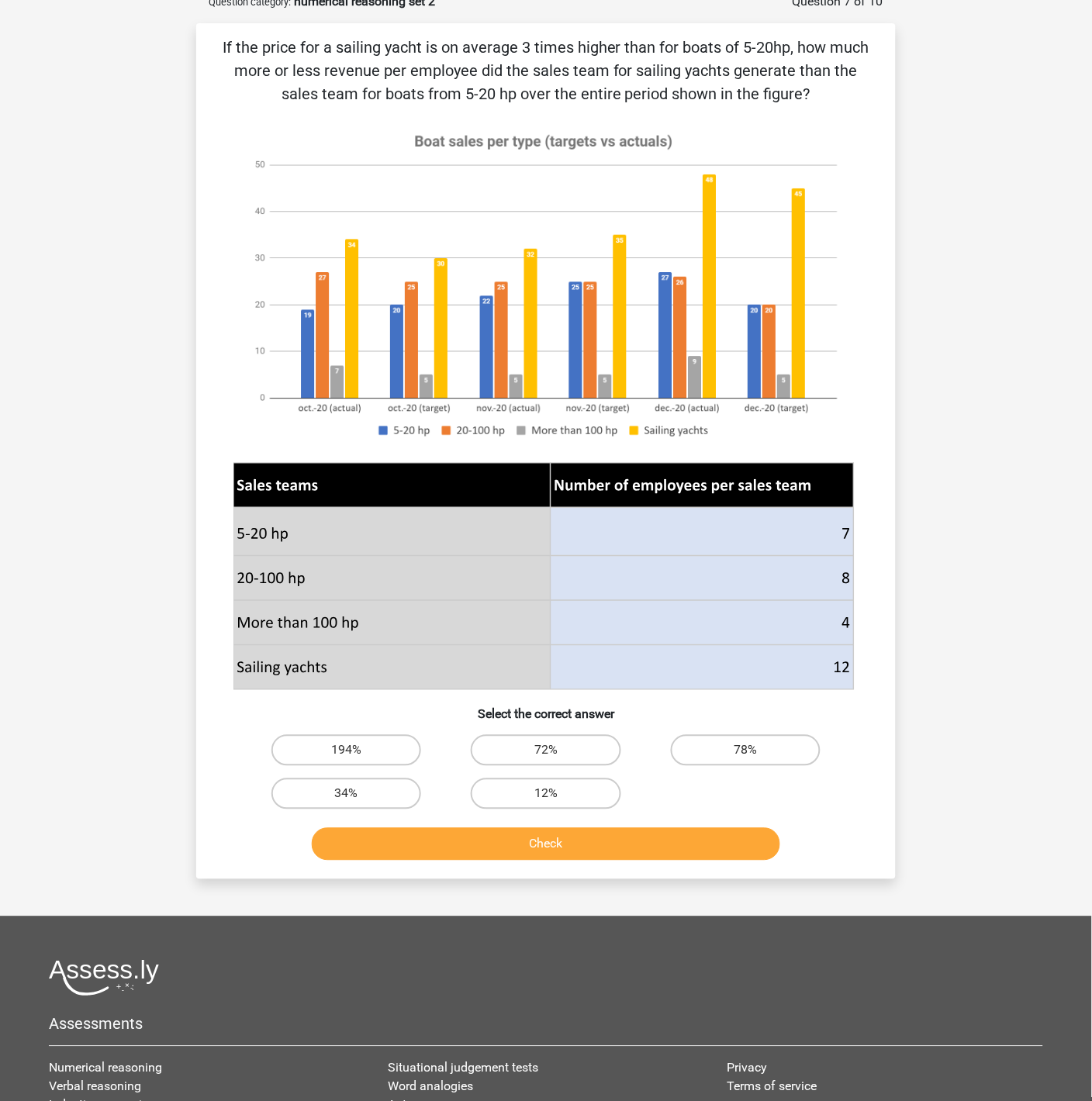
scroll to position [87, 0]
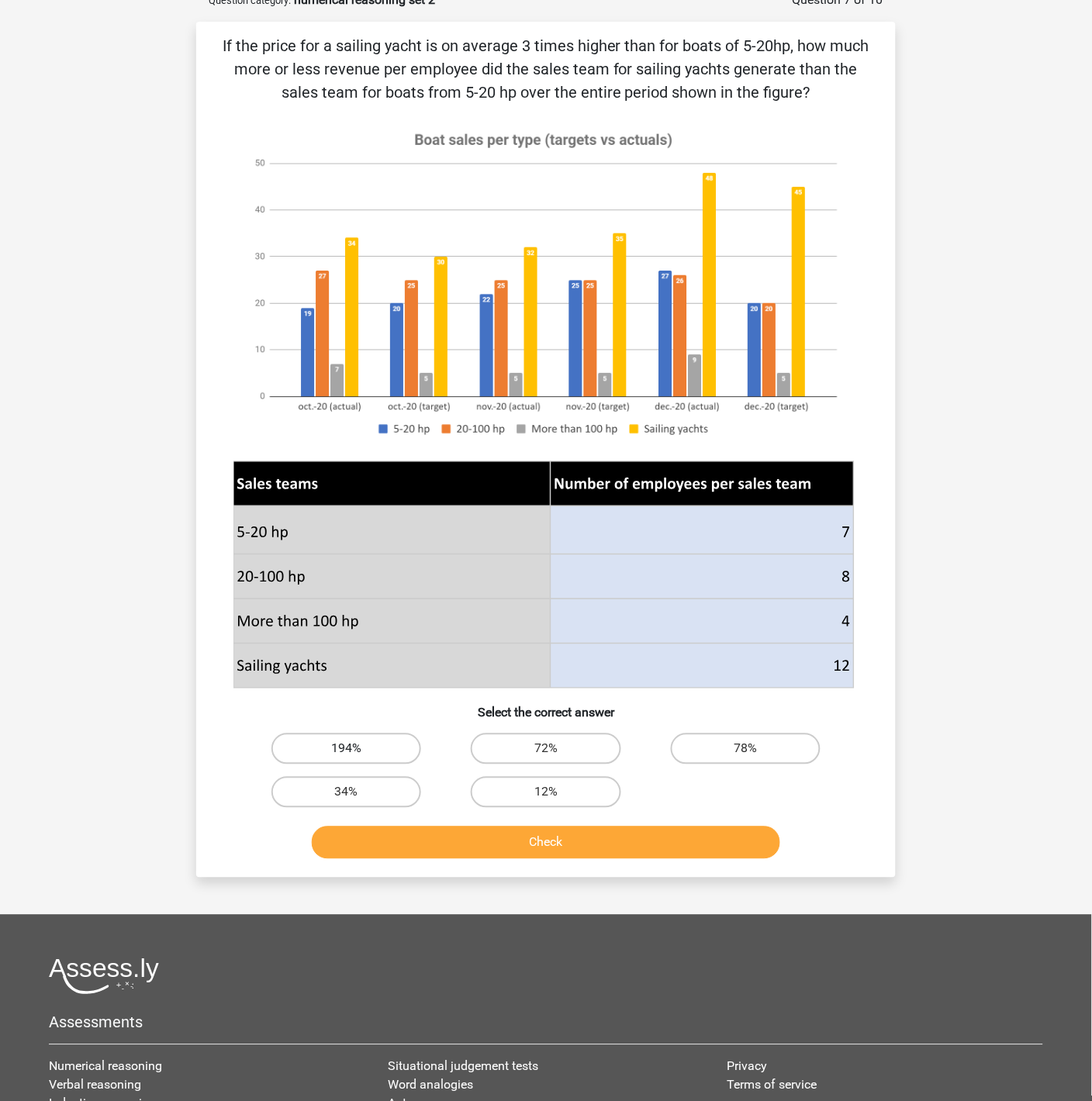
click at [372, 746] on label "194%" at bounding box center [346, 749] width 150 height 31
click at [356, 749] on input "194%" at bounding box center [351, 754] width 10 height 10
radio input "true"
click at [581, 843] on button "Check" at bounding box center [546, 842] width 469 height 33
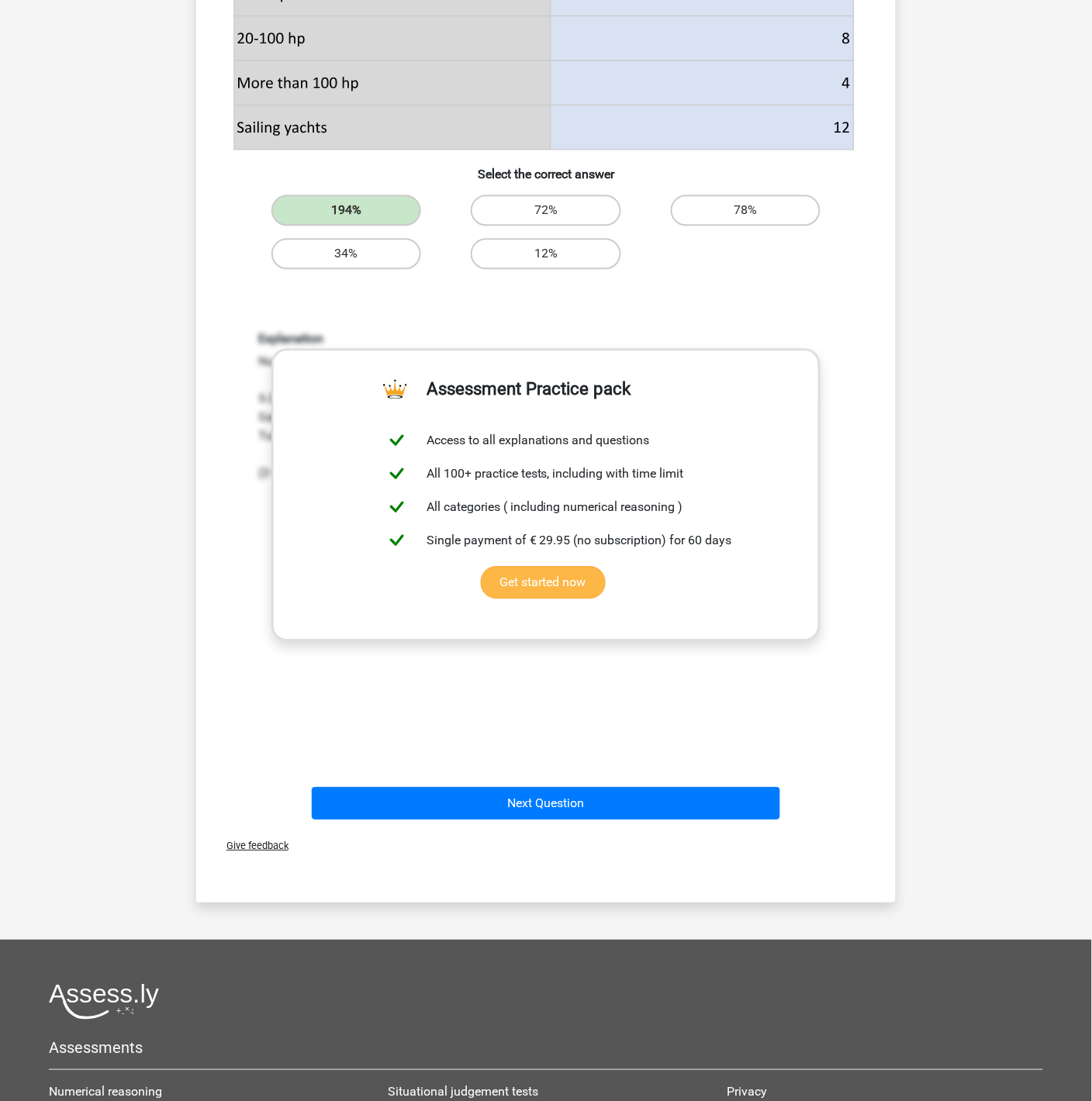
scroll to position [698, 0]
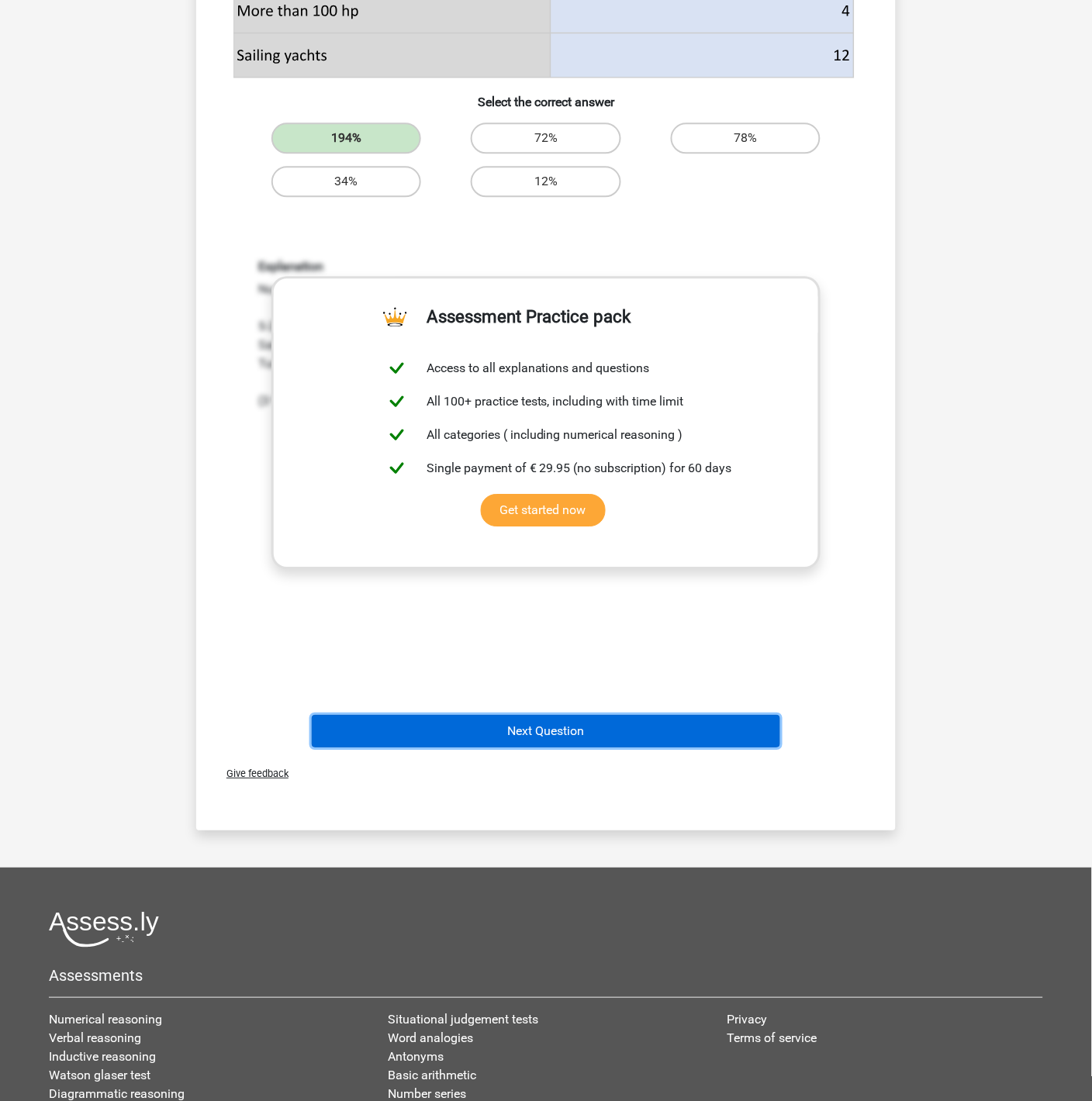
click at [615, 735] on button "Next Question" at bounding box center [546, 731] width 469 height 33
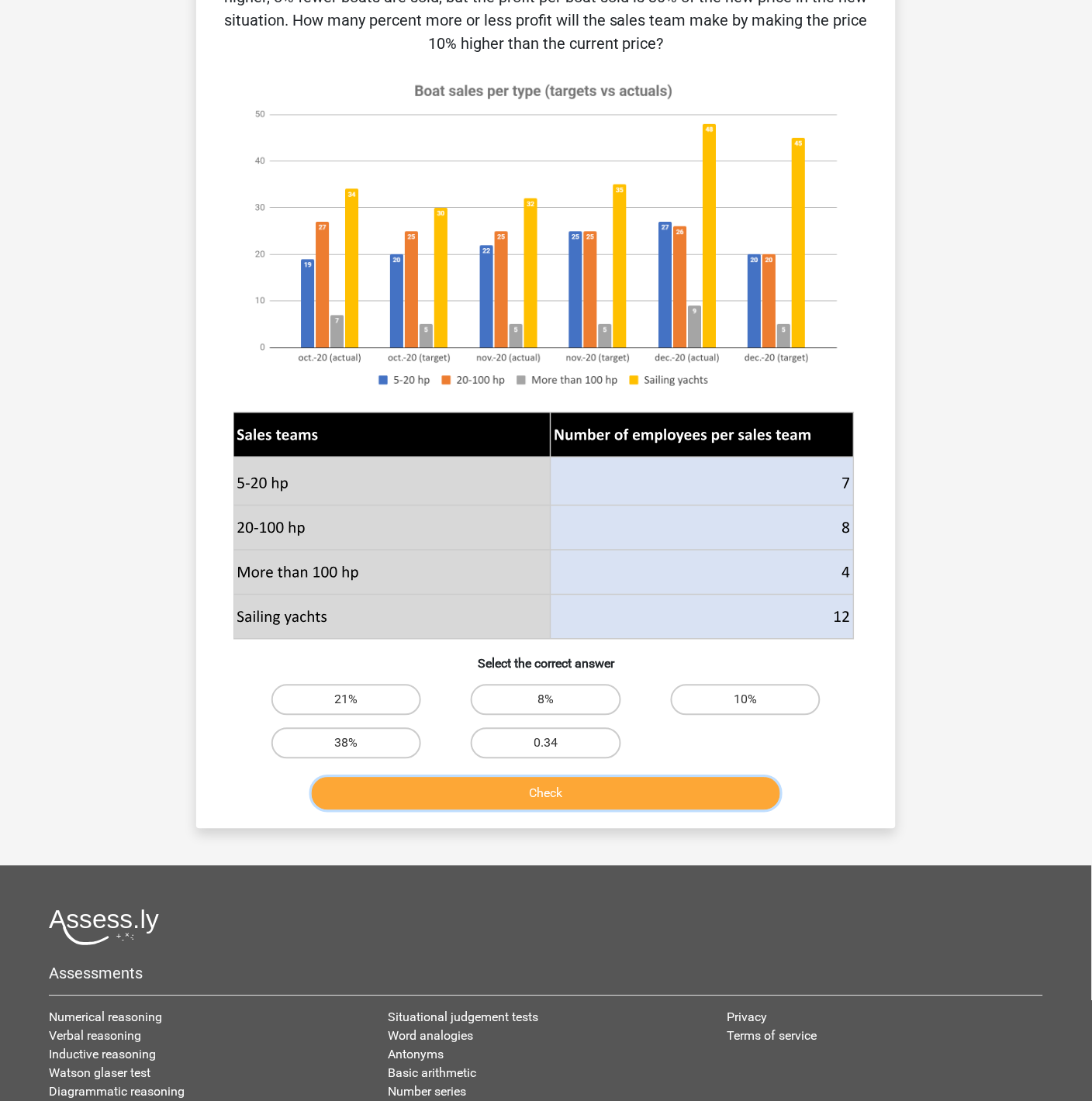
scroll to position [202, 0]
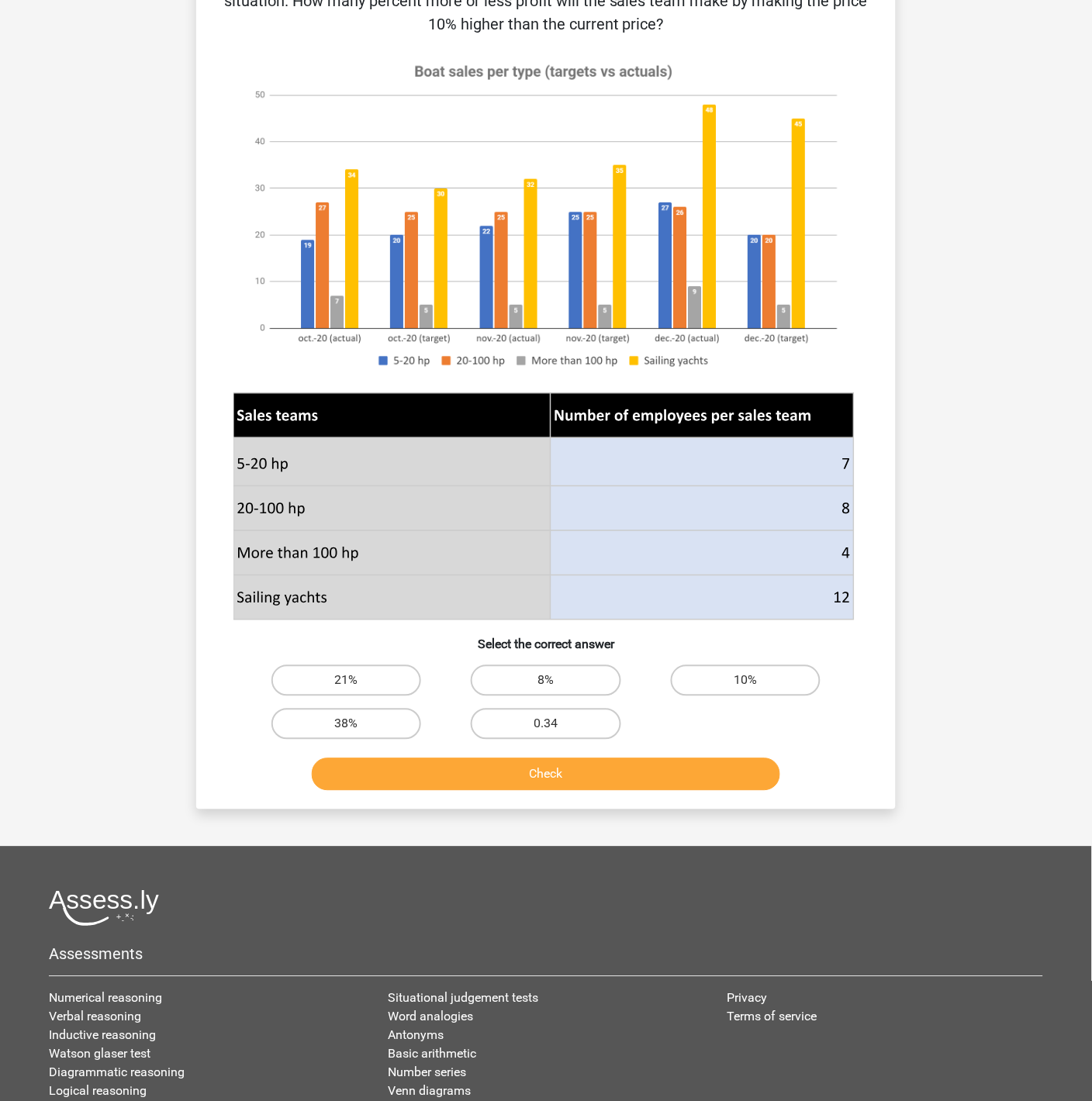
click at [779, 722] on div "21% 8% 10% 38% 0.34" at bounding box center [546, 702] width 599 height 87
click at [369, 722] on label "38%" at bounding box center [346, 724] width 150 height 31
click at [356, 724] on input "38%" at bounding box center [351, 730] width 10 height 10
radio input "true"
click at [536, 793] on div "Check" at bounding box center [546, 777] width 599 height 39
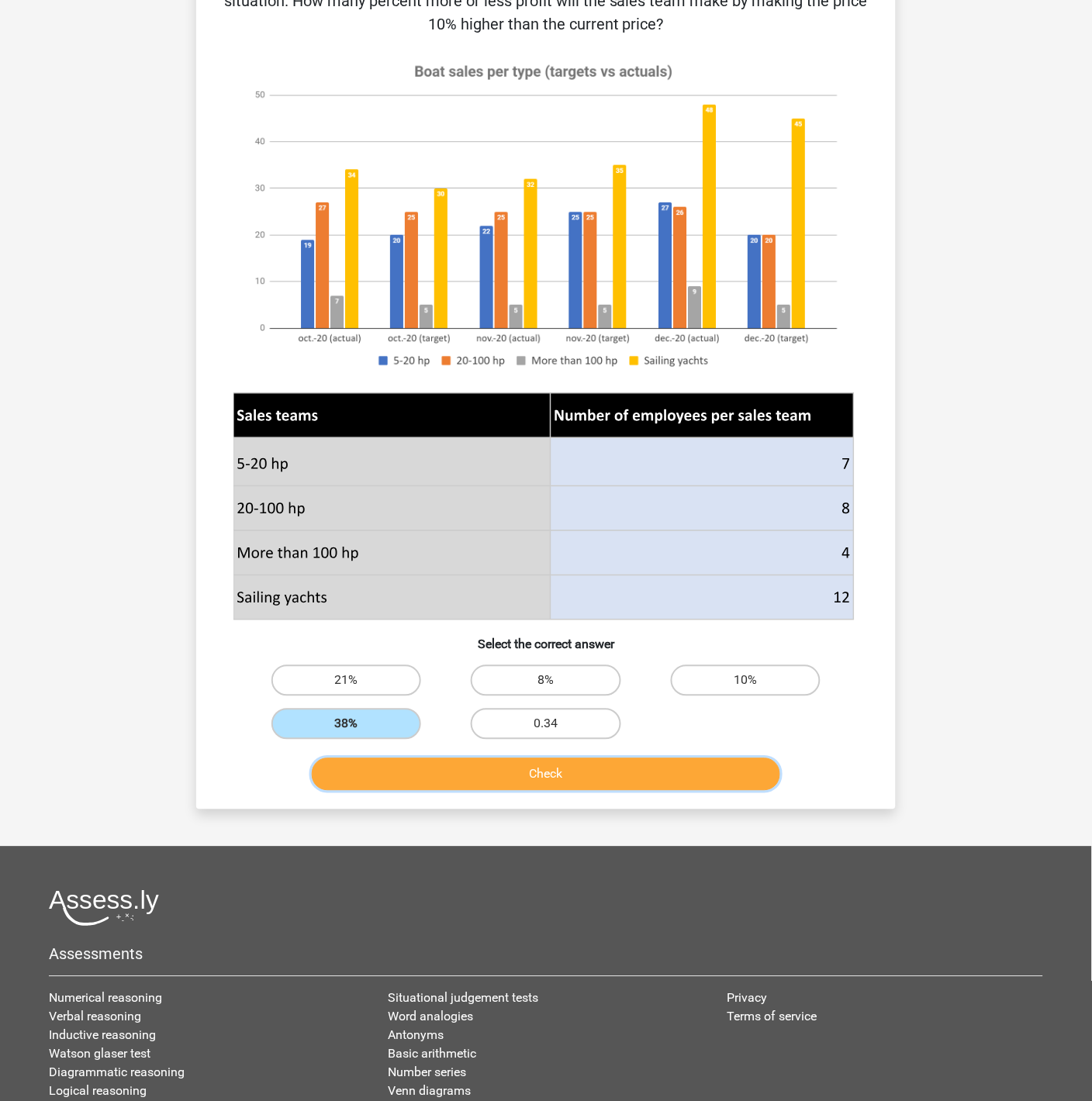
click at [546, 776] on button "Check" at bounding box center [546, 774] width 469 height 33
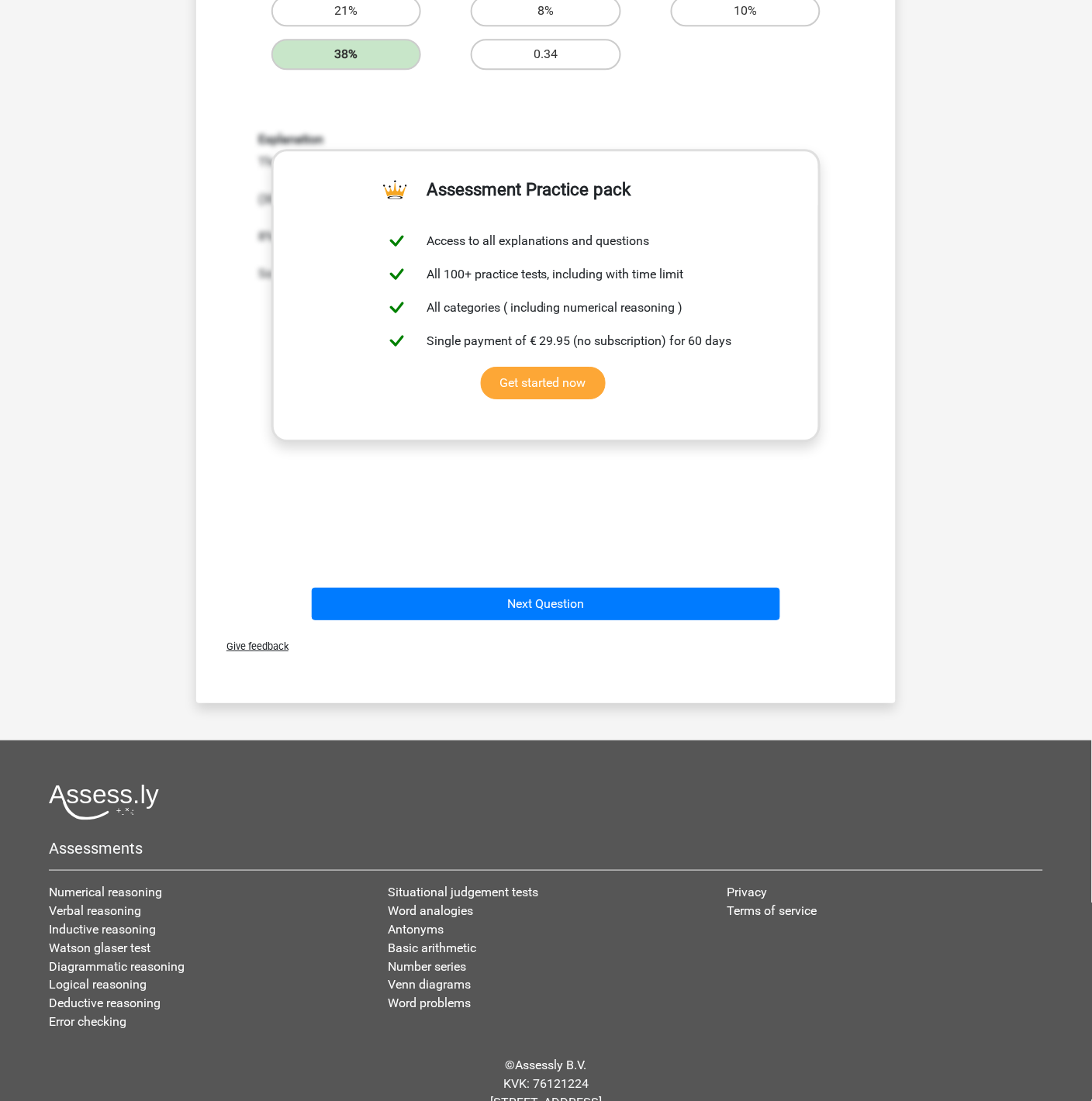
scroll to position [917, 0]
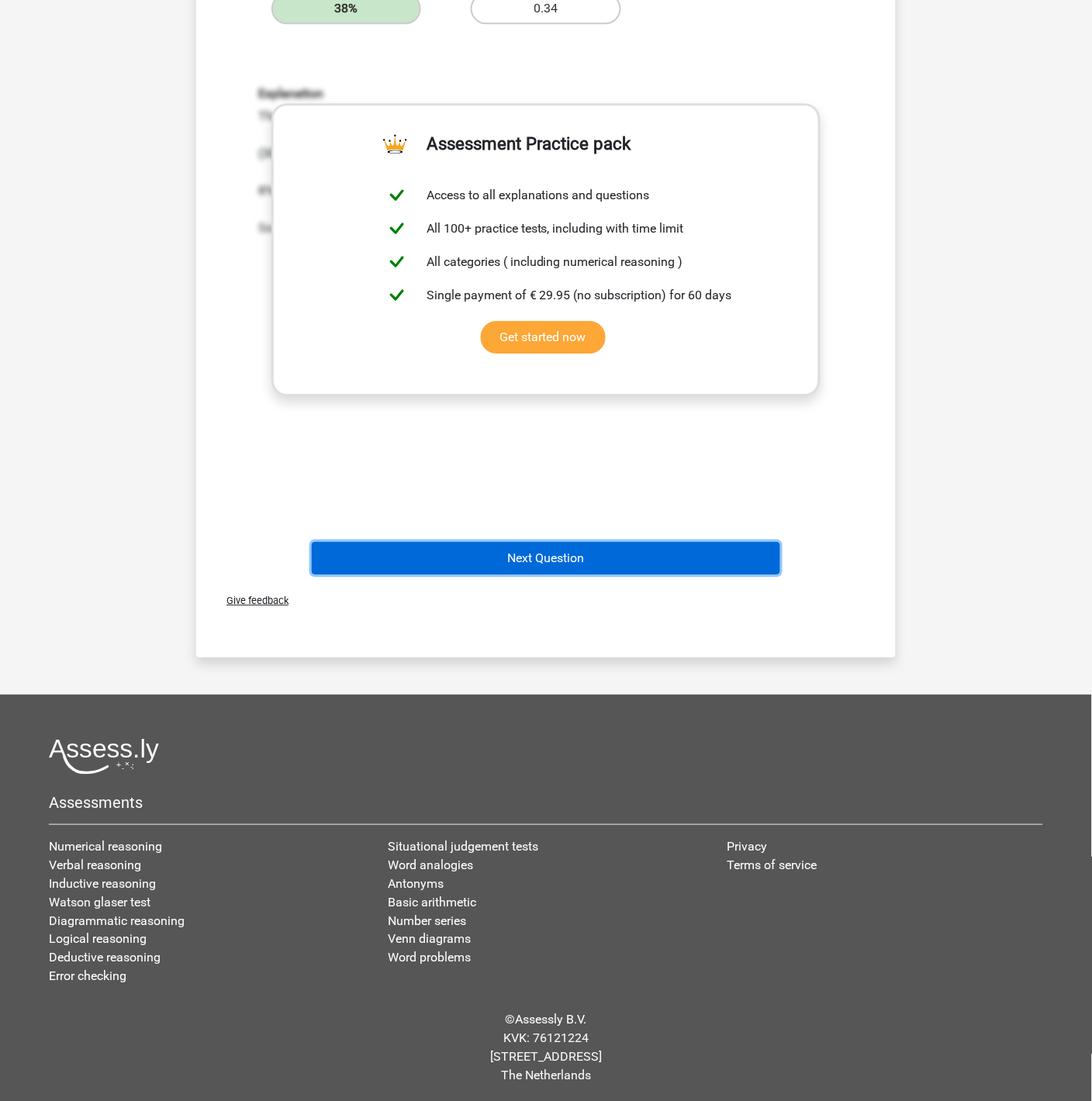
click at [558, 543] on button "Next Question" at bounding box center [546, 558] width 469 height 33
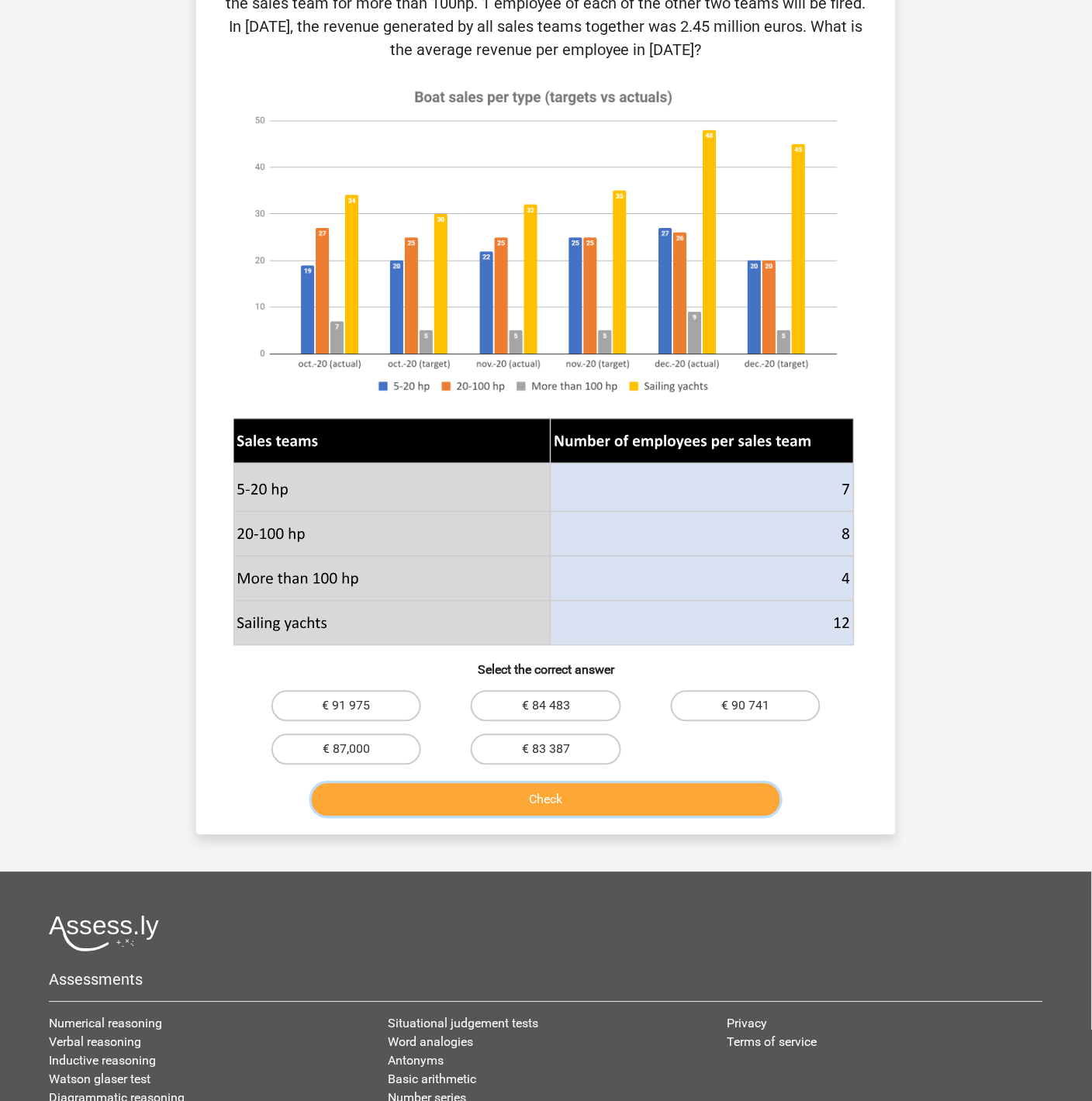
scroll to position [151, 0]
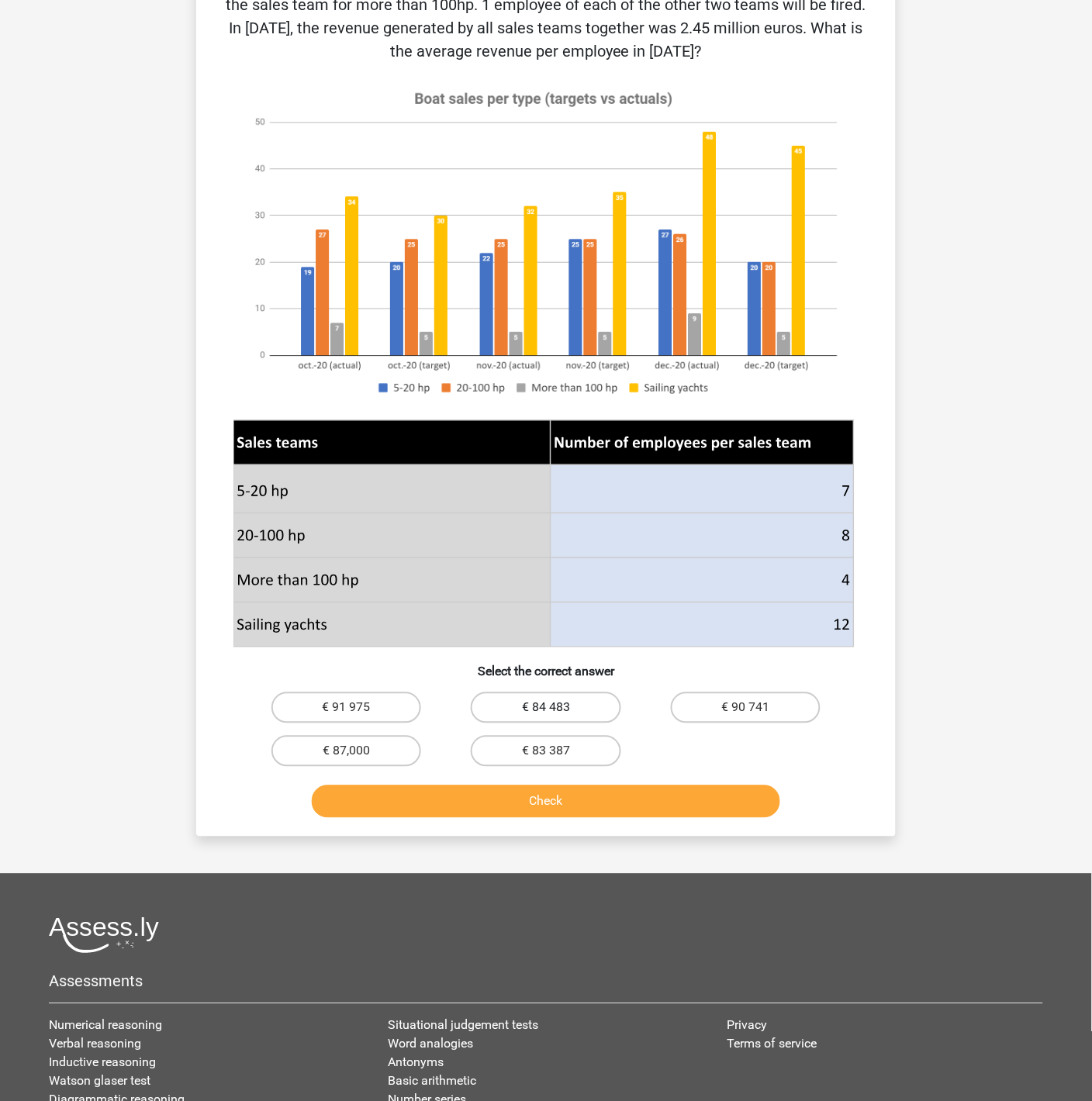
click at [529, 709] on label "€ 84 483" at bounding box center [546, 708] width 150 height 31
click at [546, 709] on input "€ 84 483" at bounding box center [551, 713] width 10 height 10
radio input "true"
click at [585, 796] on button "Check" at bounding box center [546, 802] width 469 height 33
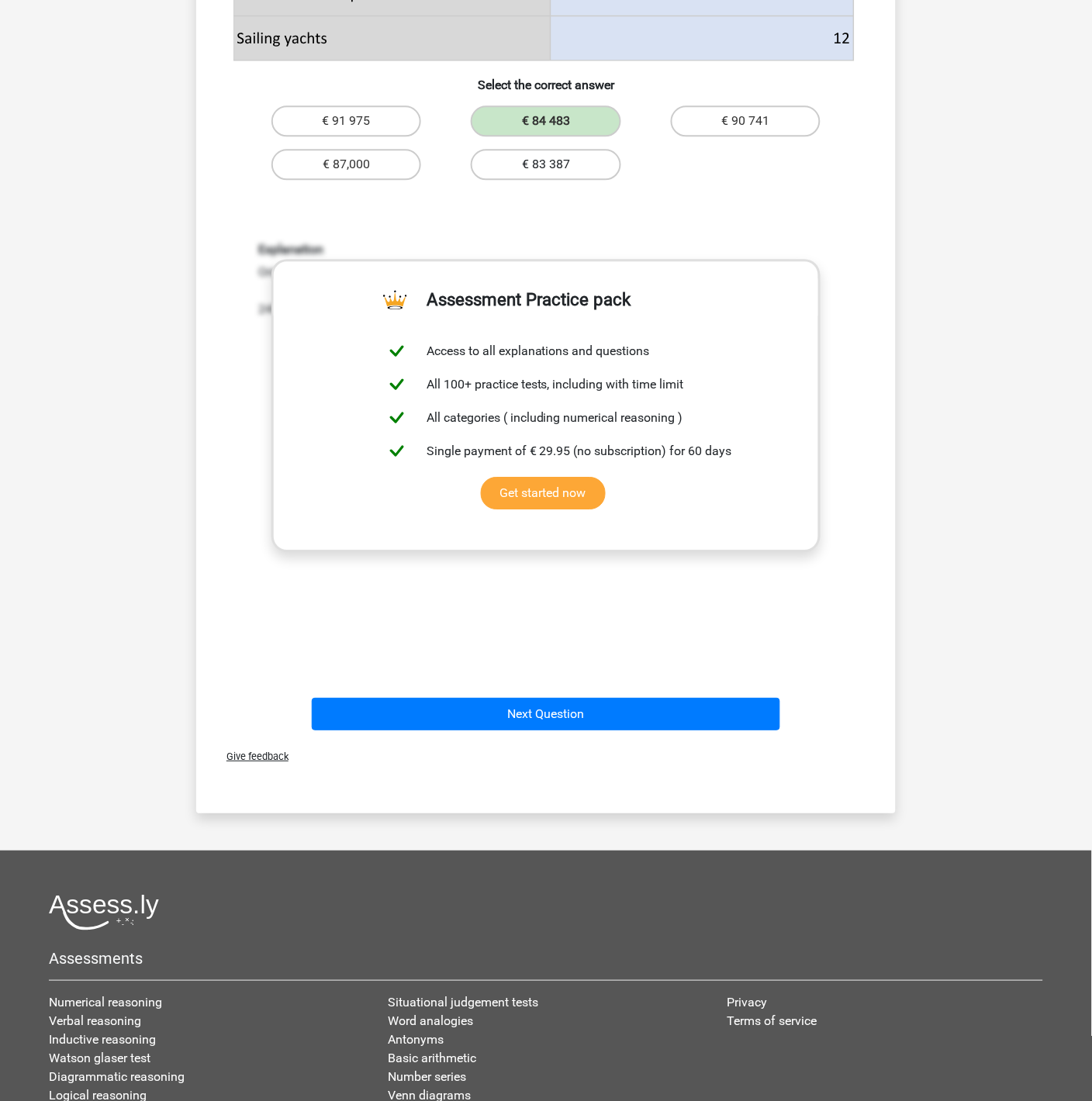
scroll to position [894, 0]
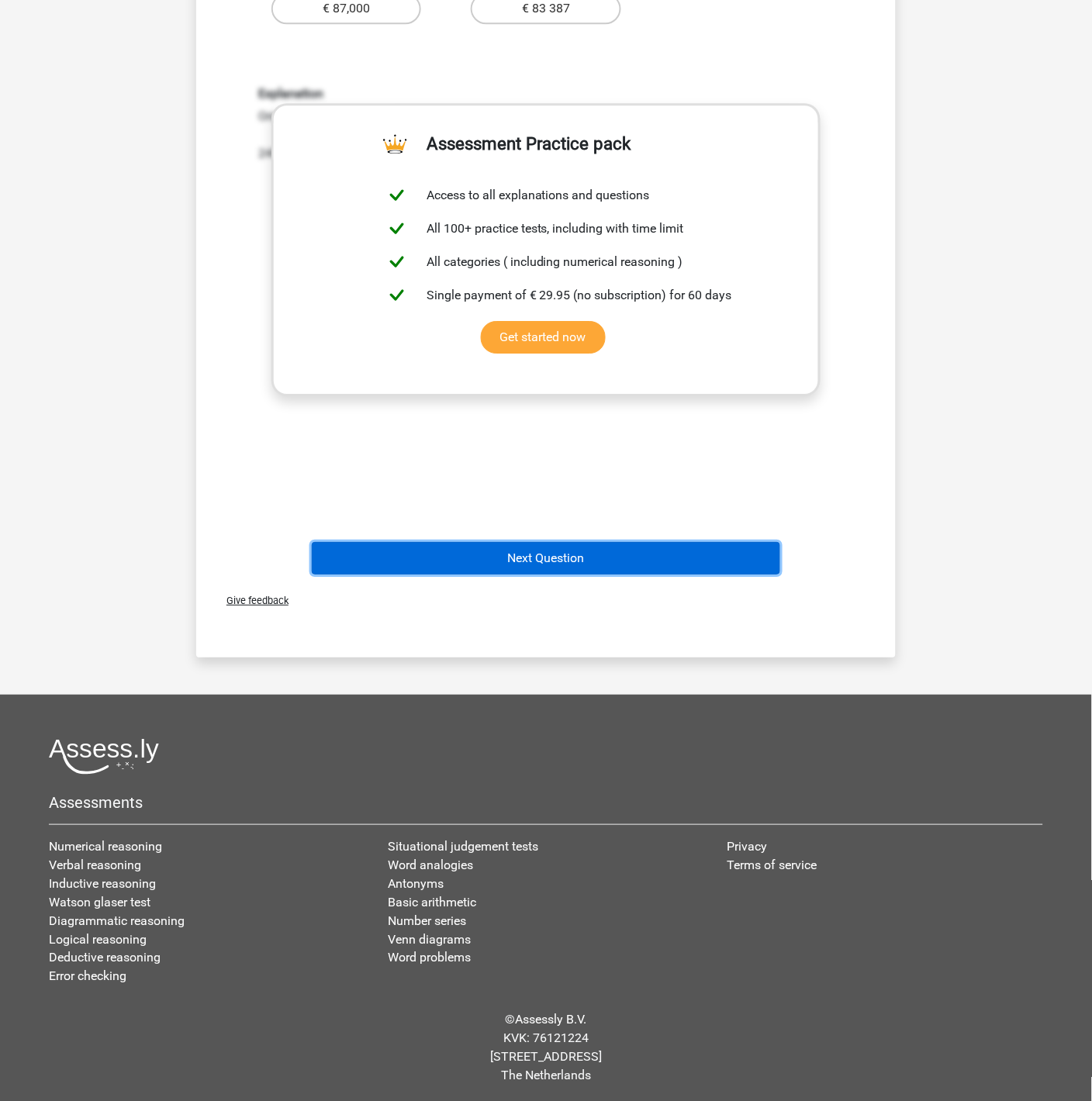
click at [574, 550] on button "Next Question" at bounding box center [546, 558] width 469 height 33
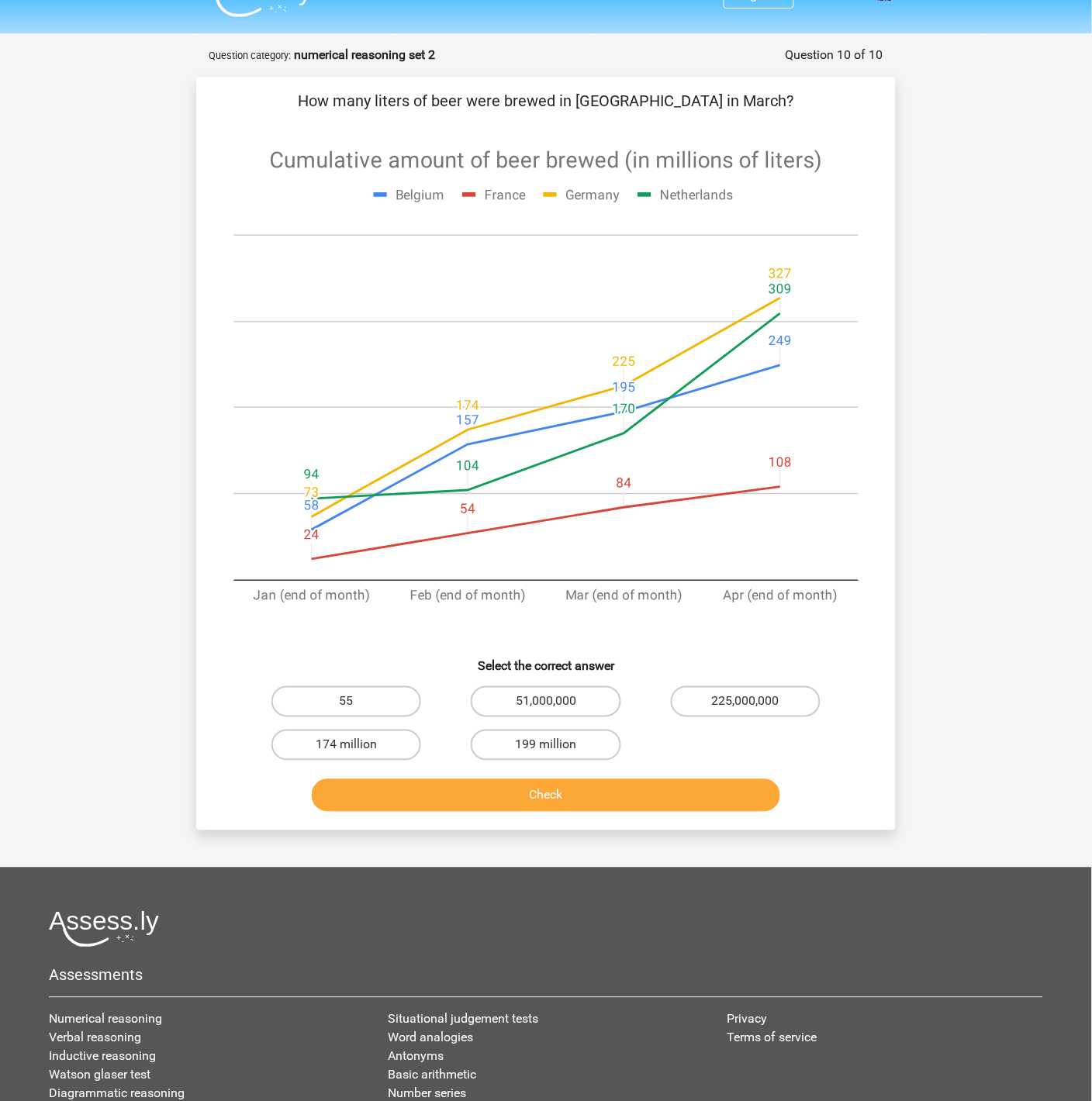
scroll to position [29, 0]
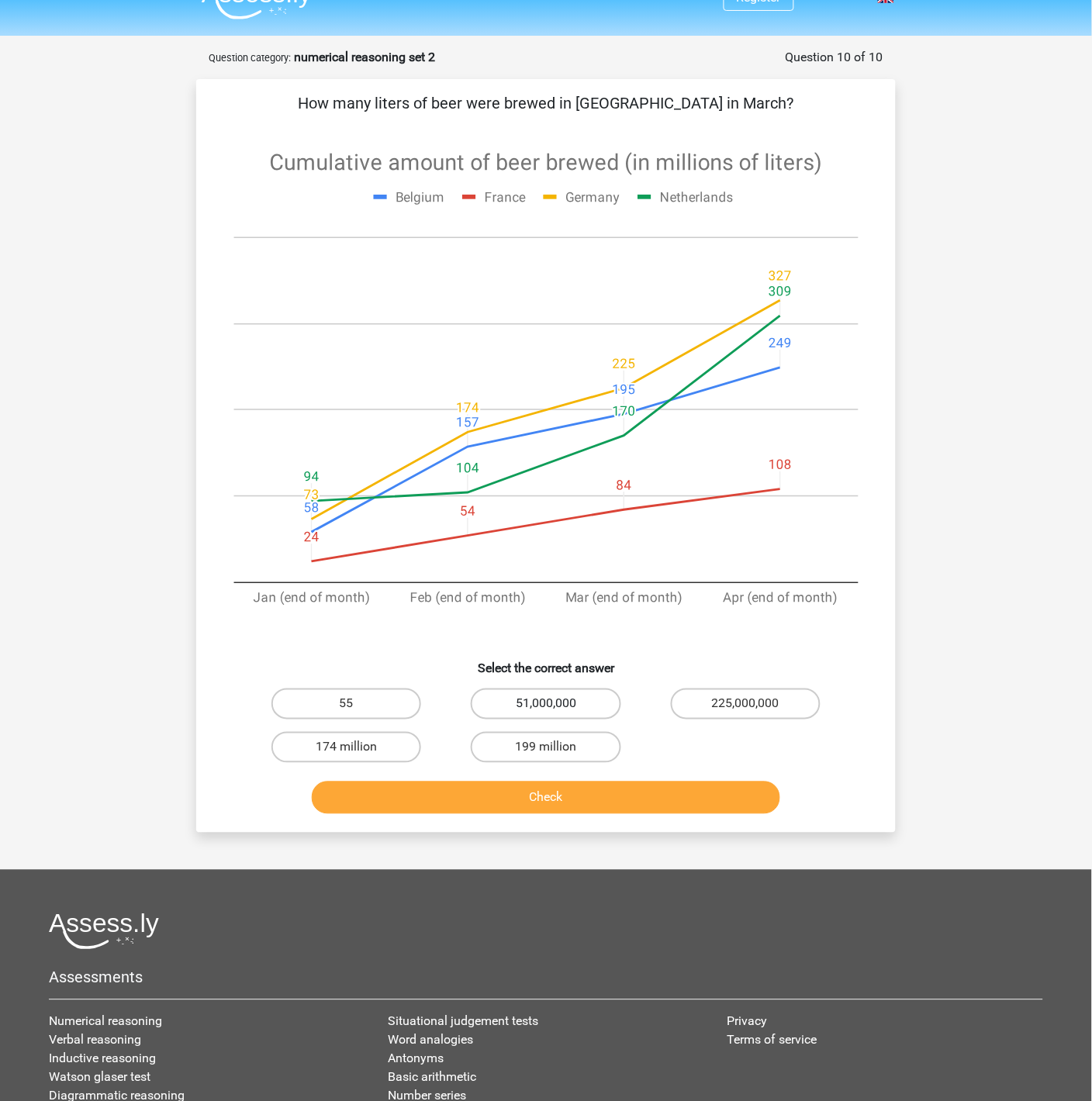
click at [537, 699] on label "51,000,000" at bounding box center [546, 703] width 150 height 31
click at [546, 704] on input "51,000,000" at bounding box center [551, 709] width 10 height 10
radio input "true"
click at [605, 792] on button "Check" at bounding box center [546, 798] width 469 height 33
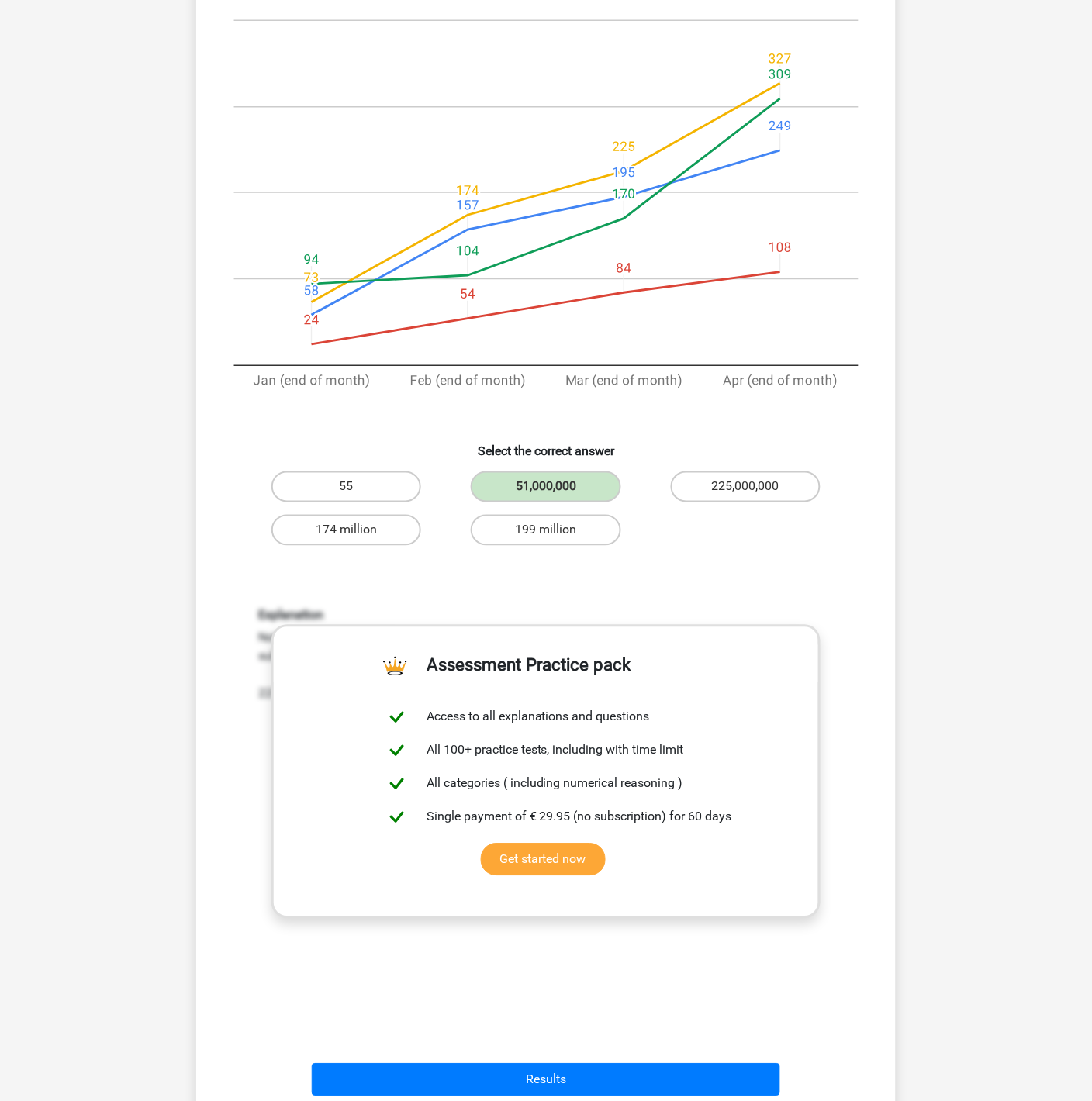
scroll to position [747, 0]
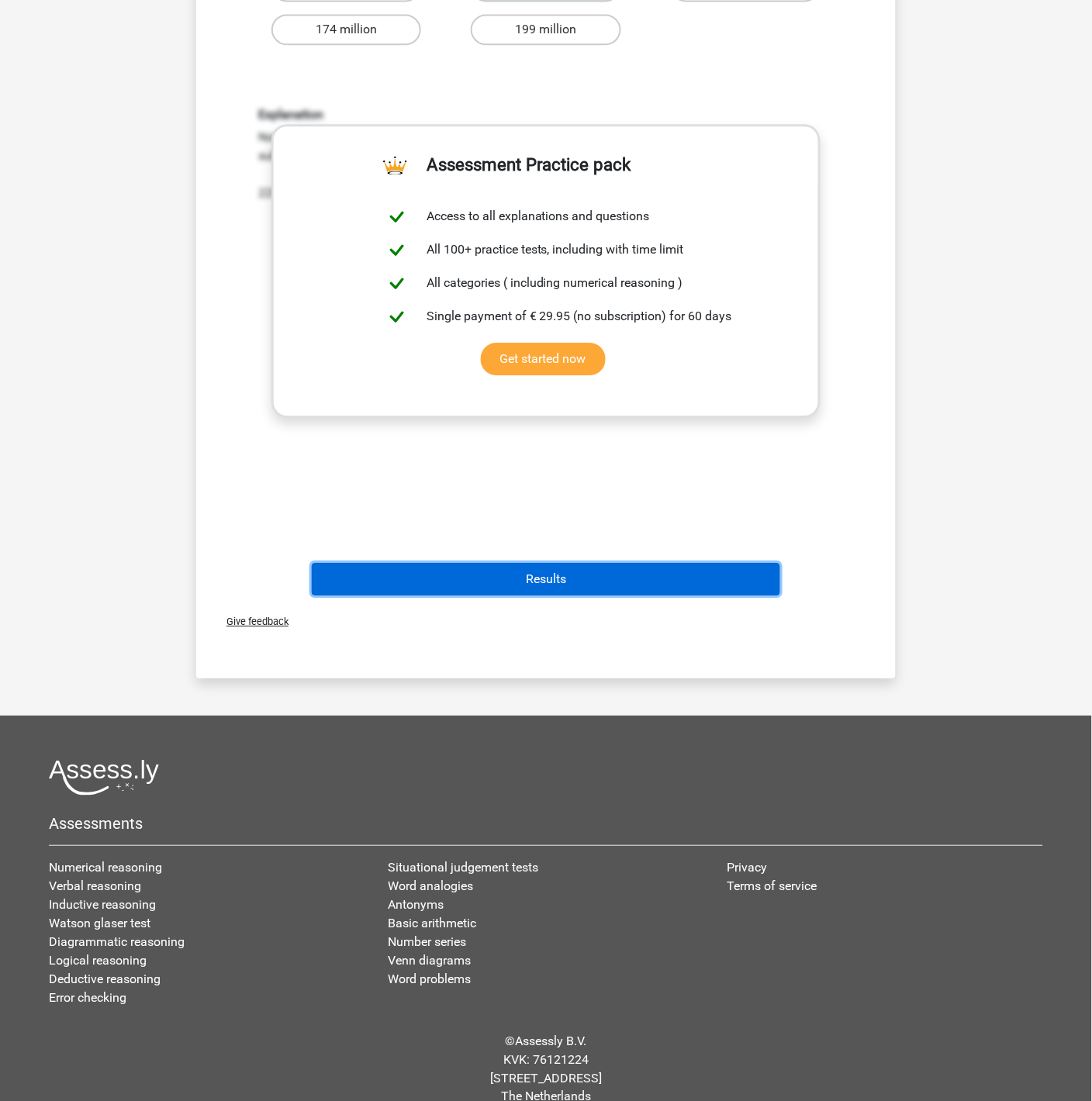
click at [605, 584] on button "Results" at bounding box center [546, 579] width 469 height 33
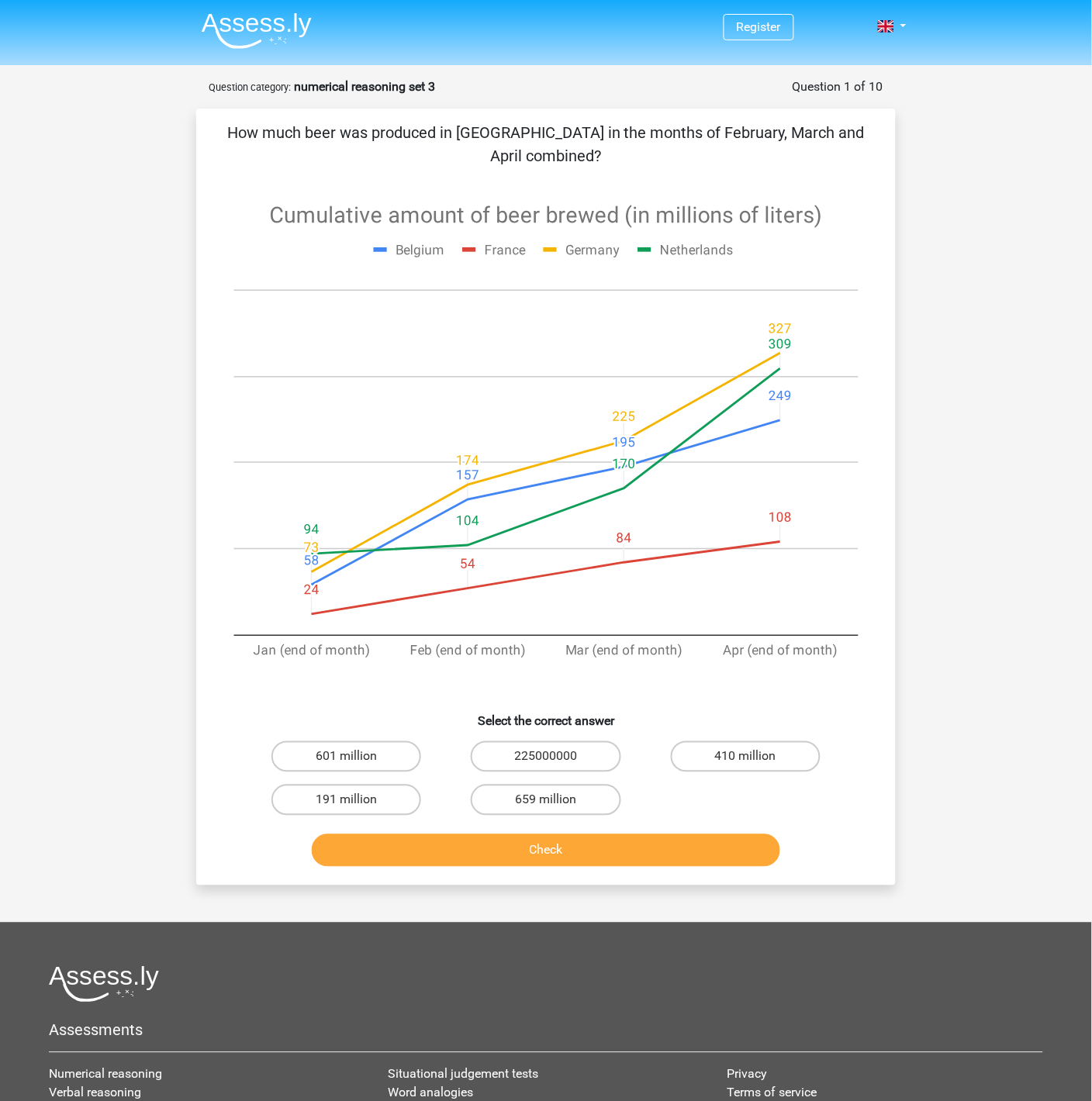
click at [411, 814] on div "191 million" at bounding box center [346, 800] width 199 height 44
click at [395, 801] on label "191 million" at bounding box center [346, 800] width 150 height 31
click at [356, 801] on input "191 million" at bounding box center [351, 805] width 10 height 10
radio input "true"
click at [447, 842] on button "Check" at bounding box center [546, 851] width 469 height 33
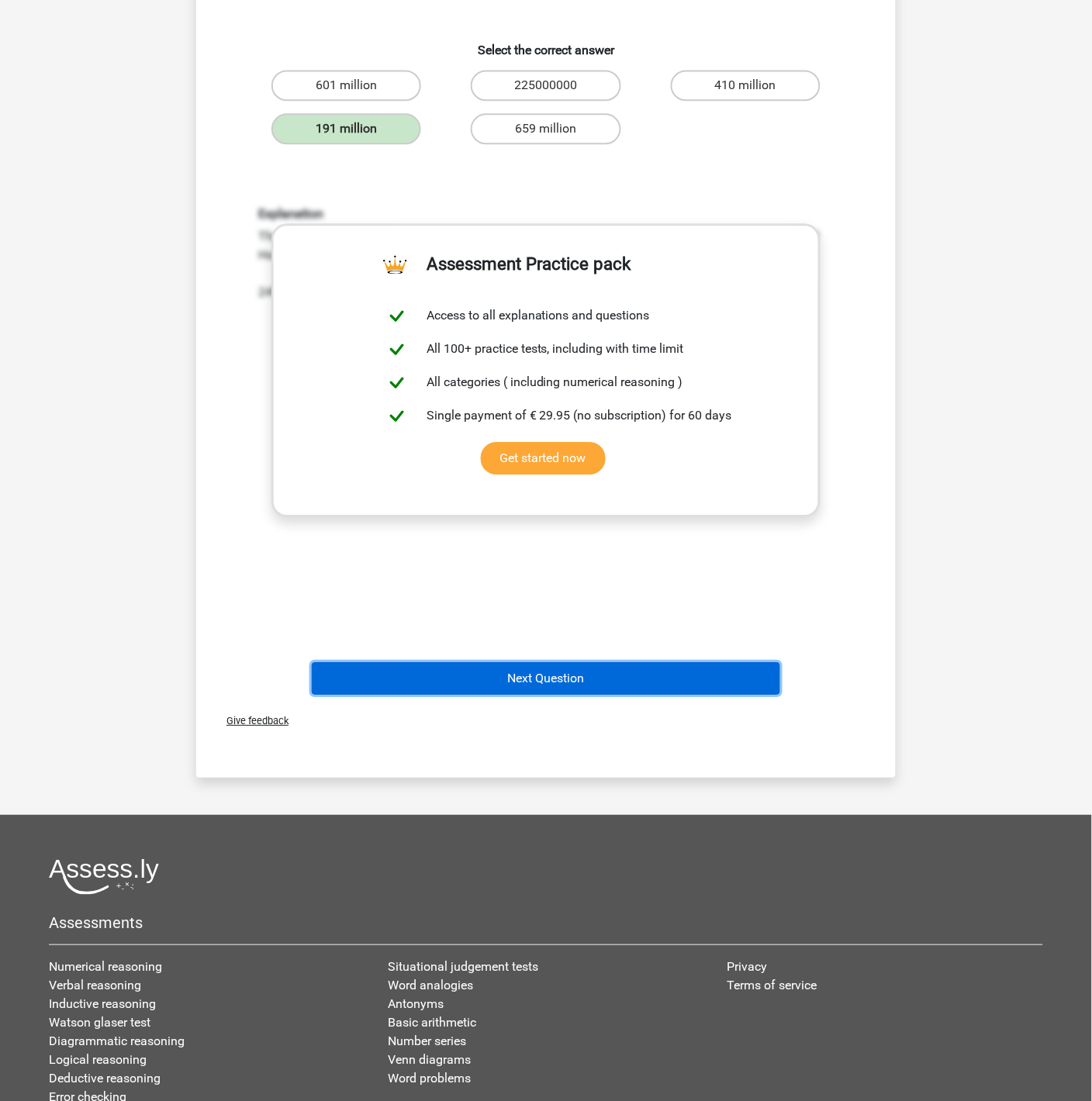
click at [516, 686] on button "Next Question" at bounding box center [546, 678] width 469 height 33
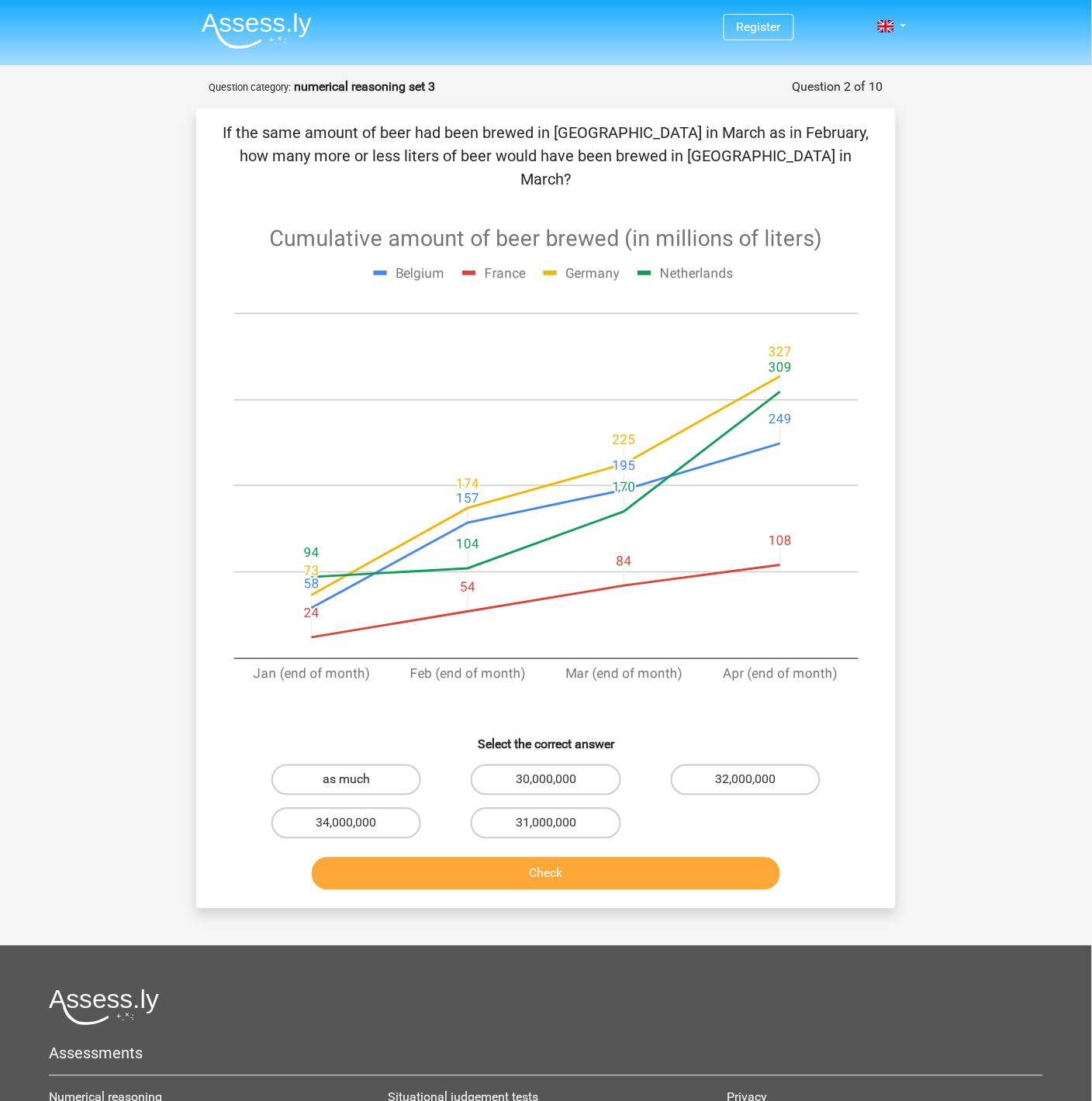
click at [340, 765] on label "as much" at bounding box center [346, 780] width 150 height 31
click at [346, 780] on input "as much" at bounding box center [351, 785] width 10 height 10
radio input "true"
click at [547, 857] on button "Check" at bounding box center [546, 873] width 469 height 33
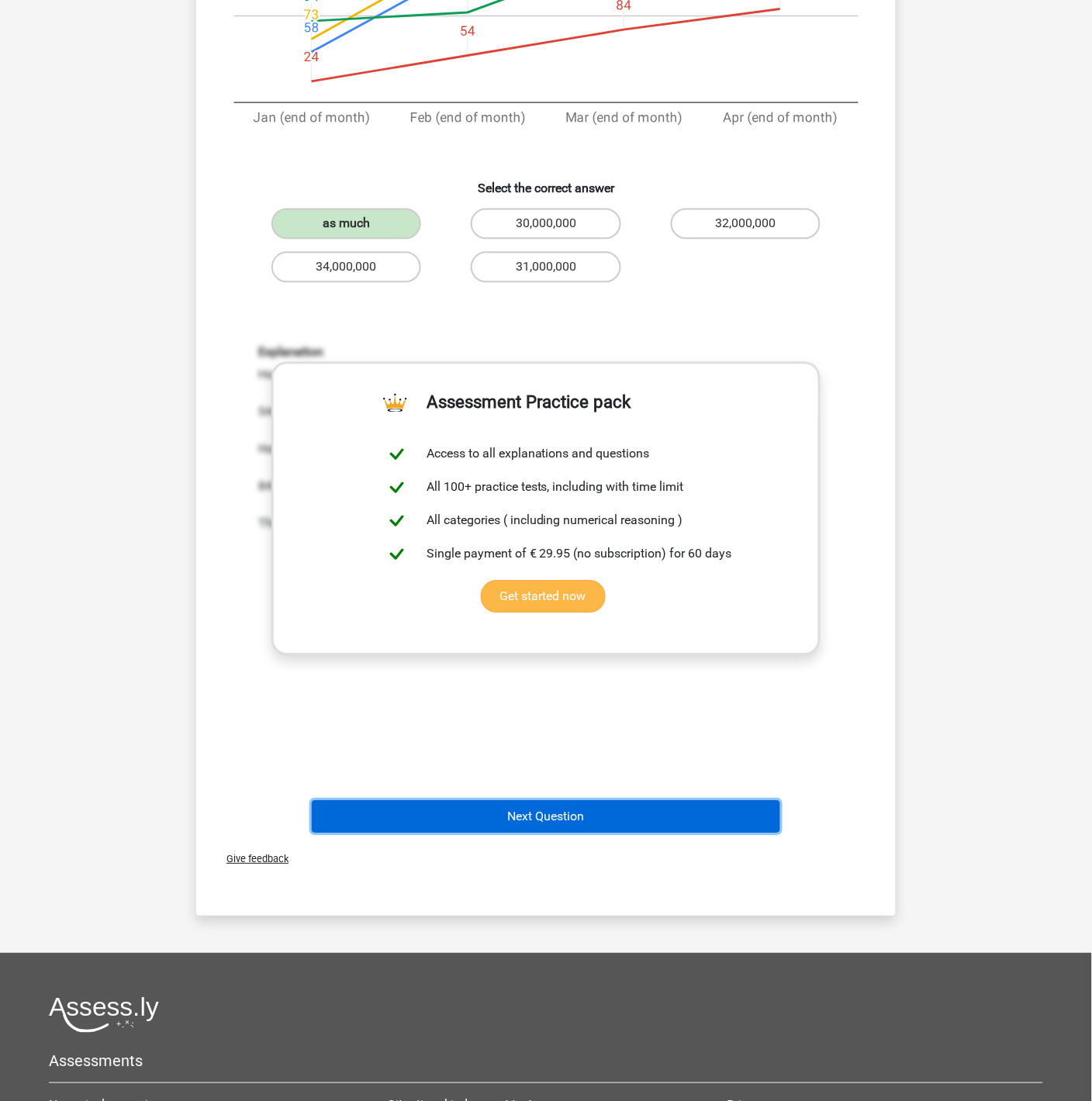
click at [628, 801] on button "Next Question" at bounding box center [546, 817] width 469 height 33
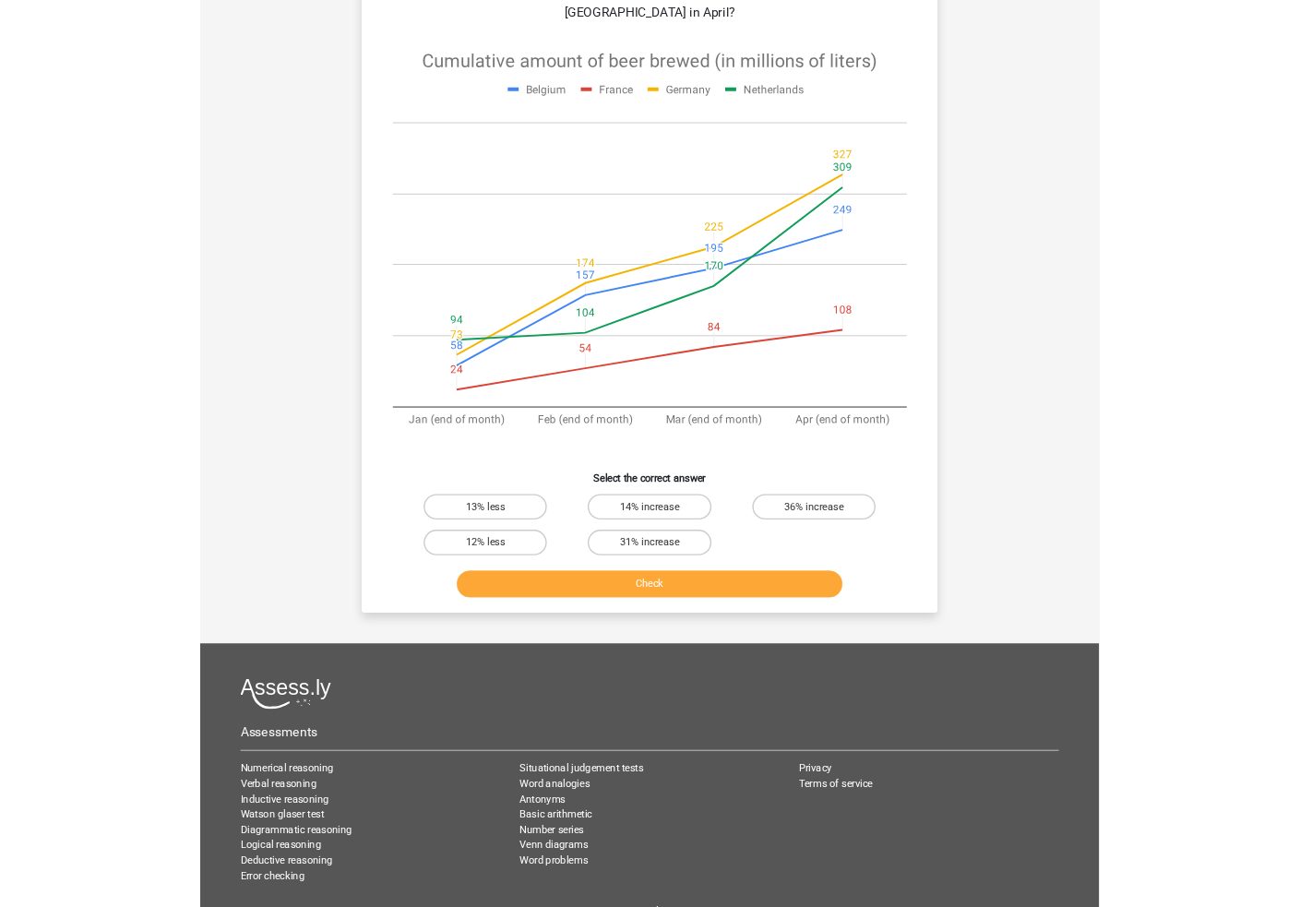
scroll to position [92, 0]
